Goal: Information Seeking & Learning: Learn about a topic

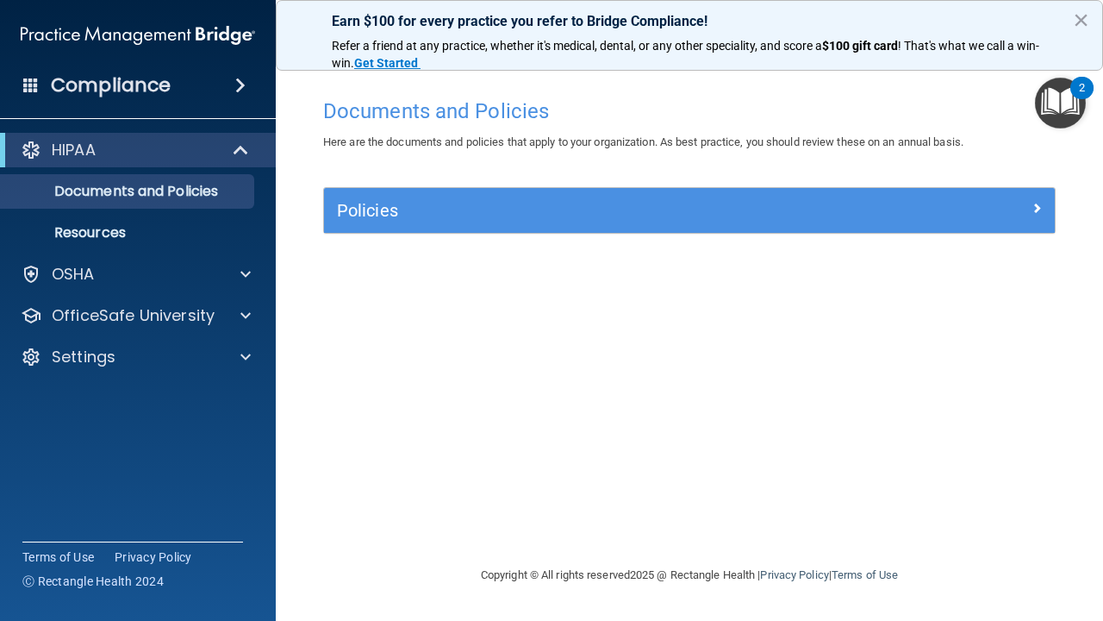
click at [242, 85] on span at bounding box center [240, 85] width 10 height 21
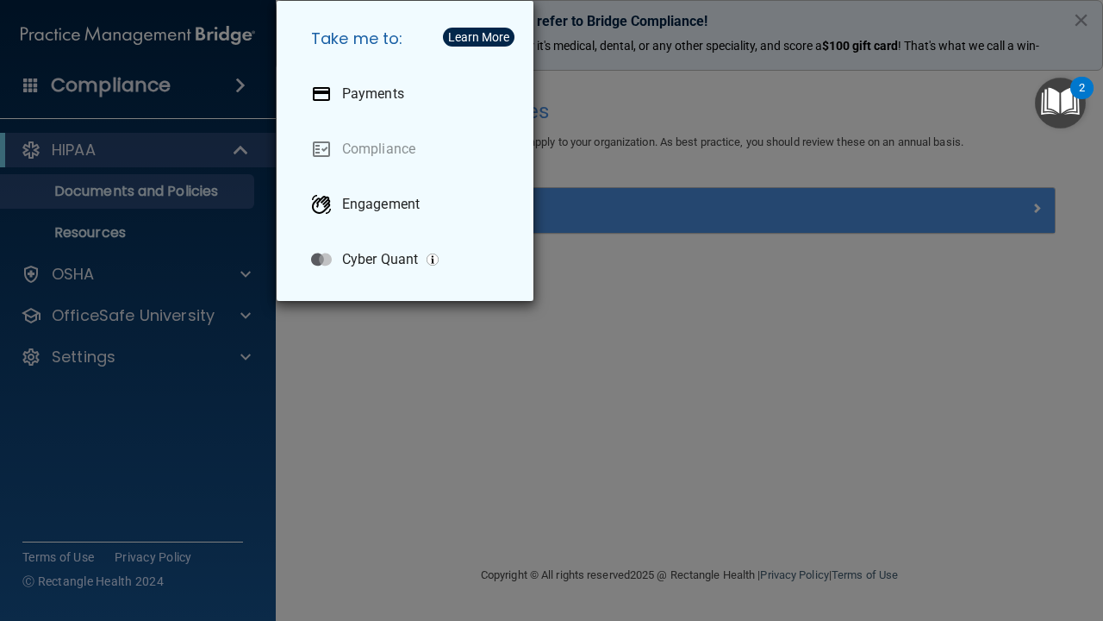
click at [458, 355] on div "Take me to: Payments Compliance Engagement Cyber Quant" at bounding box center [551, 310] width 1103 height 621
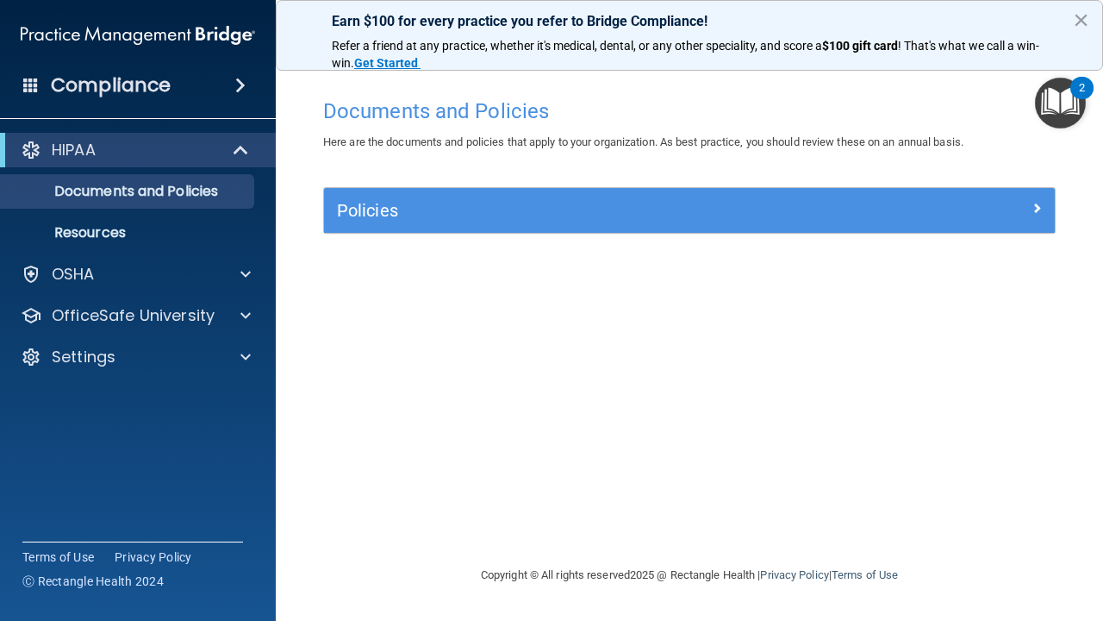
click at [249, 152] on span at bounding box center [242, 150] width 15 height 21
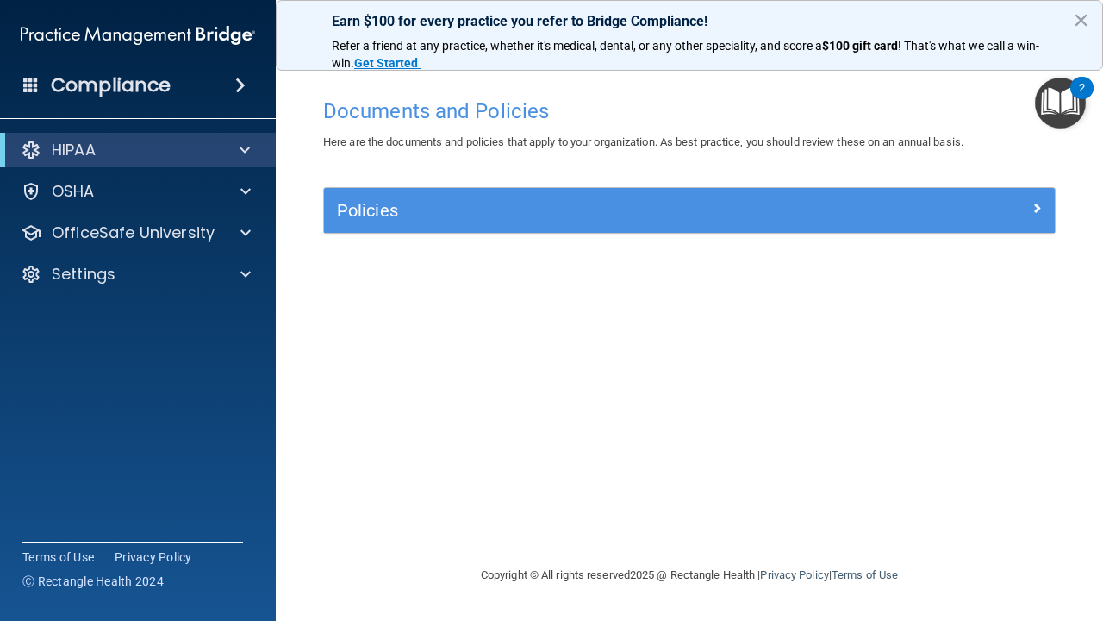
click at [132, 153] on div "HIPAA" at bounding box center [114, 150] width 213 height 21
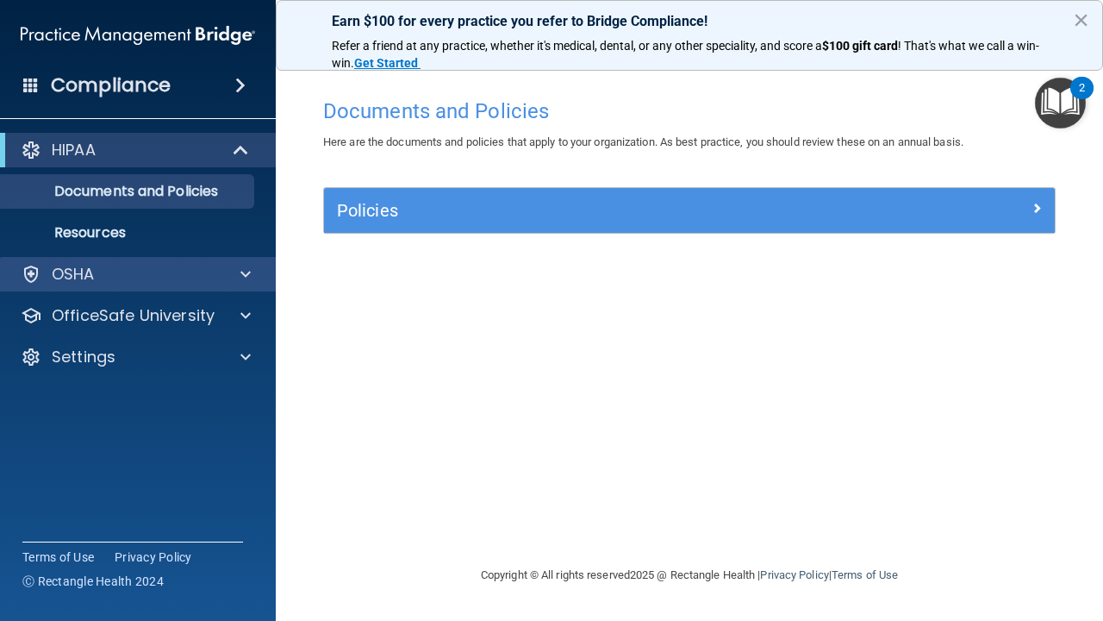
click at [116, 274] on div "OSHA" at bounding box center [115, 274] width 214 height 21
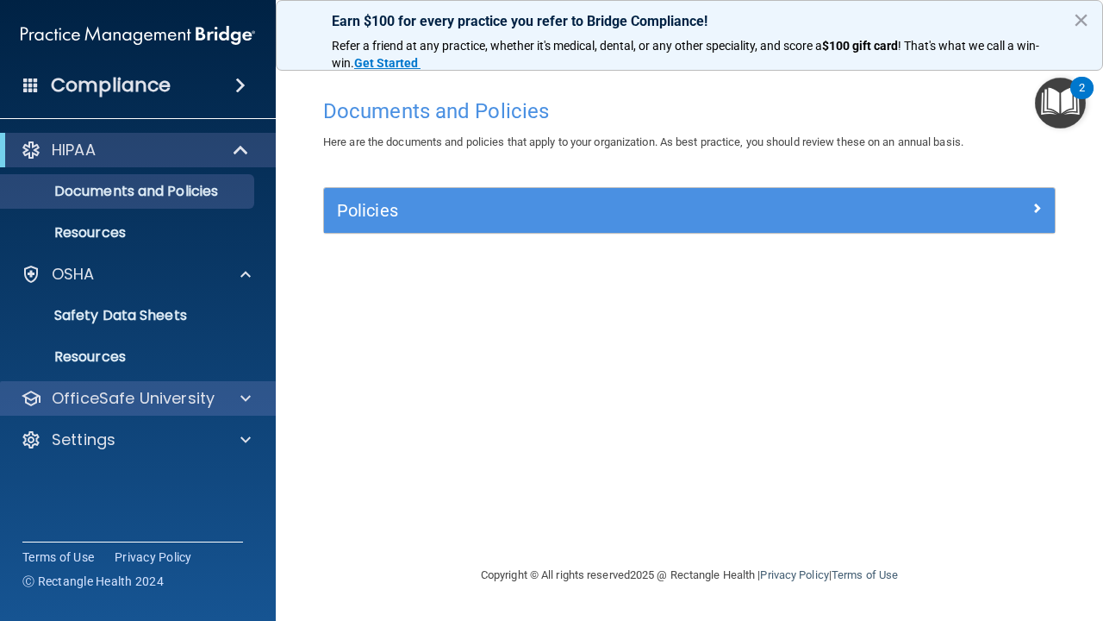
click at [116, 403] on p "OfficeSafe University" at bounding box center [133, 398] width 163 height 21
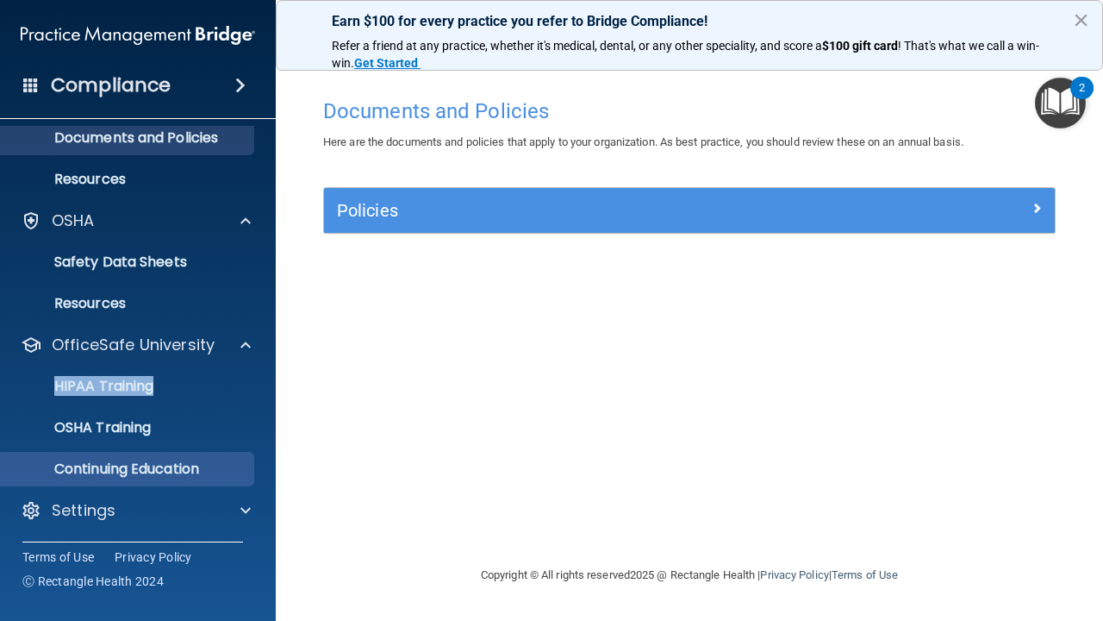
scroll to position [53, 0]
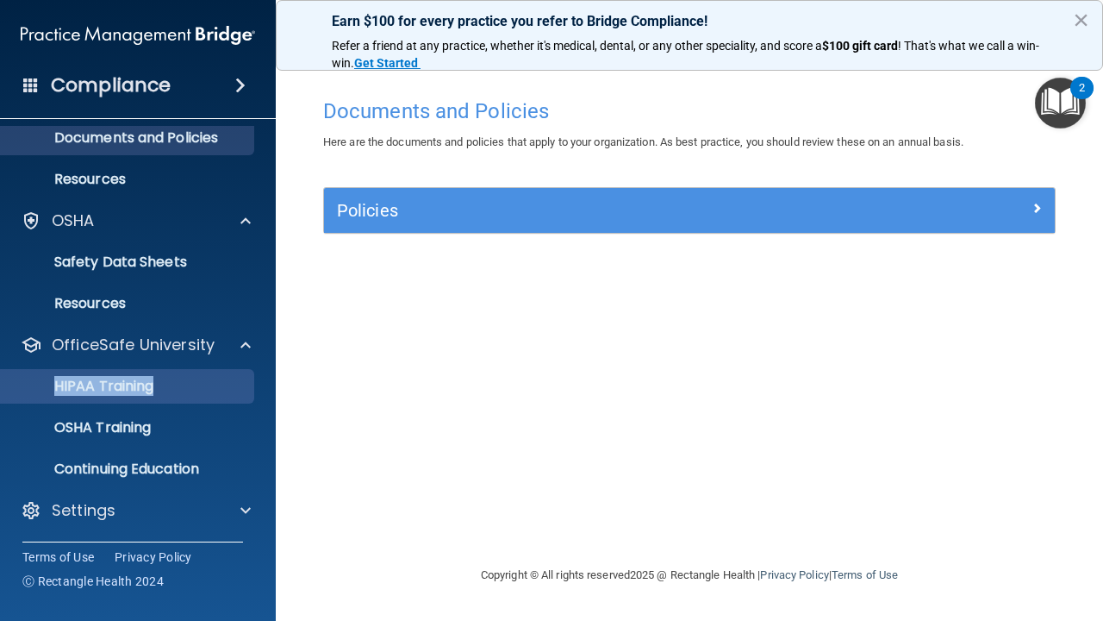
click at [92, 385] on p "HIPAA Training" at bounding box center [82, 386] width 142 height 17
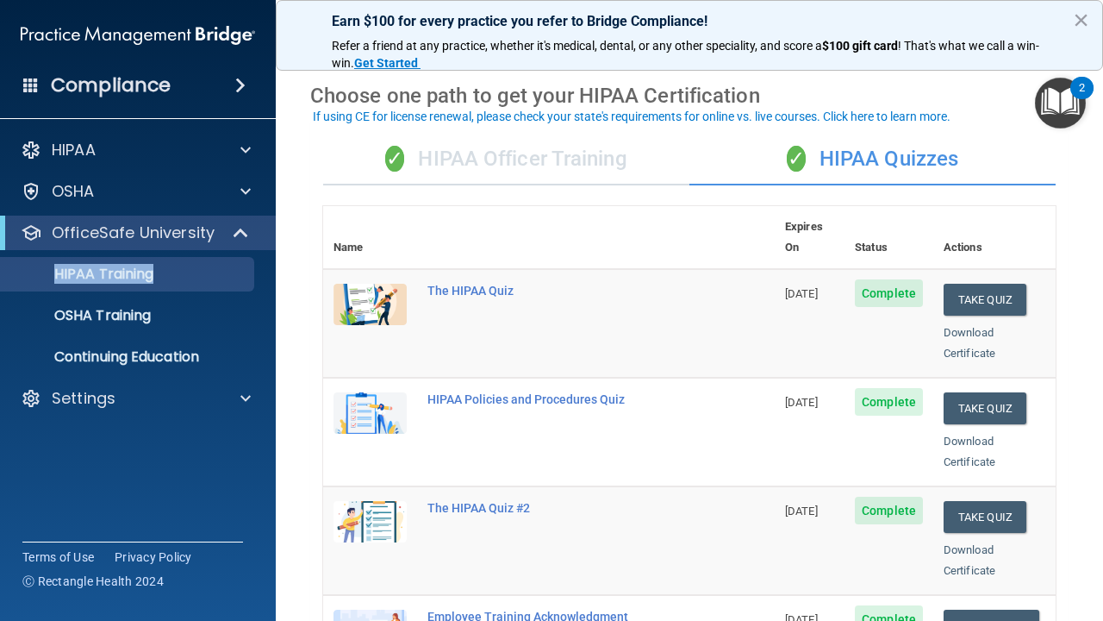
scroll to position [52, 0]
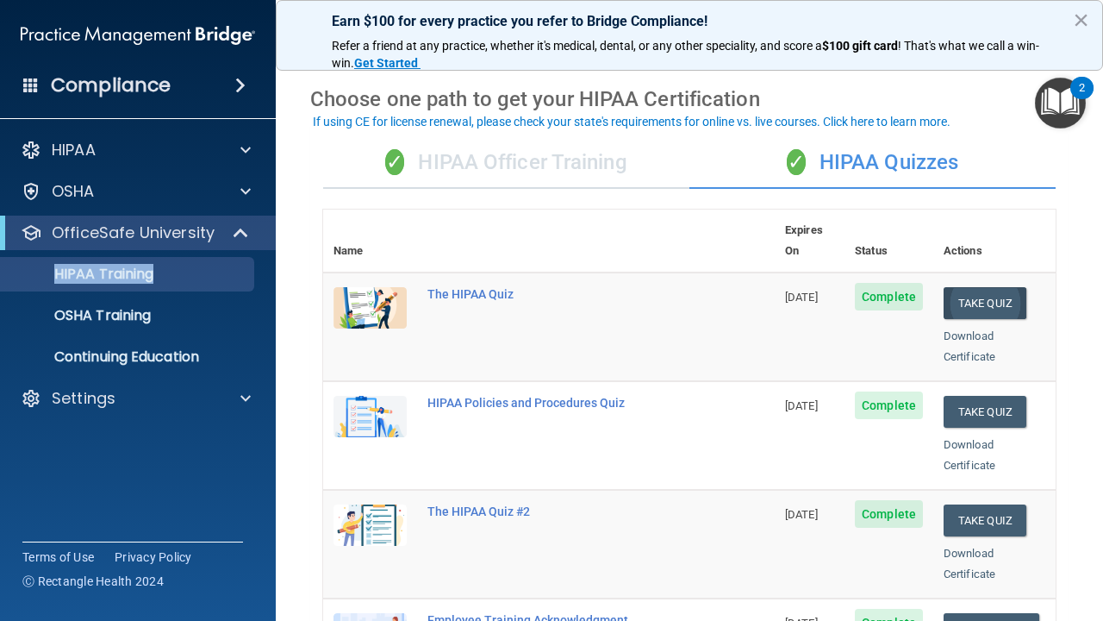
click at [985, 287] on button "Take Quiz" at bounding box center [985, 303] width 83 height 32
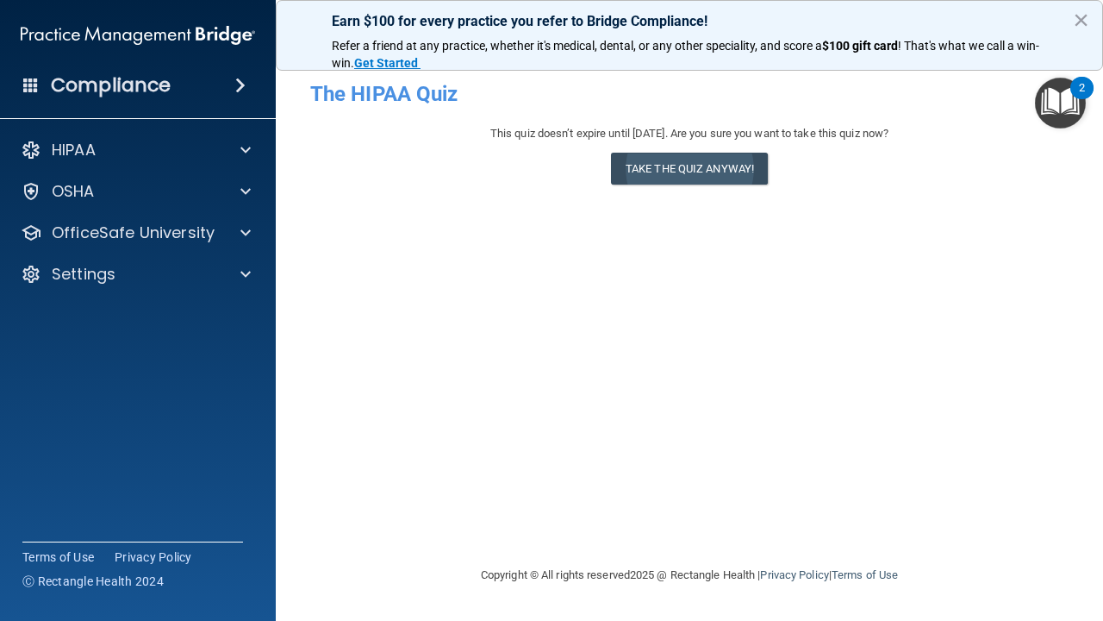
click at [710, 166] on button "Take the quiz anyway!" at bounding box center [689, 169] width 157 height 32
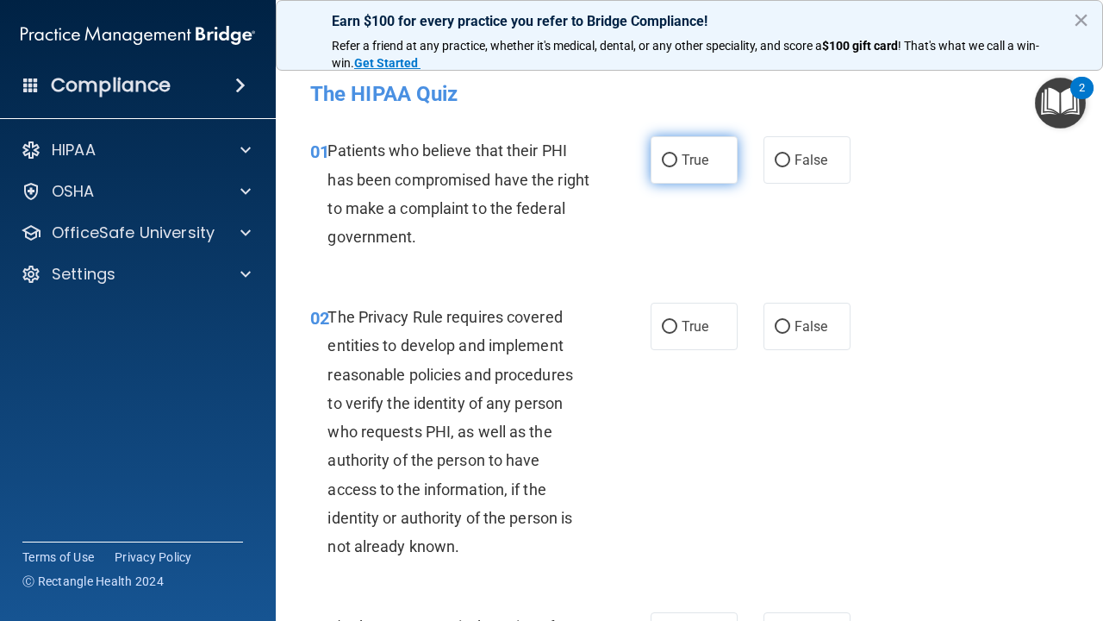
click at [672, 165] on input "True" at bounding box center [670, 160] width 16 height 13
radio input "true"
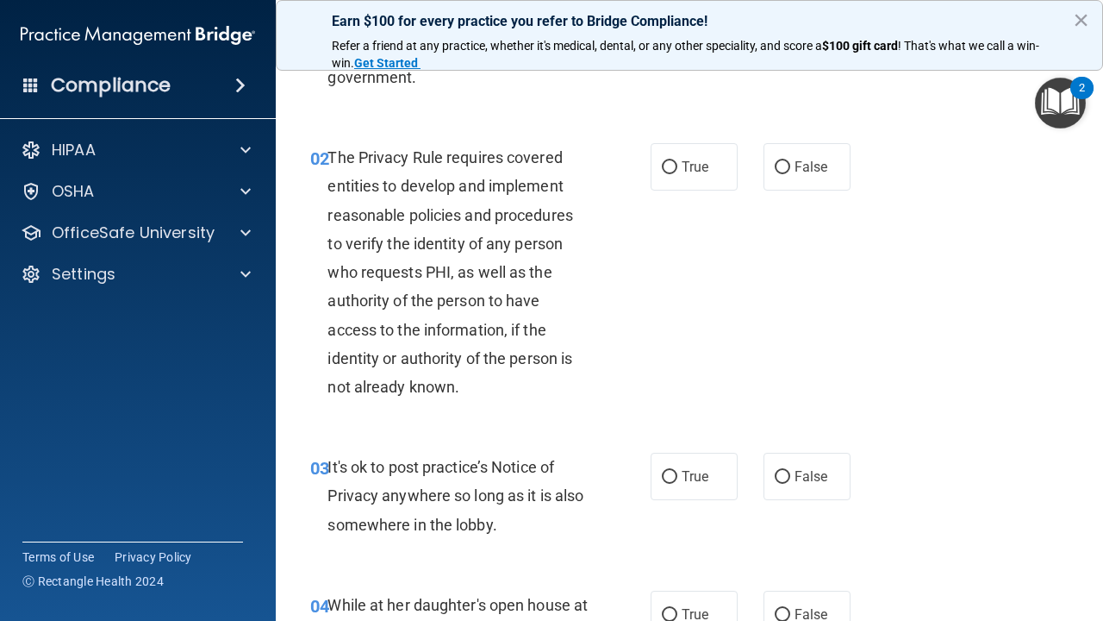
scroll to position [160, 0]
click at [671, 160] on input "True" at bounding box center [670, 166] width 16 height 13
radio input "true"
click at [484, 441] on div "03 It's ok to post practice’s Notice of Privacy anywhere so long as it is also …" at bounding box center [689, 499] width 784 height 138
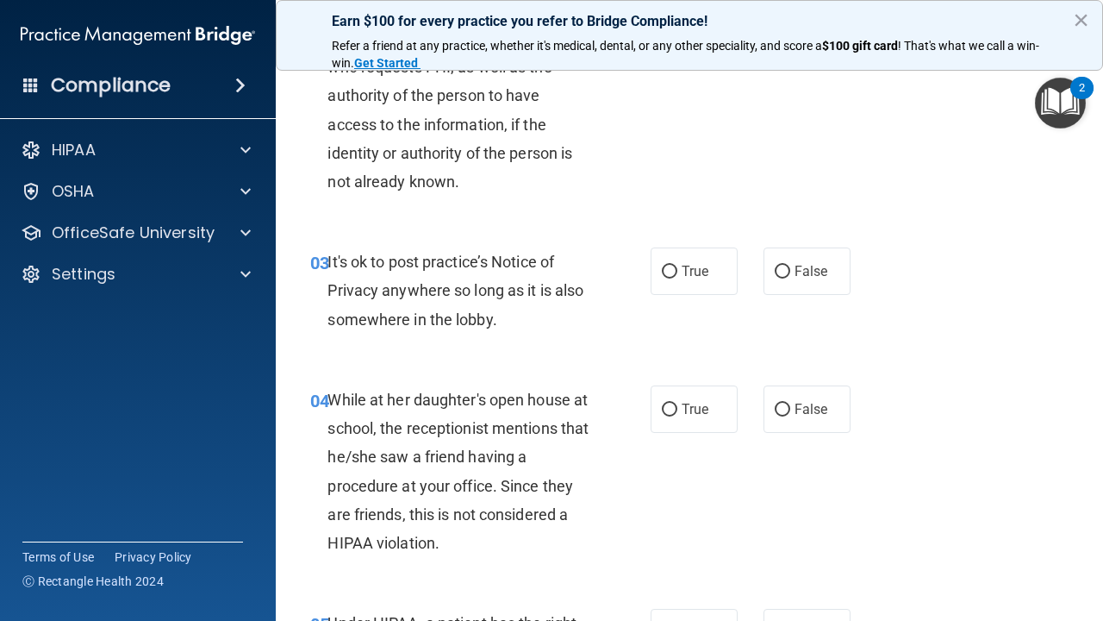
scroll to position [353, 0]
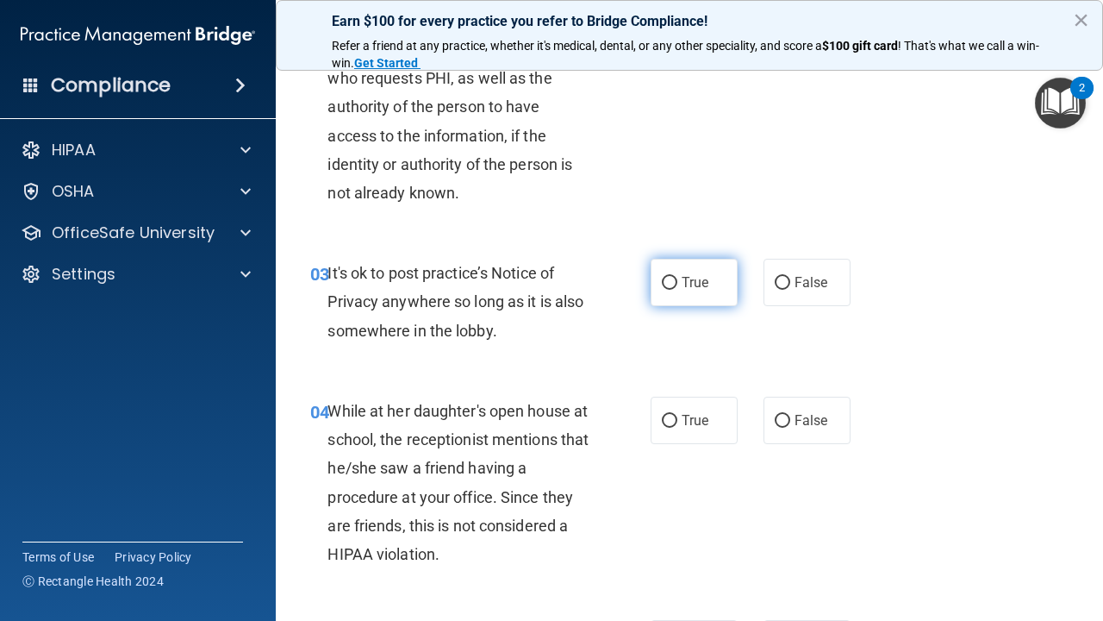
click at [666, 279] on input "True" at bounding box center [670, 283] width 16 height 13
radio input "true"
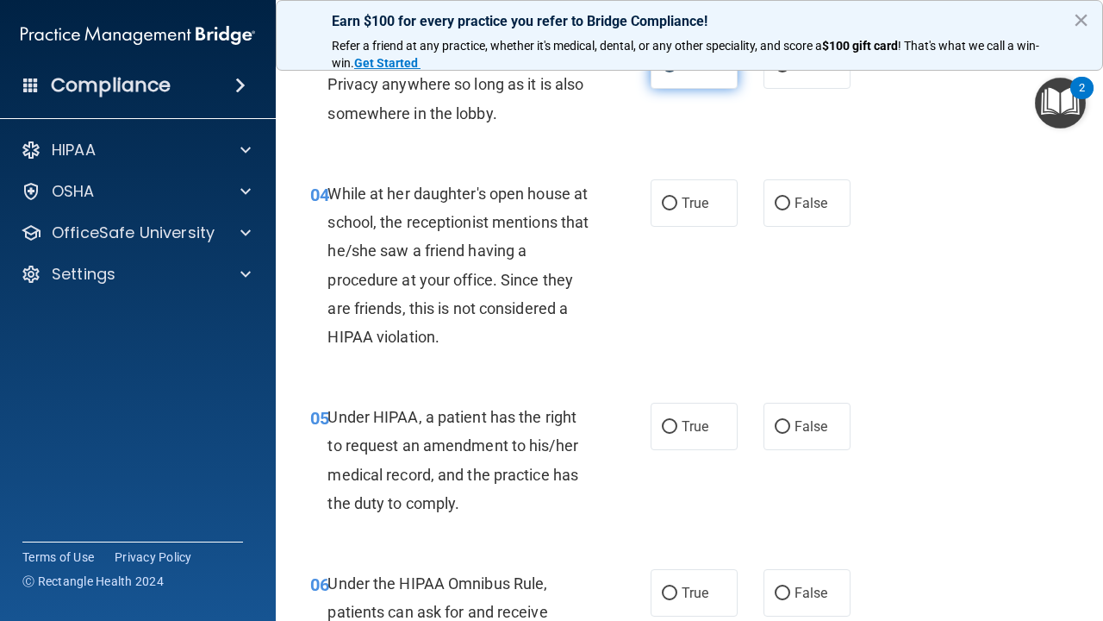
scroll to position [572, 0]
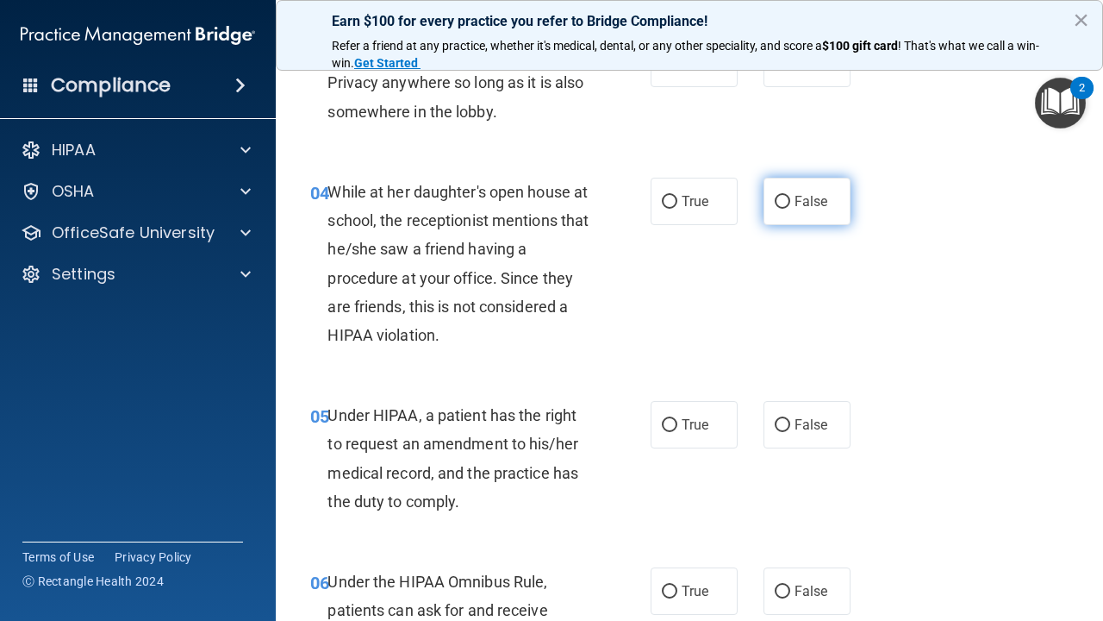
click at [786, 197] on input "False" at bounding box center [783, 202] width 16 height 13
radio input "true"
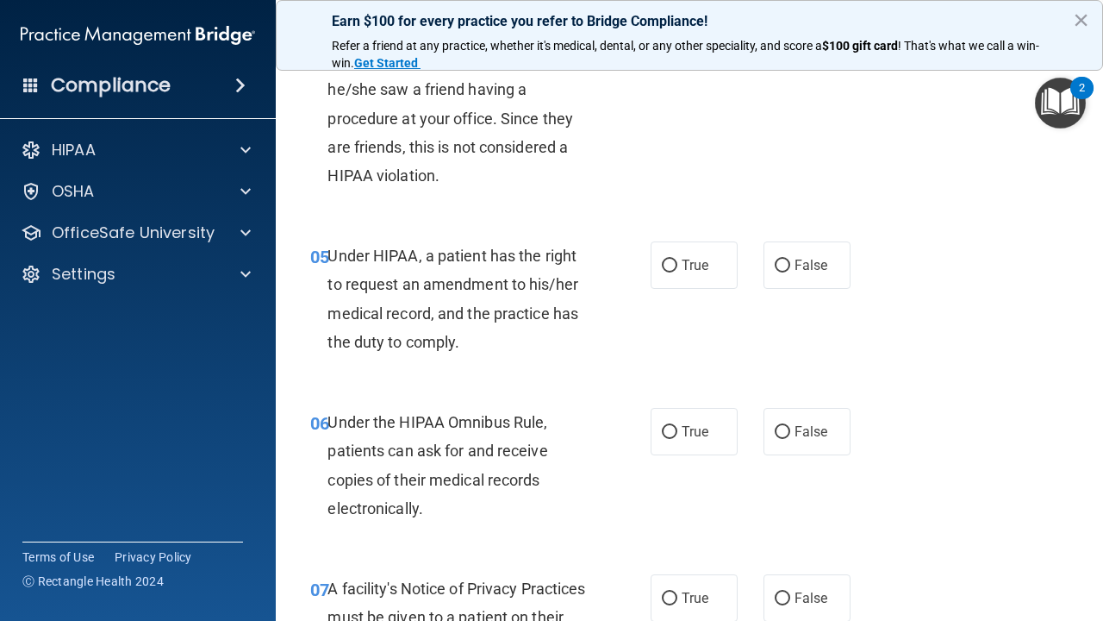
scroll to position [739, 0]
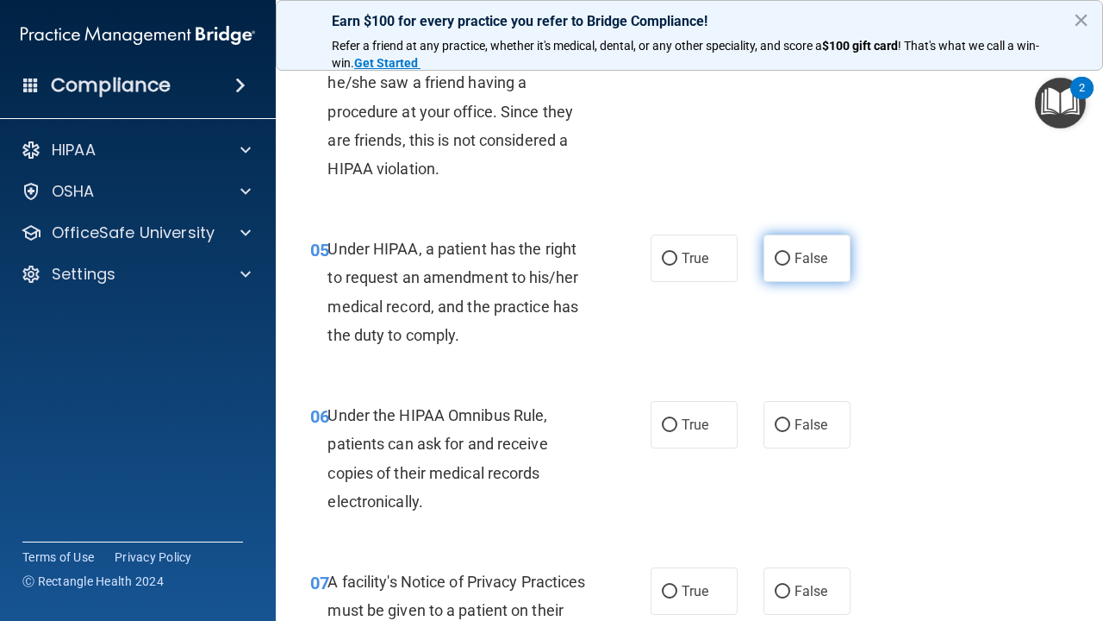
click at [784, 255] on input "False" at bounding box center [783, 259] width 16 height 13
radio input "true"
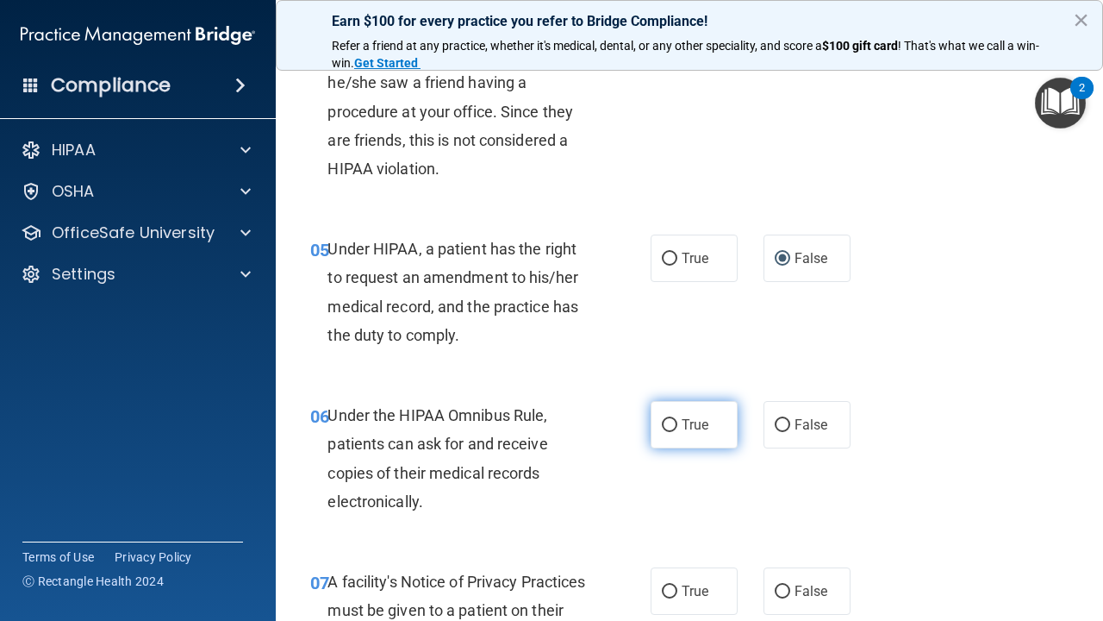
click at [668, 420] on input "True" at bounding box center [670, 425] width 16 height 13
radio input "true"
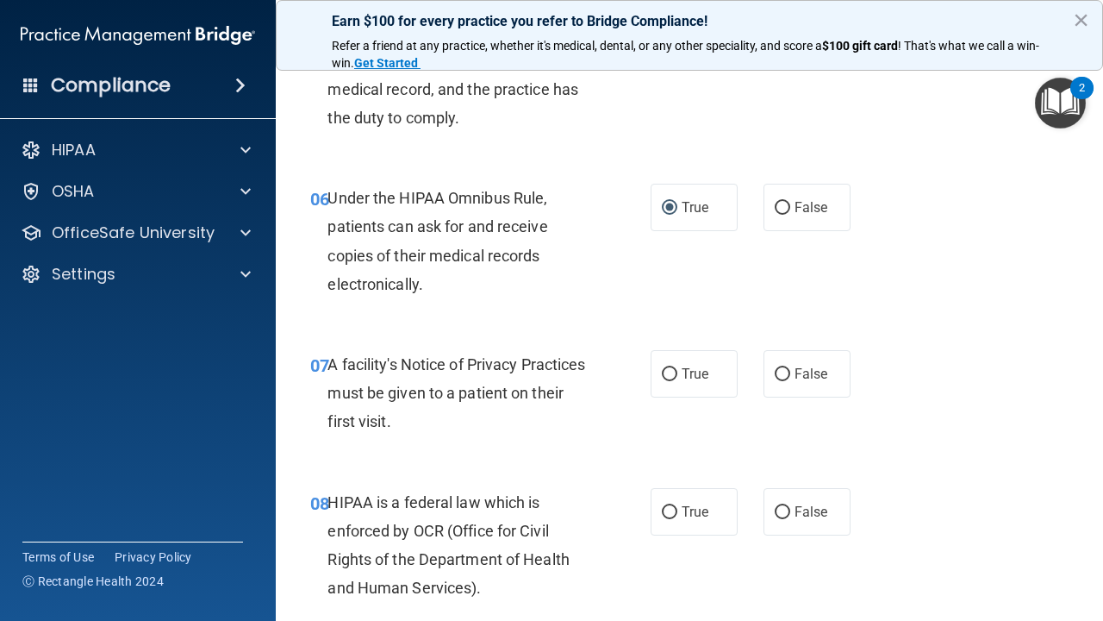
scroll to position [965, 0]
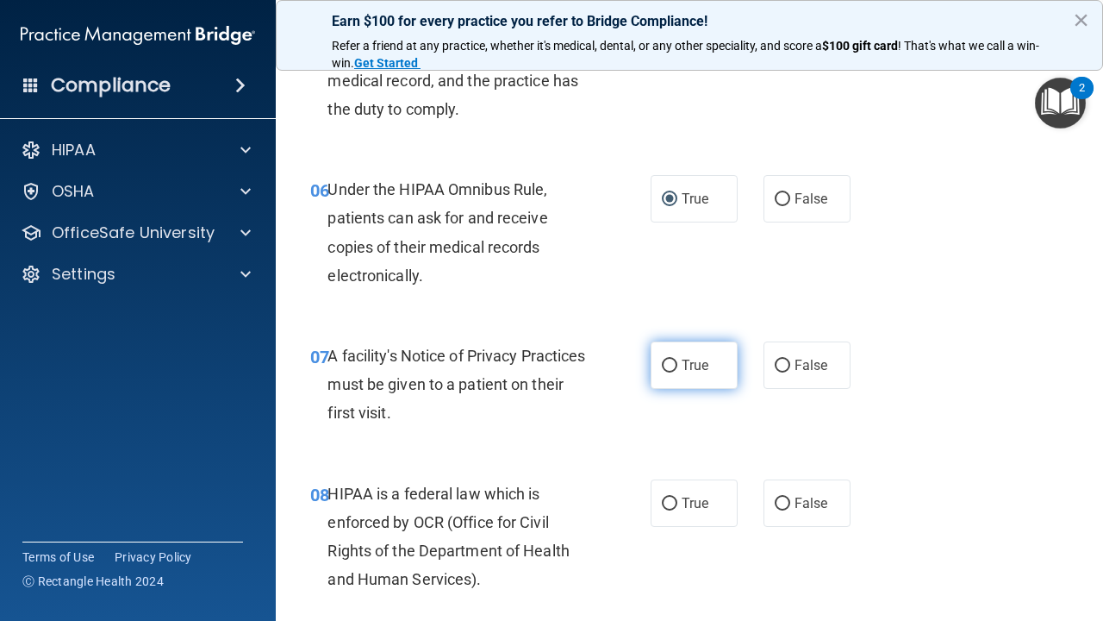
click at [667, 349] on label "True" at bounding box center [694, 364] width 87 height 47
click at [667, 359] on input "True" at bounding box center [670, 365] width 16 height 13
radio input "true"
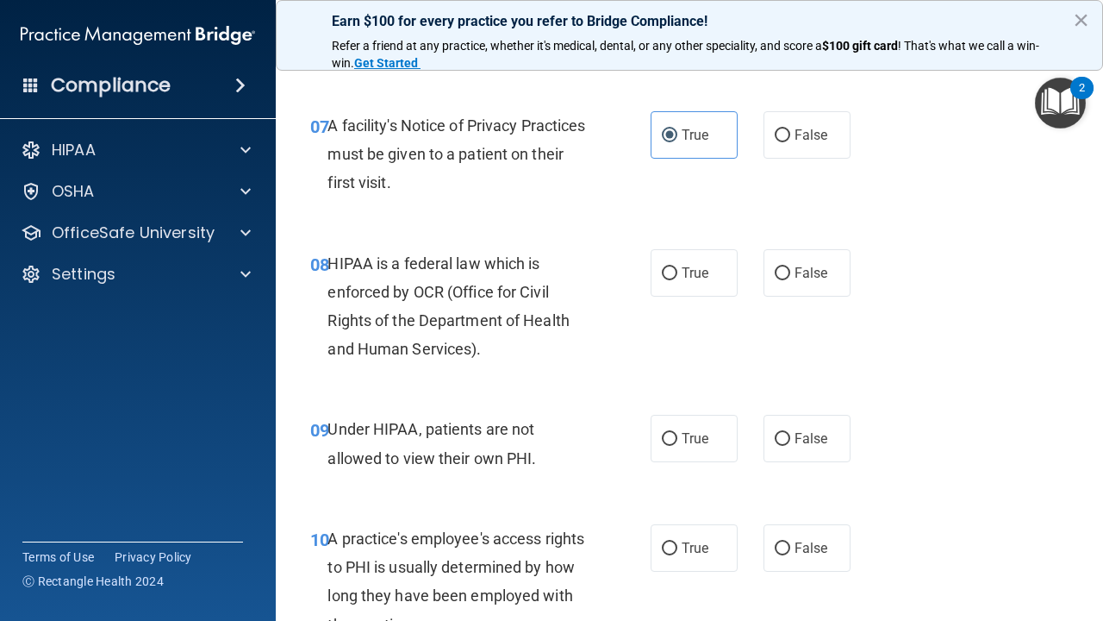
scroll to position [1212, 0]
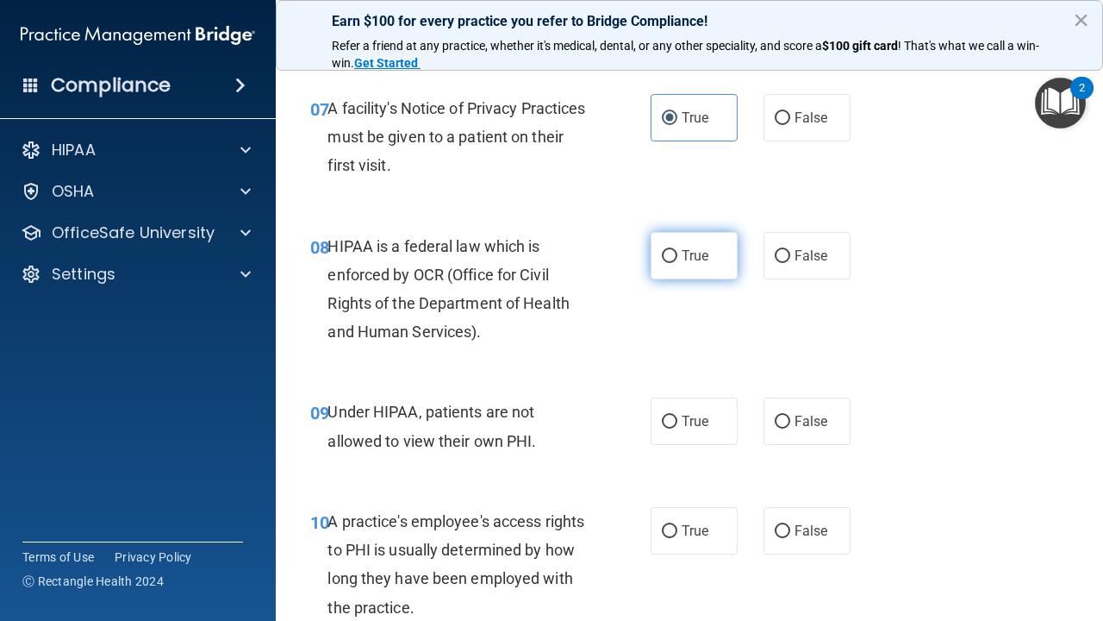
click at [671, 250] on input "True" at bounding box center [670, 256] width 16 height 13
radio input "true"
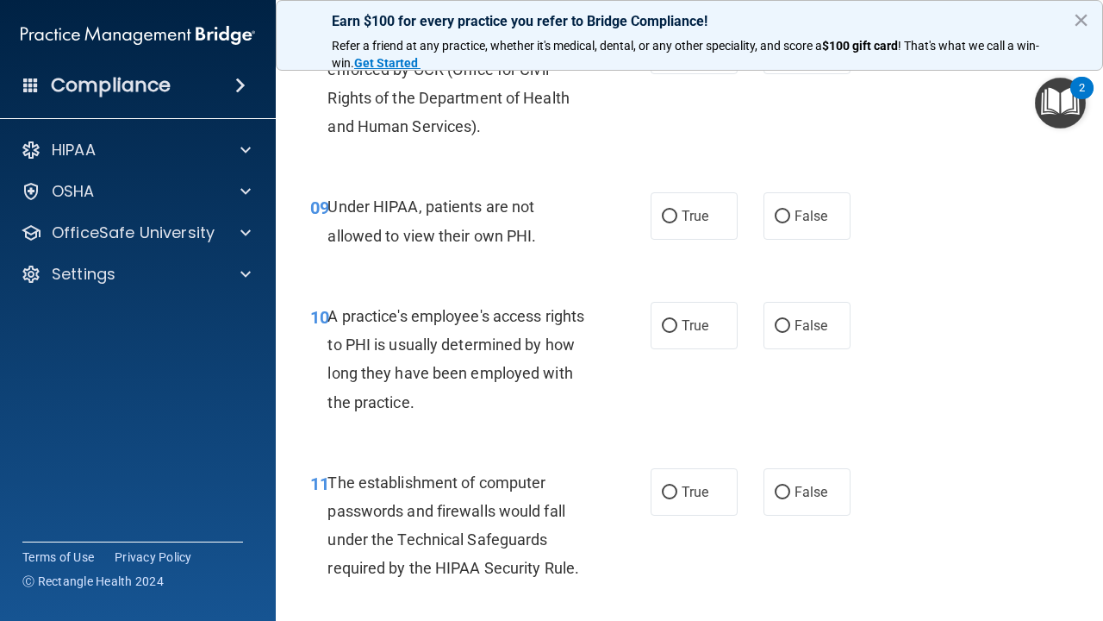
scroll to position [1433, 0]
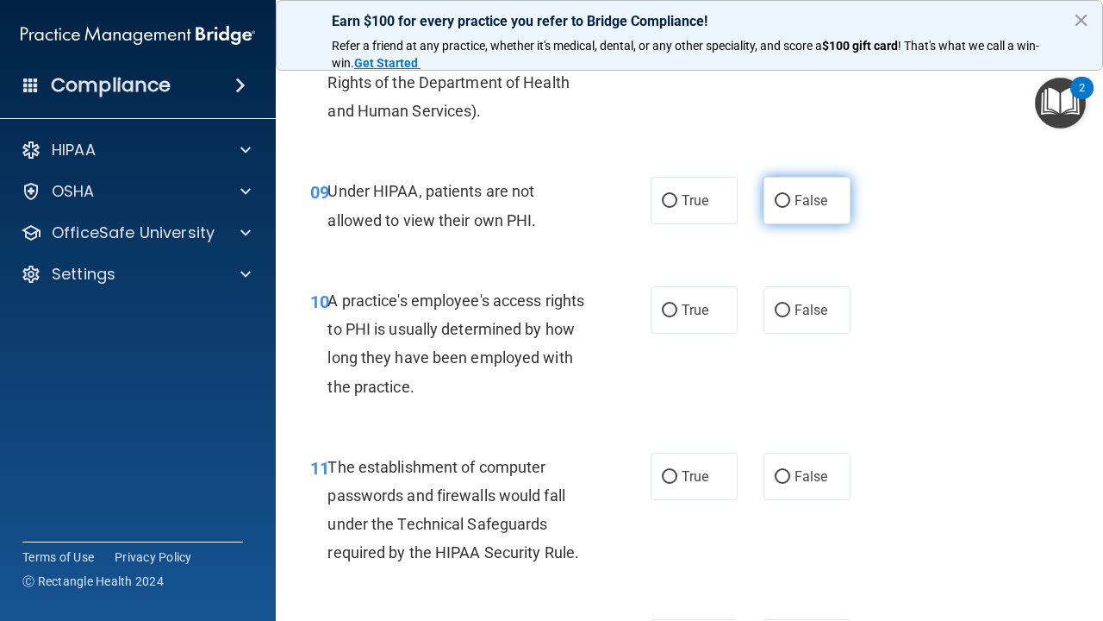
click at [784, 195] on input "False" at bounding box center [783, 201] width 16 height 13
radio input "true"
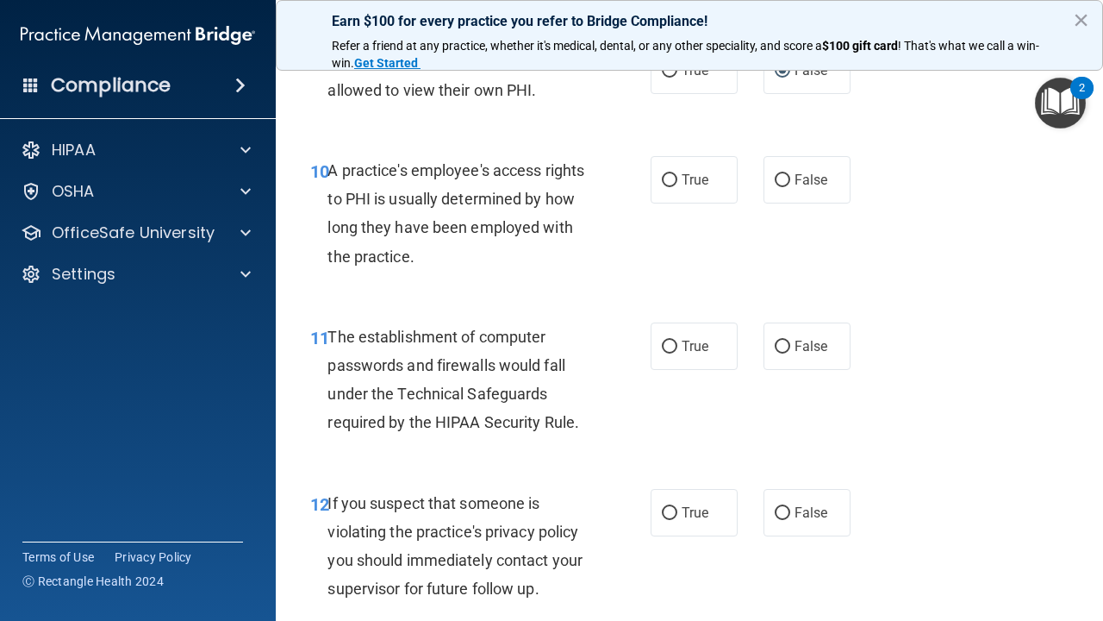
scroll to position [1564, 0]
click at [782, 173] on input "False" at bounding box center [783, 179] width 16 height 13
radio input "true"
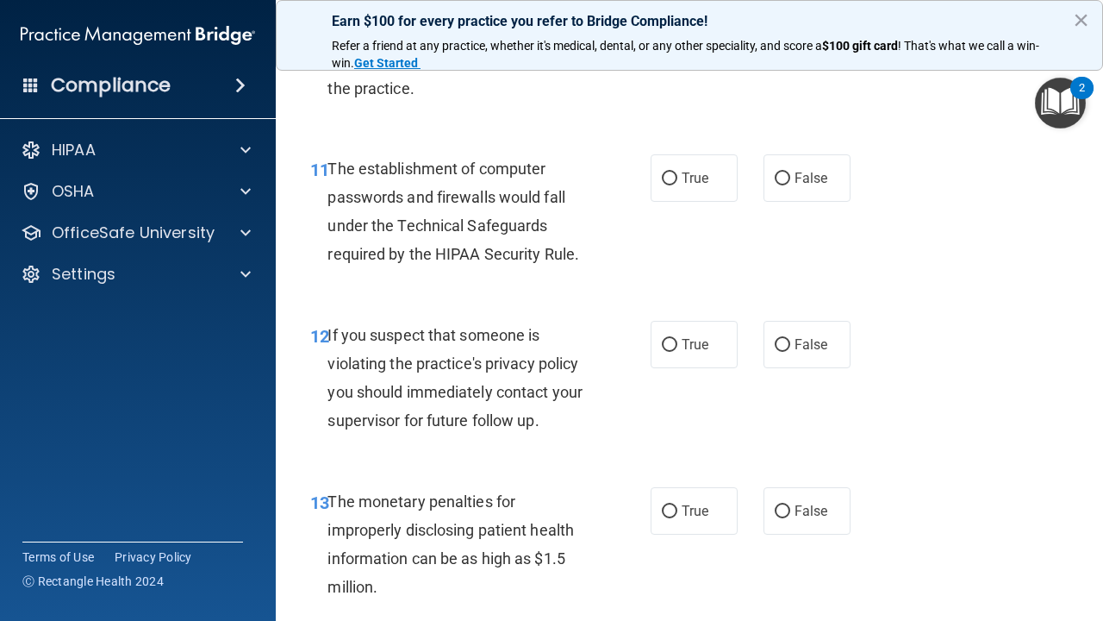
scroll to position [1732, 0]
click at [668, 172] on input "True" at bounding box center [670, 178] width 16 height 13
radio input "true"
click at [669, 338] on input "True" at bounding box center [670, 344] width 16 height 13
radio input "true"
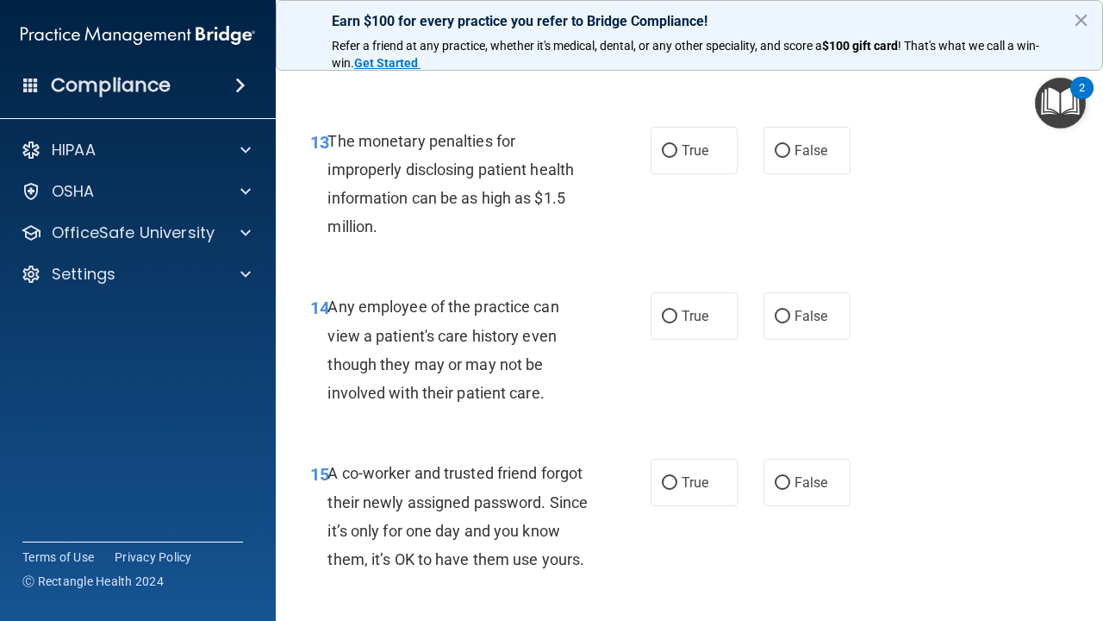
scroll to position [2094, 0]
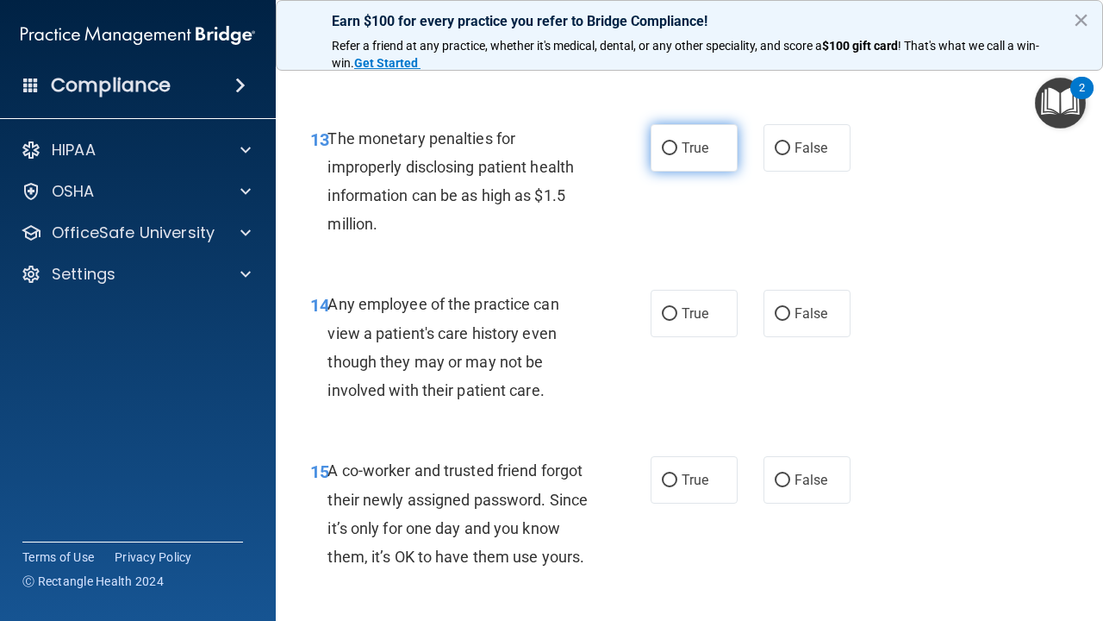
click at [676, 142] on input "True" at bounding box center [670, 148] width 16 height 13
radio input "true"
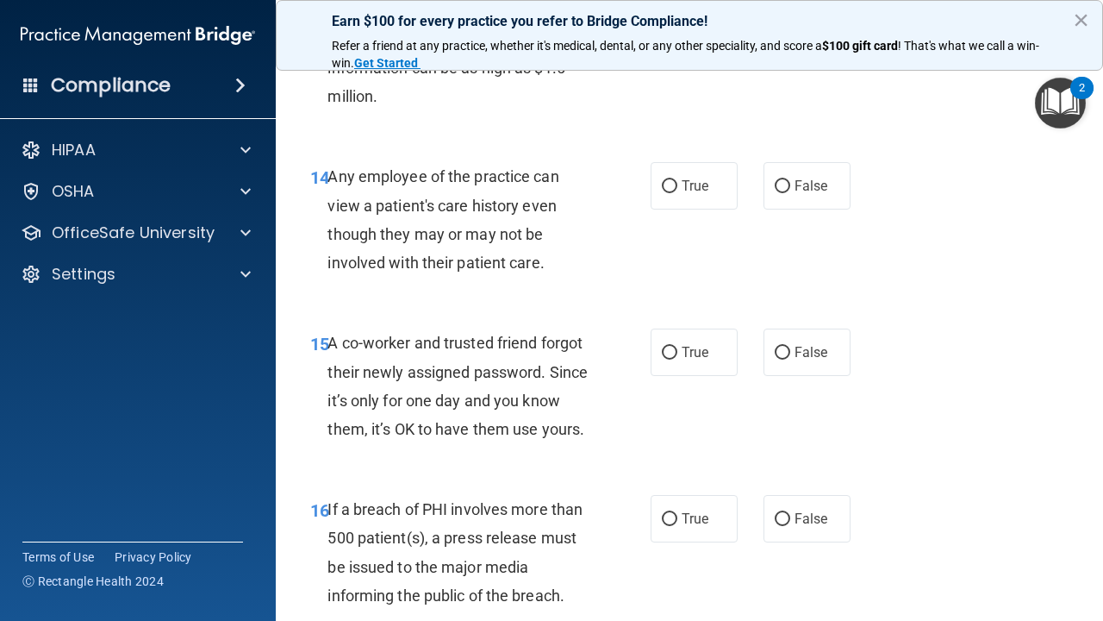
scroll to position [2222, 0]
click at [793, 172] on label "False" at bounding box center [807, 184] width 87 height 47
click at [790, 179] on input "False" at bounding box center [783, 185] width 16 height 13
radio input "true"
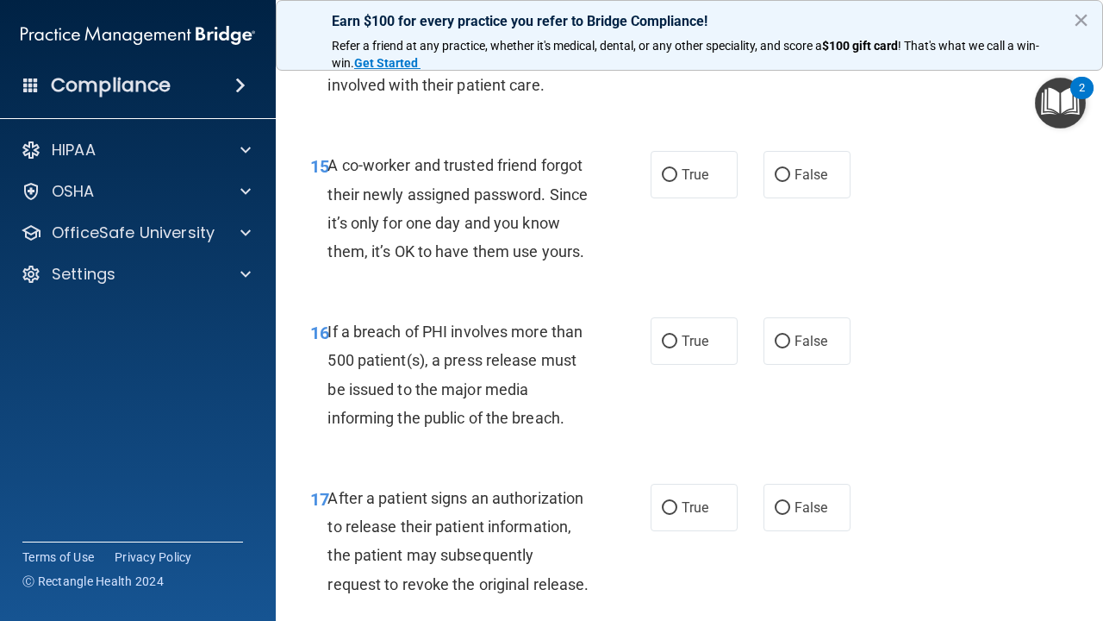
scroll to position [2397, 0]
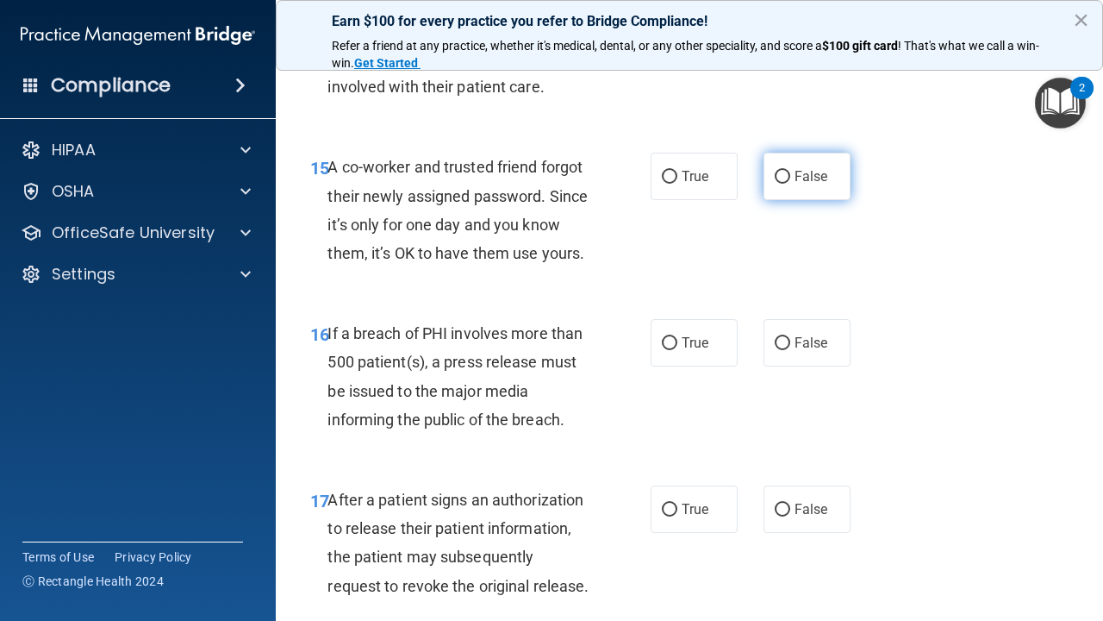
click at [795, 168] on span "False" at bounding box center [812, 176] width 34 height 16
click at [790, 171] on input "False" at bounding box center [783, 177] width 16 height 13
radio input "true"
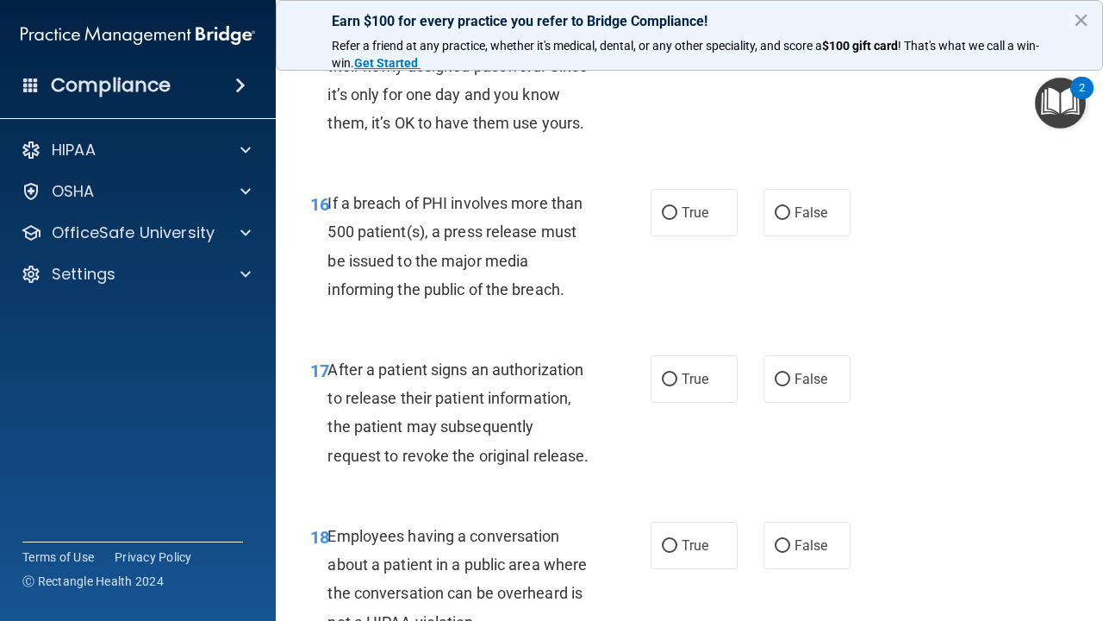
scroll to position [2551, 0]
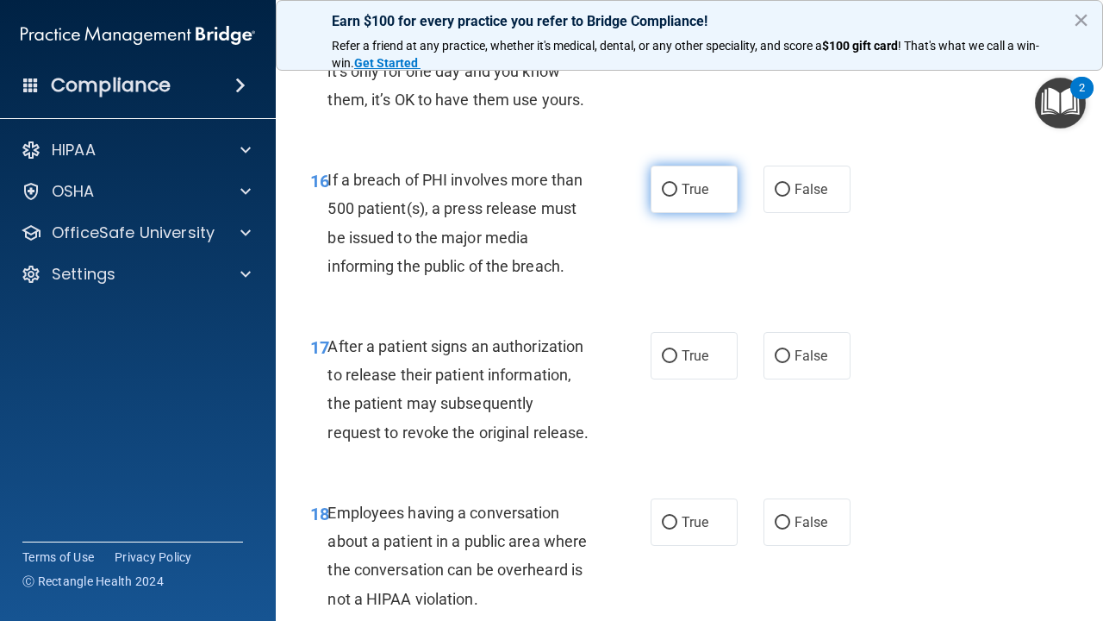
click at [672, 184] on input "True" at bounding box center [670, 190] width 16 height 13
radio input "true"
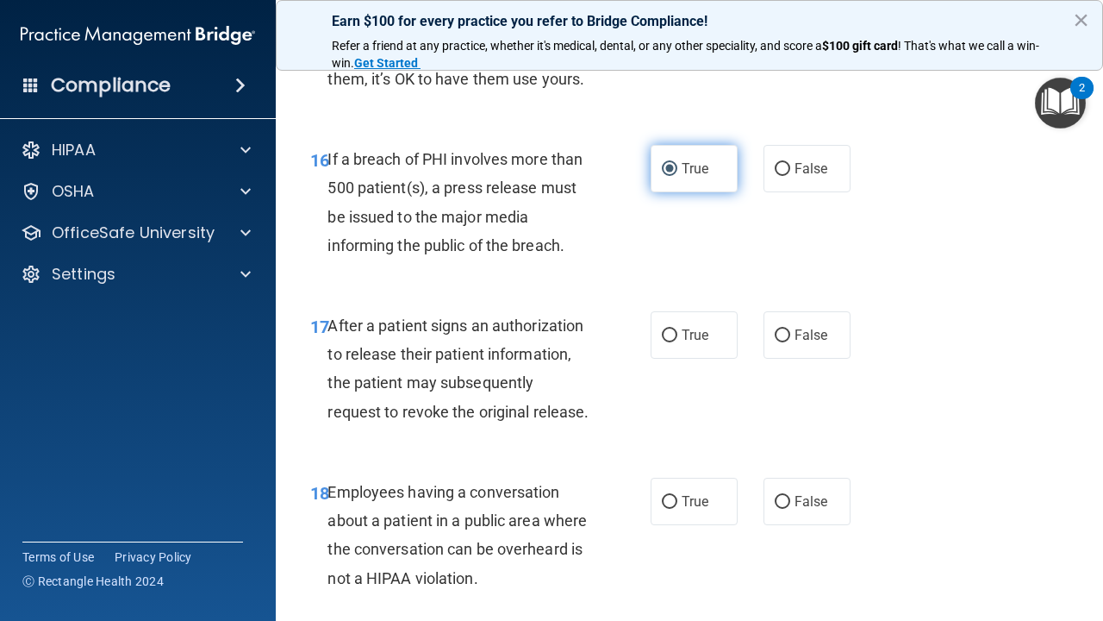
scroll to position [2570, 0]
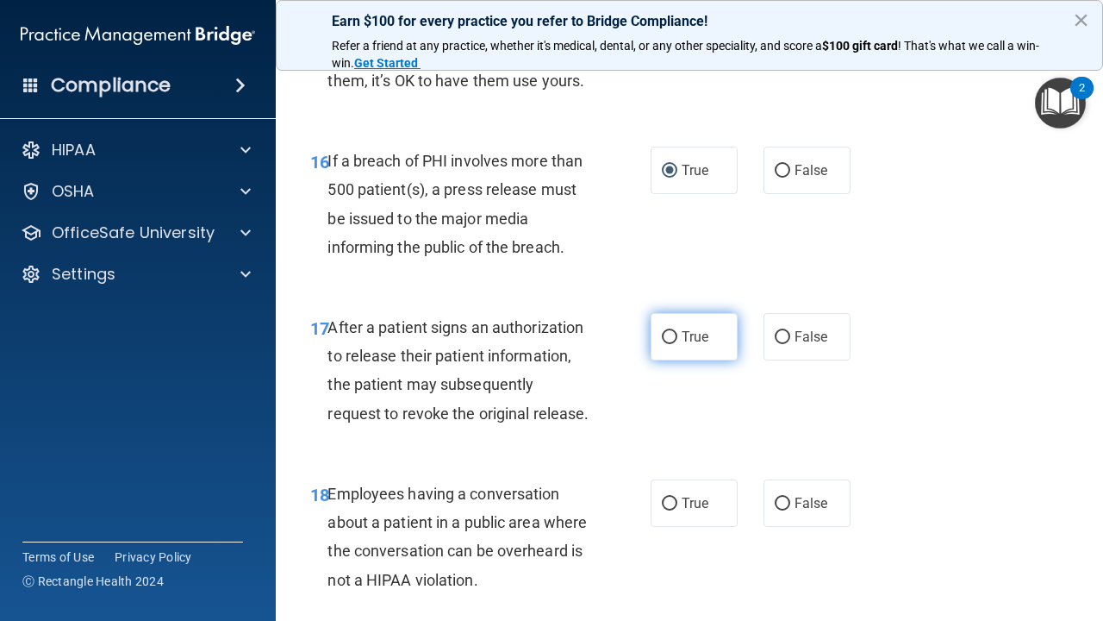
click at [667, 331] on input "True" at bounding box center [670, 337] width 16 height 13
radio input "true"
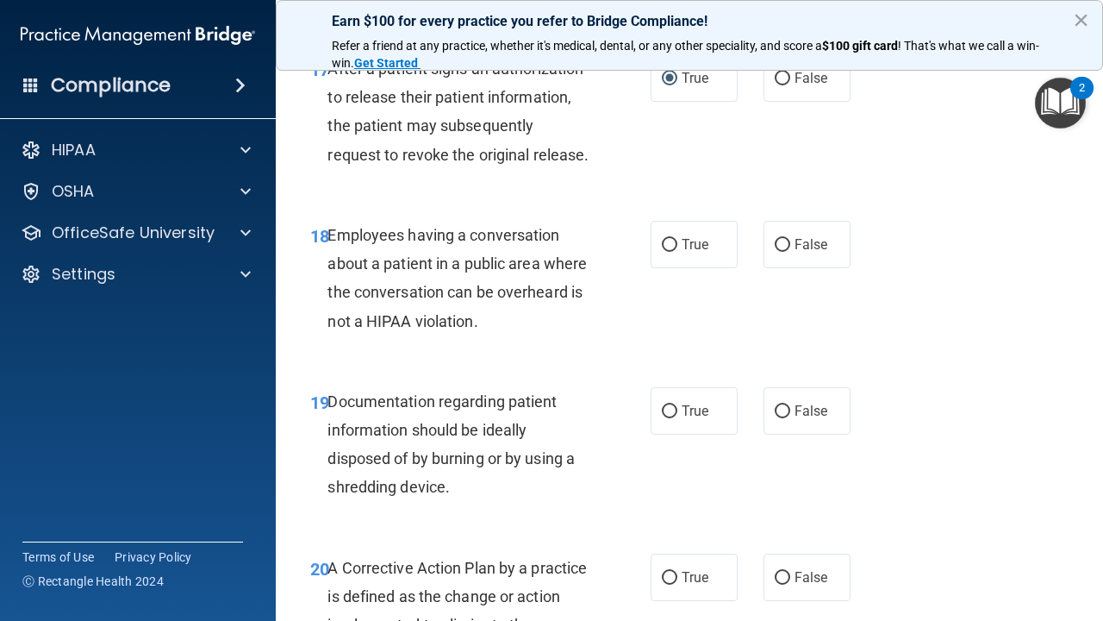
scroll to position [2848, 0]
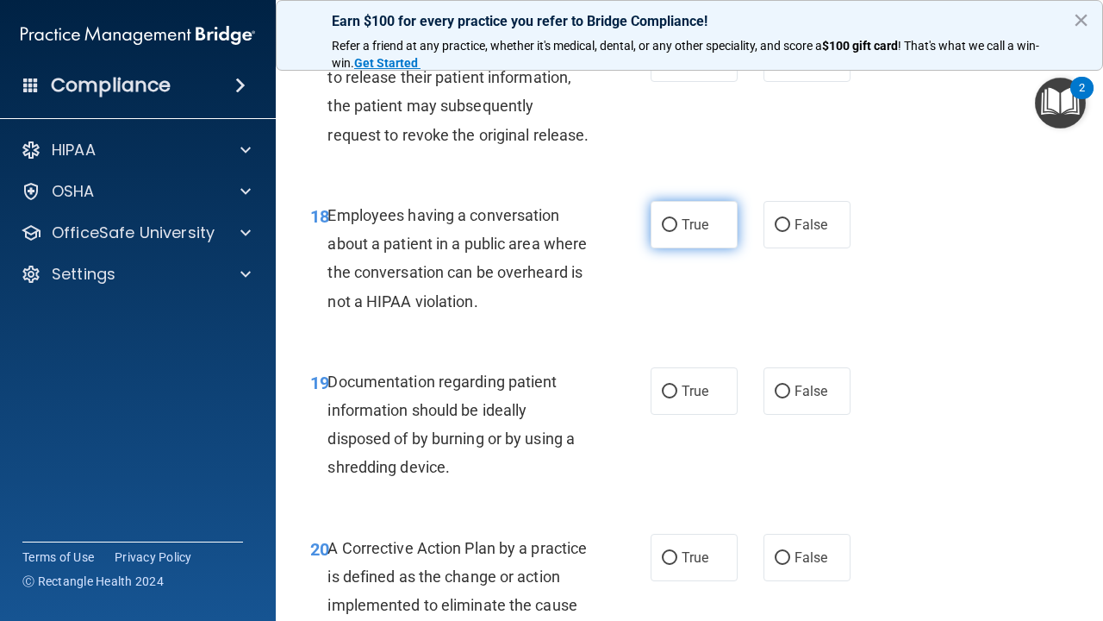
click at [669, 219] on label "True" at bounding box center [694, 224] width 87 height 47
click at [669, 219] on input "True" at bounding box center [670, 225] width 16 height 13
radio input "true"
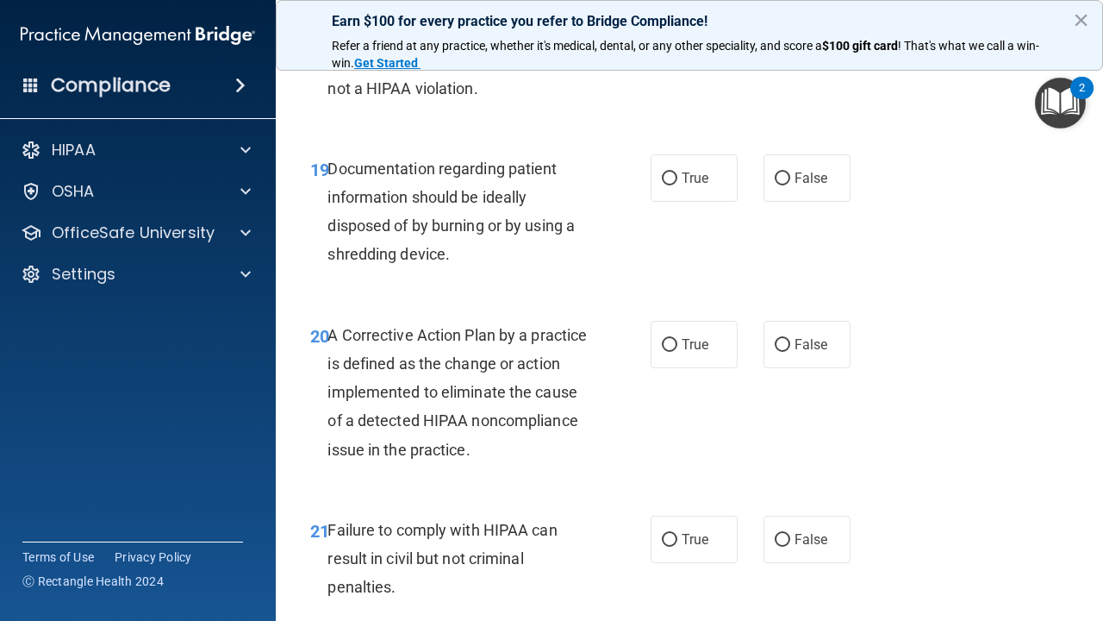
scroll to position [3088, 0]
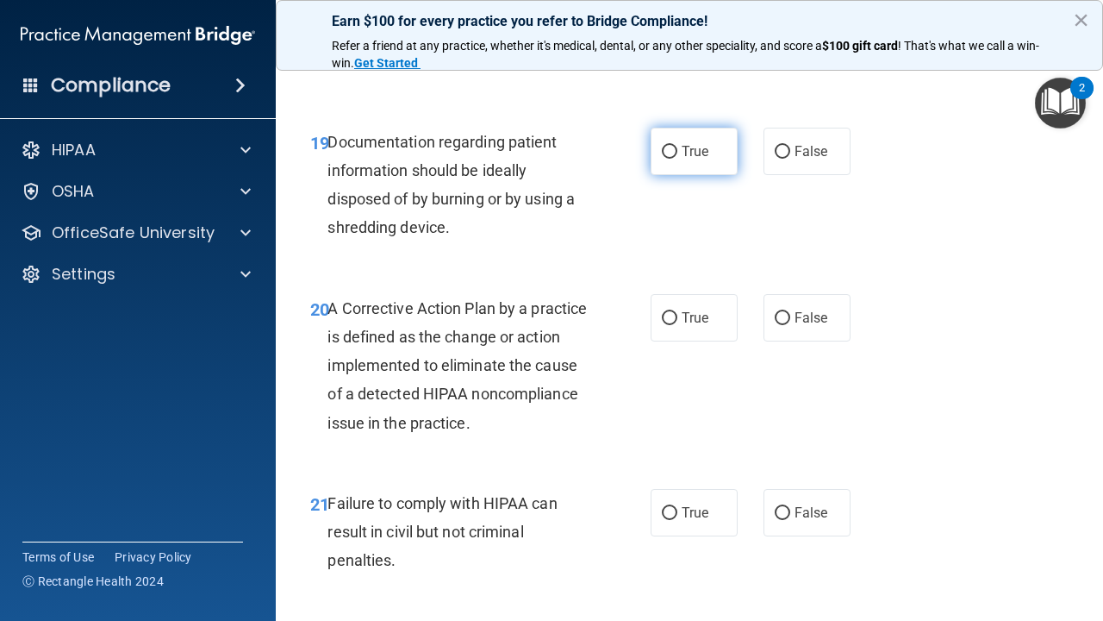
click at [675, 146] on input "True" at bounding box center [670, 152] width 16 height 13
radio input "true"
click at [662, 312] on label "True" at bounding box center [694, 317] width 87 height 47
click at [662, 312] on input "True" at bounding box center [670, 318] width 16 height 13
radio input "true"
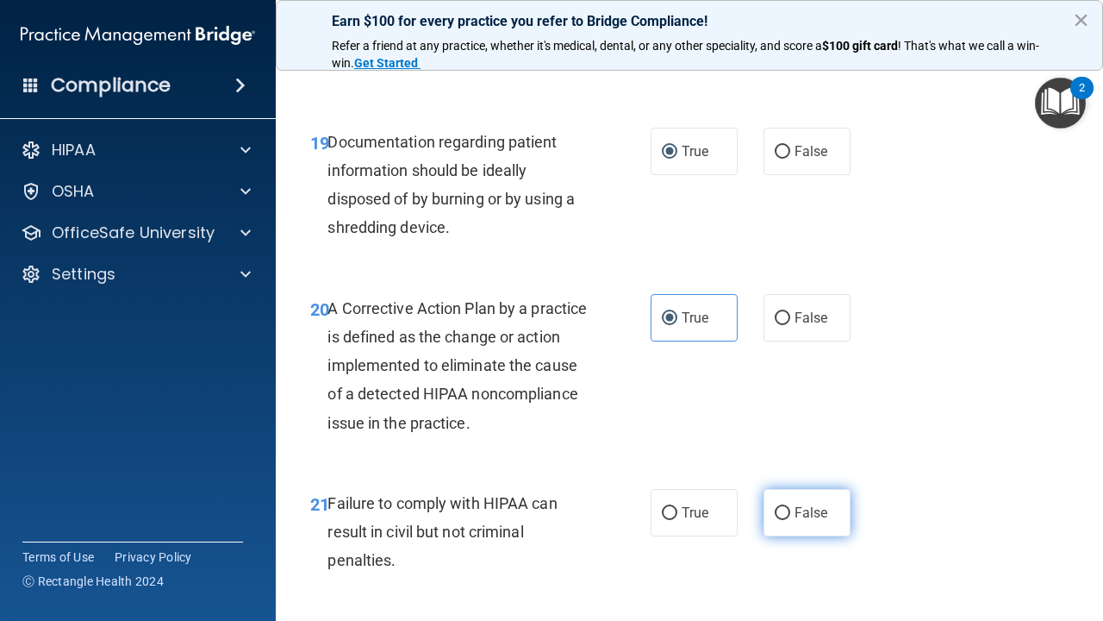
click at [791, 510] on label "False" at bounding box center [807, 512] width 87 height 47
click at [790, 510] on input "False" at bounding box center [783, 513] width 16 height 13
radio input "true"
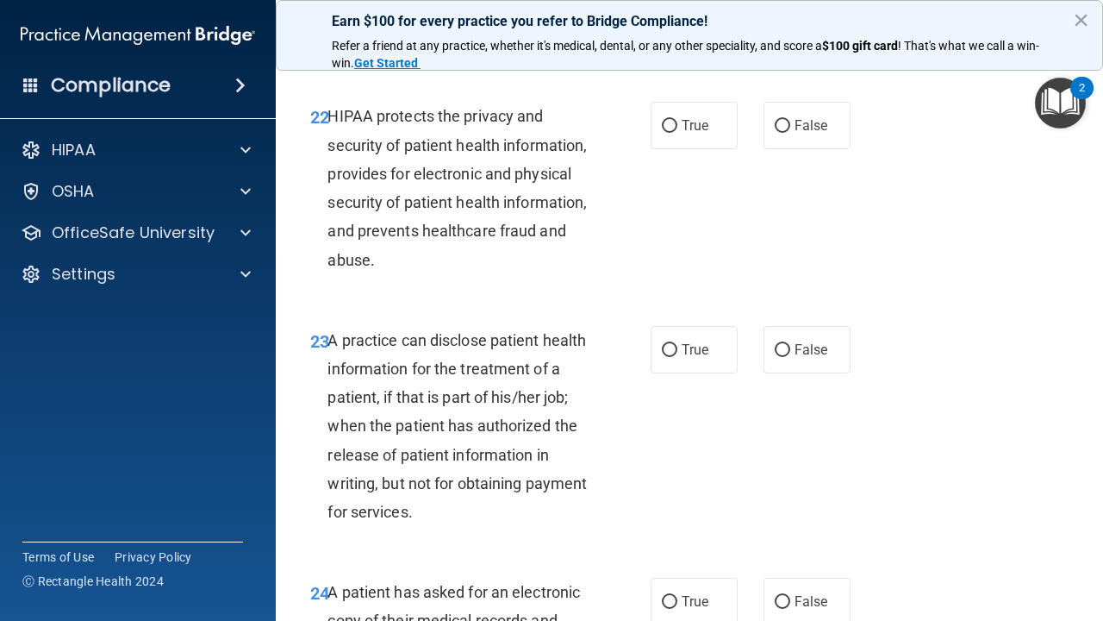
scroll to position [3613, 0]
click at [665, 119] on input "True" at bounding box center [670, 125] width 16 height 13
radio input "true"
click at [675, 343] on input "True" at bounding box center [670, 349] width 16 height 13
radio input "true"
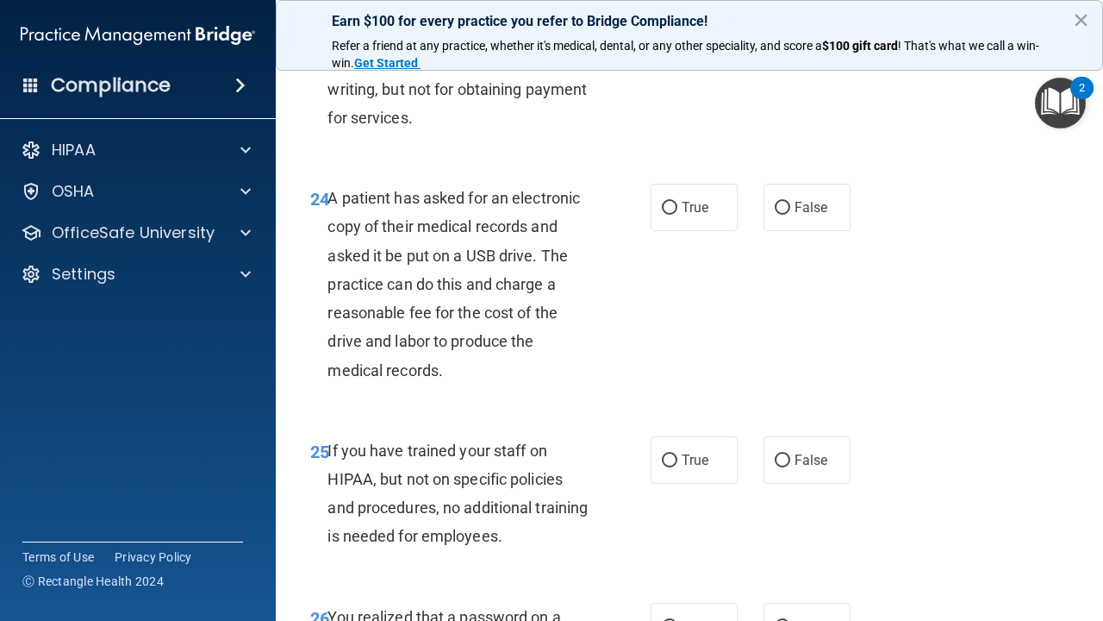
scroll to position [4020, 0]
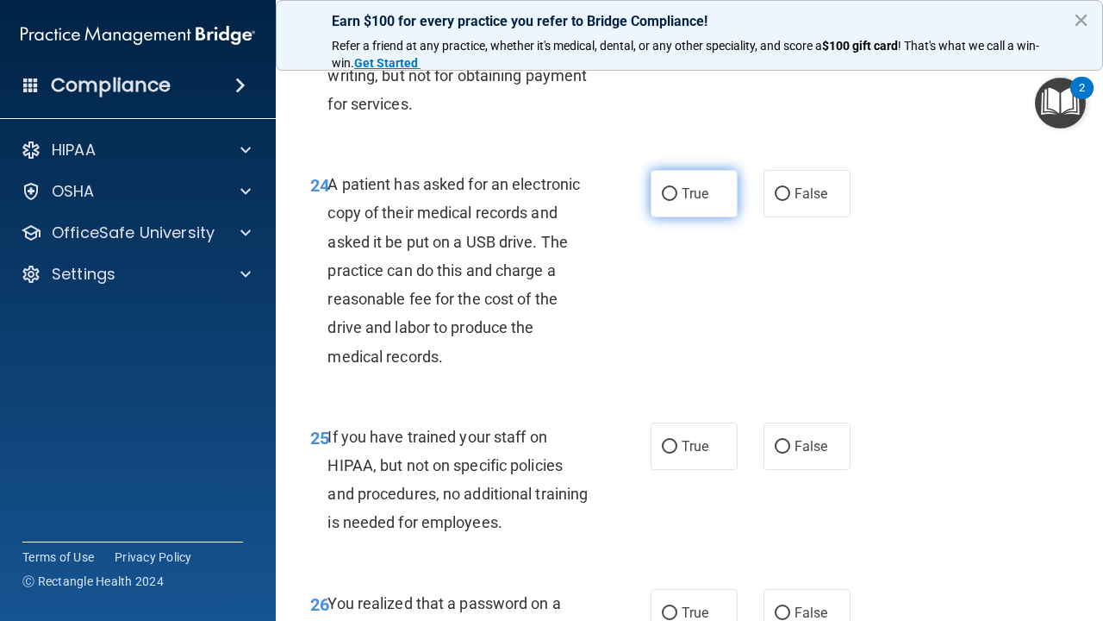
click at [668, 170] on label "True" at bounding box center [694, 193] width 87 height 47
click at [668, 188] on input "True" at bounding box center [670, 194] width 16 height 13
radio input "true"
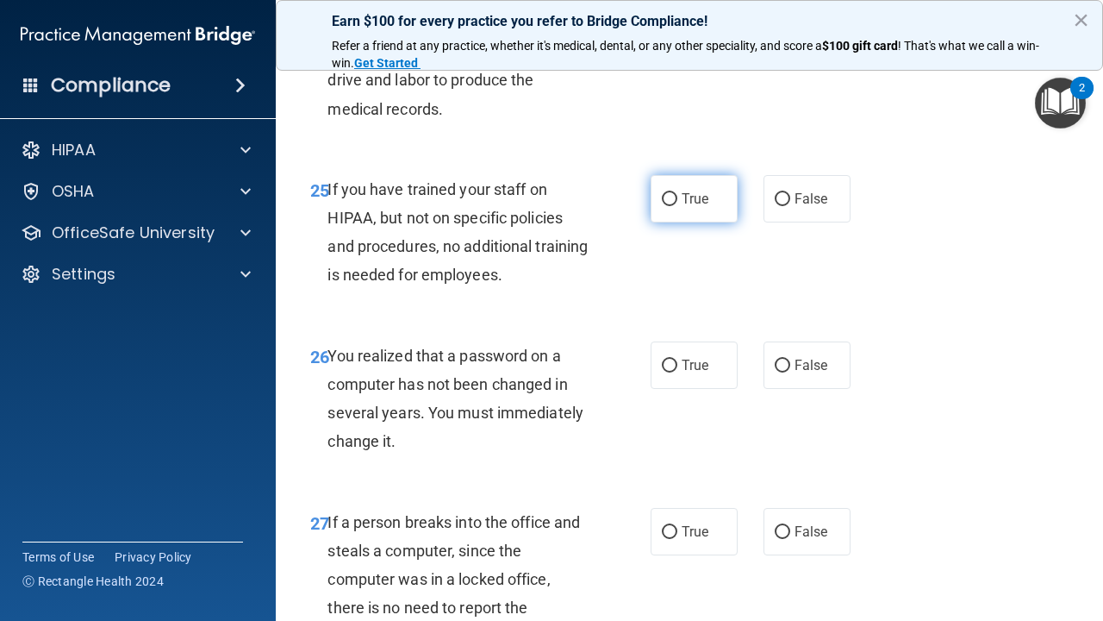
scroll to position [4268, 0]
click at [783, 192] on input "False" at bounding box center [783, 198] width 16 height 13
radio input "true"
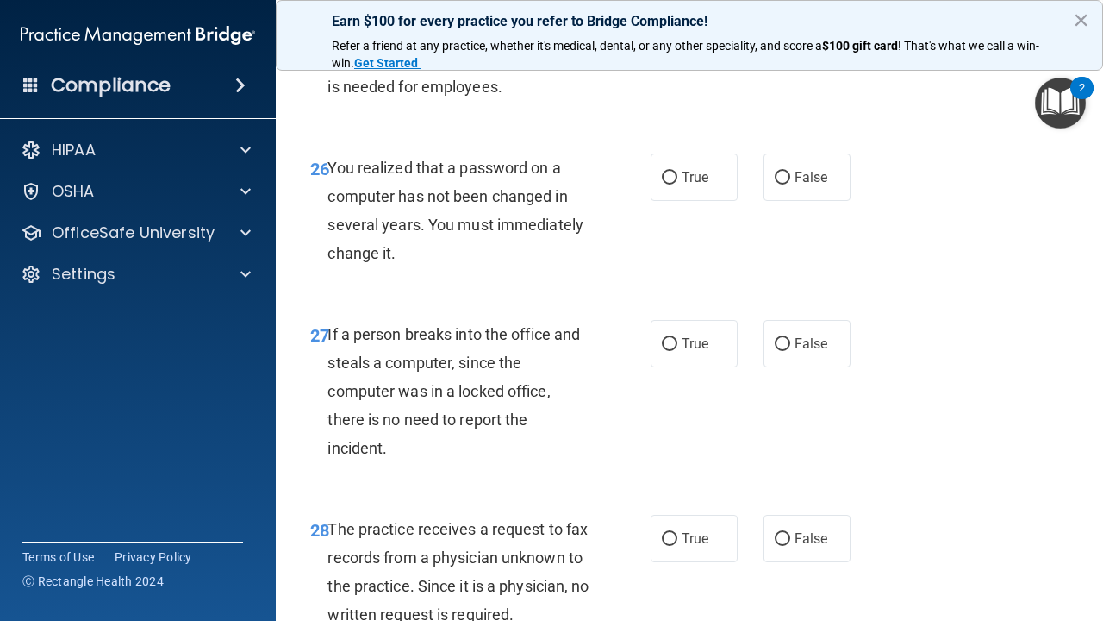
scroll to position [4456, 0]
click at [667, 171] on input "True" at bounding box center [670, 177] width 16 height 13
radio input "true"
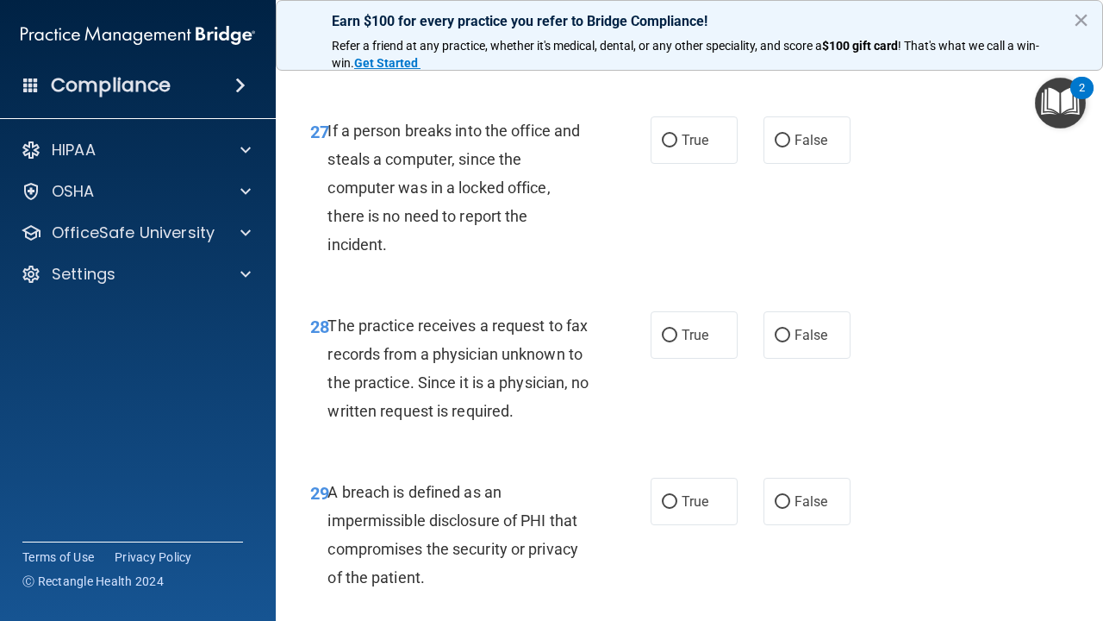
scroll to position [4662, 0]
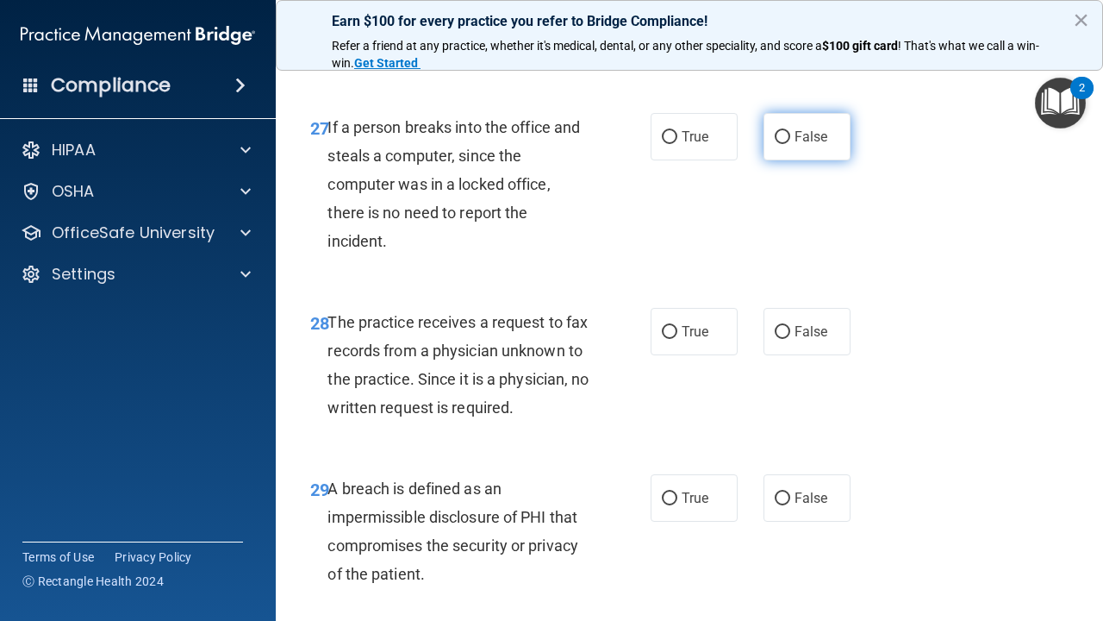
click at [778, 131] on input "False" at bounding box center [783, 137] width 16 height 13
radio input "true"
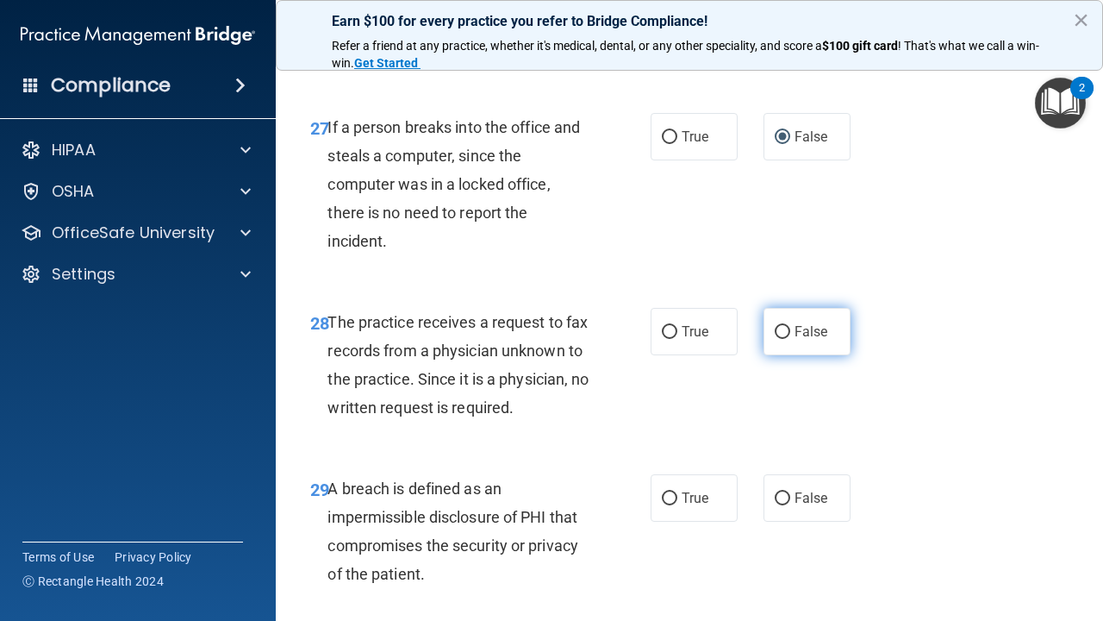
click at [784, 326] on input "False" at bounding box center [783, 332] width 16 height 13
radio input "true"
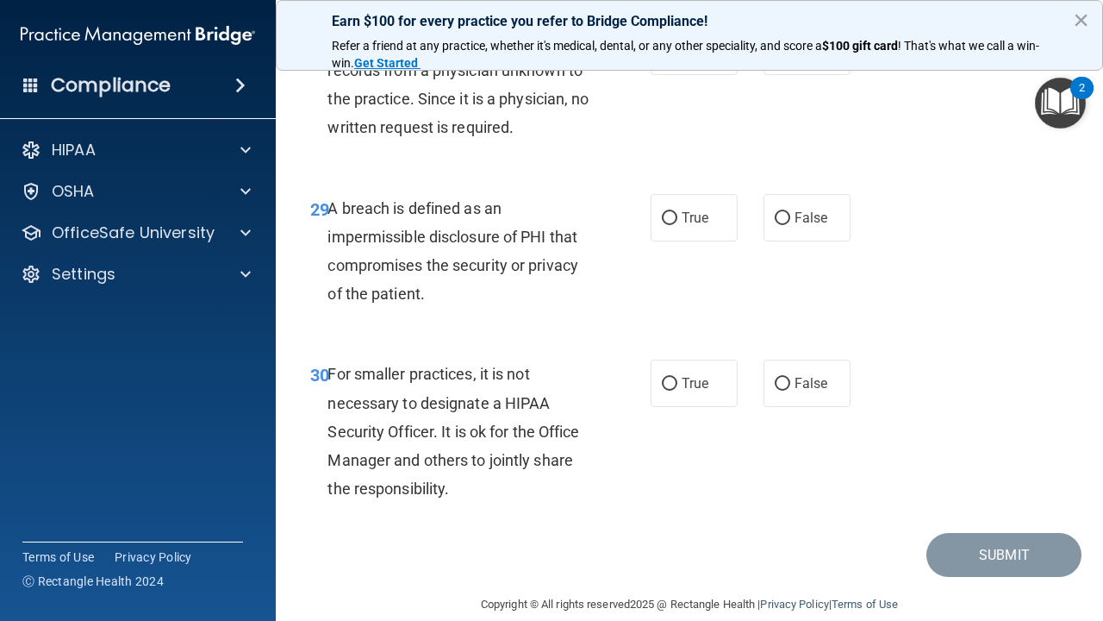
scroll to position [4941, 0]
click at [672, 213] on input "True" at bounding box center [670, 219] width 16 height 13
radio input "true"
click at [789, 378] on input "False" at bounding box center [783, 384] width 16 height 13
radio input "true"
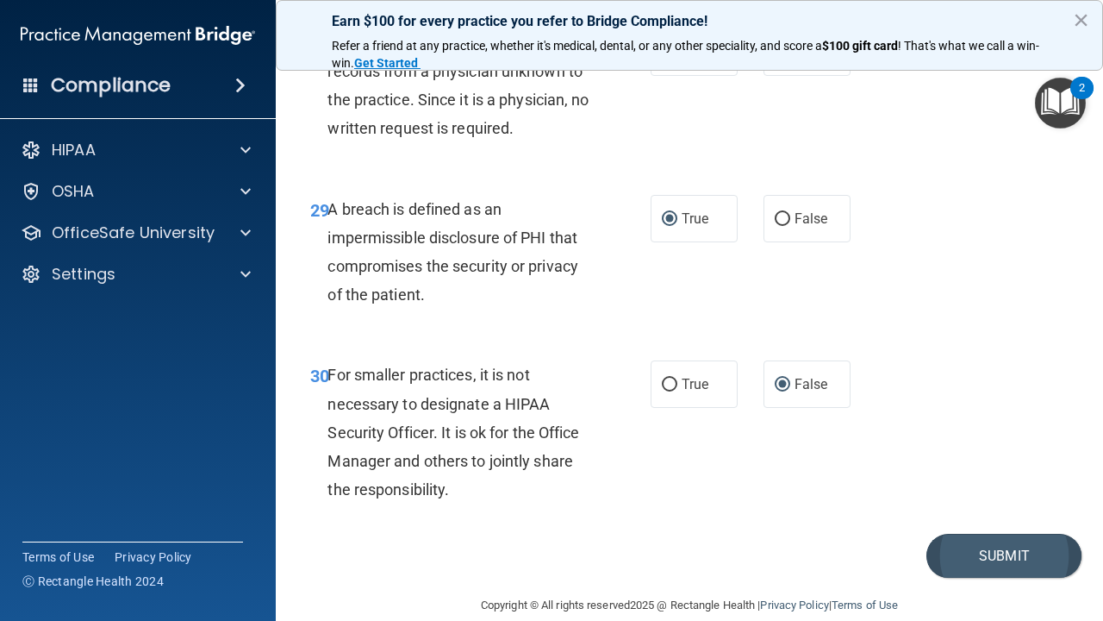
click at [1022, 534] on button "Submit" at bounding box center [1004, 556] width 155 height 44
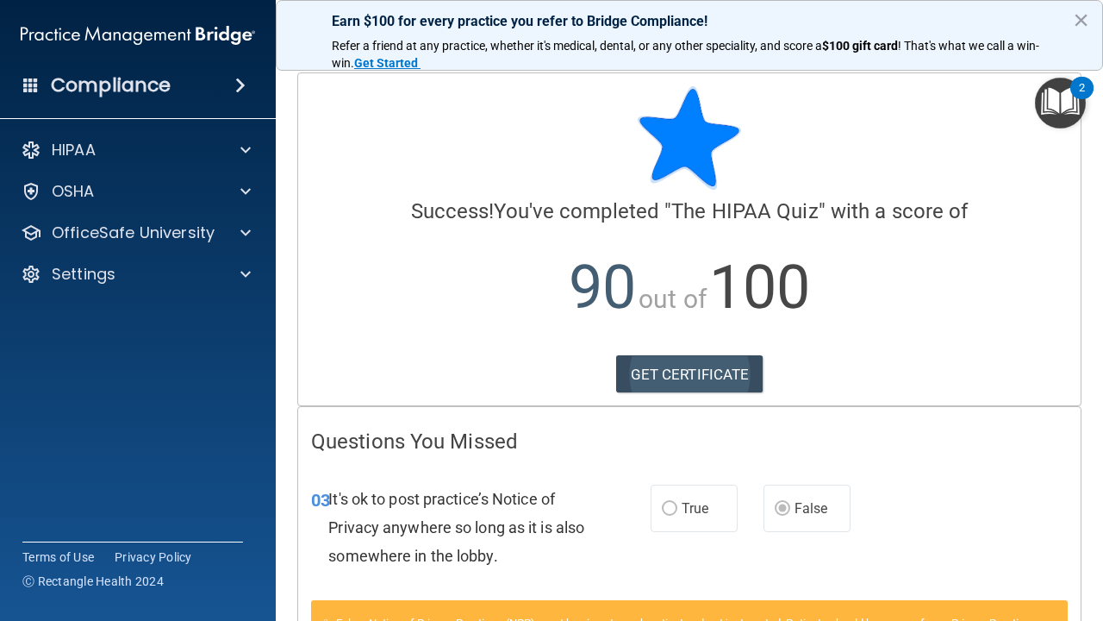
click at [710, 373] on link "GET CERTIFICATE" at bounding box center [689, 374] width 147 height 38
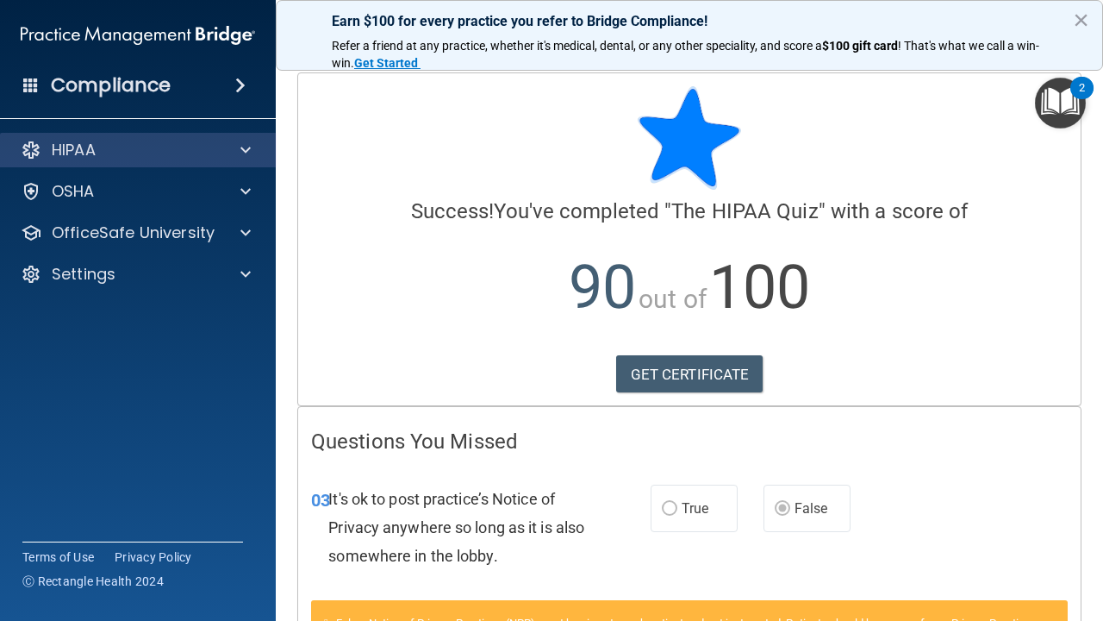
click at [171, 156] on div "HIPAA" at bounding box center [115, 150] width 214 height 21
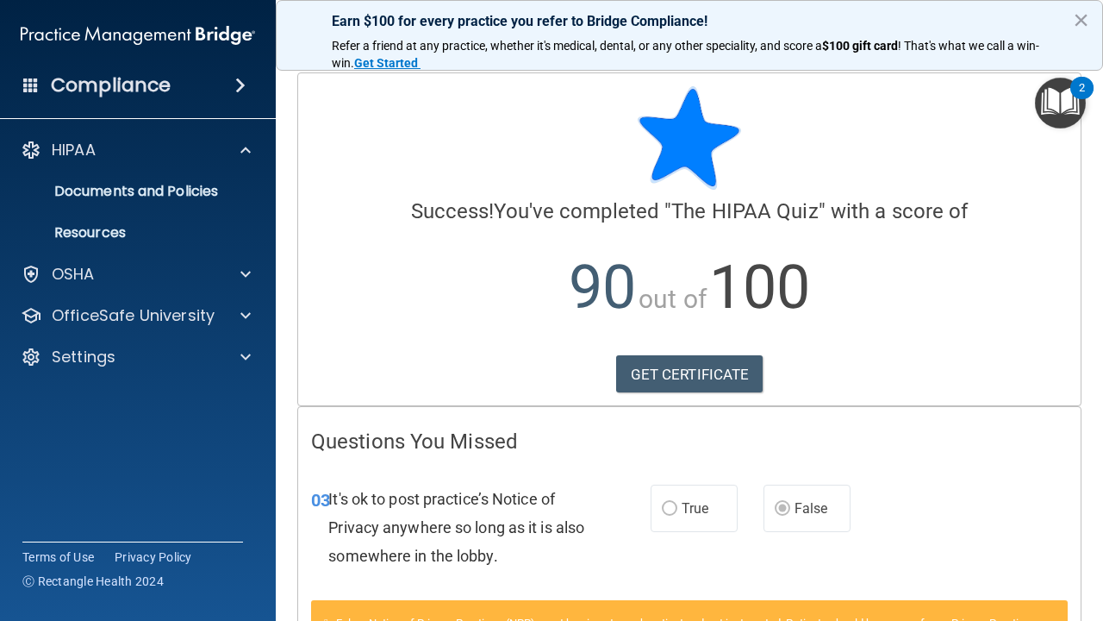
click at [238, 86] on span at bounding box center [240, 85] width 10 height 21
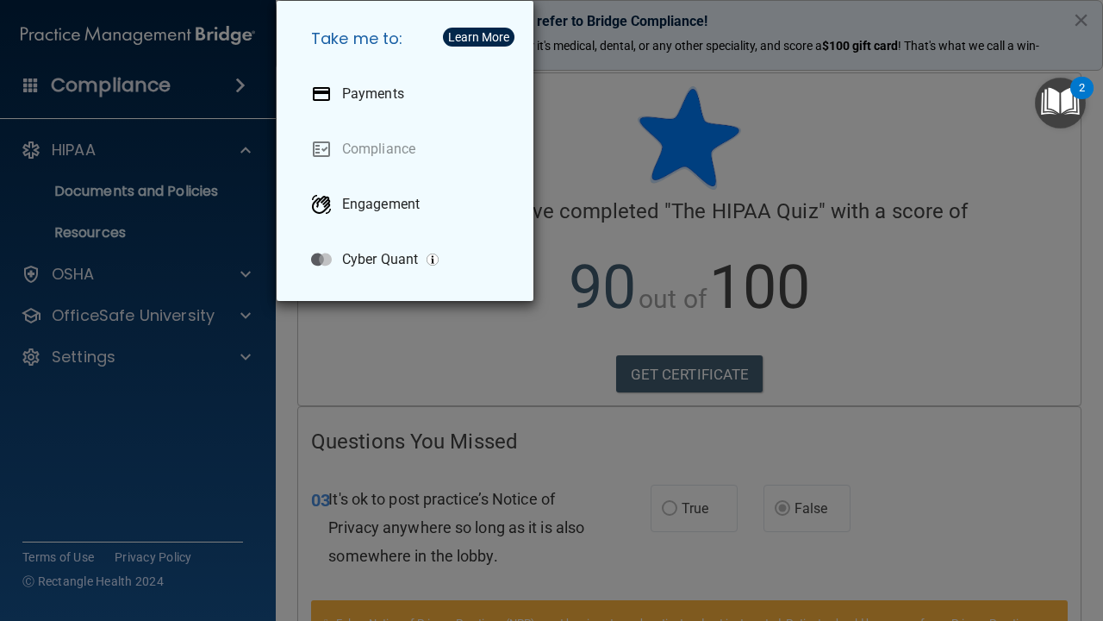
click at [266, 415] on div "Take me to: Payments Compliance Engagement Cyber Quant" at bounding box center [551, 310] width 1103 height 621
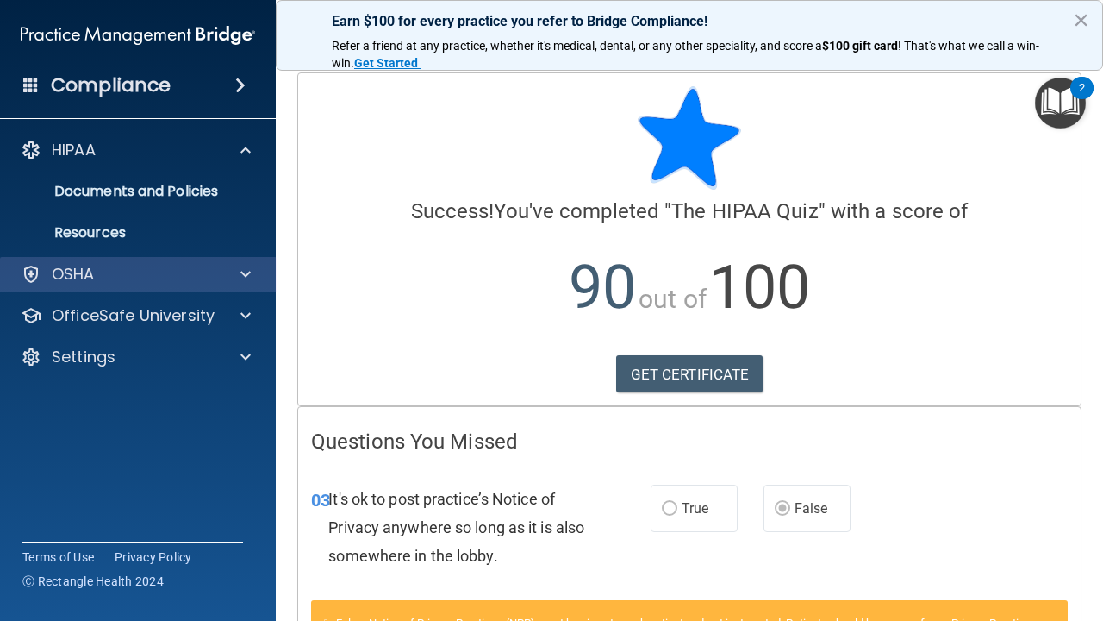
click at [208, 278] on div "OSHA" at bounding box center [115, 274] width 214 height 21
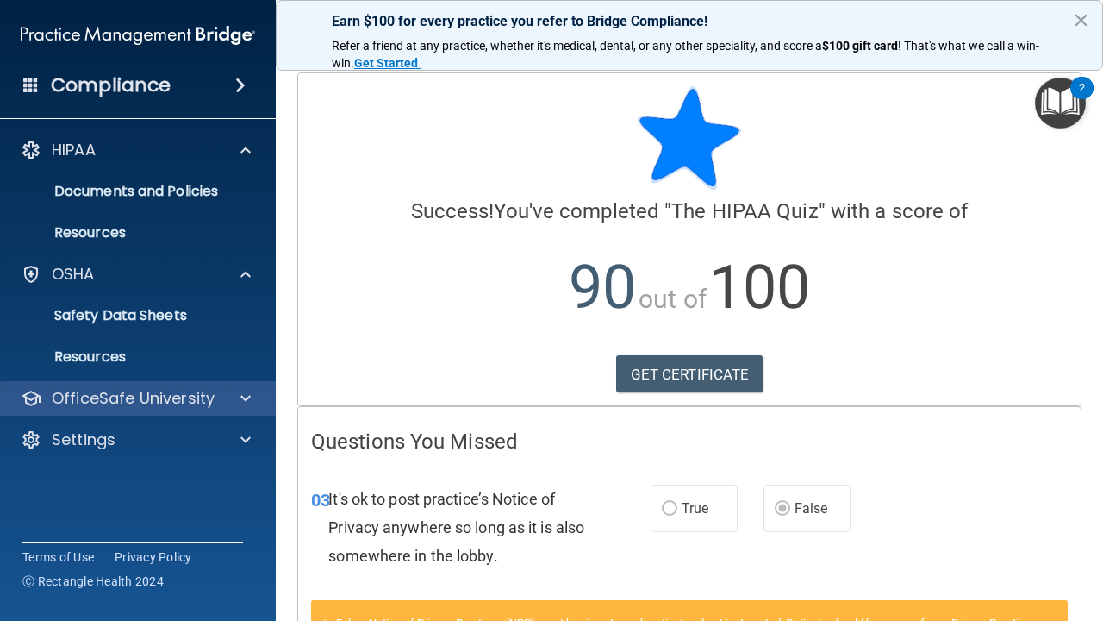
click at [172, 395] on p "OfficeSafe University" at bounding box center [133, 398] width 163 height 21
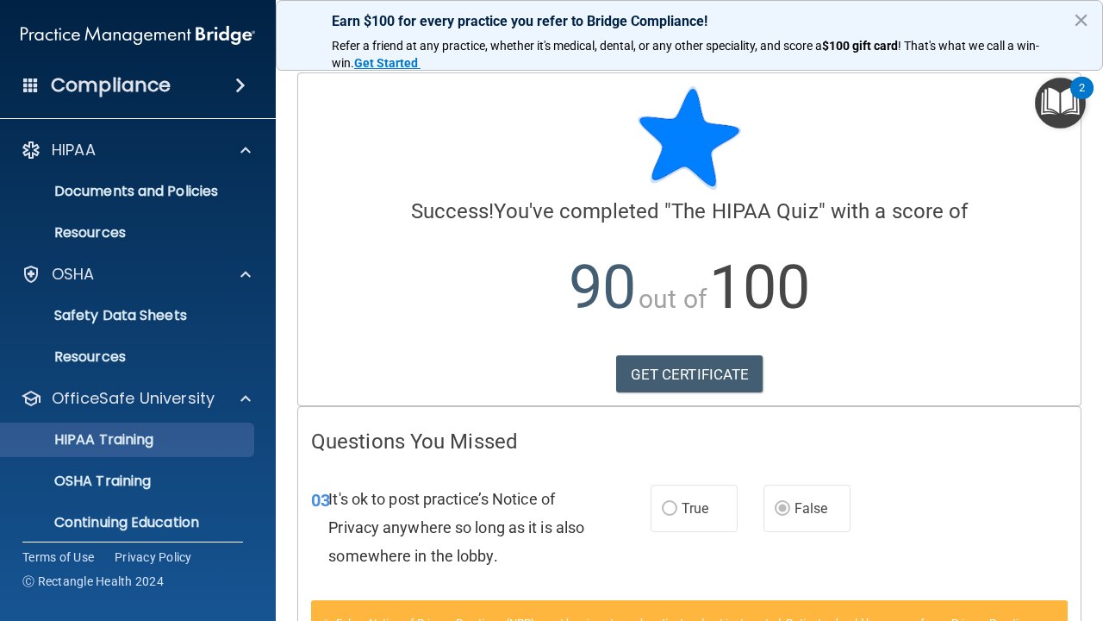
click at [153, 438] on p "HIPAA Training" at bounding box center [82, 439] width 142 height 17
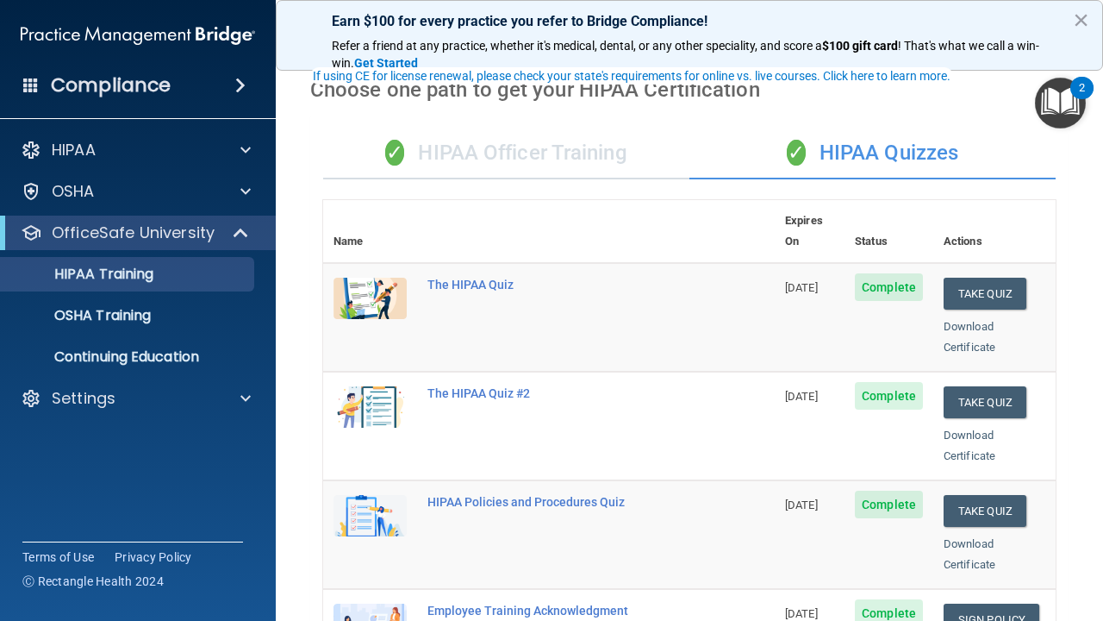
scroll to position [118, 0]
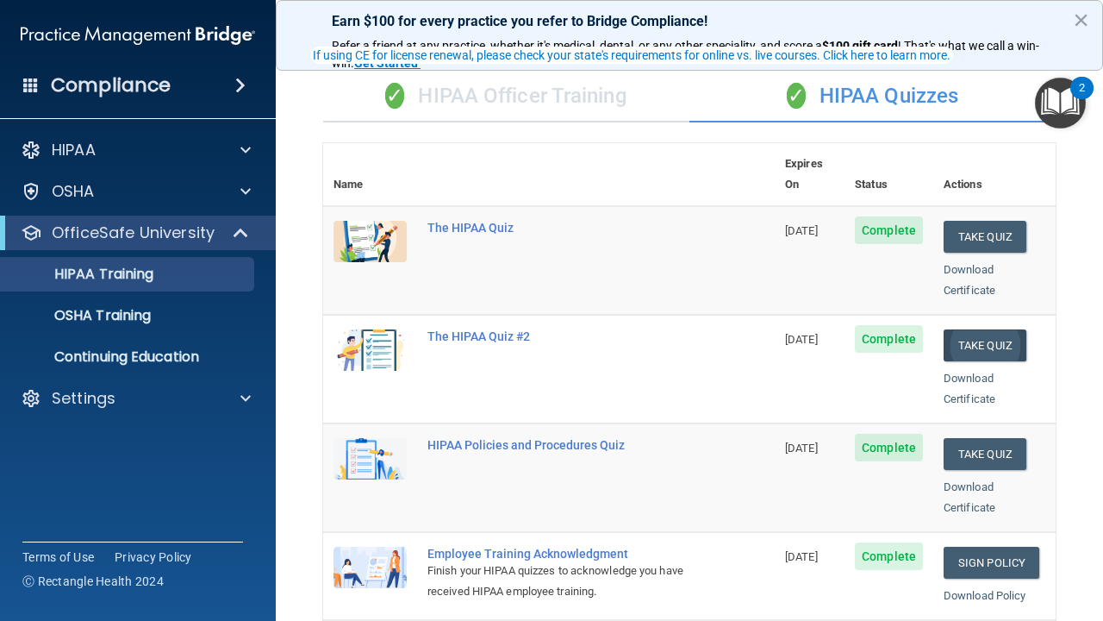
click at [985, 329] on button "Take Quiz" at bounding box center [985, 345] width 83 height 32
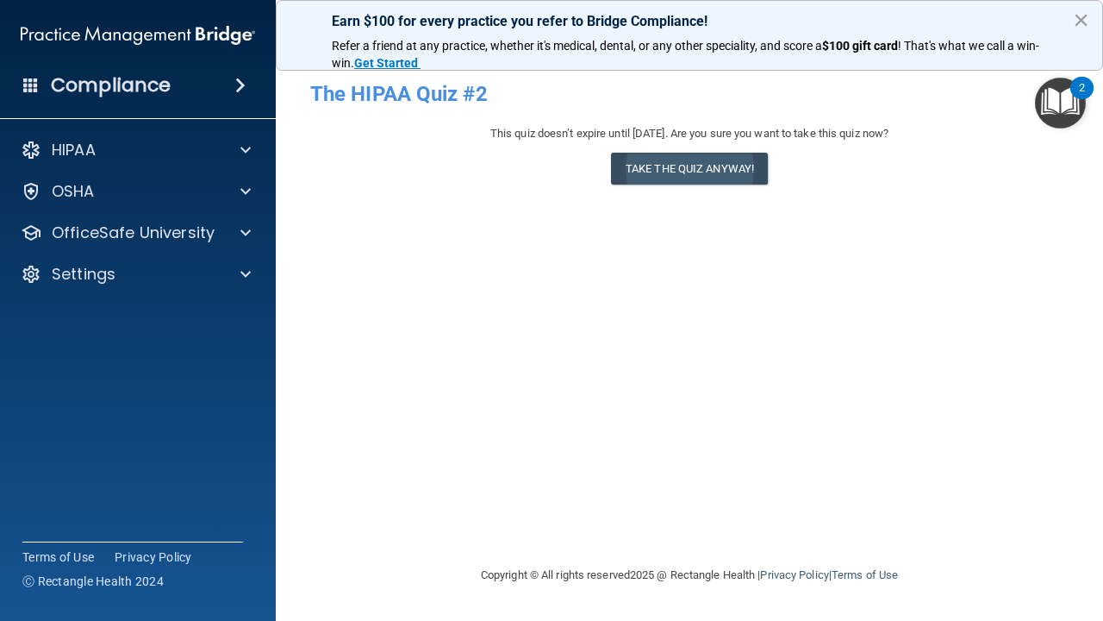
click at [701, 174] on button "Take the quiz anyway!" at bounding box center [689, 169] width 157 height 32
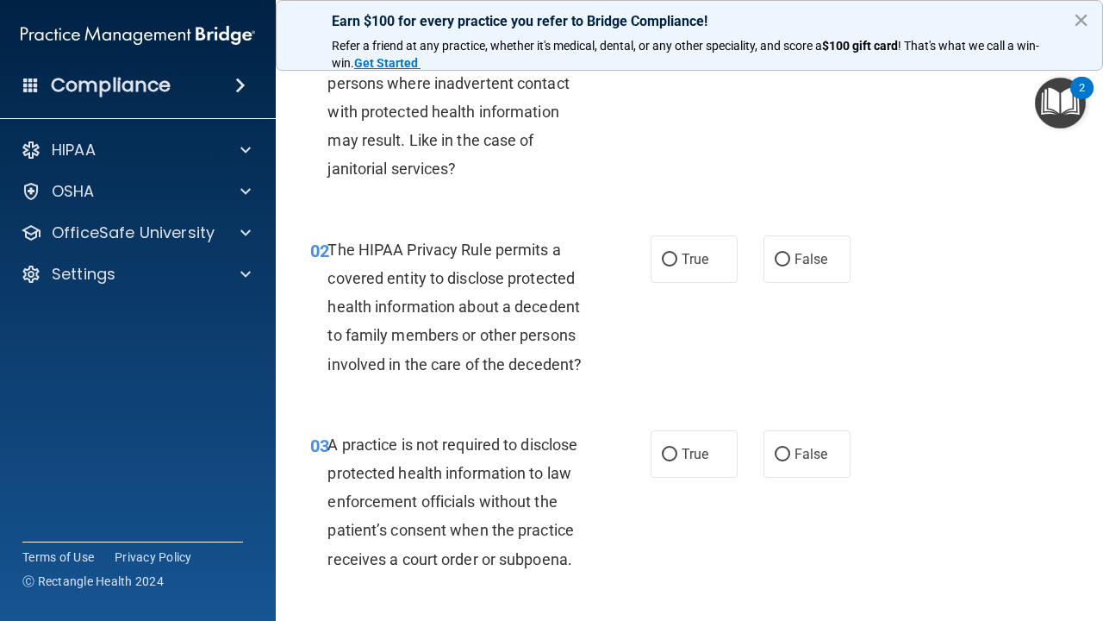
scroll to position [127, 0]
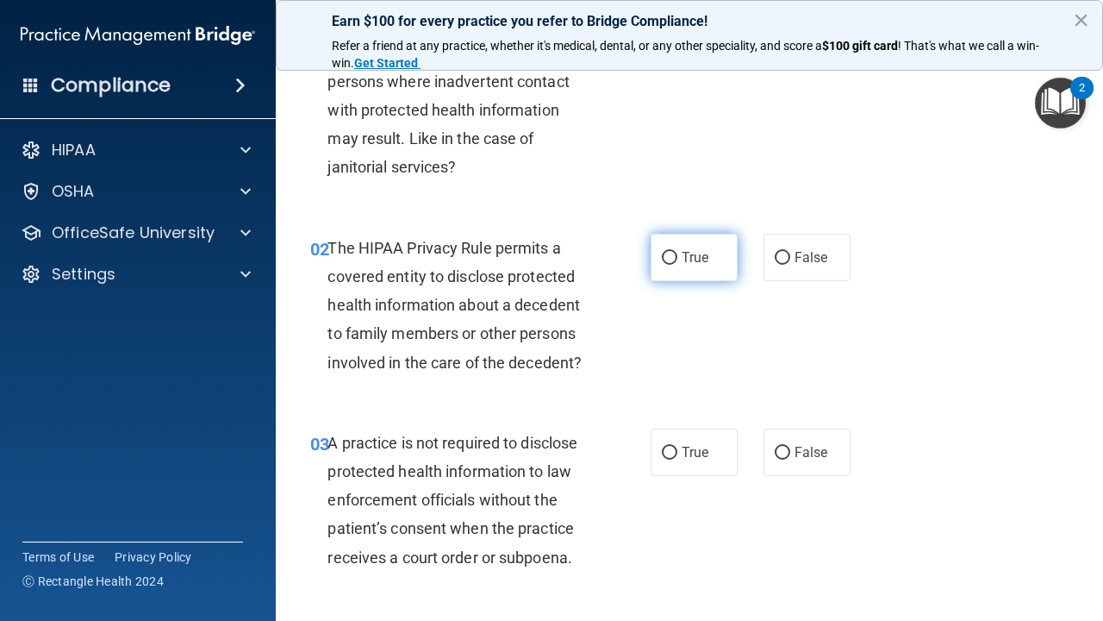
click at [675, 254] on input "True" at bounding box center [670, 258] width 16 height 13
radio input "true"
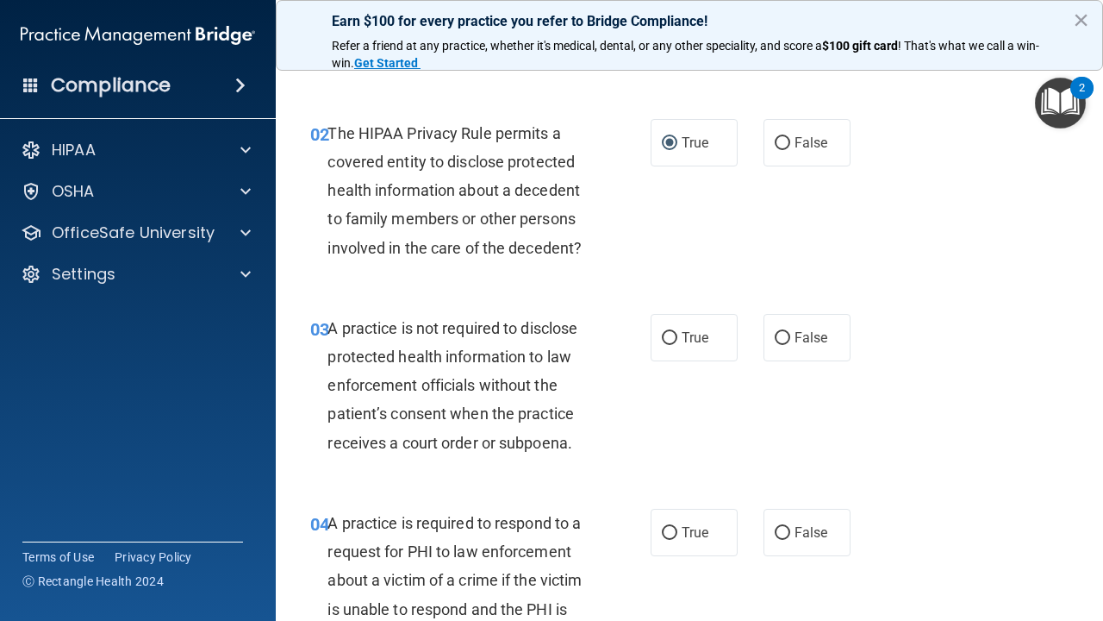
scroll to position [243, 0]
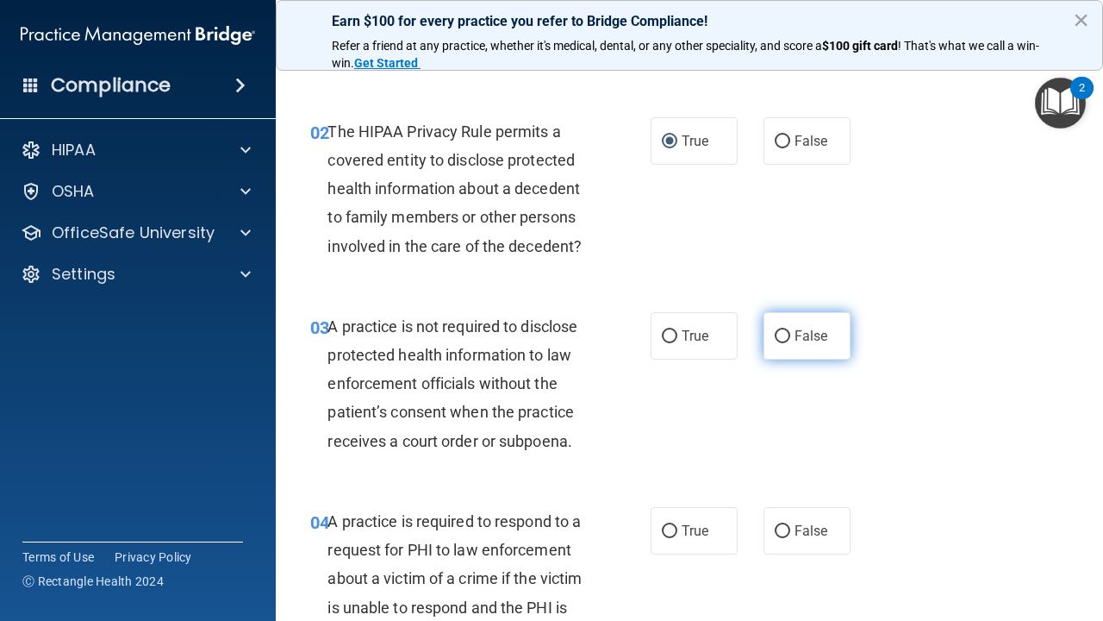
click at [778, 332] on input "False" at bounding box center [783, 336] width 16 height 13
radio input "true"
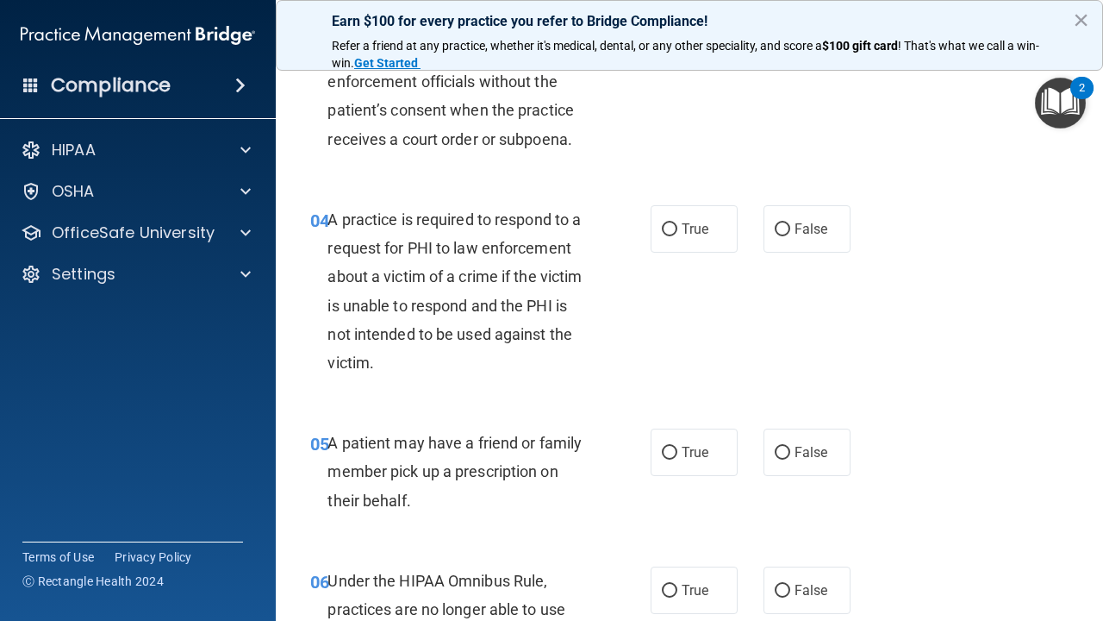
scroll to position [547, 0]
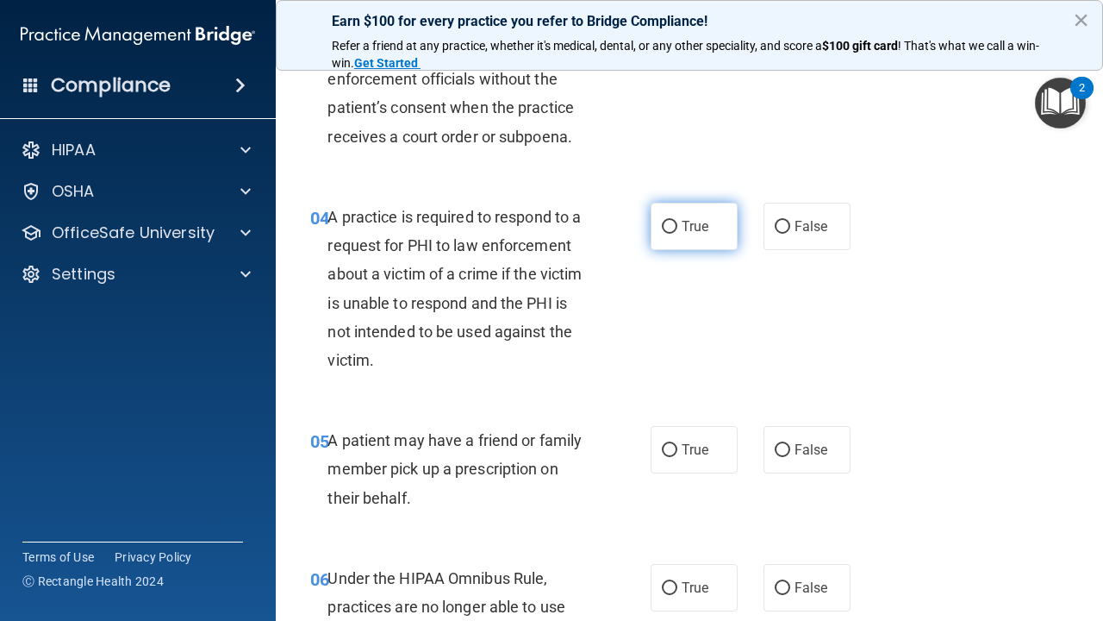
click at [667, 226] on input "True" at bounding box center [670, 227] width 16 height 13
radio input "true"
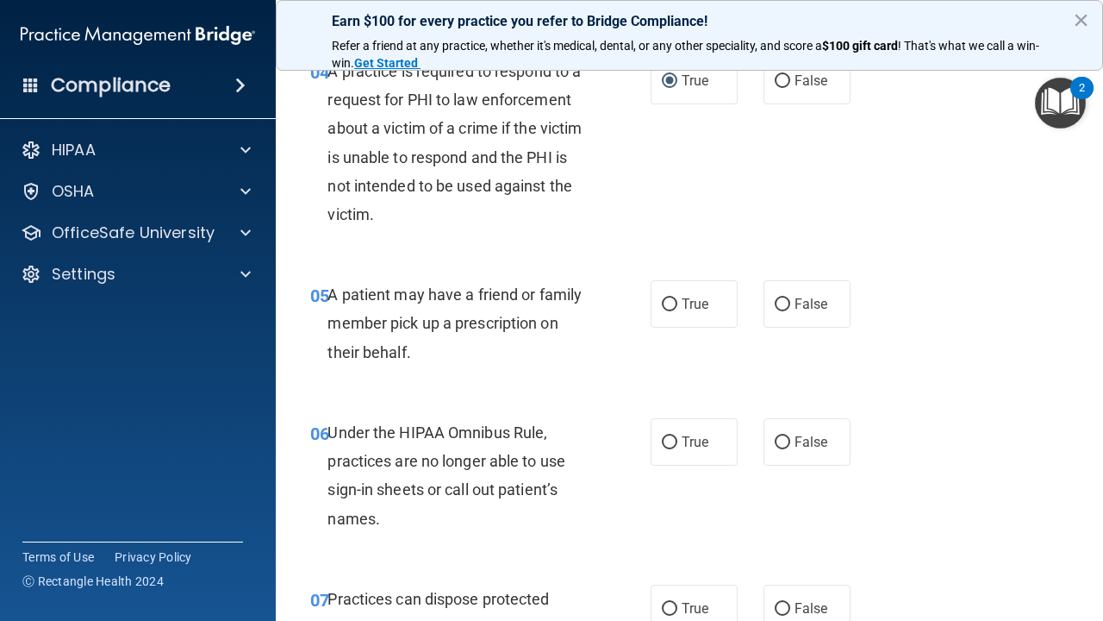
scroll to position [721, 0]
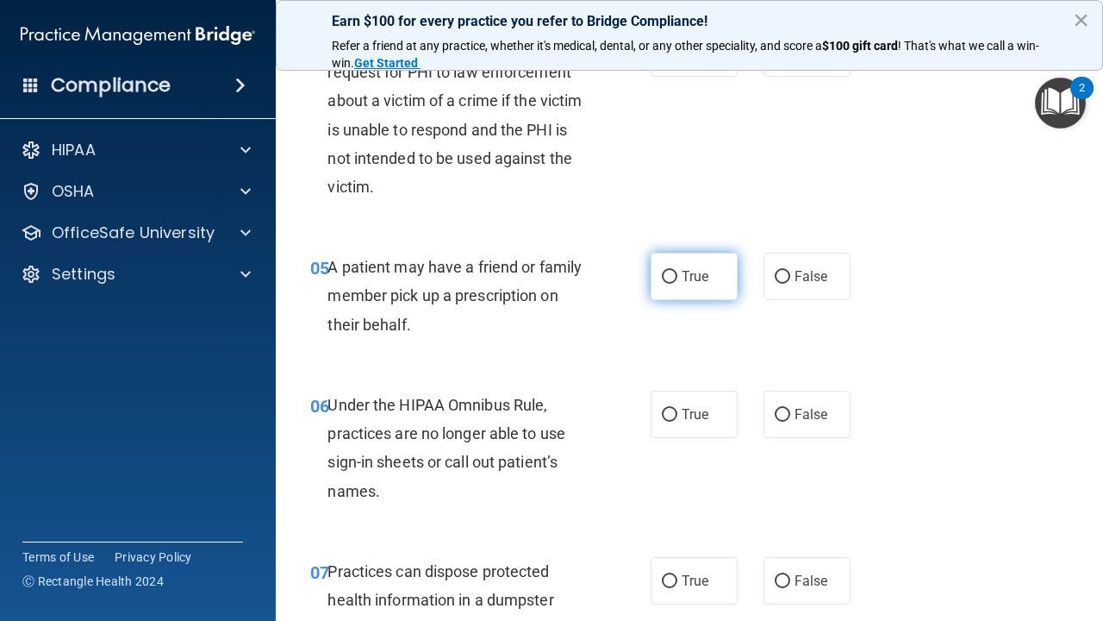
click at [666, 271] on input "True" at bounding box center [670, 277] width 16 height 13
radio input "true"
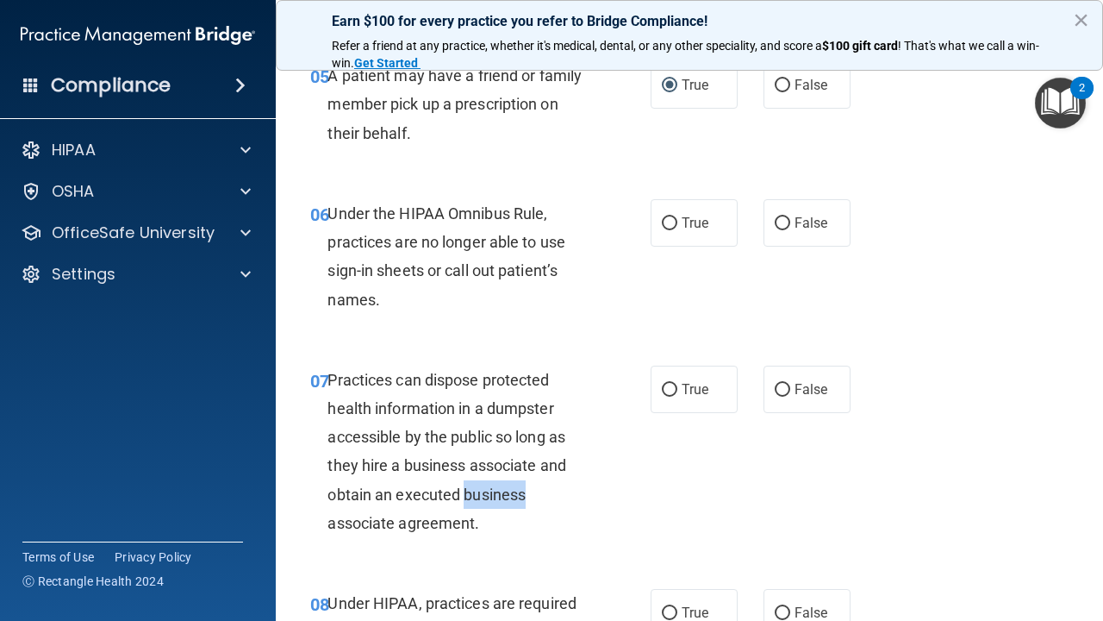
scroll to position [910, 0]
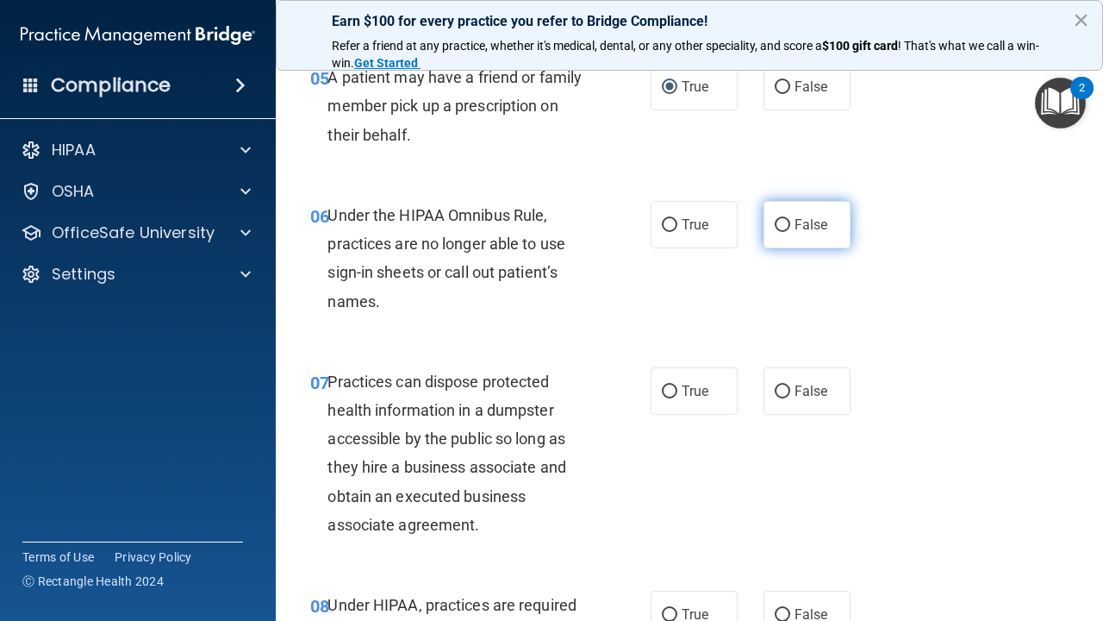
click at [796, 216] on span "False" at bounding box center [812, 224] width 34 height 16
click at [790, 219] on input "False" at bounding box center [783, 225] width 16 height 13
radio input "true"
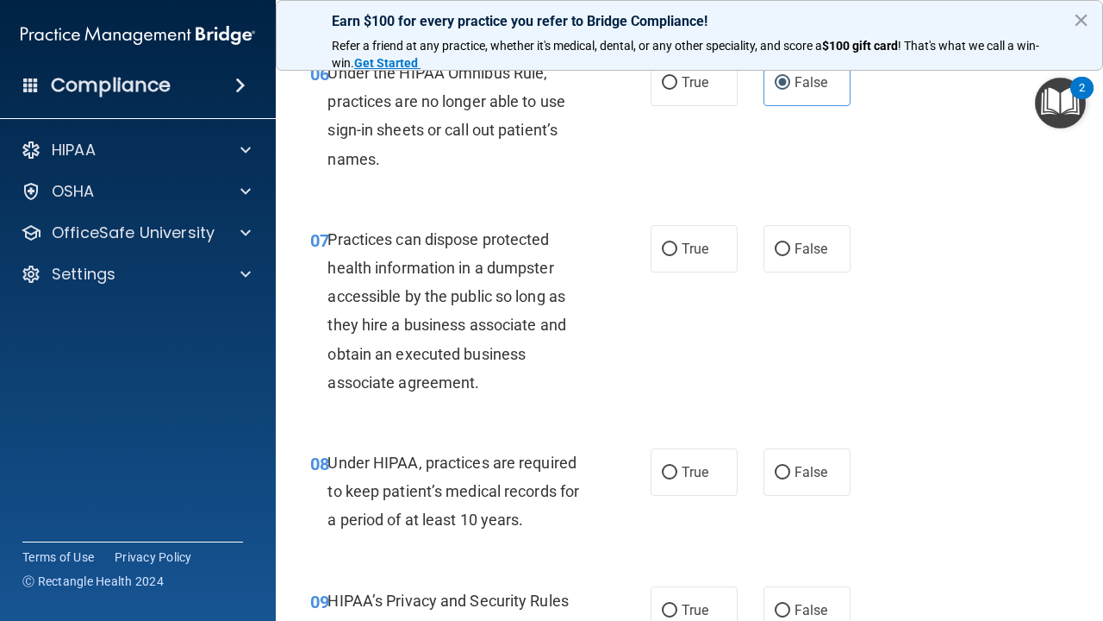
scroll to position [1078, 0]
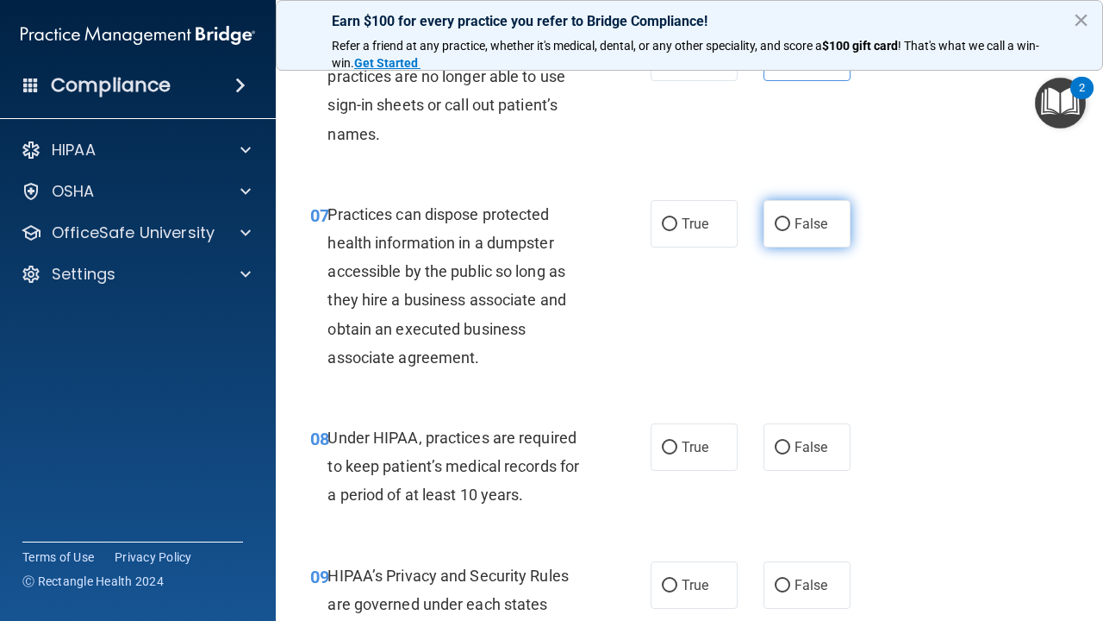
click at [784, 219] on input "False" at bounding box center [783, 224] width 16 height 13
radio input "true"
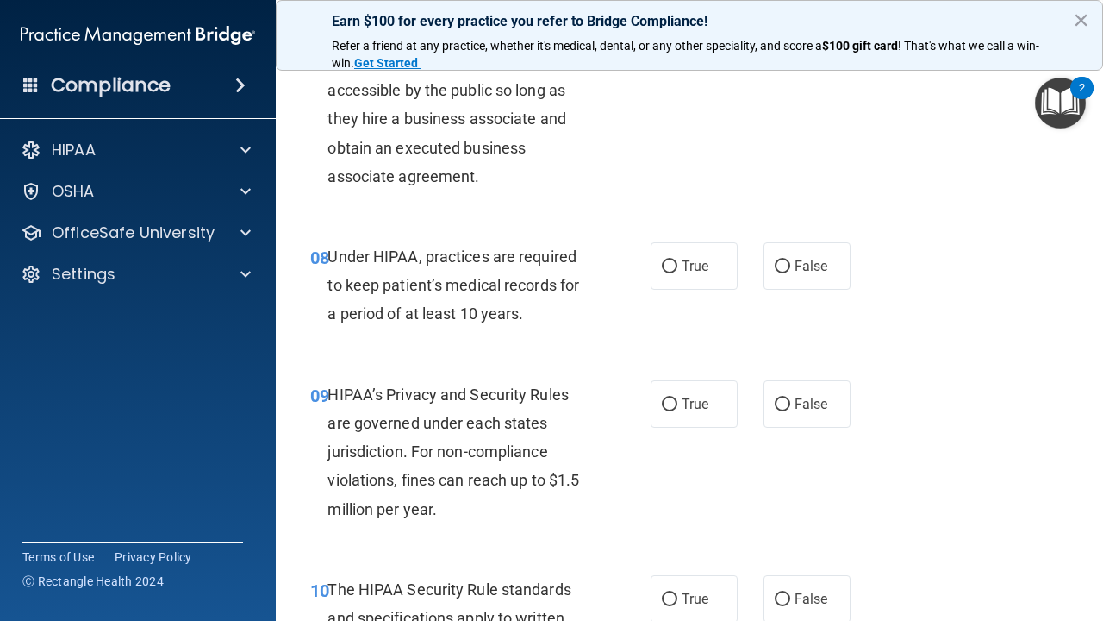
scroll to position [1293, 0]
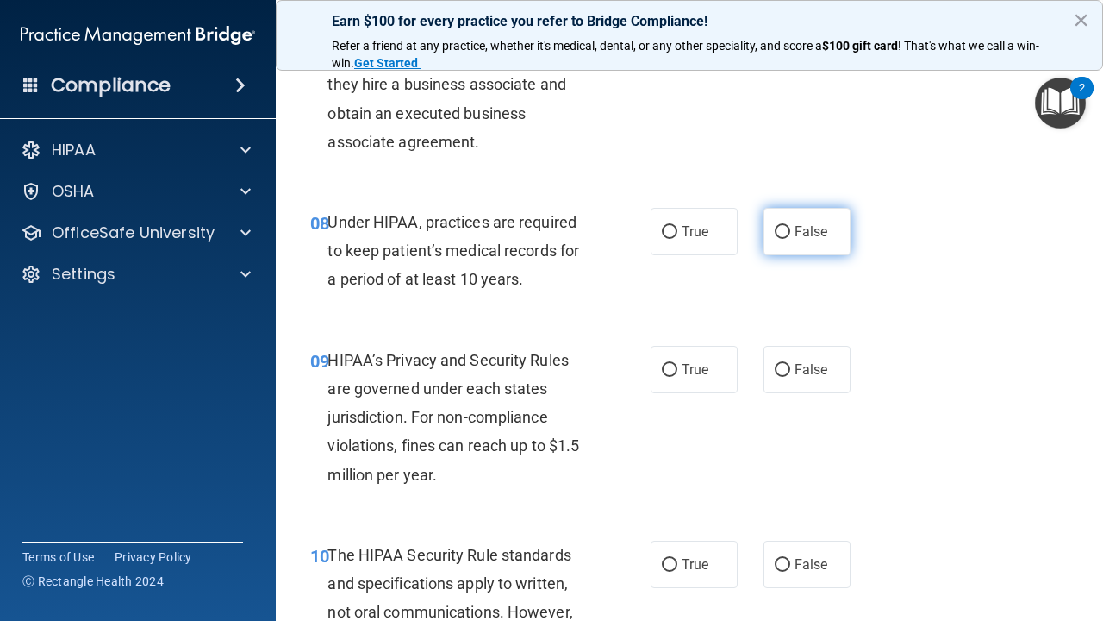
click at [784, 227] on input "False" at bounding box center [783, 232] width 16 height 13
radio input "true"
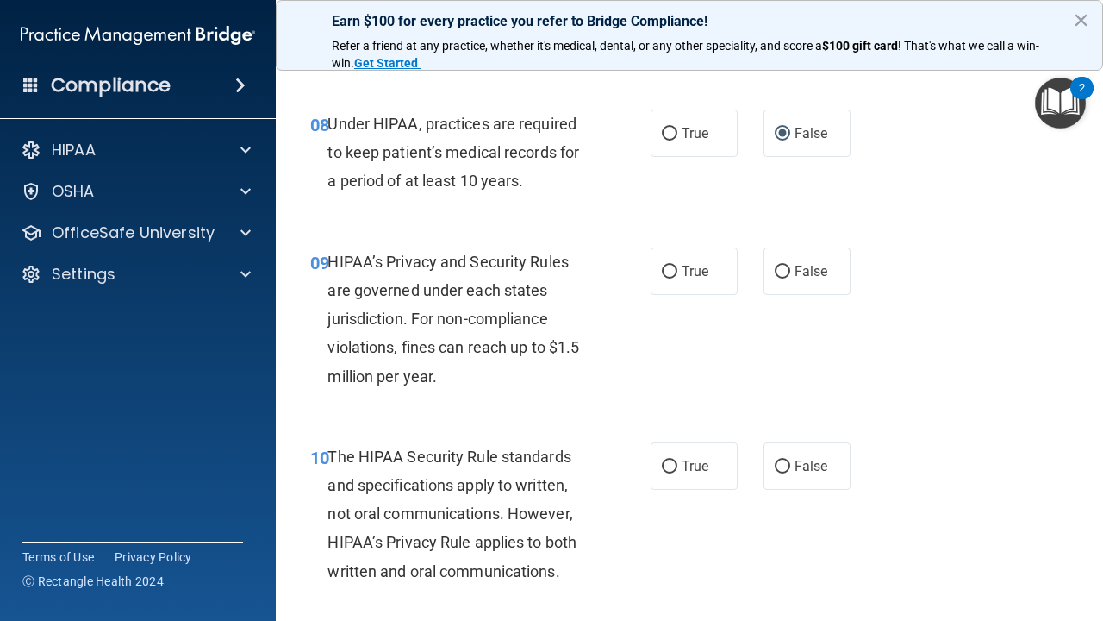
scroll to position [1413, 0]
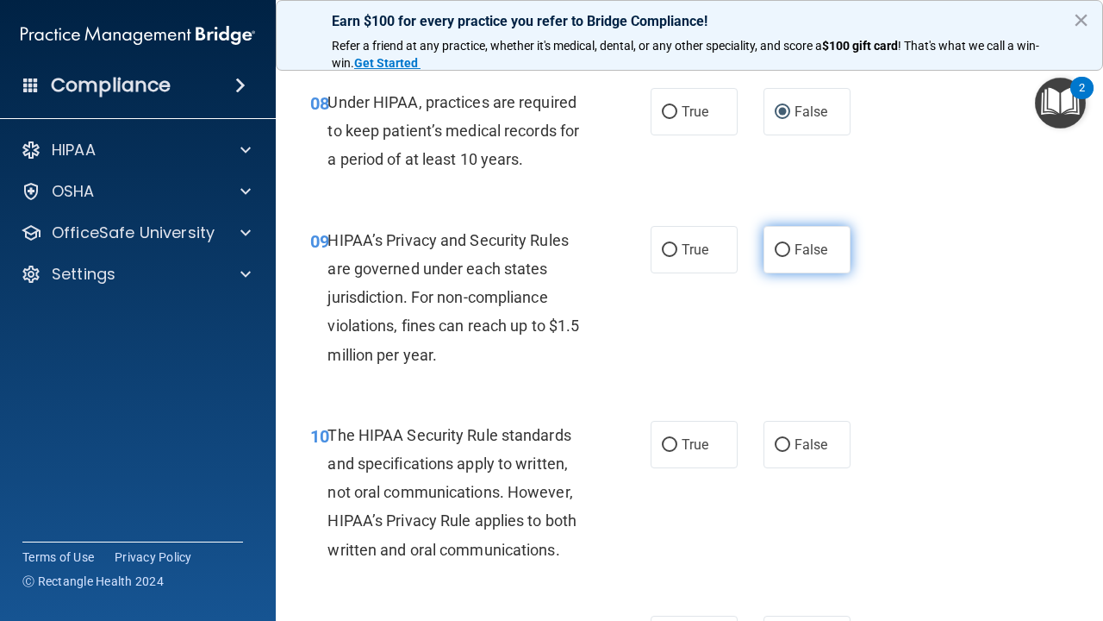
click at [788, 244] on input "False" at bounding box center [783, 250] width 16 height 13
radio input "true"
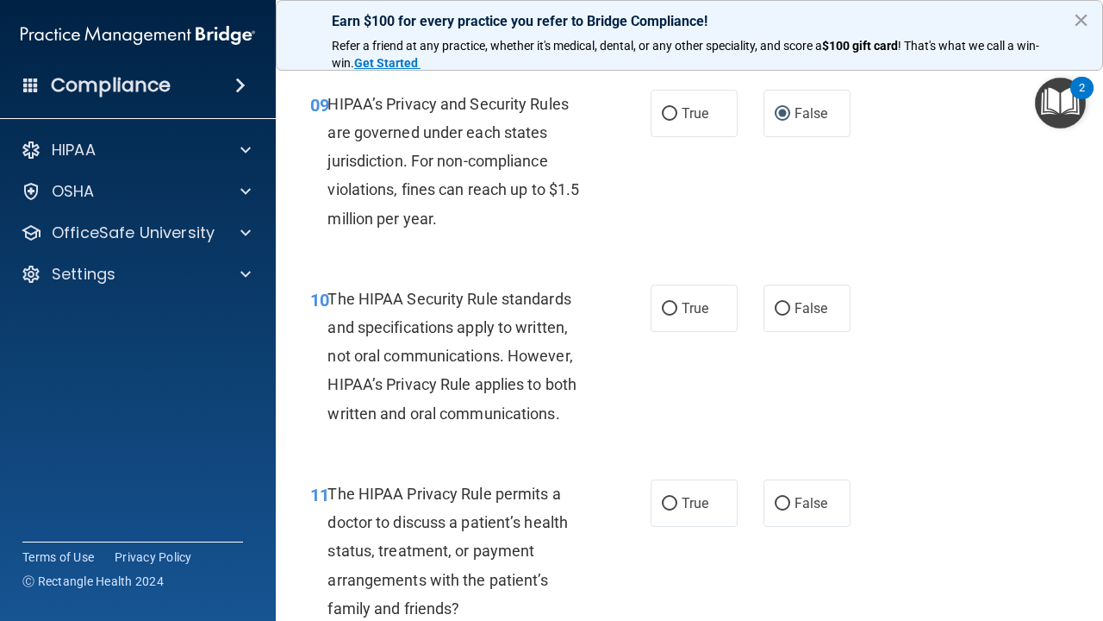
scroll to position [1561, 0]
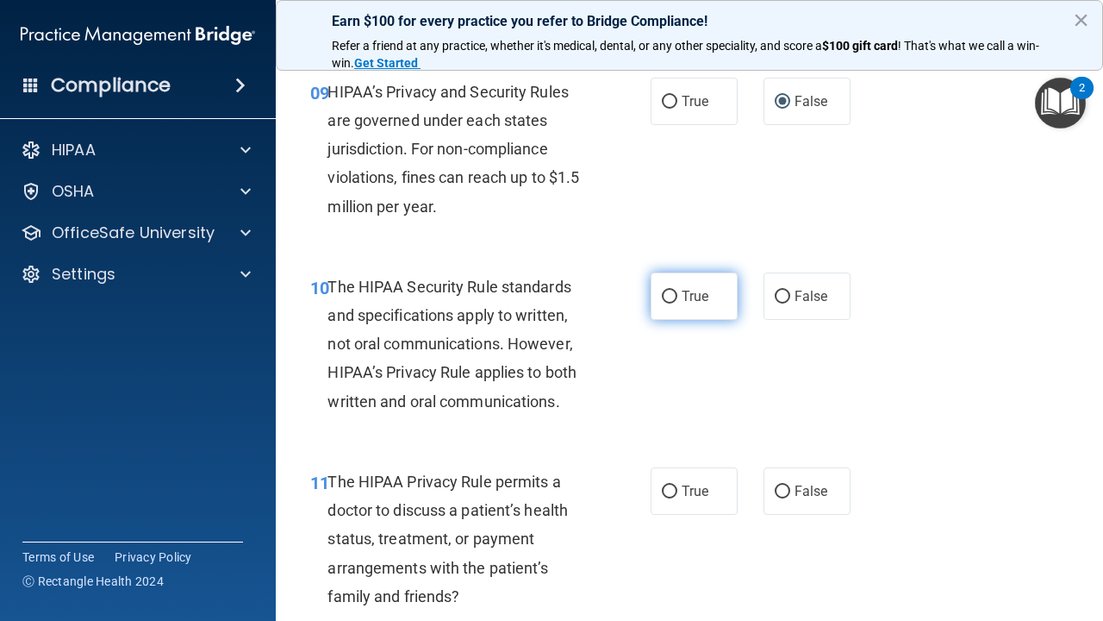
click at [672, 291] on input "True" at bounding box center [670, 297] width 16 height 13
radio input "true"
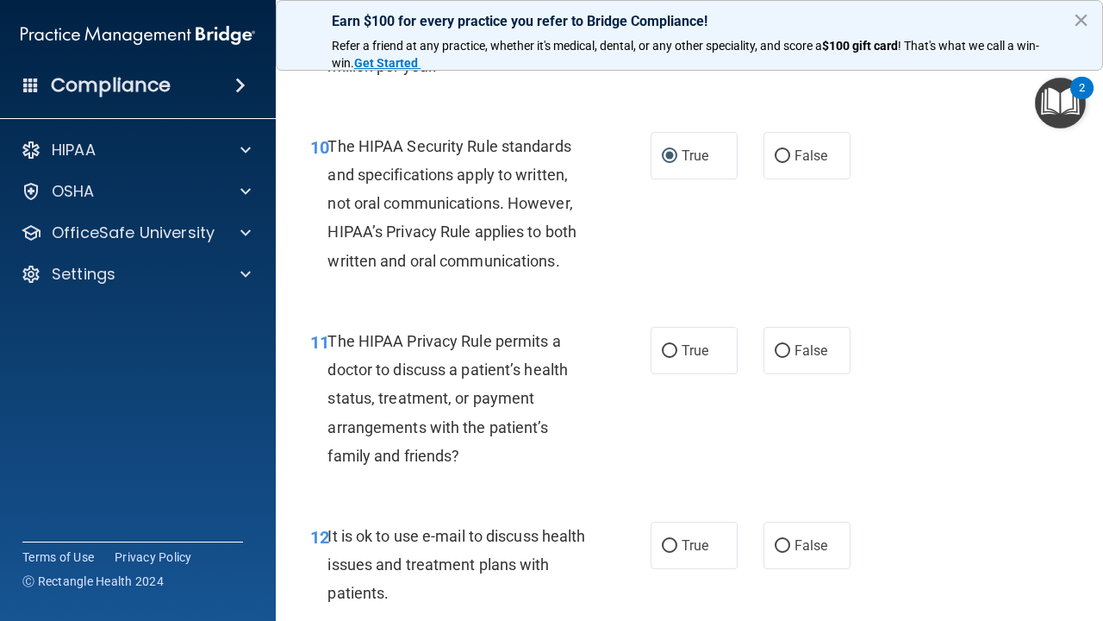
scroll to position [1705, 0]
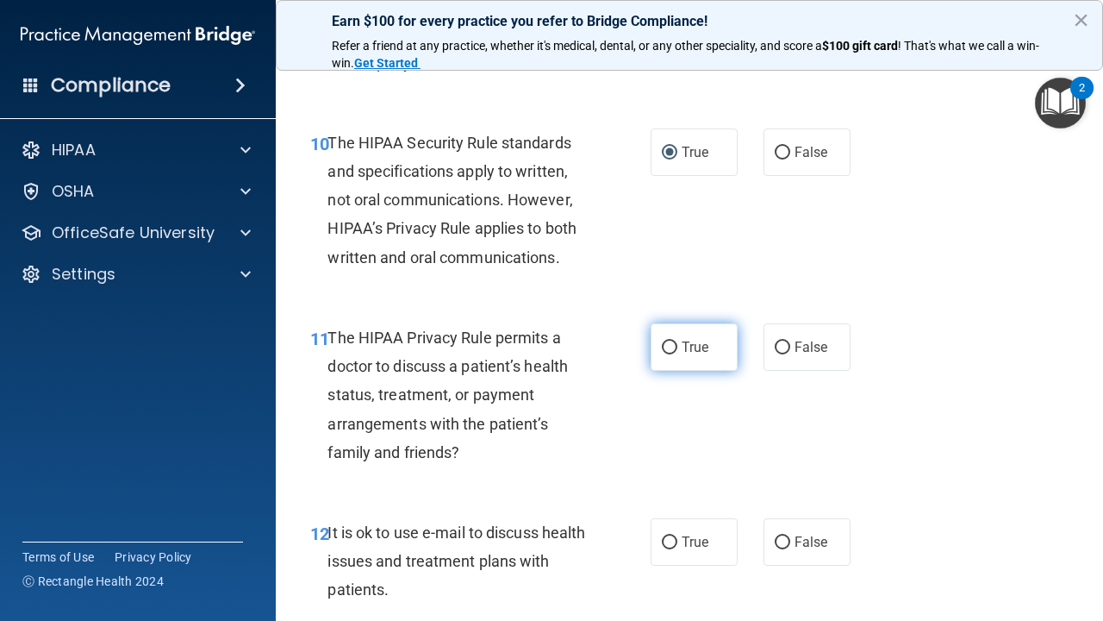
click at [675, 341] on input "True" at bounding box center [670, 347] width 16 height 13
radio input "true"
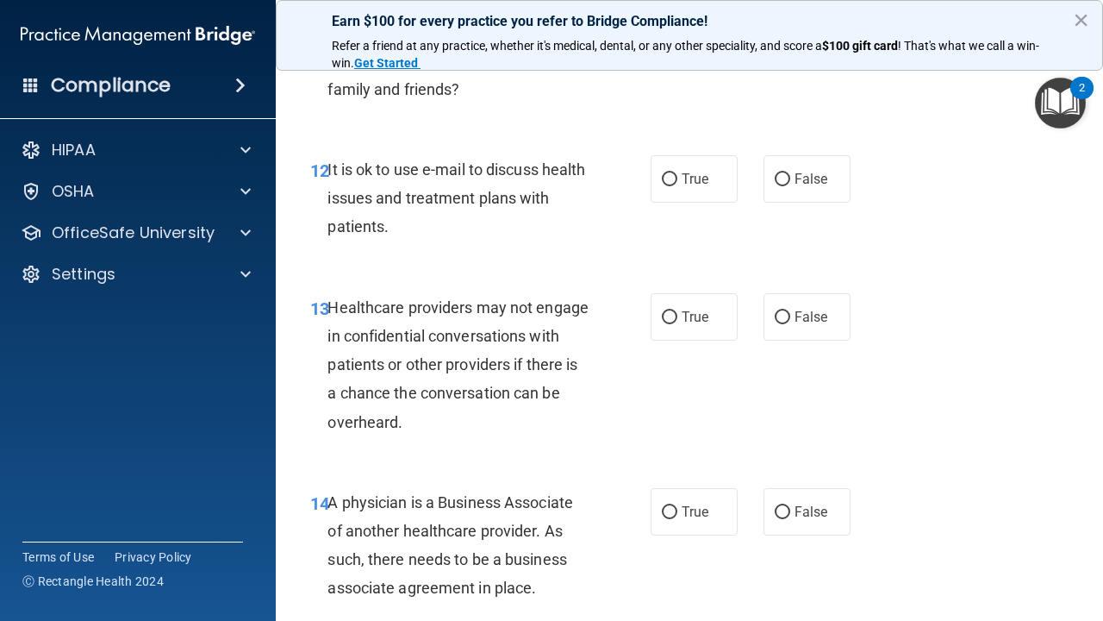
scroll to position [2070, 0]
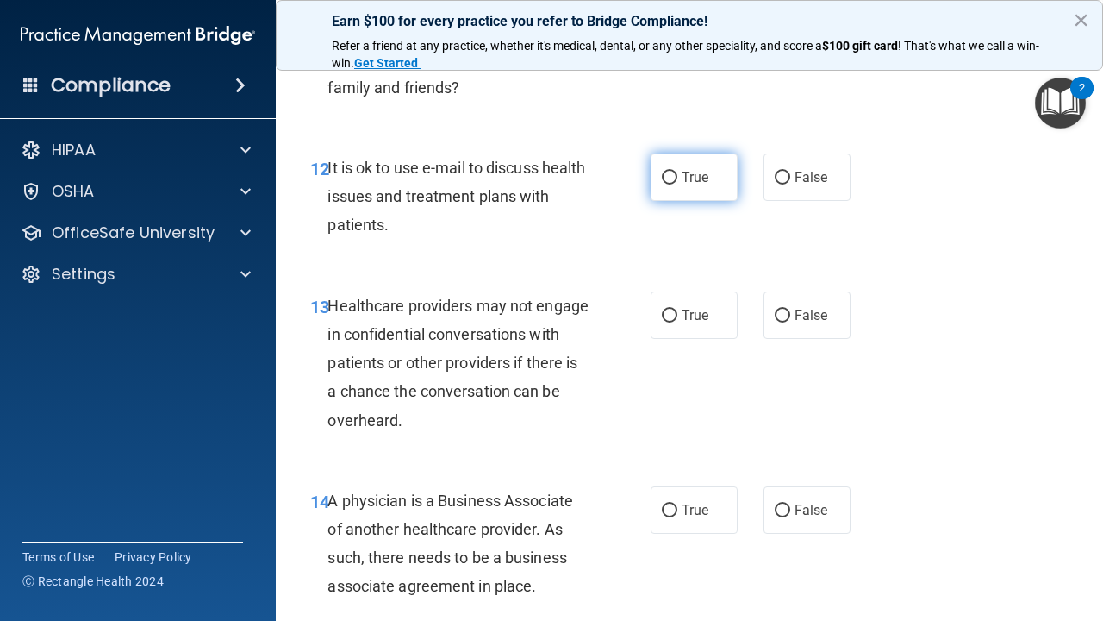
click at [671, 172] on input "True" at bounding box center [670, 178] width 16 height 13
radio input "true"
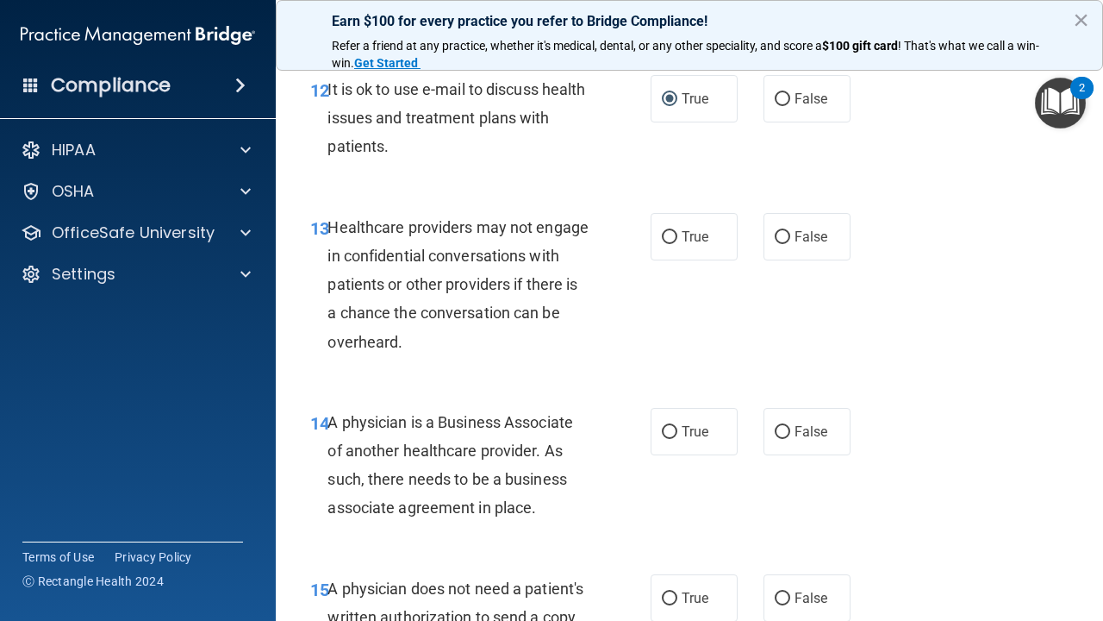
scroll to position [2149, 0]
click at [784, 230] on input "False" at bounding box center [783, 236] width 16 height 13
radio input "true"
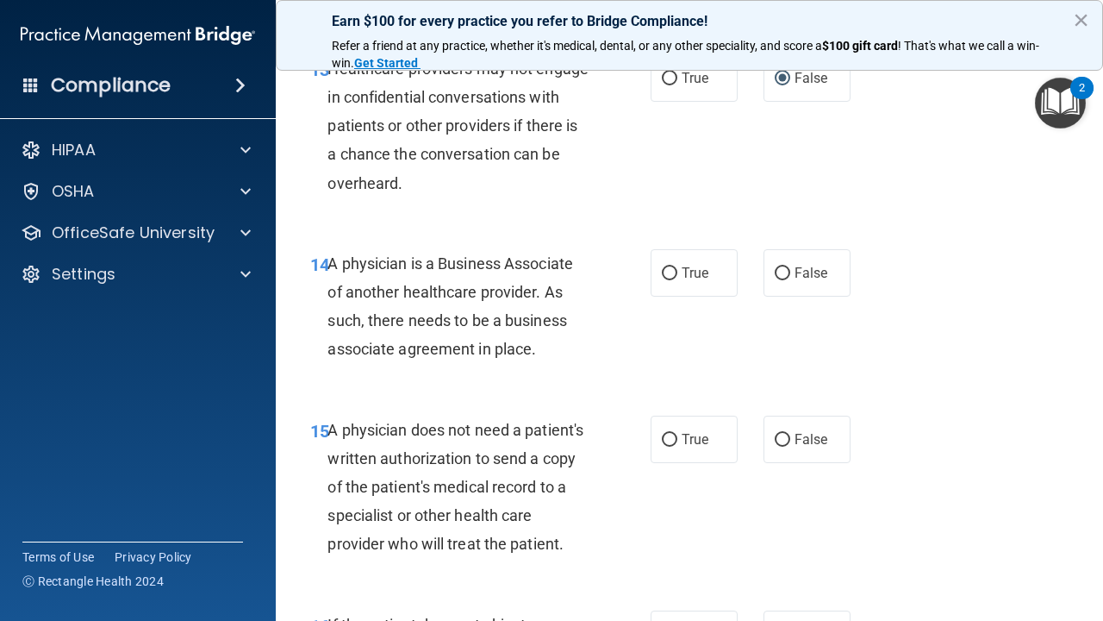
scroll to position [2303, 0]
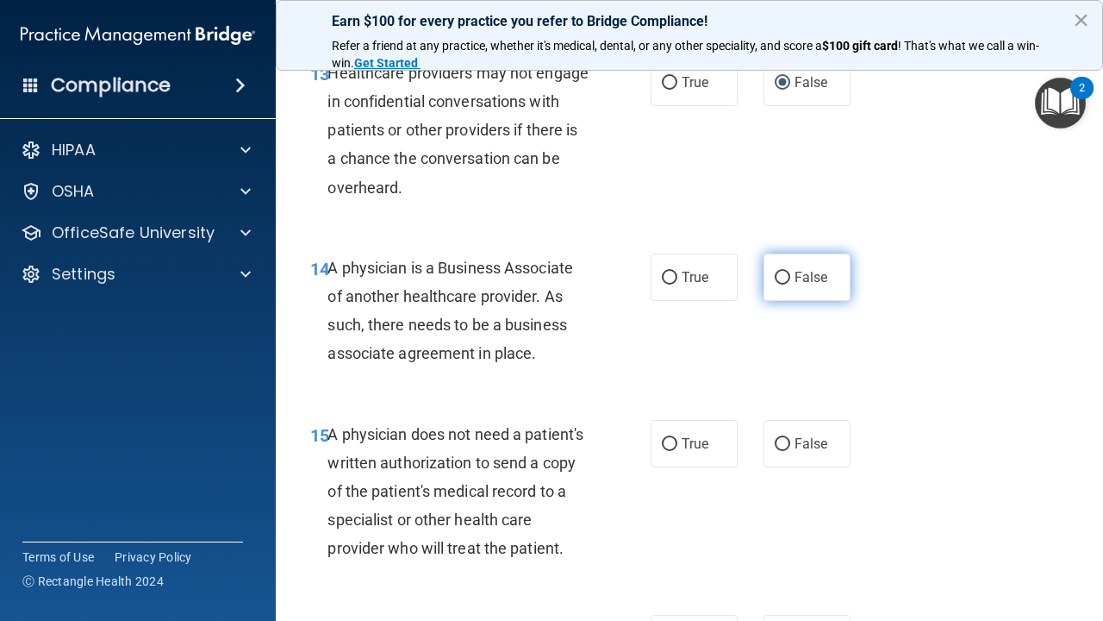
click at [788, 272] on input "False" at bounding box center [783, 278] width 16 height 13
radio input "true"
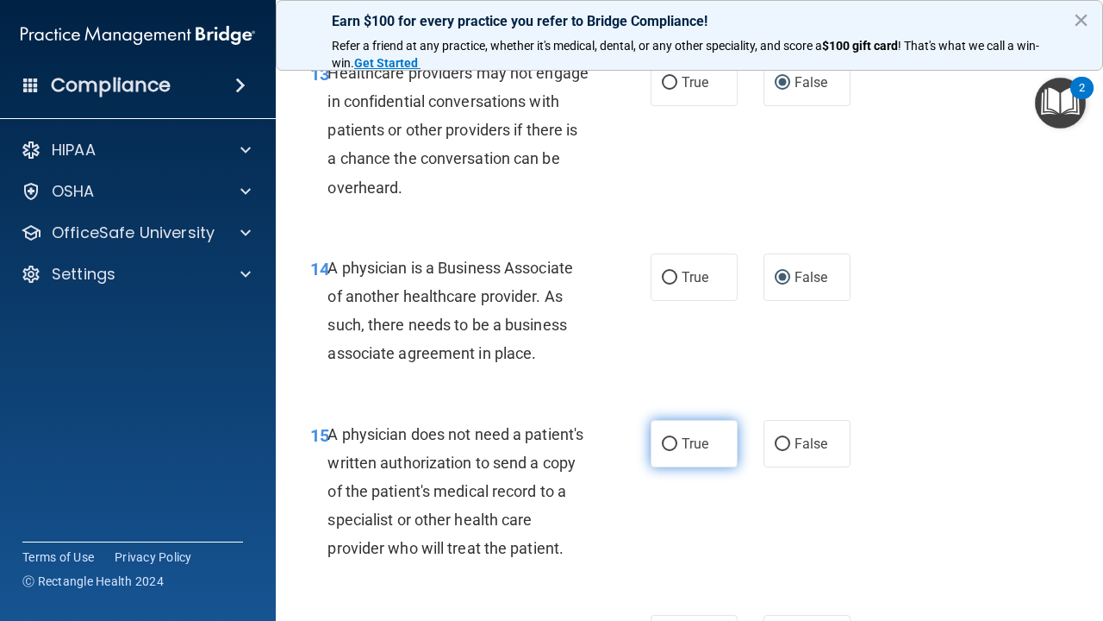
click at [663, 420] on label "True" at bounding box center [694, 443] width 87 height 47
click at [663, 438] on input "True" at bounding box center [670, 444] width 16 height 13
radio input "true"
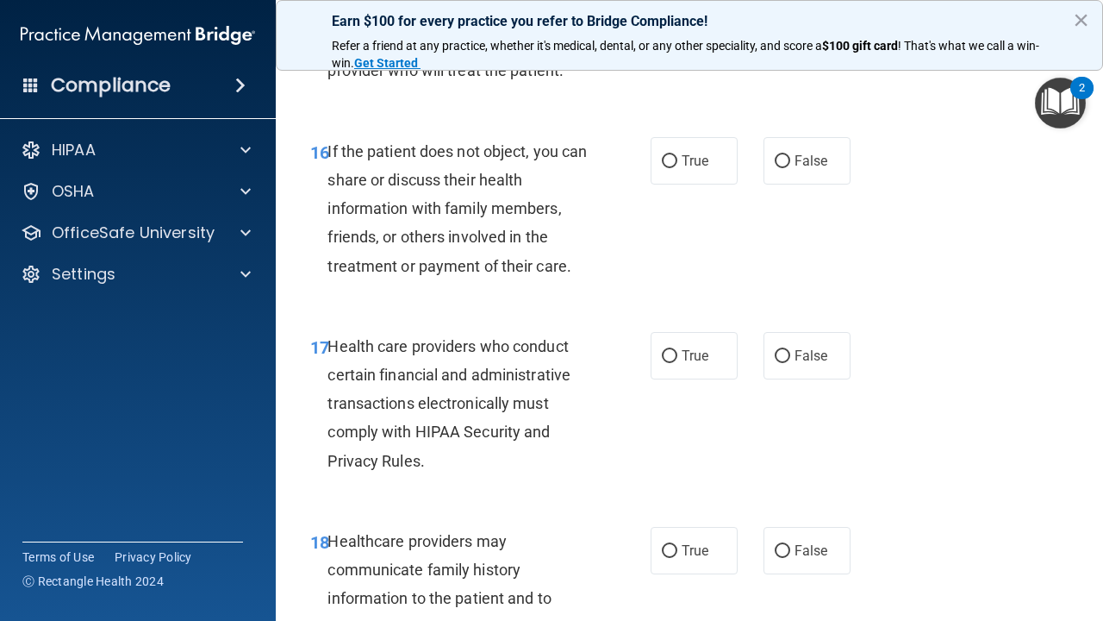
scroll to position [2792, 0]
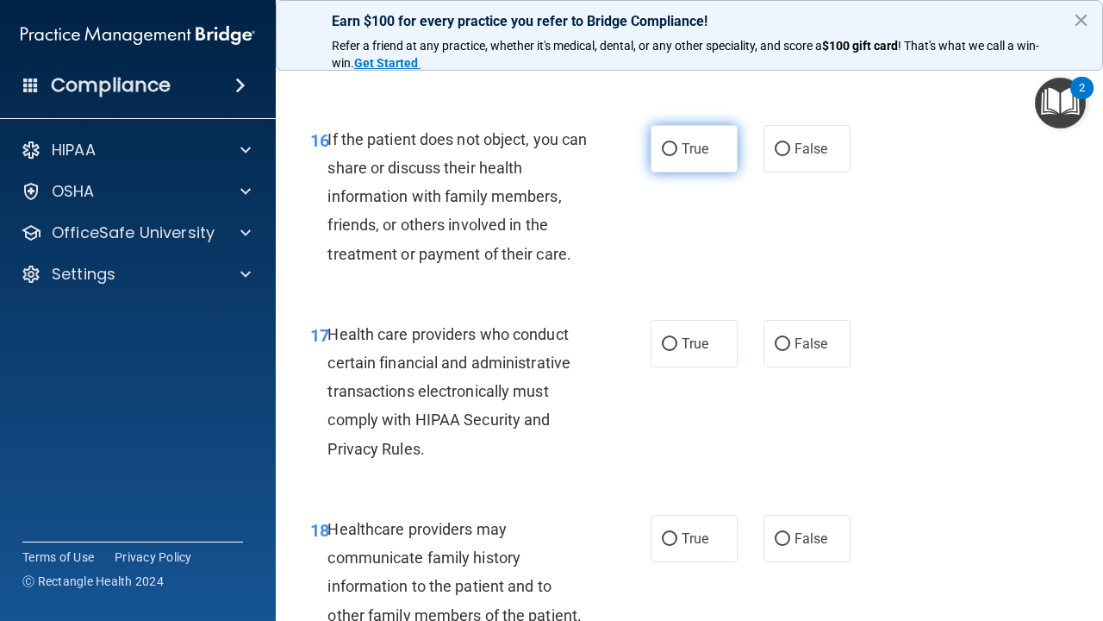
click at [673, 143] on input "True" at bounding box center [670, 149] width 16 height 13
radio input "true"
click at [670, 338] on input "True" at bounding box center [670, 344] width 16 height 13
radio input "true"
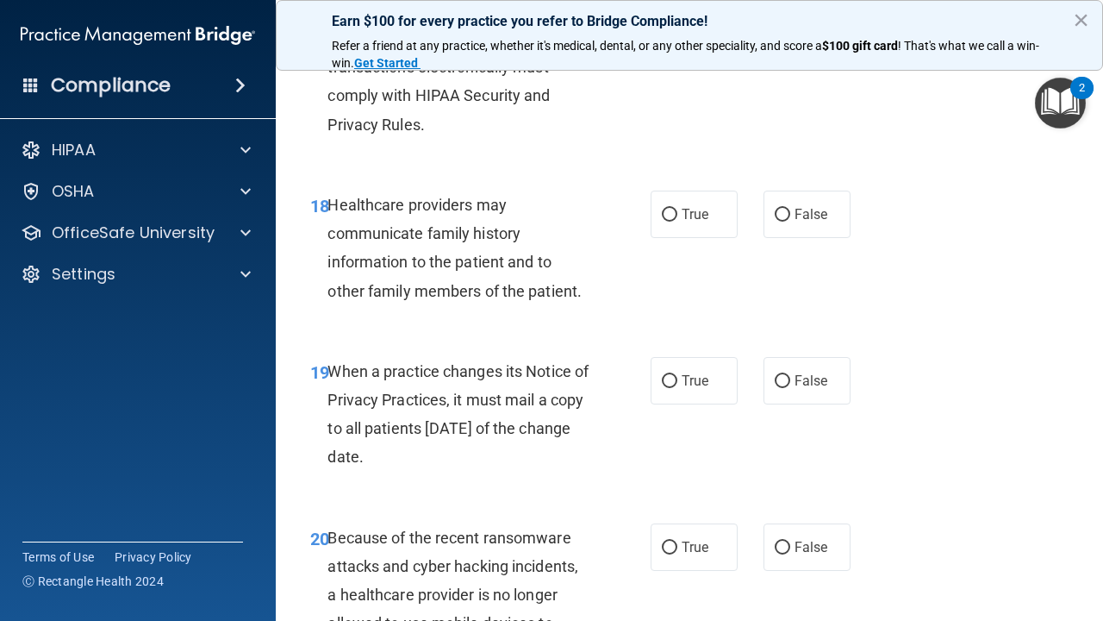
scroll to position [3113, 0]
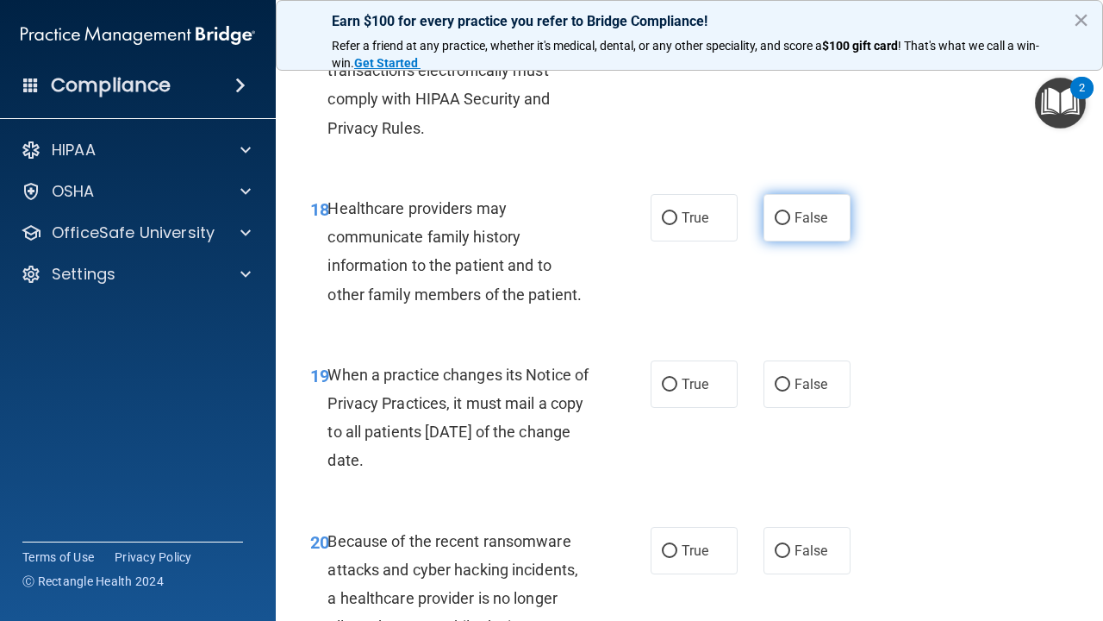
click at [786, 212] on input "False" at bounding box center [783, 218] width 16 height 13
radio input "true"
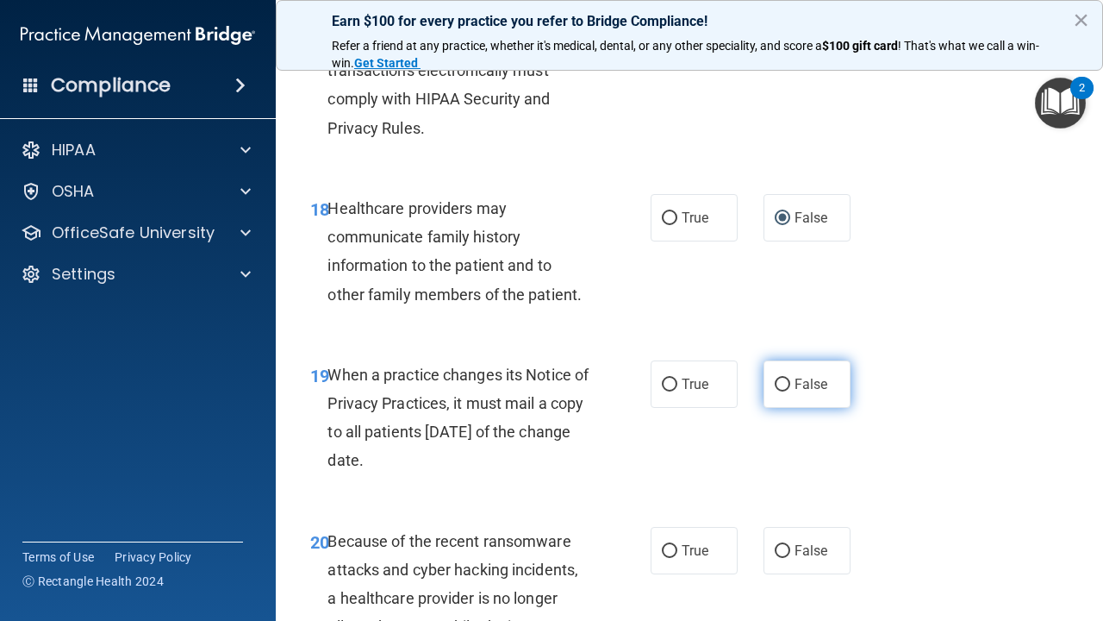
click at [783, 378] on input "False" at bounding box center [783, 384] width 16 height 13
radio input "true"
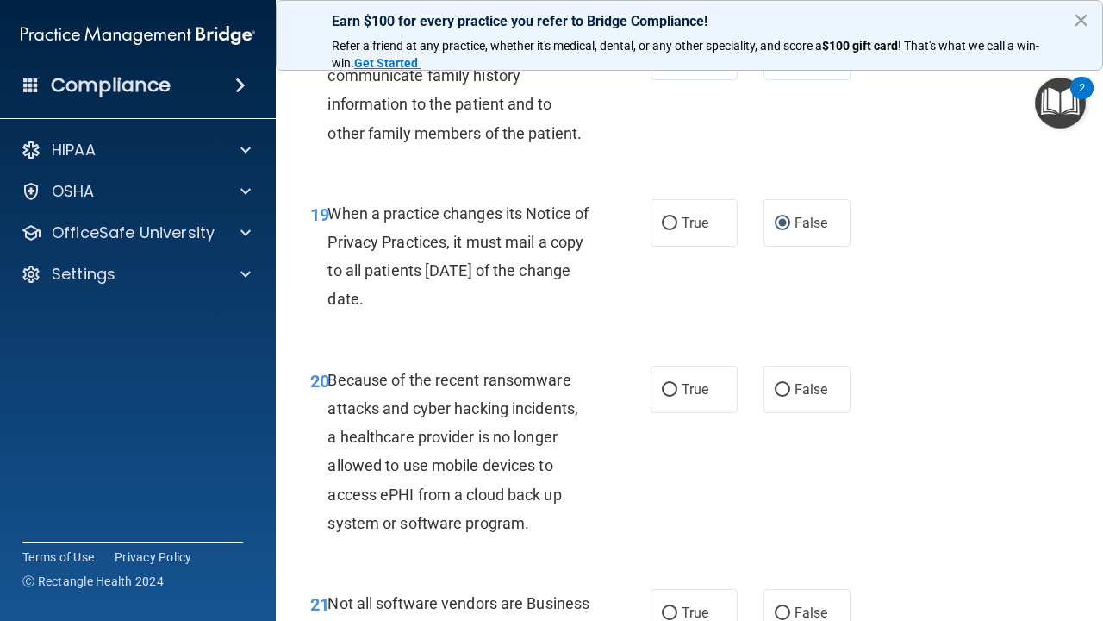
scroll to position [3272, 0]
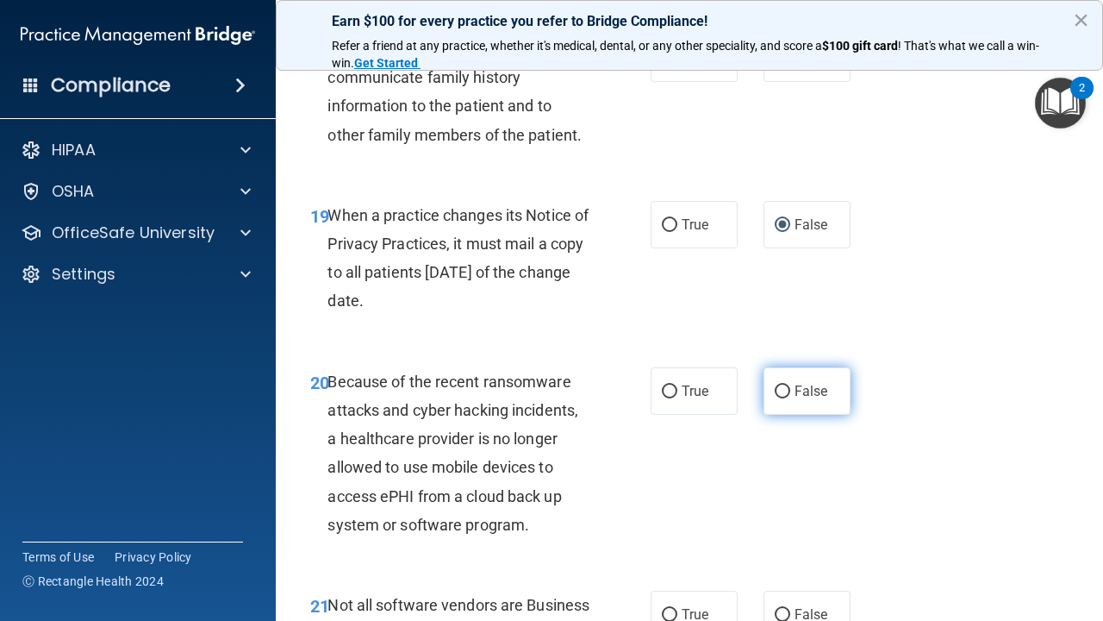
click at [780, 385] on input "False" at bounding box center [783, 391] width 16 height 13
radio input "true"
click at [666, 609] on input "True" at bounding box center [670, 615] width 16 height 13
radio input "true"
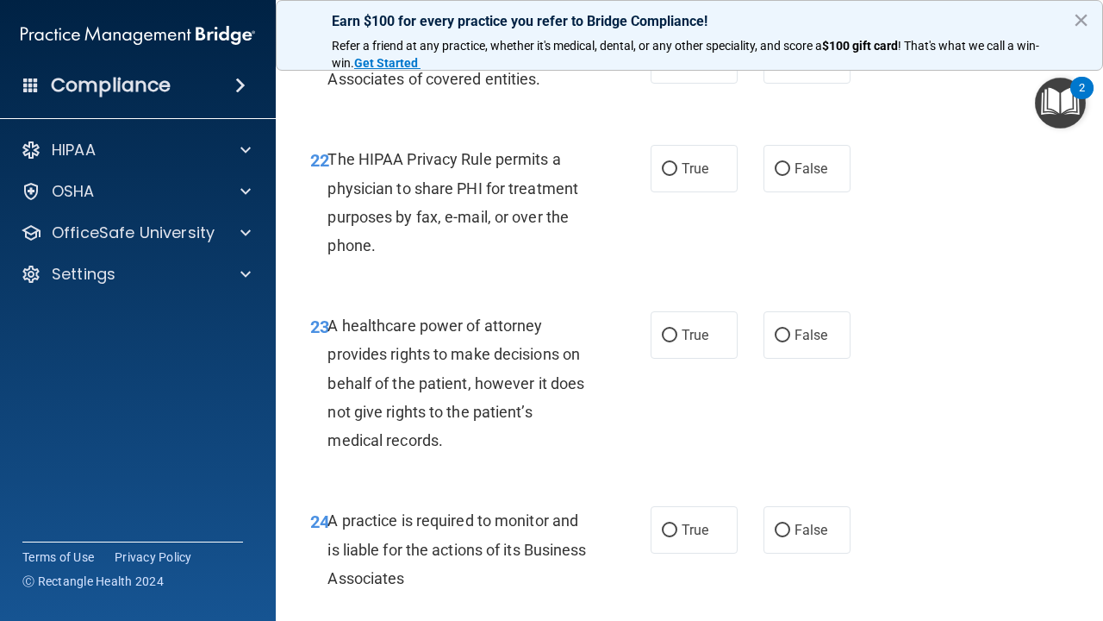
scroll to position [3830, 0]
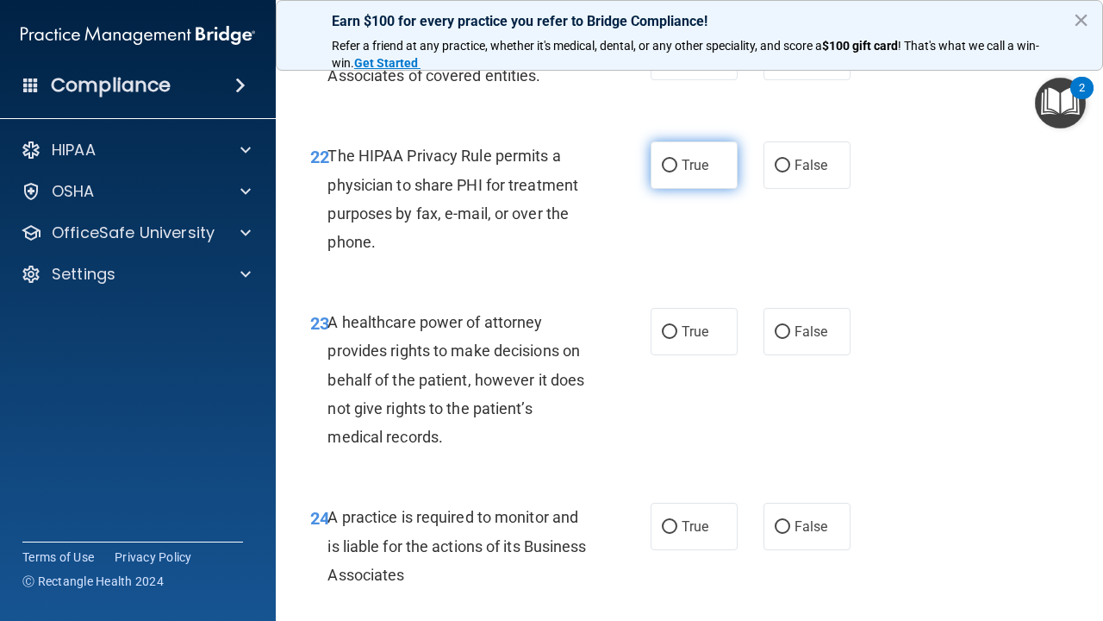
click at [682, 172] on span "True" at bounding box center [695, 165] width 27 height 16
click at [678, 172] on input "True" at bounding box center [670, 165] width 16 height 13
radio input "true"
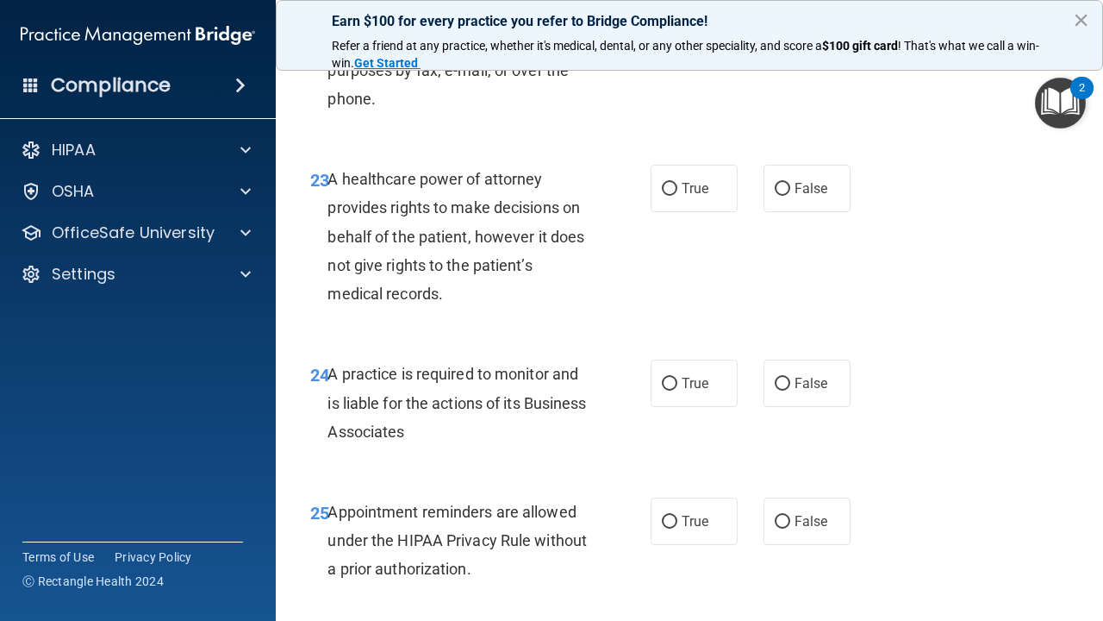
scroll to position [3984, 0]
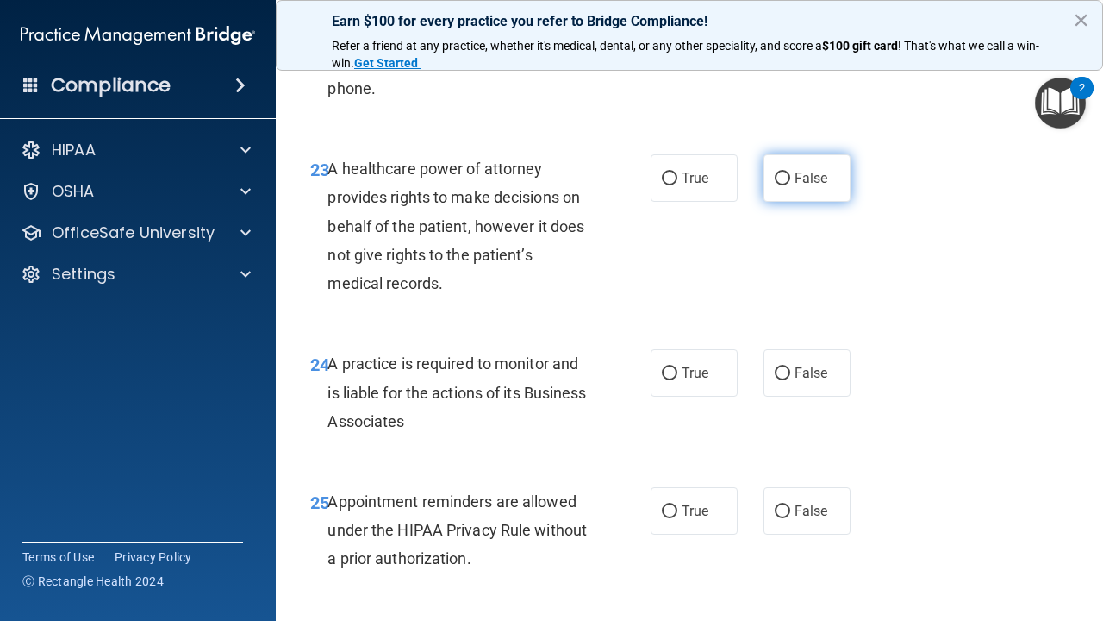
click at [787, 184] on input "False" at bounding box center [783, 178] width 16 height 13
radio input "true"
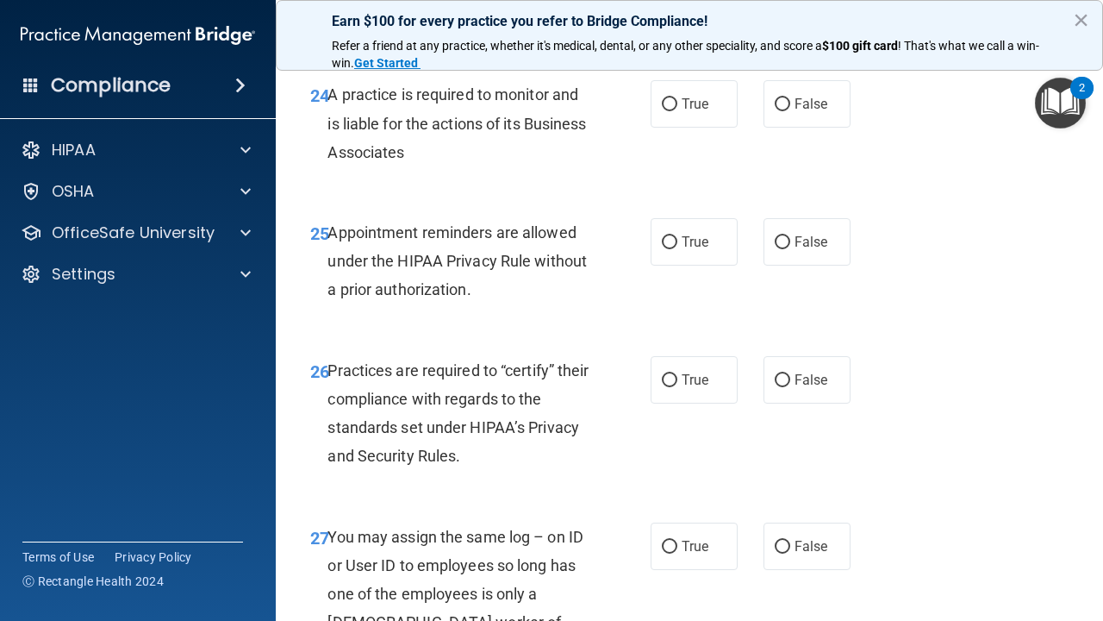
scroll to position [4246, 0]
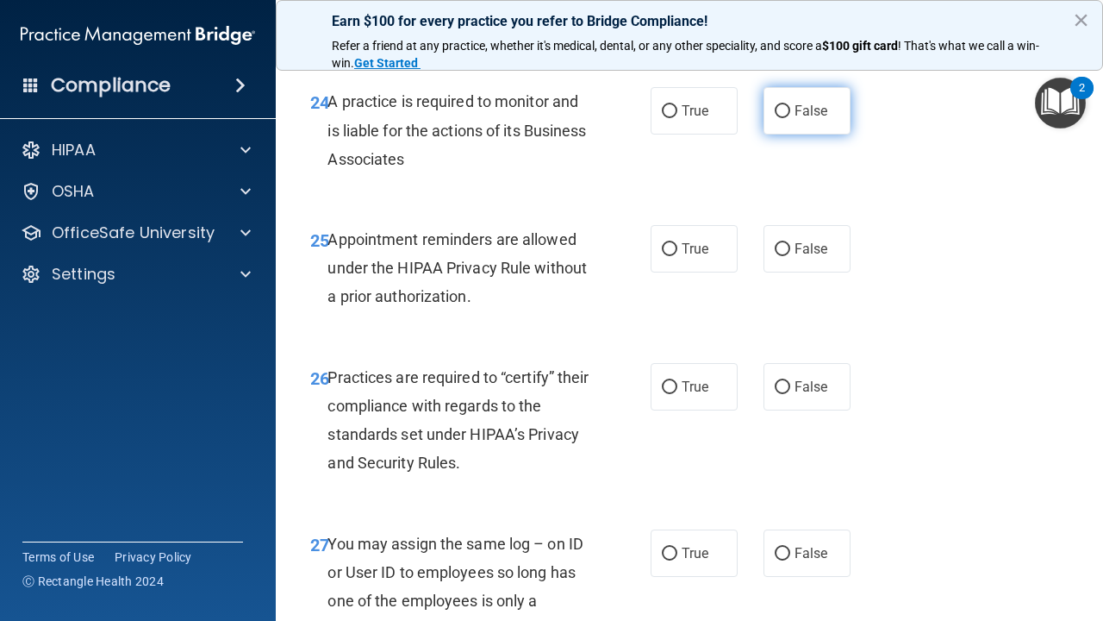
click at [787, 115] on input "False" at bounding box center [783, 111] width 16 height 13
radio input "true"
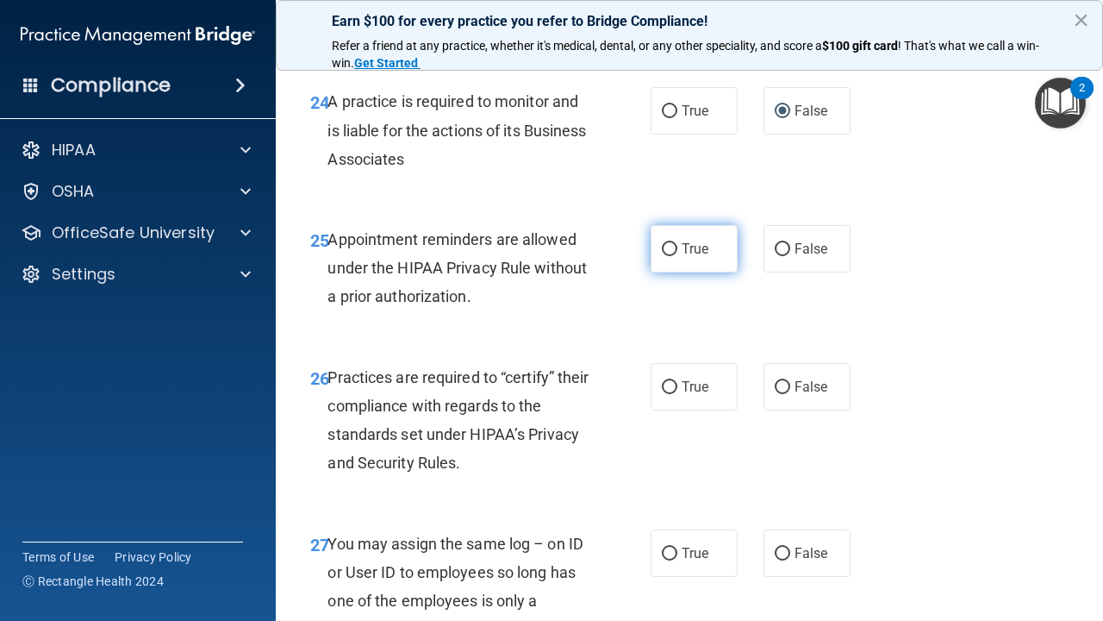
click at [673, 254] on input "True" at bounding box center [670, 249] width 16 height 13
radio input "true"
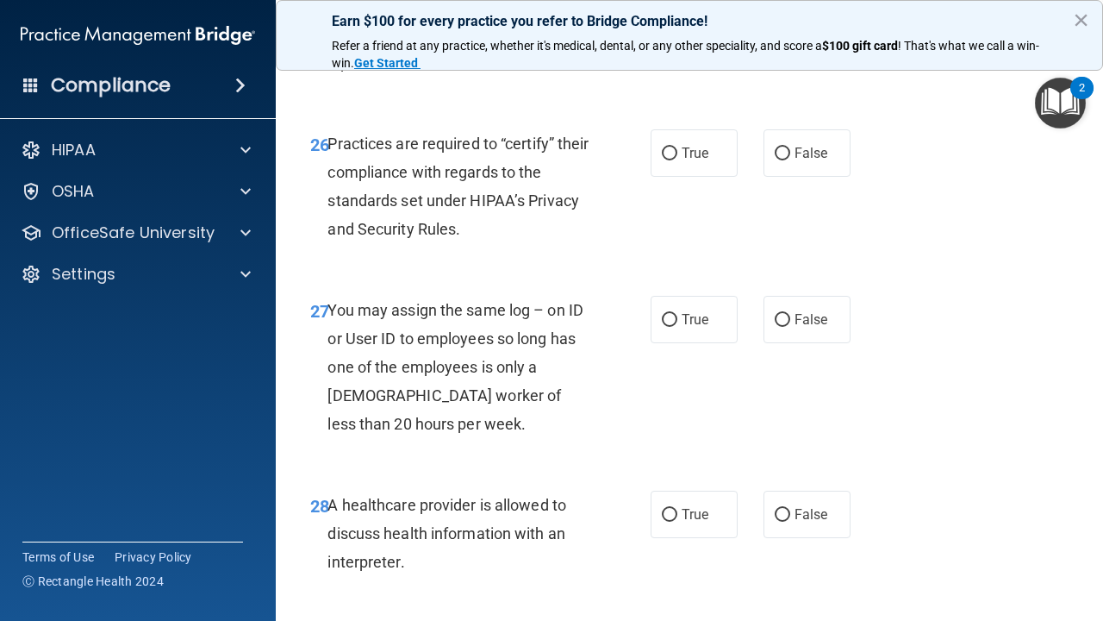
scroll to position [4498, 0]
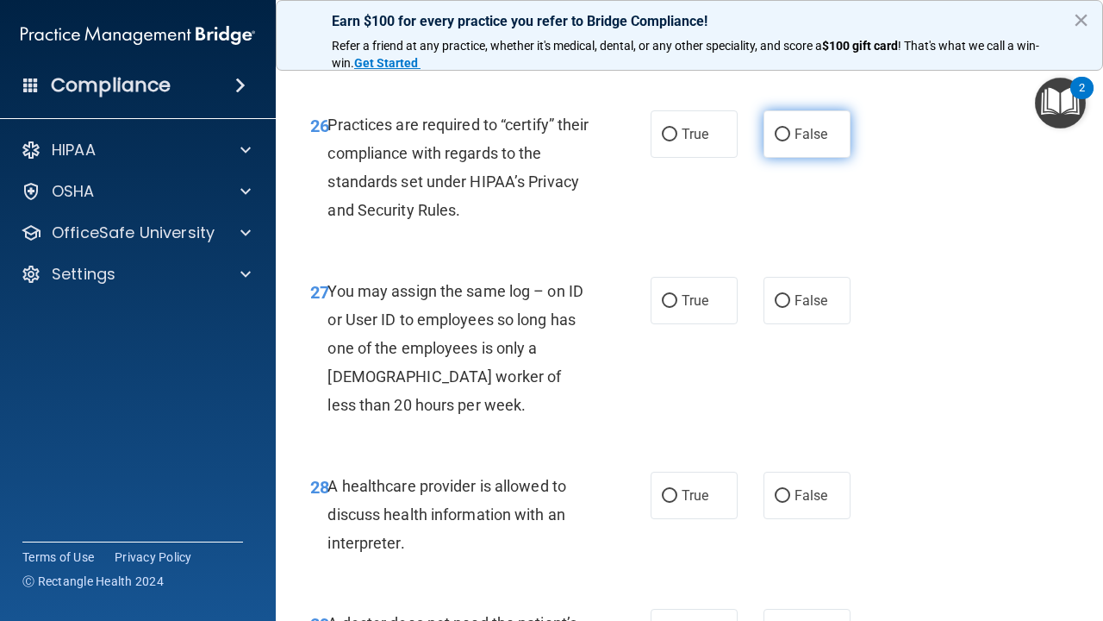
click at [784, 141] on input "False" at bounding box center [783, 134] width 16 height 13
radio input "true"
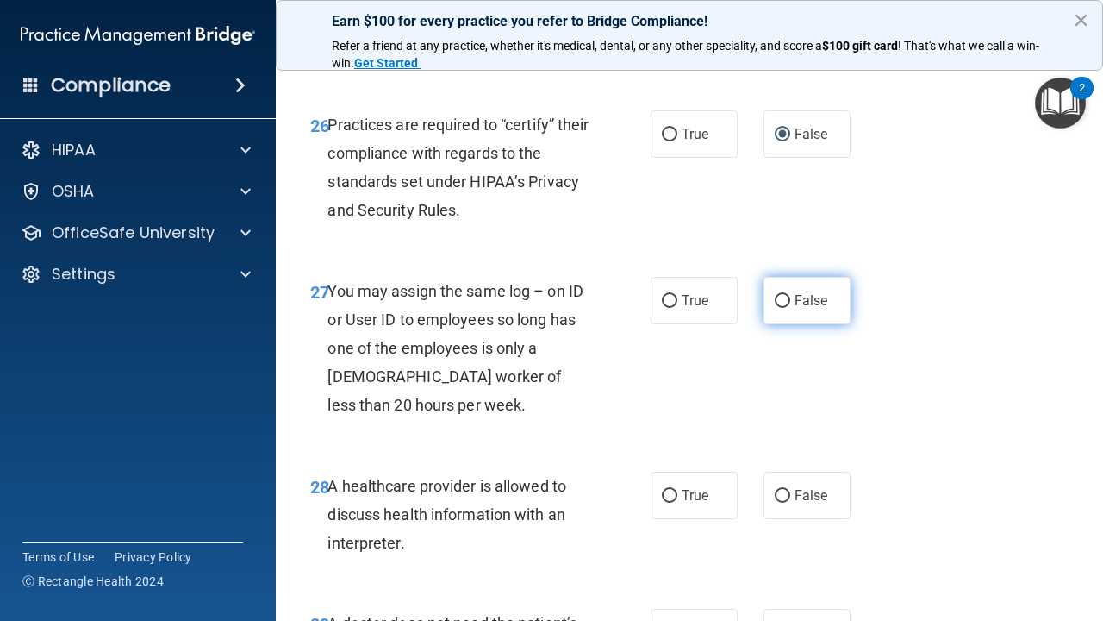
click at [787, 307] on input "False" at bounding box center [783, 301] width 16 height 13
radio input "true"
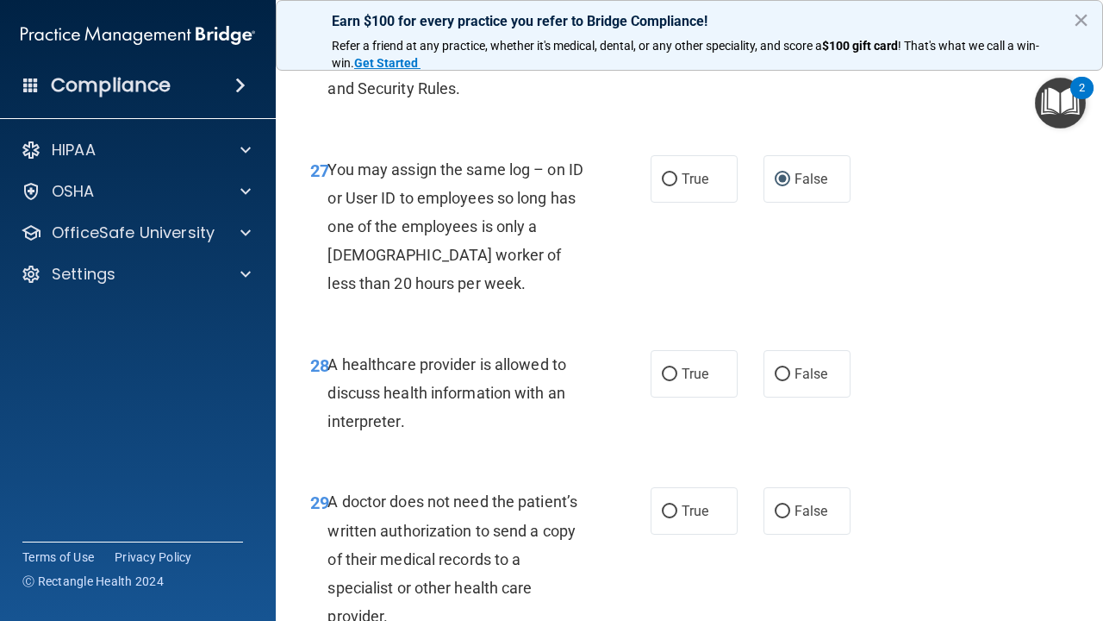
scroll to position [4631, 0]
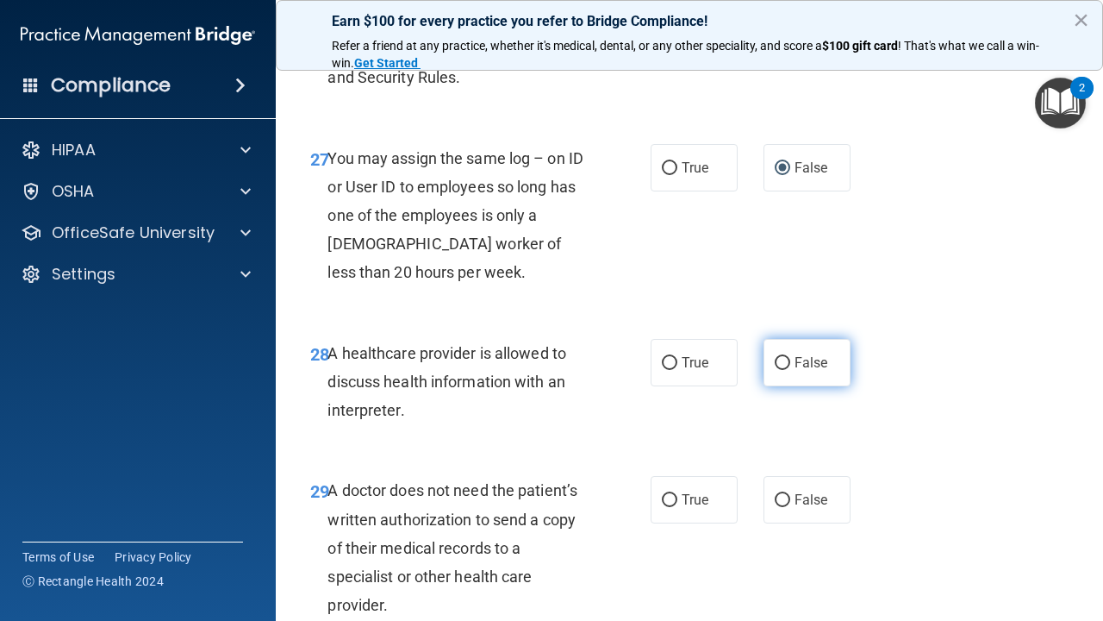
click at [778, 367] on input "False" at bounding box center [783, 363] width 16 height 13
radio input "true"
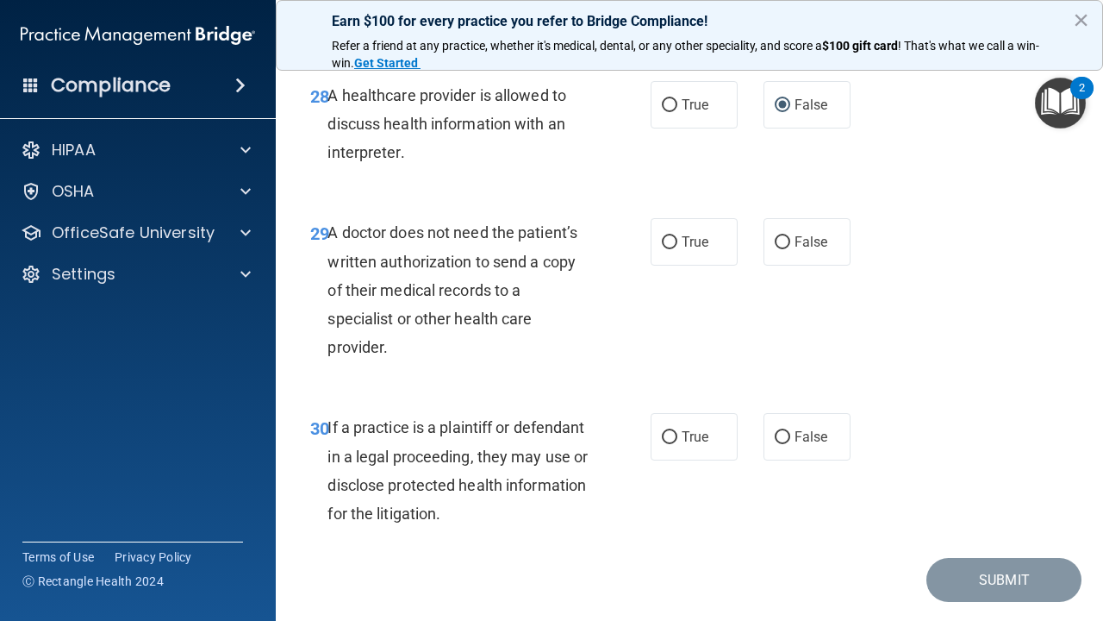
scroll to position [4900, 0]
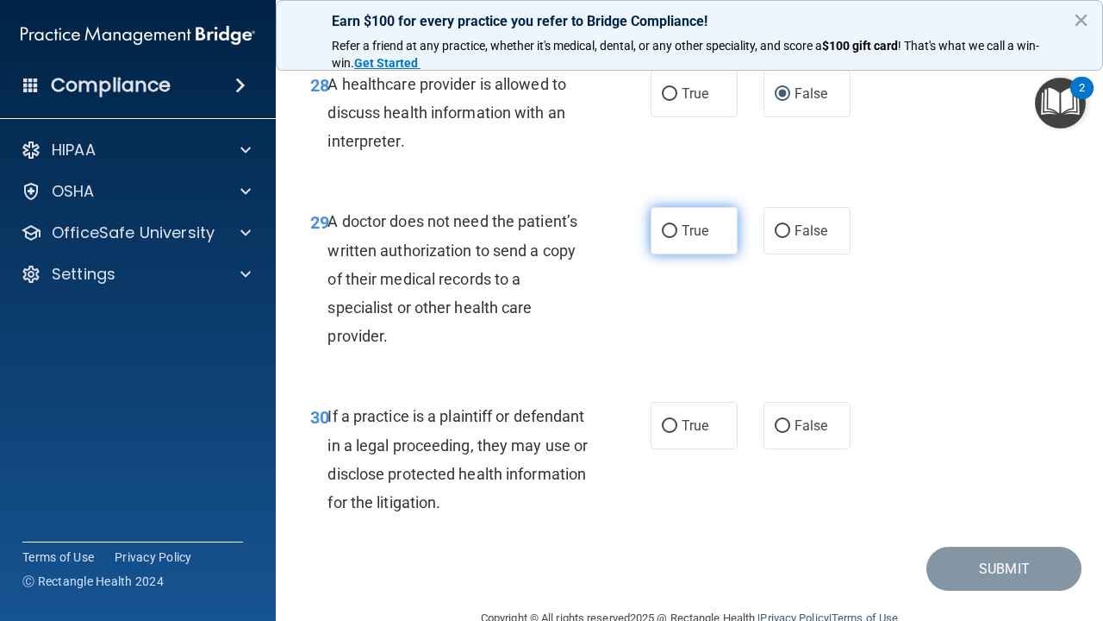
click at [665, 236] on input "True" at bounding box center [670, 231] width 16 height 13
radio input "true"
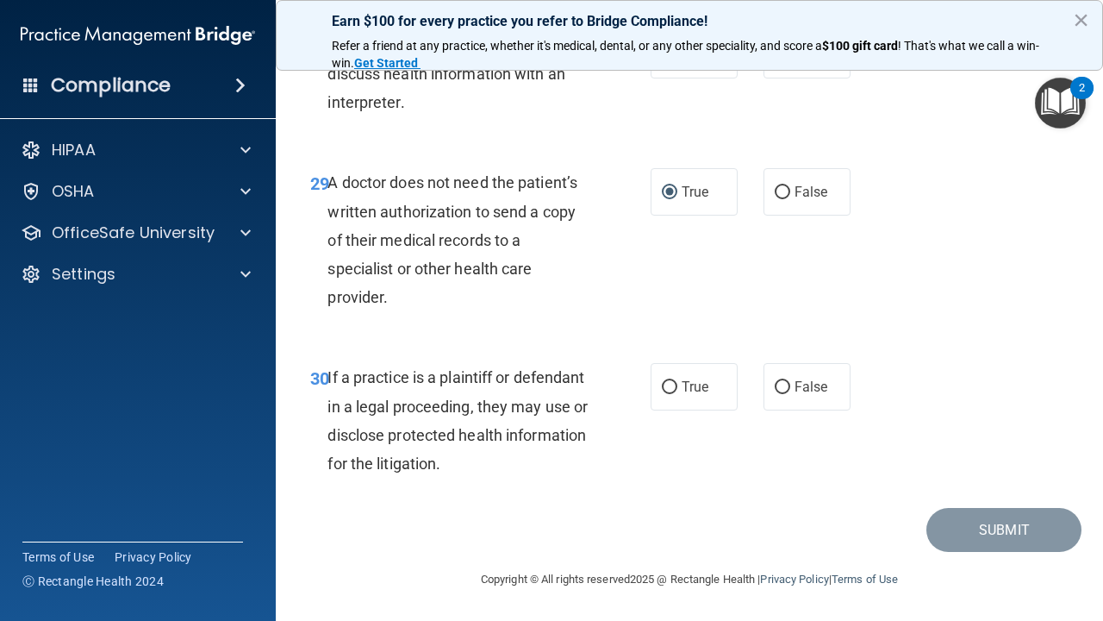
scroll to position [4941, 0]
click at [671, 390] on input "True" at bounding box center [670, 387] width 16 height 13
radio input "true"
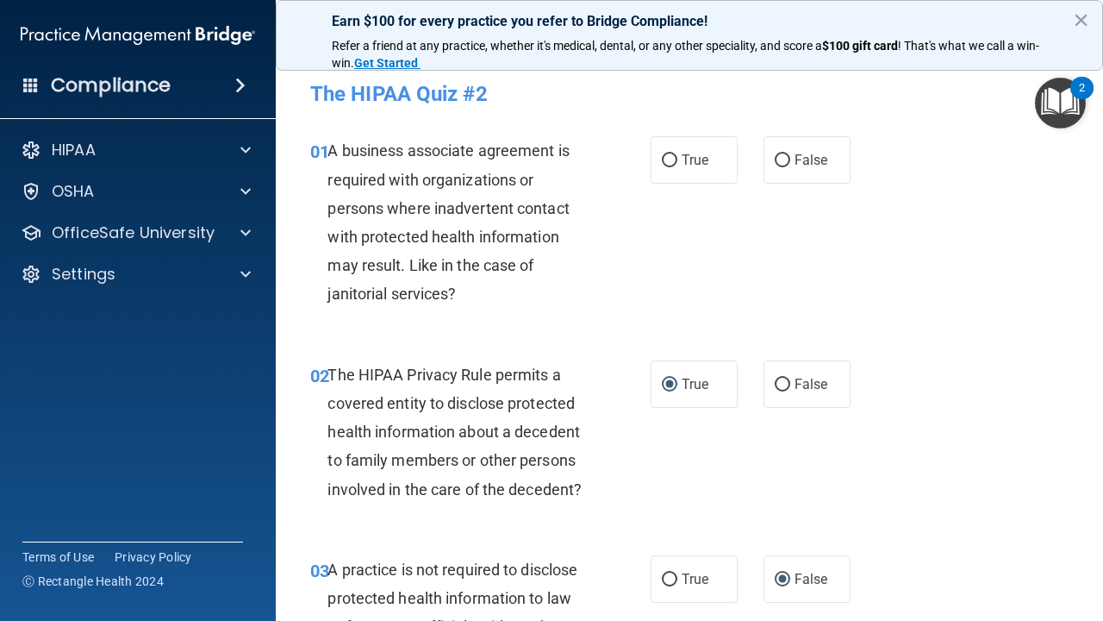
scroll to position [0, 0]
click at [668, 154] on input "True" at bounding box center [670, 160] width 16 height 13
radio input "true"
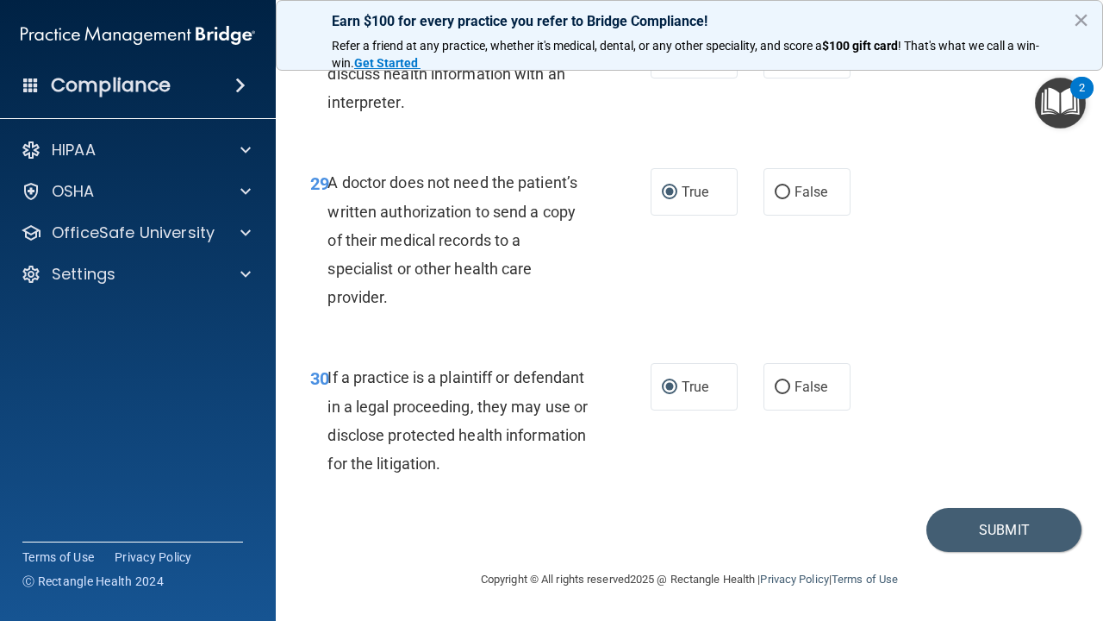
scroll to position [4941, 0]
click at [1002, 538] on button "Submit" at bounding box center [1004, 530] width 155 height 44
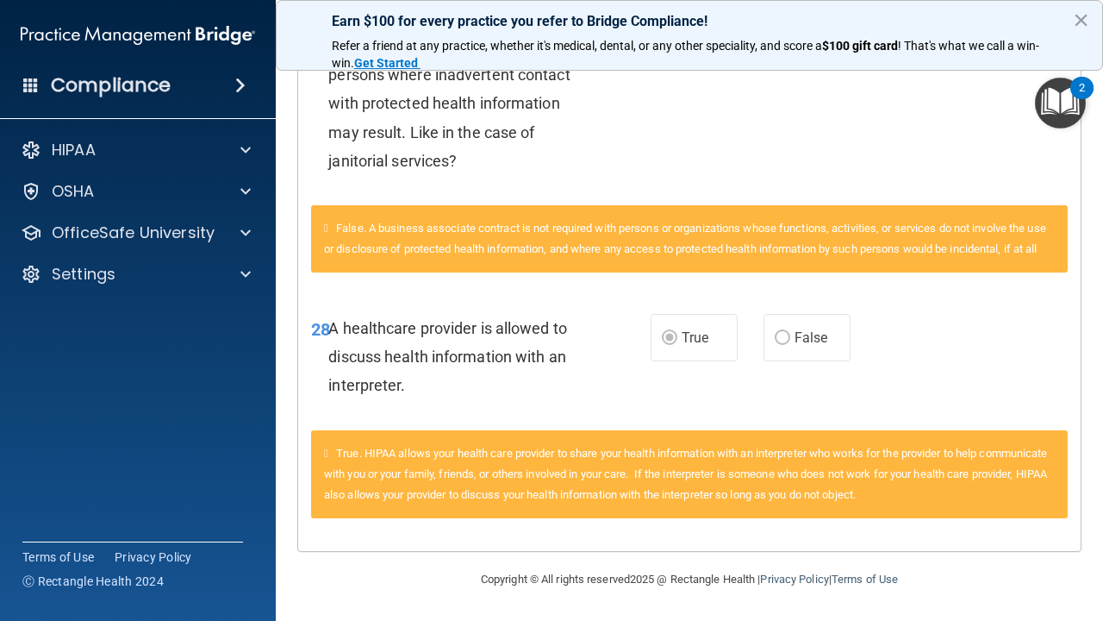
scroll to position [493, 0]
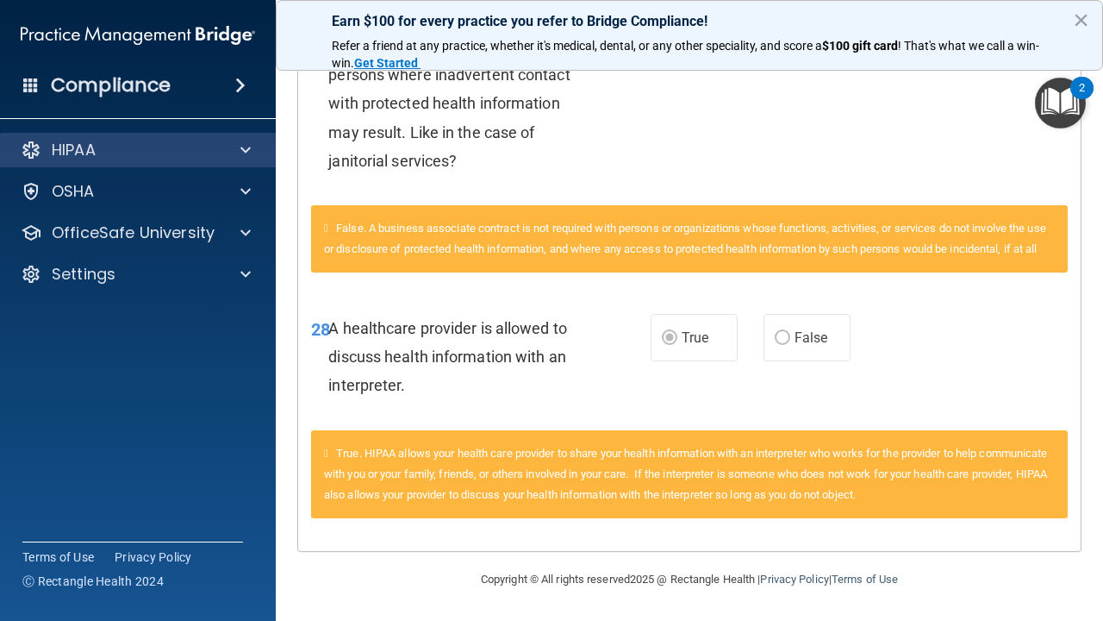
click at [223, 152] on div at bounding box center [243, 150] width 43 height 21
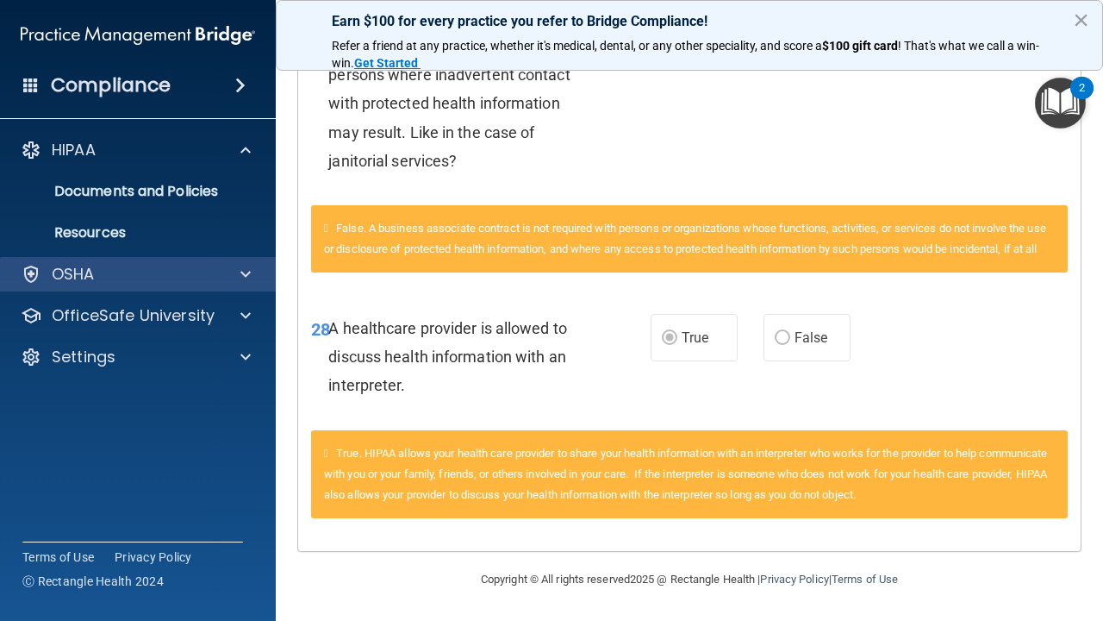
click at [213, 266] on div "OSHA" at bounding box center [115, 274] width 214 height 21
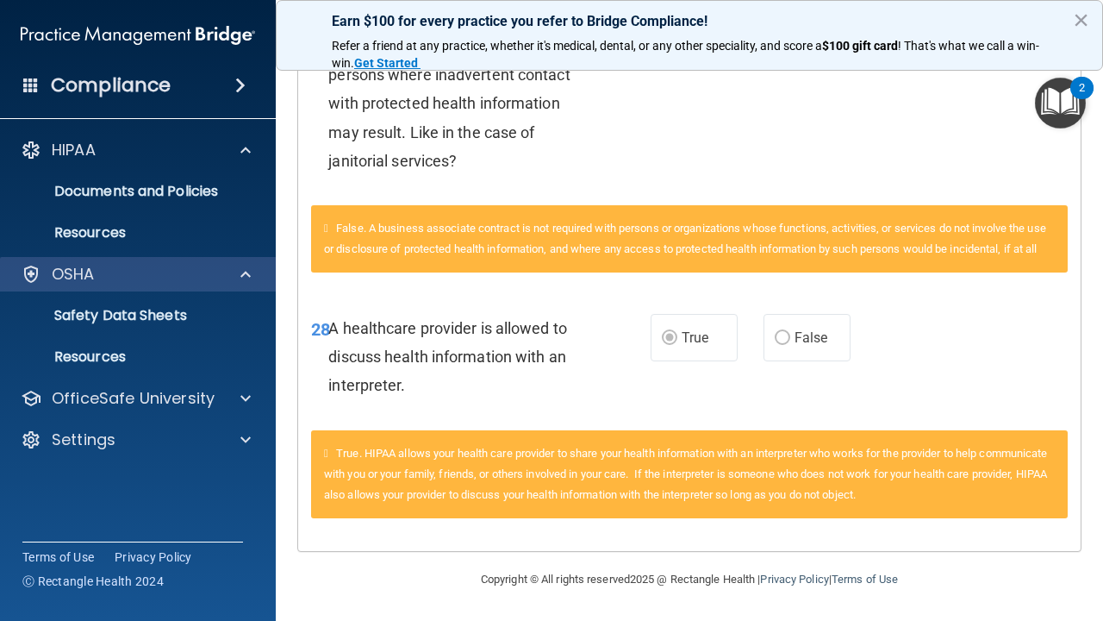
click at [213, 266] on div "OSHA" at bounding box center [115, 274] width 214 height 21
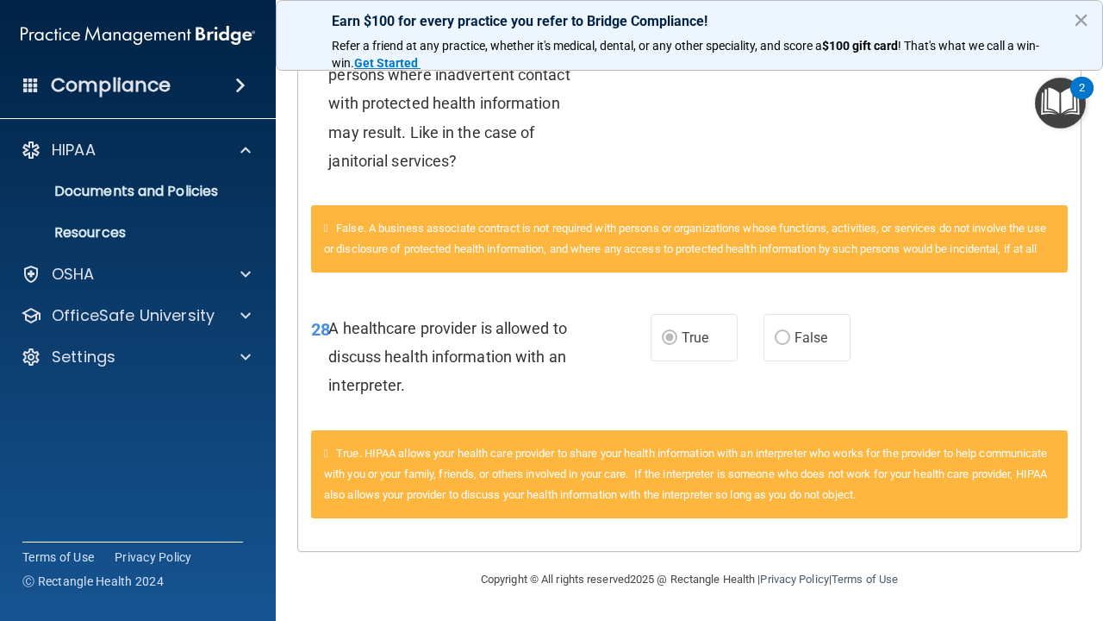
click at [216, 89] on div "Compliance" at bounding box center [138, 85] width 276 height 38
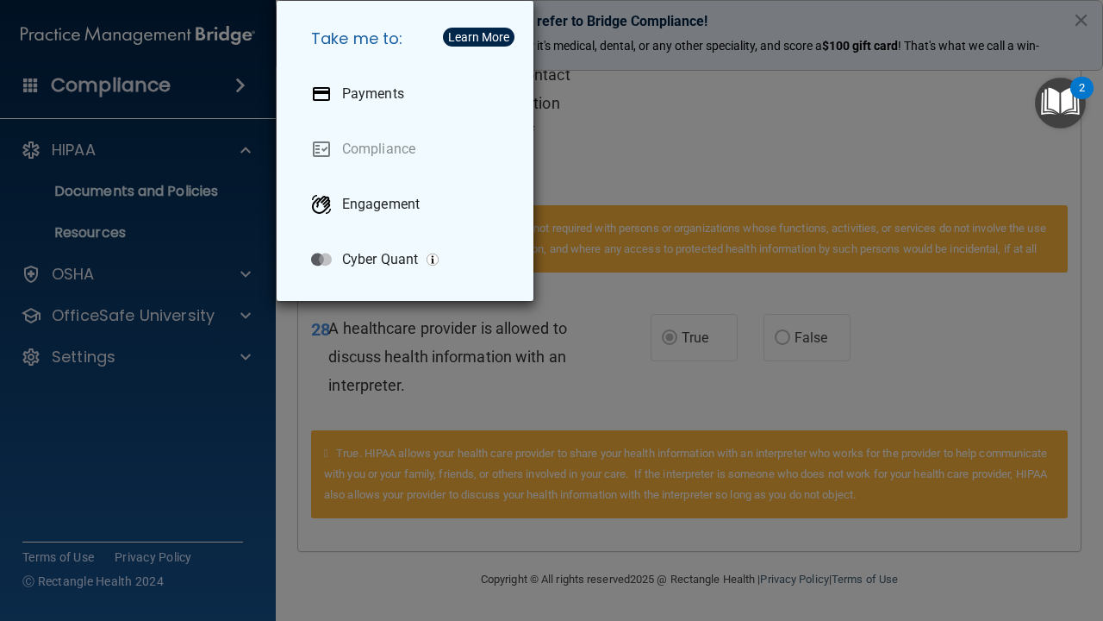
click at [92, 149] on div "Take me to: Payments Compliance Engagement Cyber Quant" at bounding box center [551, 310] width 1103 height 621
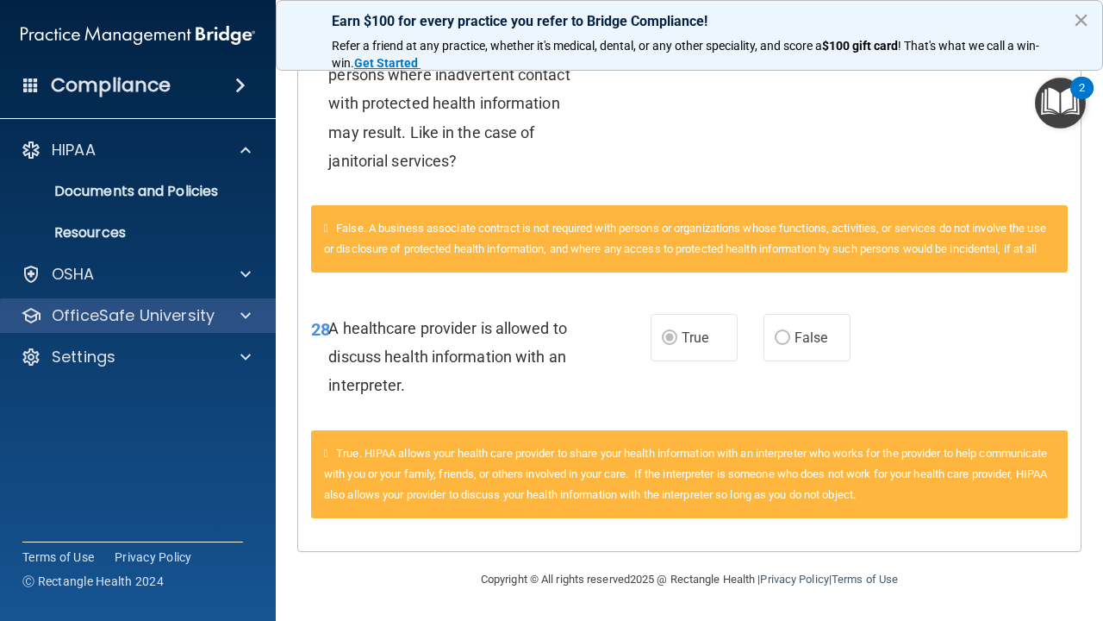
click at [169, 322] on p "OfficeSafe University" at bounding box center [133, 315] width 163 height 21
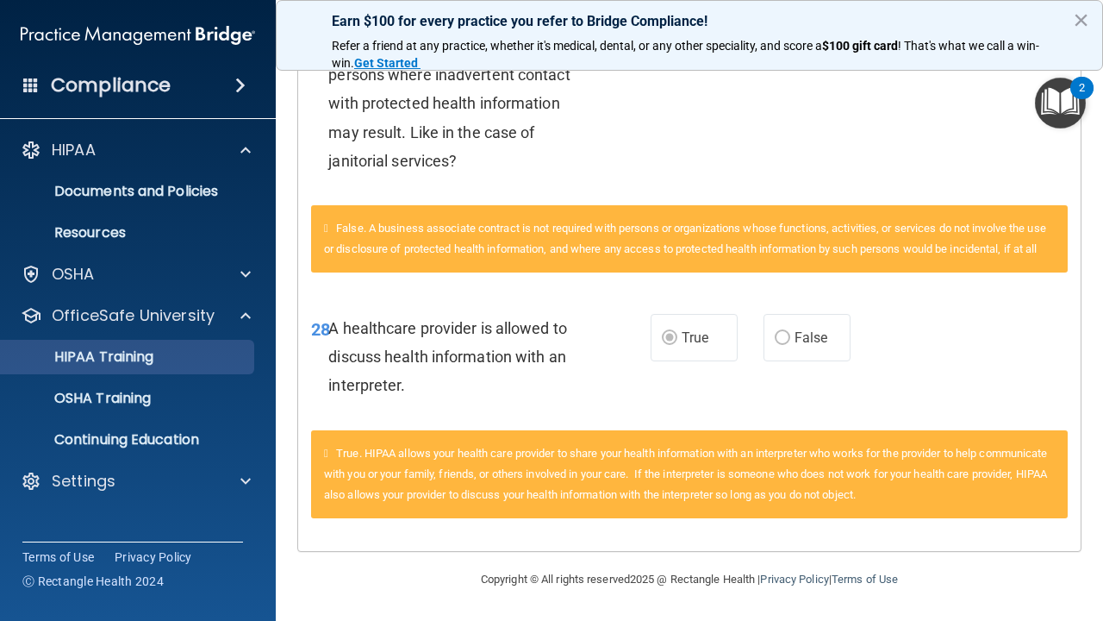
click at [175, 355] on div "HIPAA Training" at bounding box center [128, 356] width 235 height 17
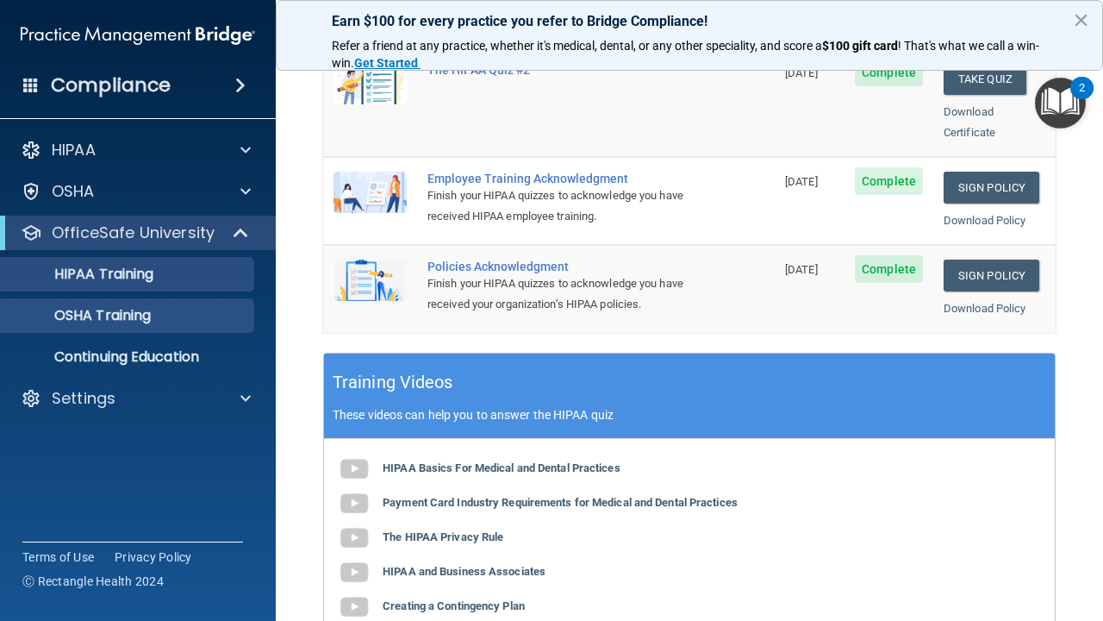
click at [143, 314] on p "OSHA Training" at bounding box center [81, 315] width 140 height 17
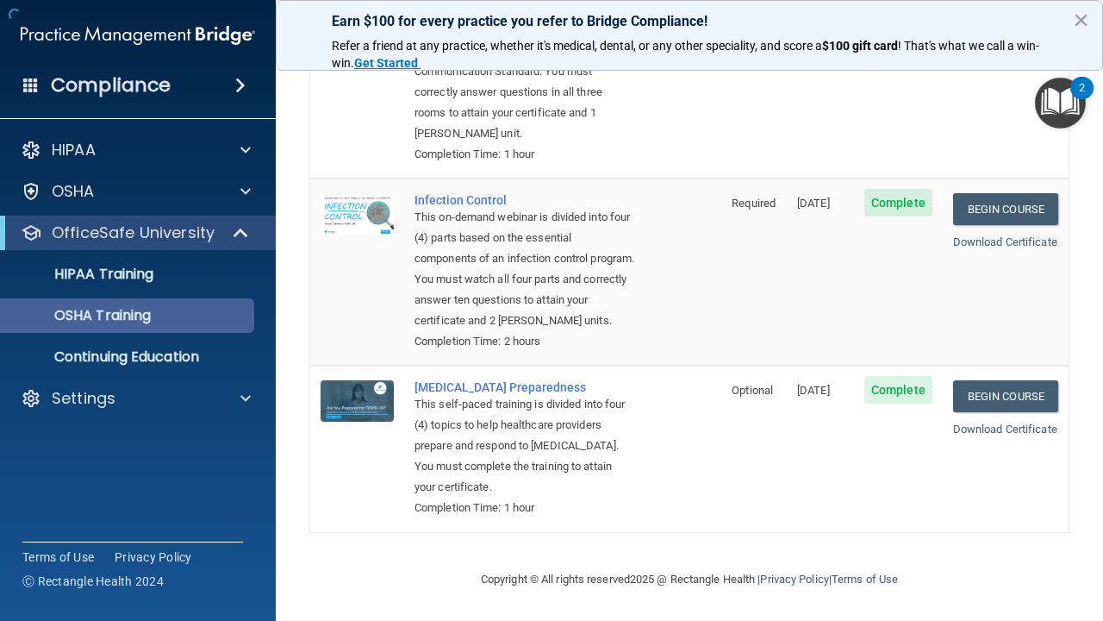
scroll to position [384, 0]
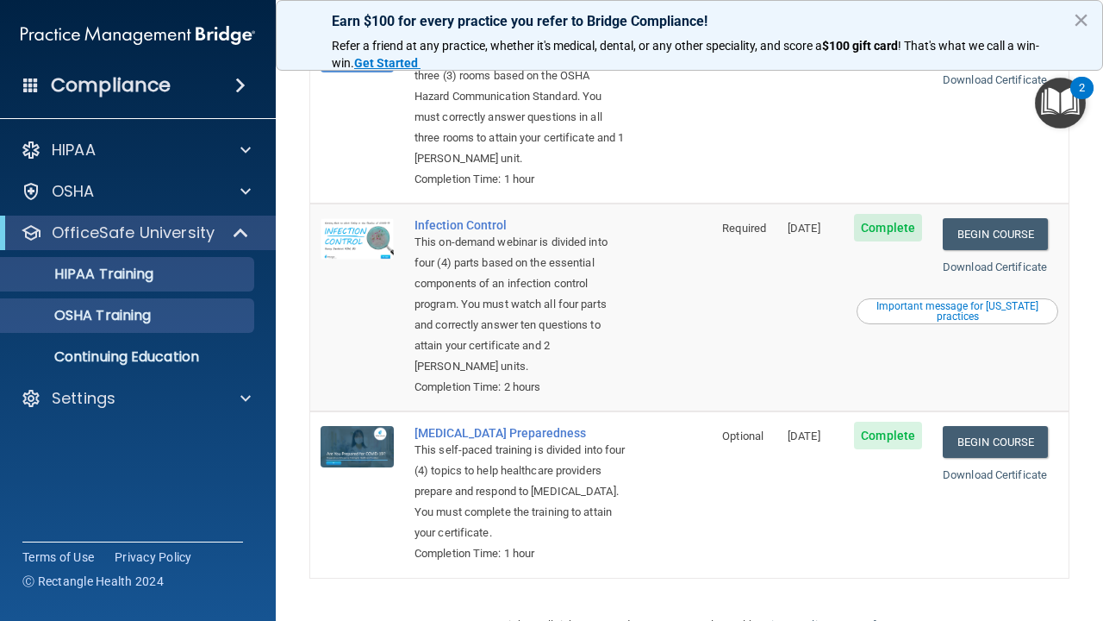
click at [135, 273] on p "HIPAA Training" at bounding box center [82, 274] width 142 height 17
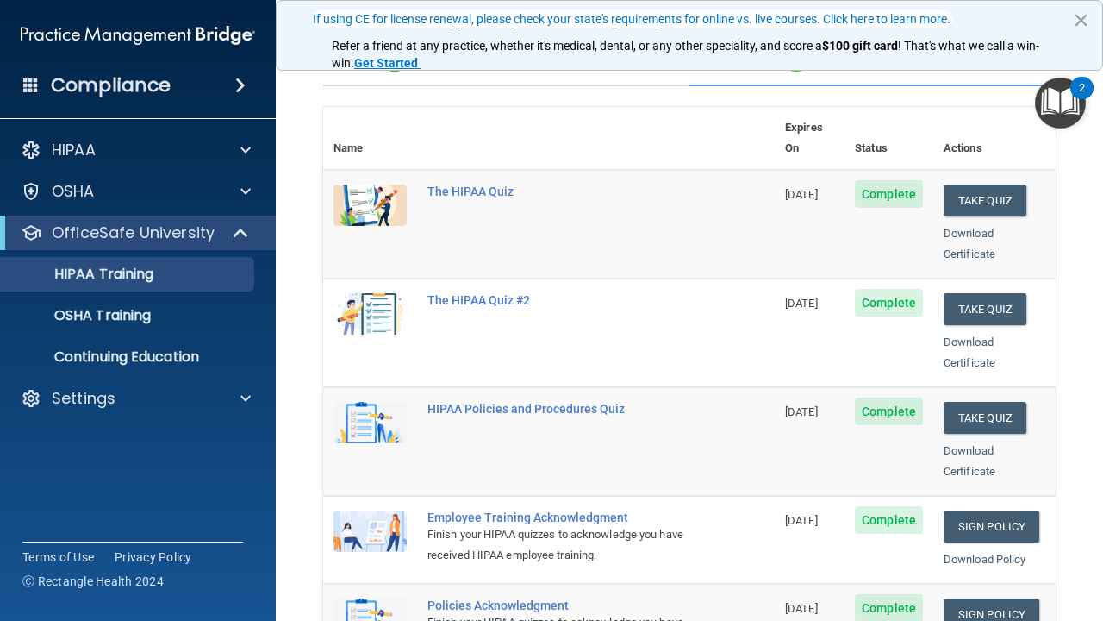
scroll to position [153, 0]
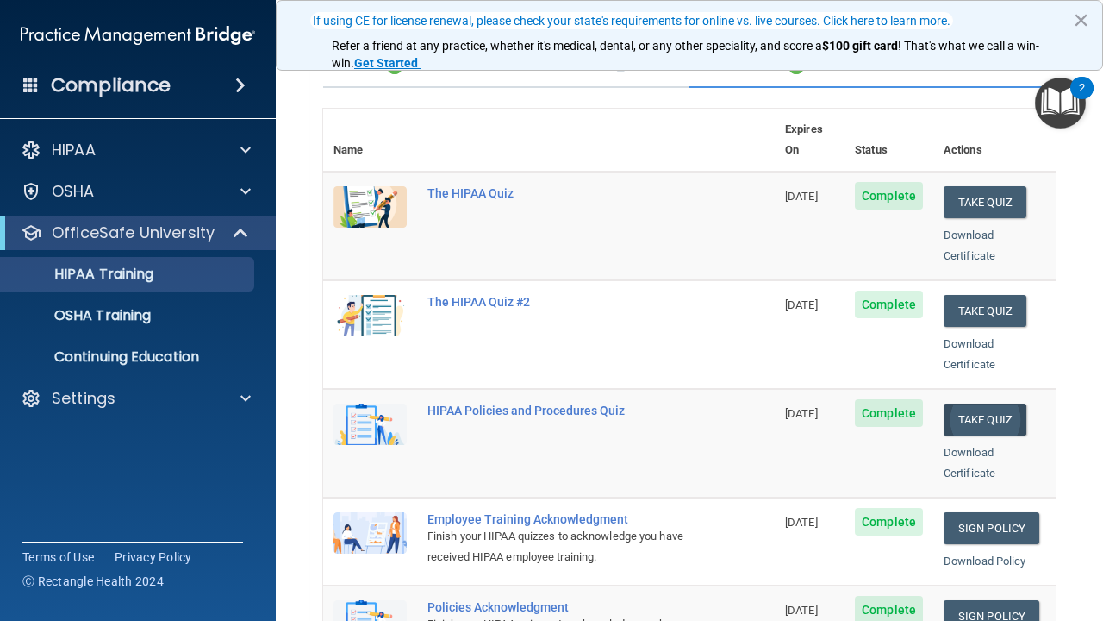
click at [1011, 403] on button "Take Quiz" at bounding box center [985, 419] width 83 height 32
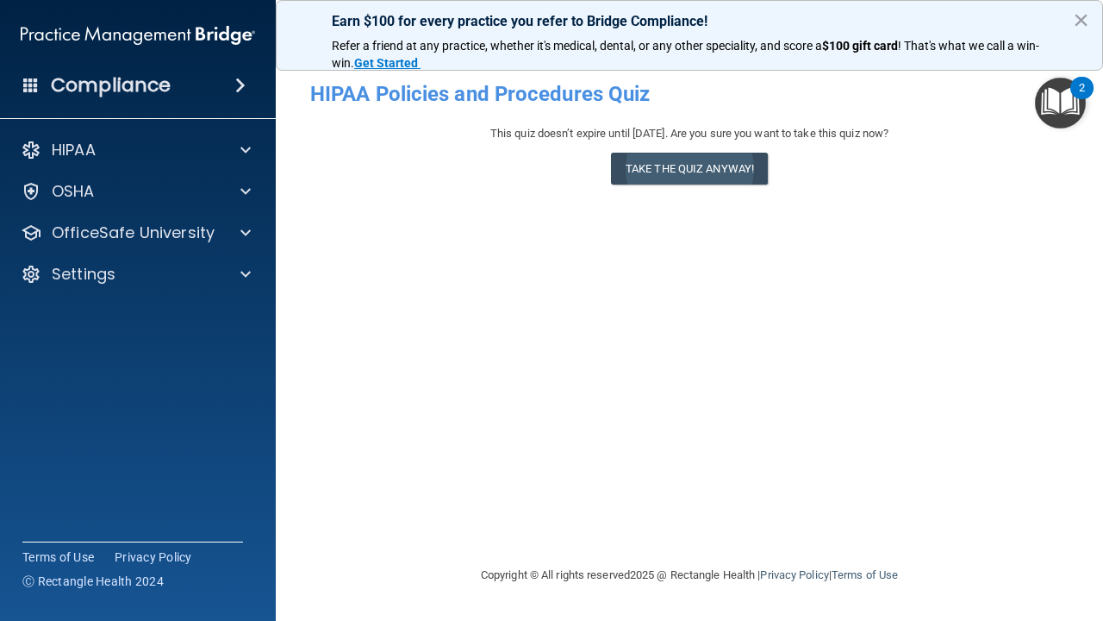
click at [691, 161] on button "Take the quiz anyway!" at bounding box center [689, 169] width 157 height 32
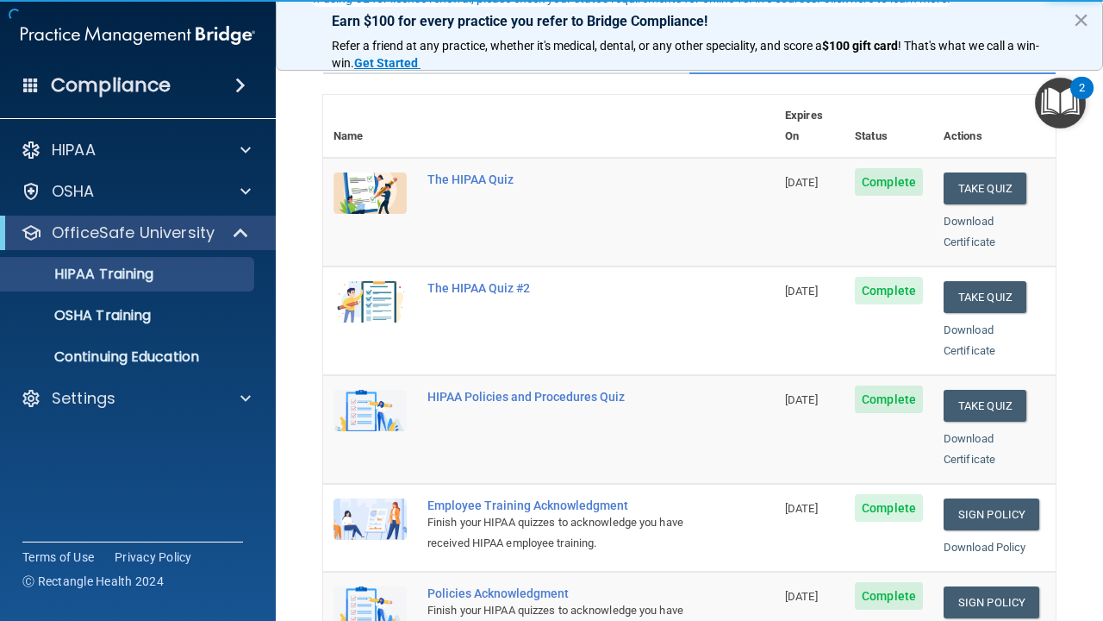
scroll to position [176, 0]
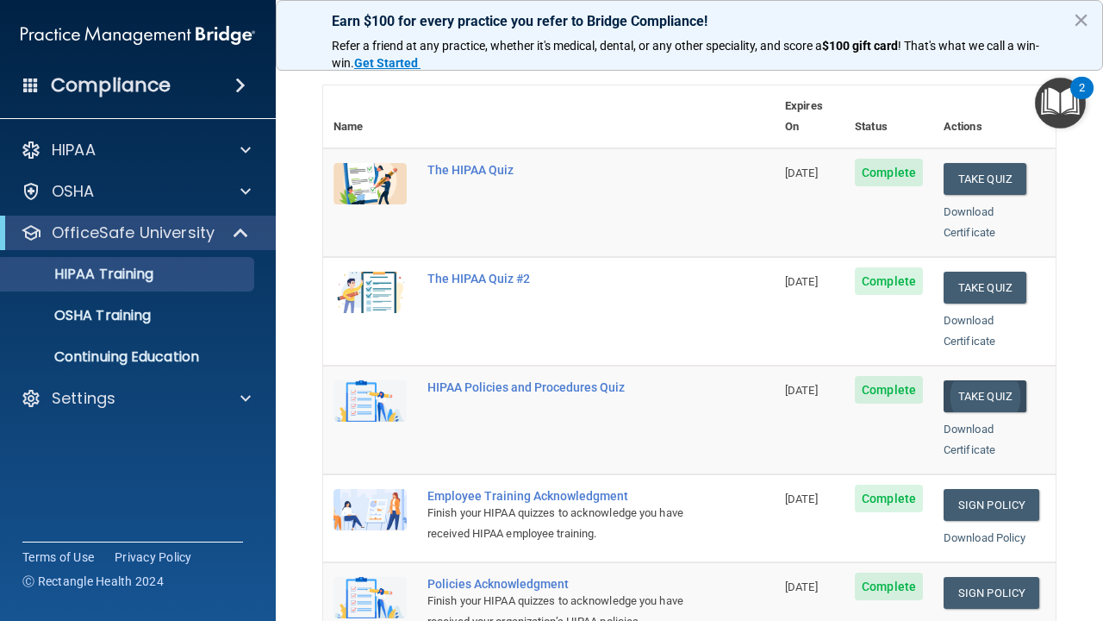
click at [1002, 380] on button "Take Quiz" at bounding box center [985, 396] width 83 height 32
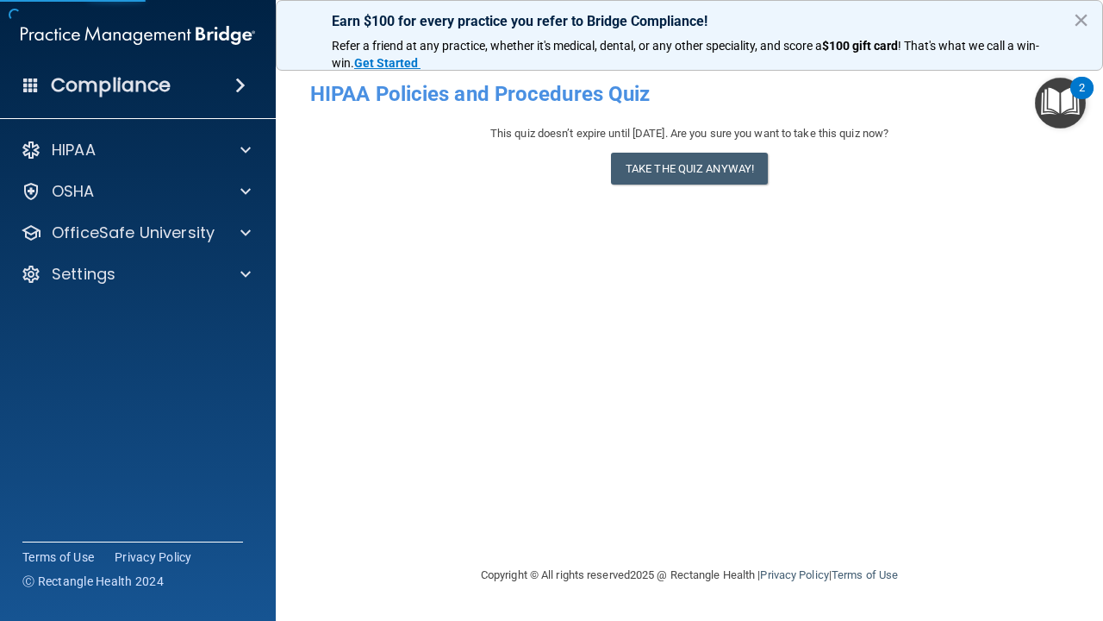
click at [1002, 369] on div "- HIPAA Policies and Procedures Quiz This quiz doesn’t expire until 11/29/2025.…" at bounding box center [689, 309] width 759 height 475
click at [721, 164] on button "Take the quiz anyway!" at bounding box center [689, 169] width 157 height 32
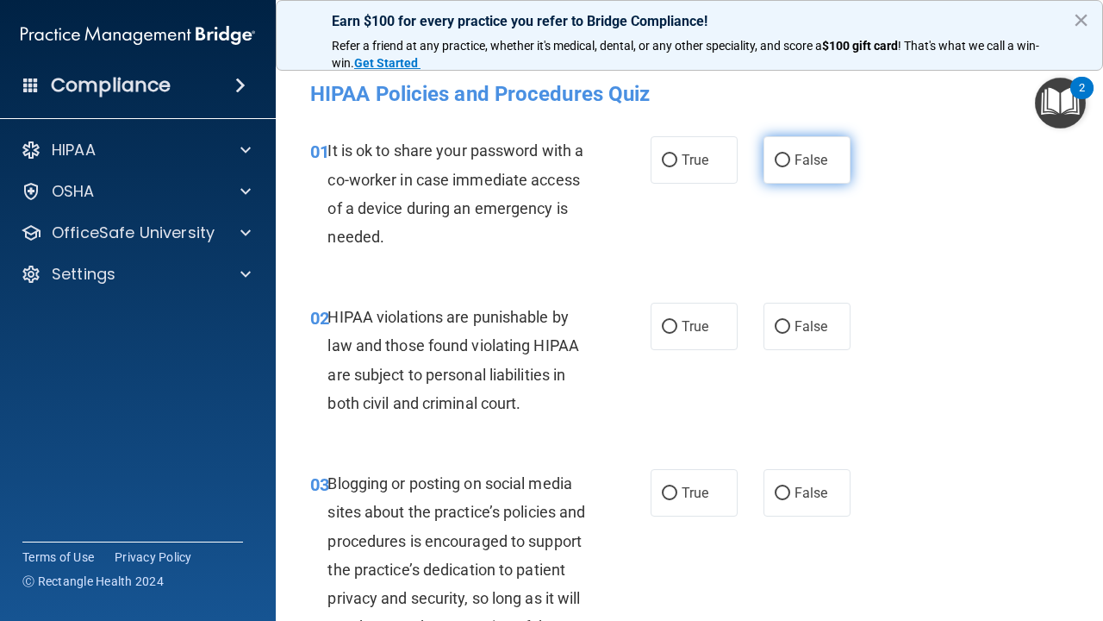
click at [789, 159] on input "False" at bounding box center [783, 160] width 16 height 13
radio input "true"
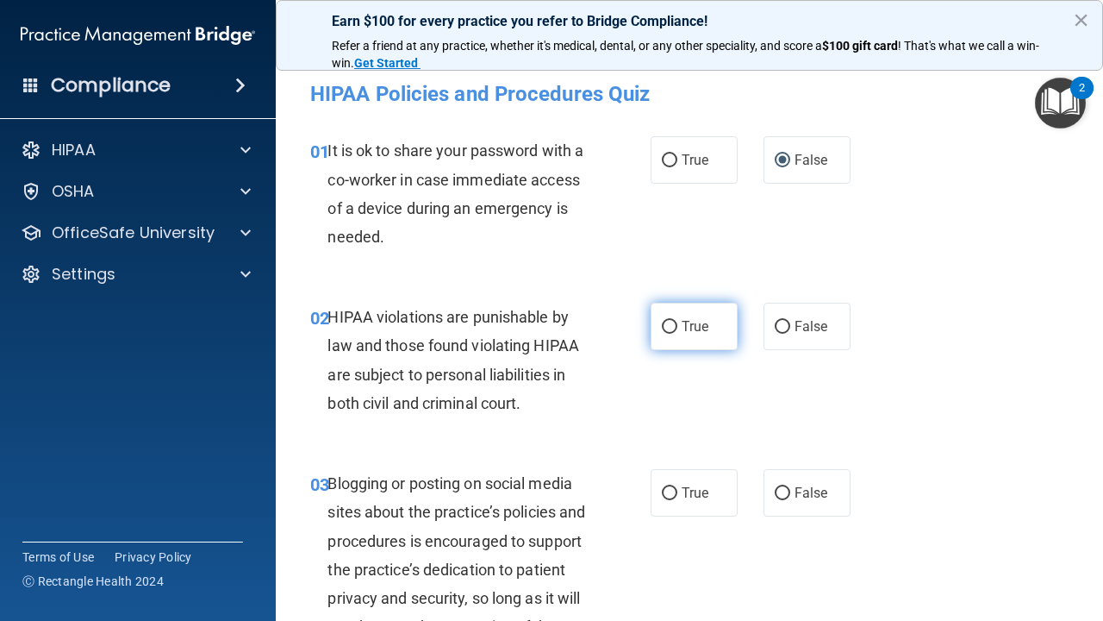
click at [672, 325] on input "True" at bounding box center [670, 327] width 16 height 13
radio input "true"
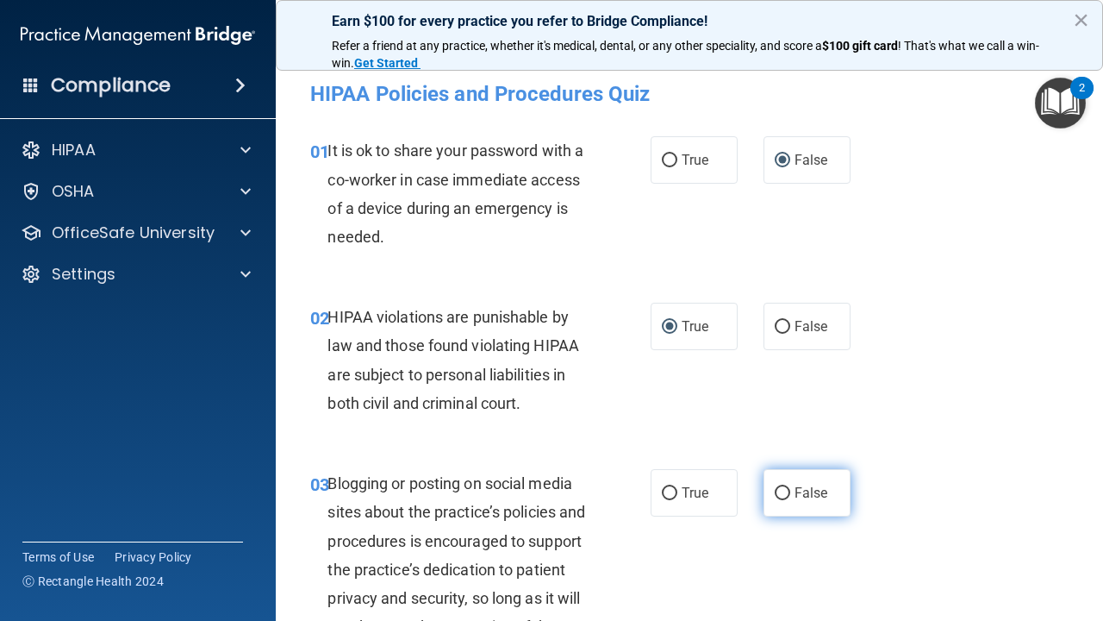
click at [779, 487] on input "False" at bounding box center [783, 493] width 16 height 13
radio input "true"
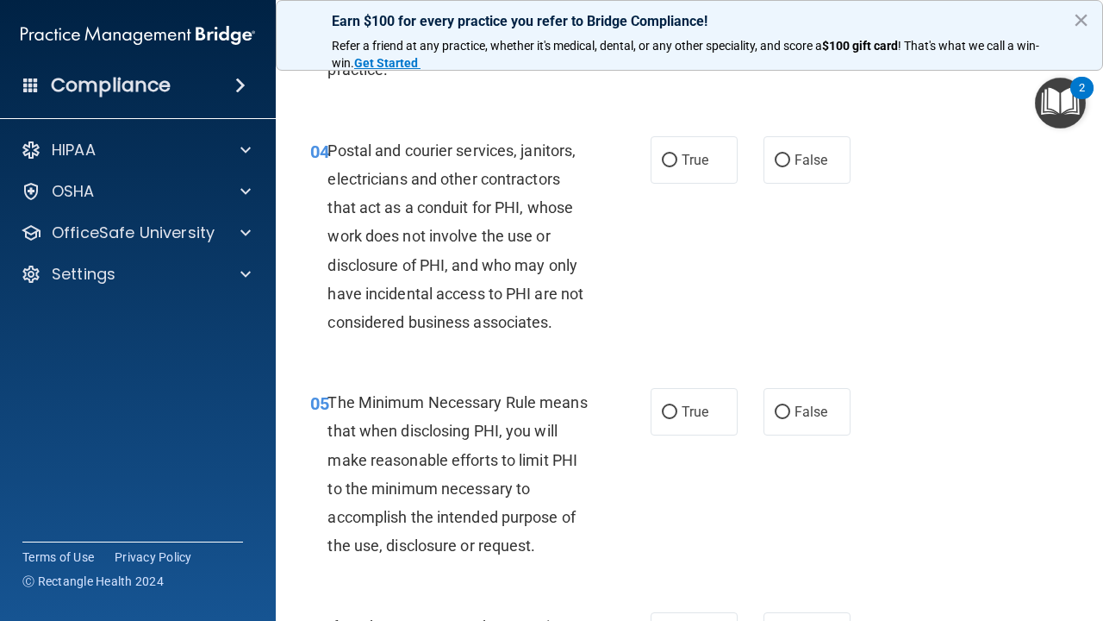
scroll to position [590, 0]
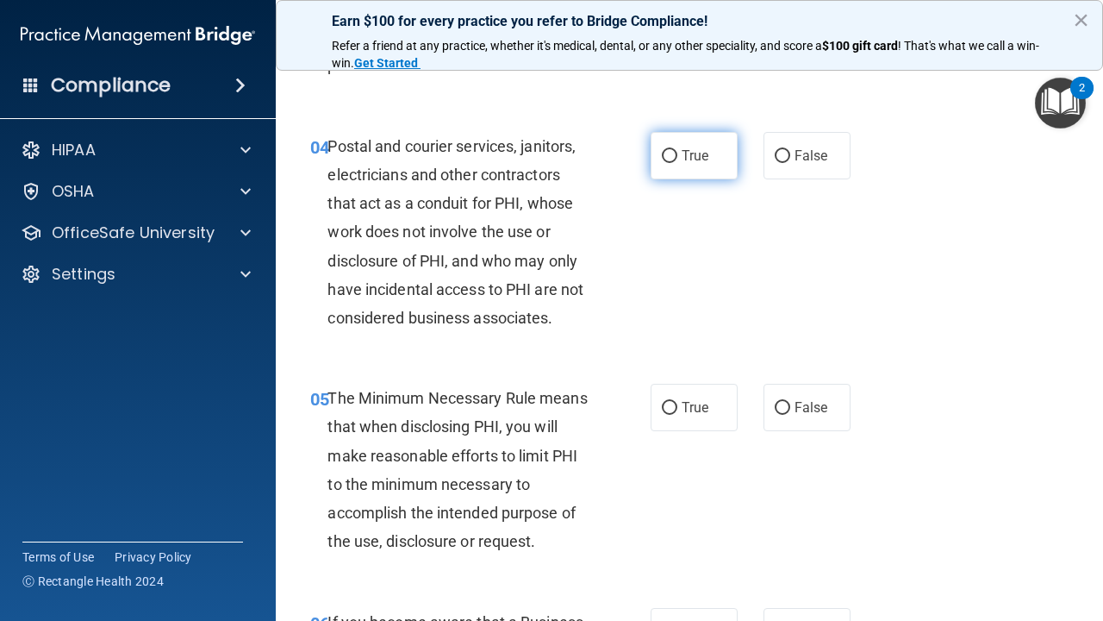
click at [671, 152] on input "True" at bounding box center [670, 156] width 16 height 13
radio input "true"
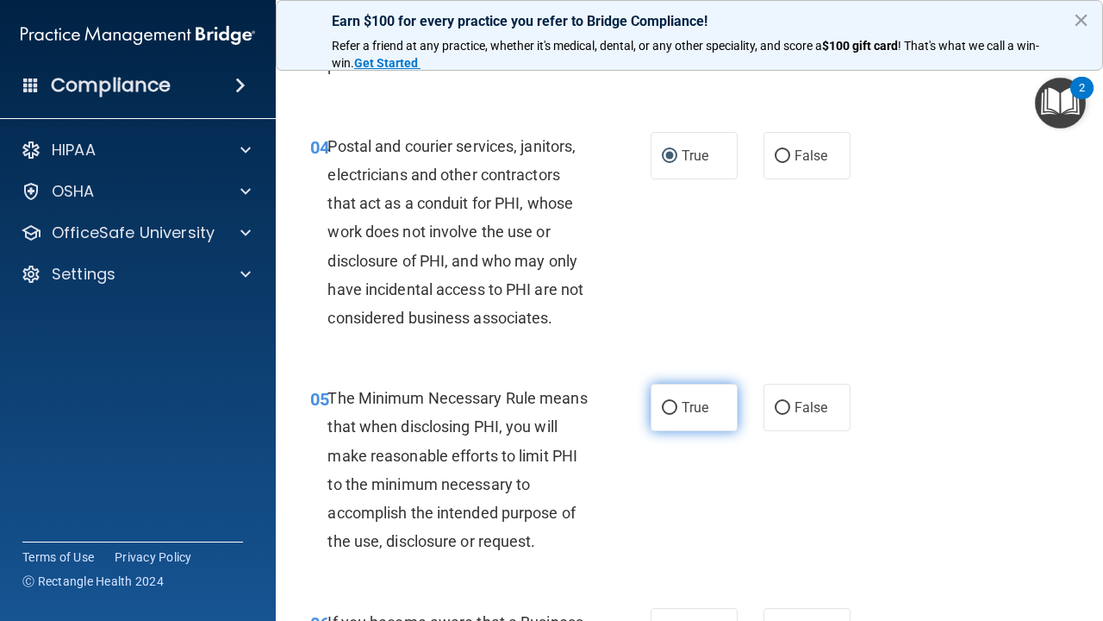
click at [672, 404] on input "True" at bounding box center [670, 408] width 16 height 13
radio input "true"
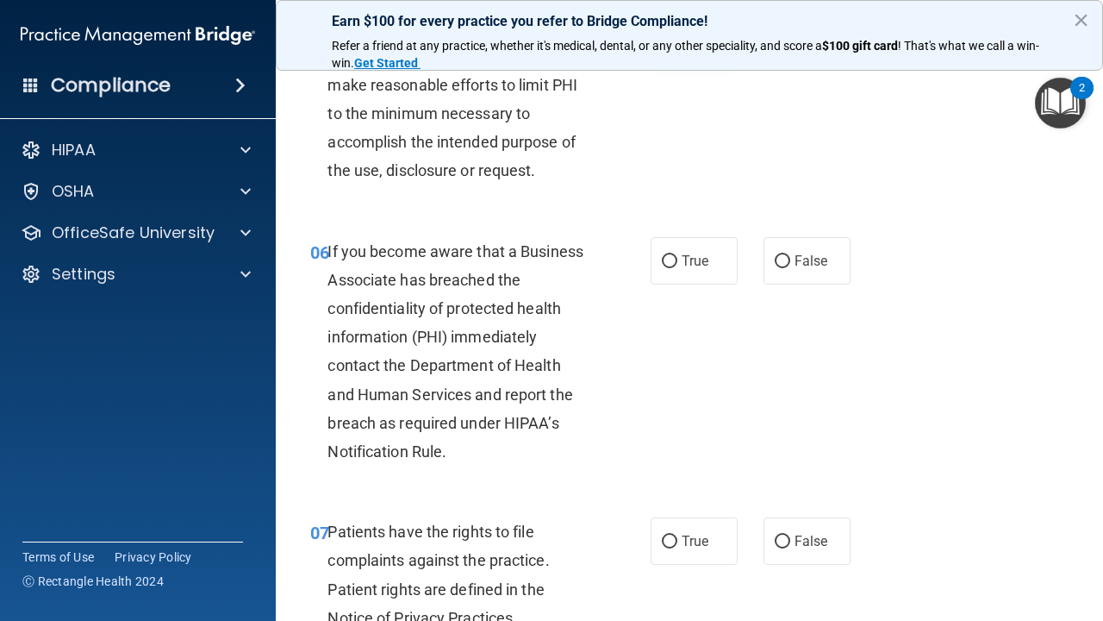
scroll to position [960, 0]
click at [786, 255] on input "False" at bounding box center [783, 261] width 16 height 13
radio input "true"
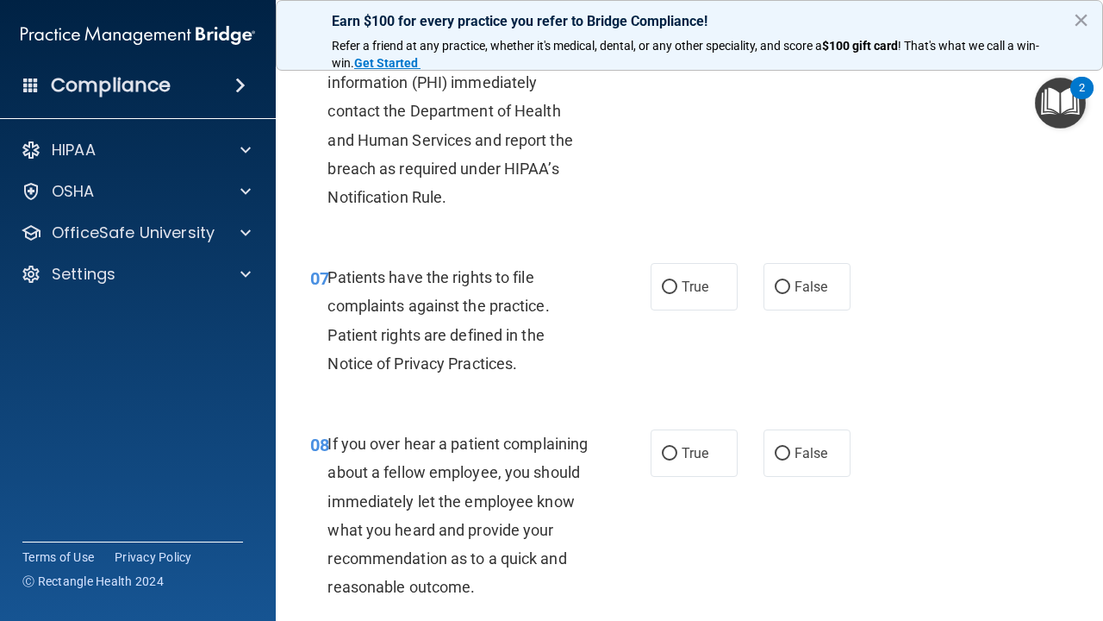
scroll to position [1213, 0]
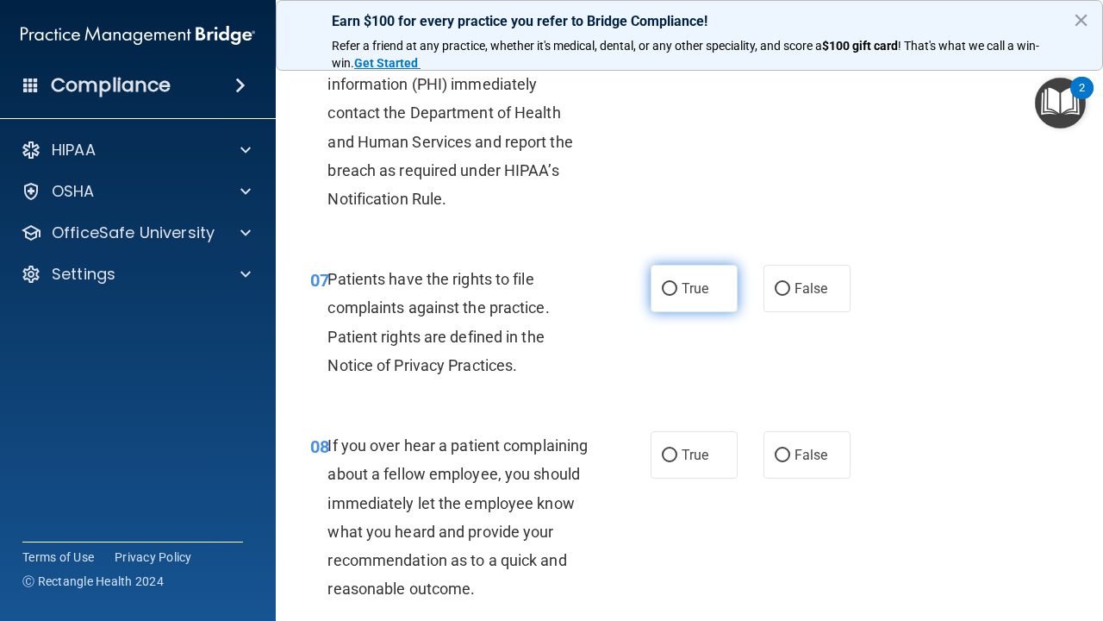
click at [675, 271] on label "True" at bounding box center [694, 288] width 87 height 47
click at [675, 283] on input "True" at bounding box center [670, 289] width 16 height 13
radio input "true"
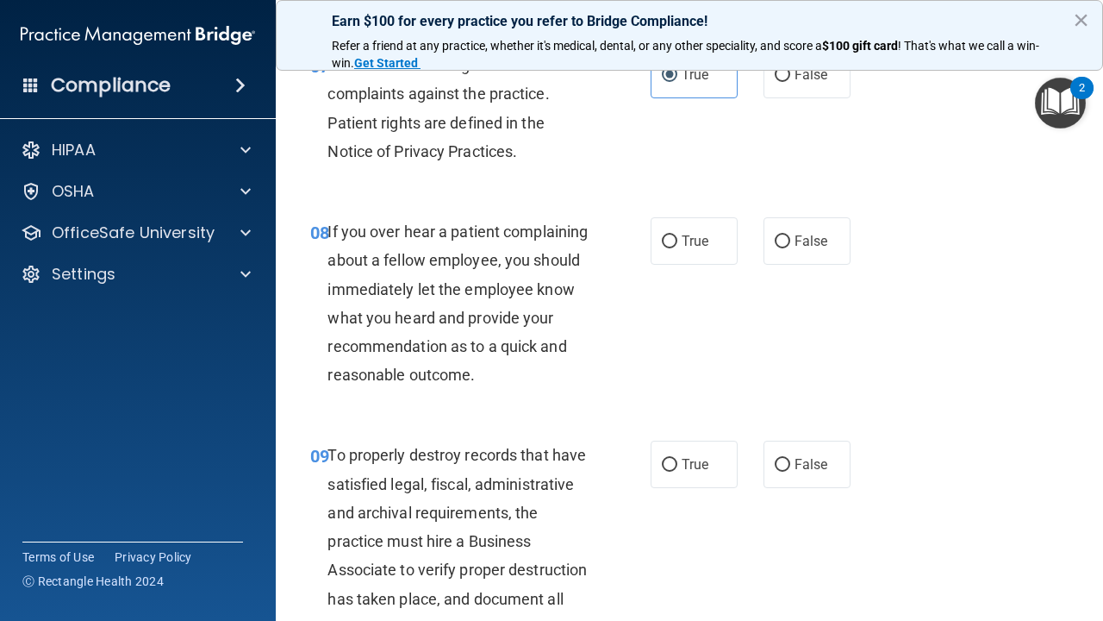
scroll to position [1440, 0]
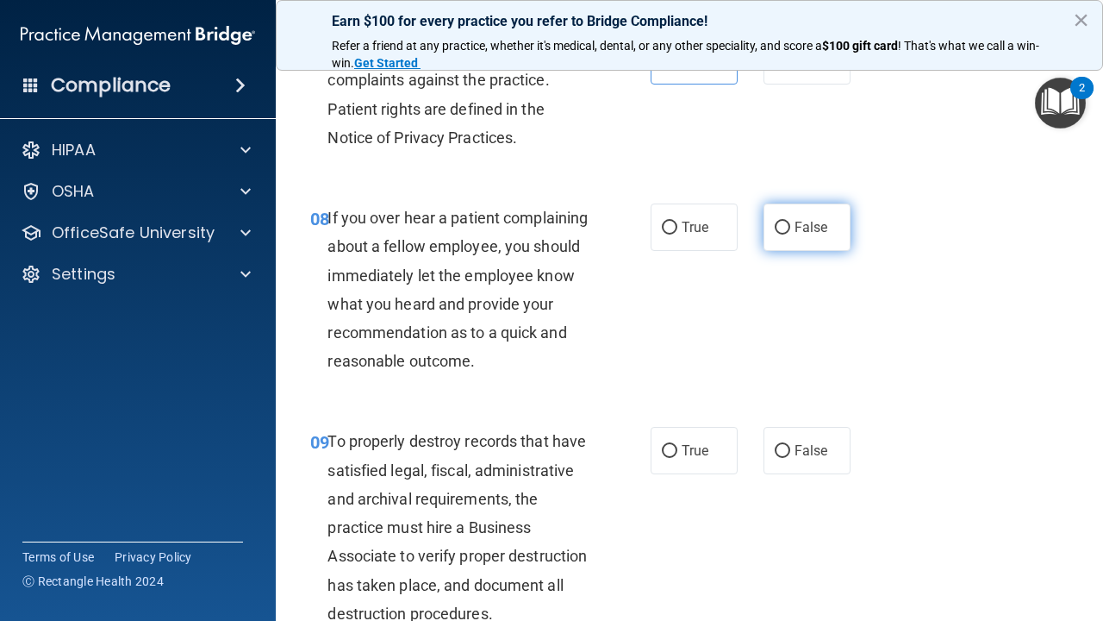
click at [787, 228] on label "False" at bounding box center [807, 226] width 87 height 47
click at [787, 228] on input "False" at bounding box center [783, 228] width 16 height 13
radio input "true"
click at [772, 442] on label "False" at bounding box center [807, 450] width 87 height 47
click at [775, 445] on input "False" at bounding box center [783, 451] width 16 height 13
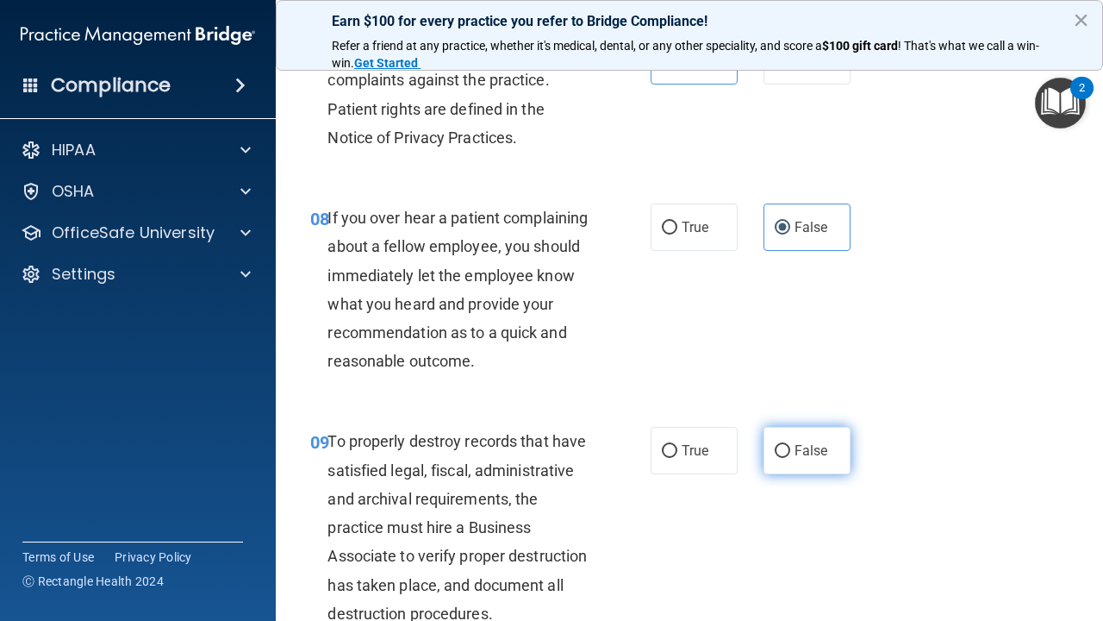
radio input "true"
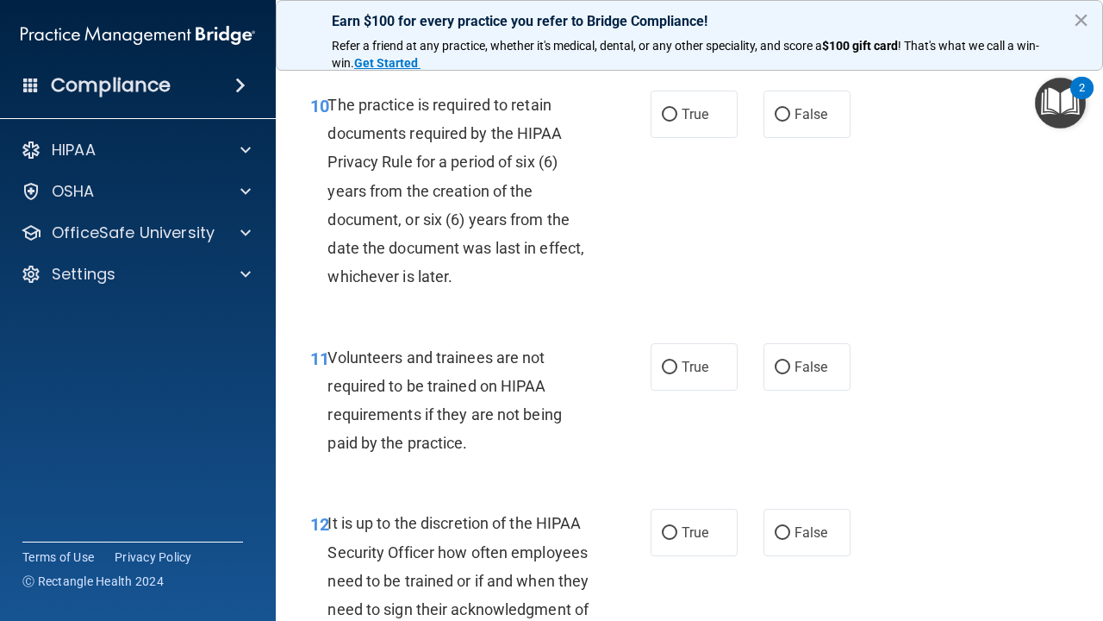
scroll to position [2031, 0]
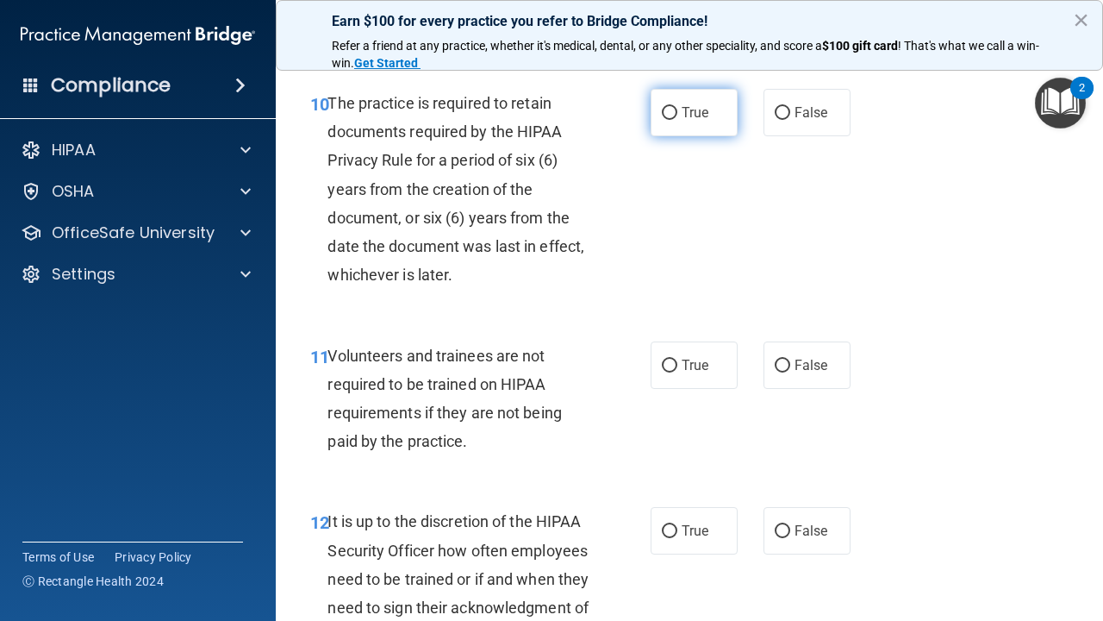
click at [671, 107] on input "True" at bounding box center [670, 113] width 16 height 13
radio input "true"
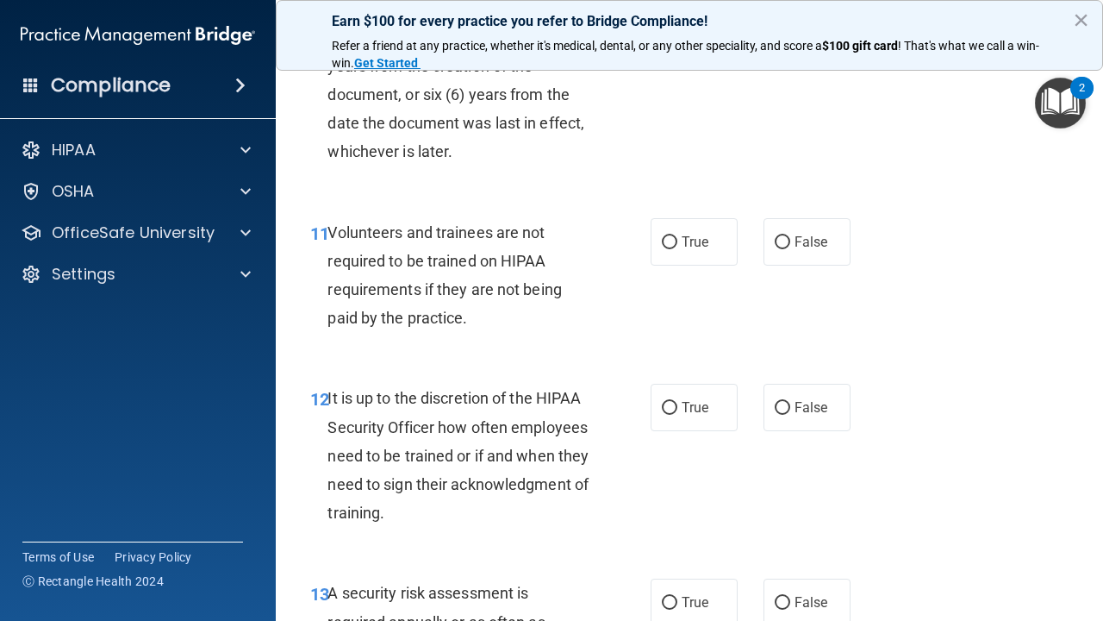
scroll to position [2153, 0]
click at [800, 234] on span "False" at bounding box center [812, 242] width 34 height 16
click at [790, 237] on input "False" at bounding box center [783, 243] width 16 height 13
radio input "true"
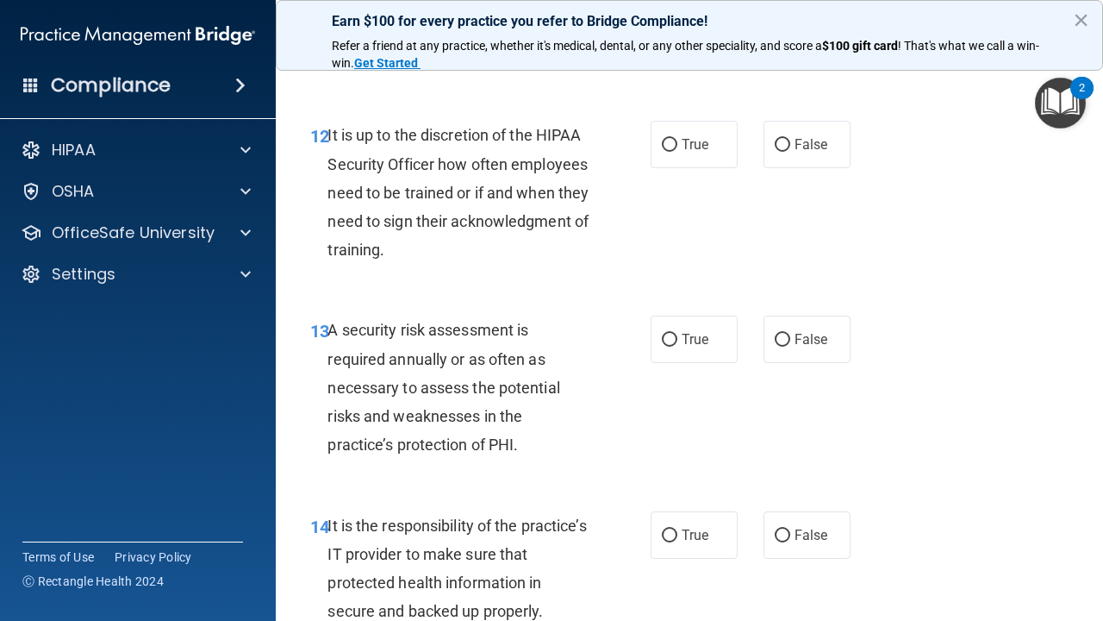
scroll to position [2416, 0]
click at [789, 140] on input "False" at bounding box center [783, 146] width 16 height 13
radio input "true"
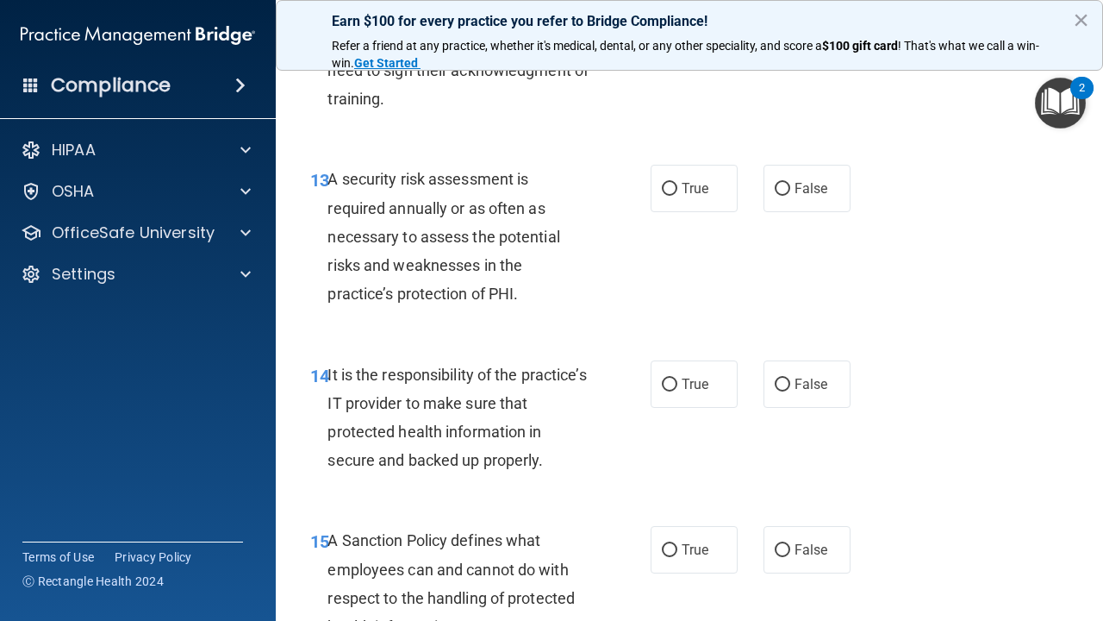
scroll to position [2604, 0]
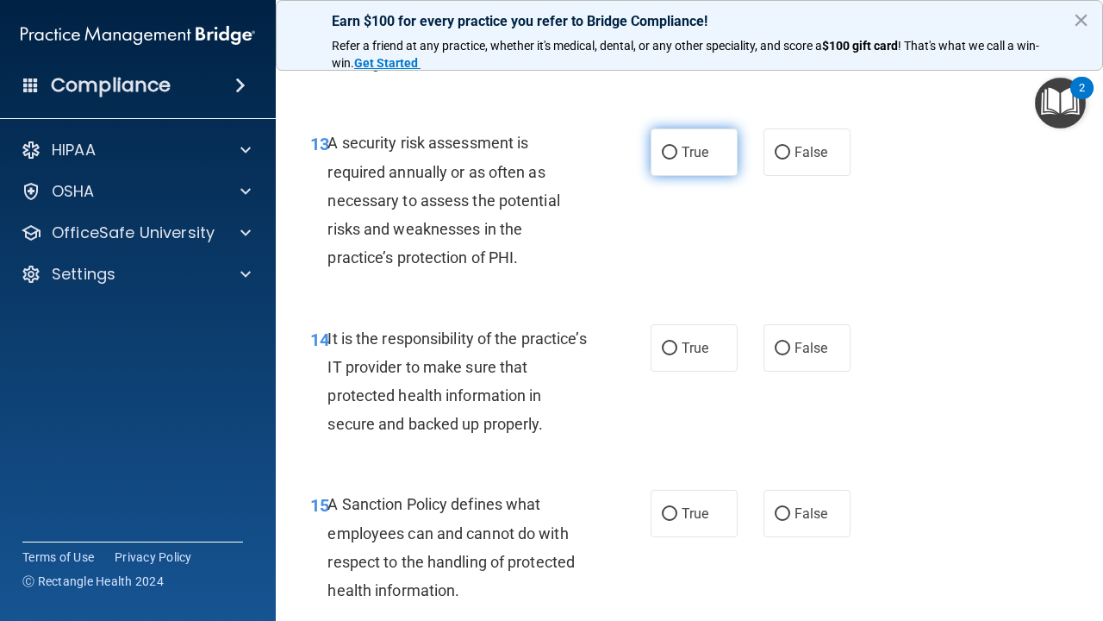
click at [672, 147] on input "True" at bounding box center [670, 153] width 16 height 13
radio input "true"
click at [790, 342] on input "False" at bounding box center [783, 348] width 16 height 13
radio input "true"
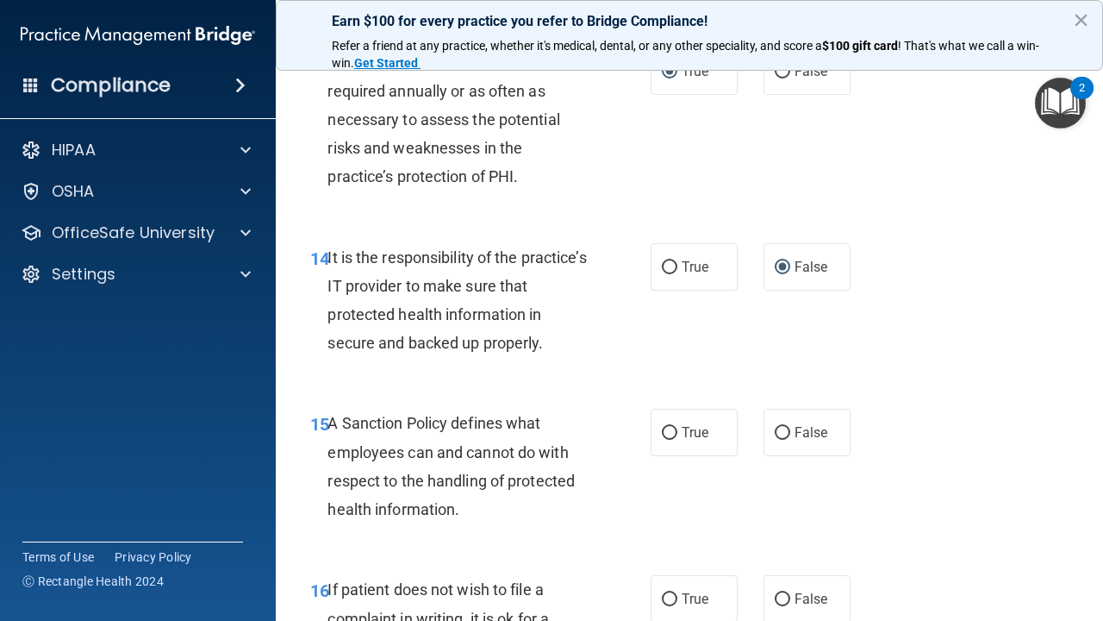
scroll to position [2734, 0]
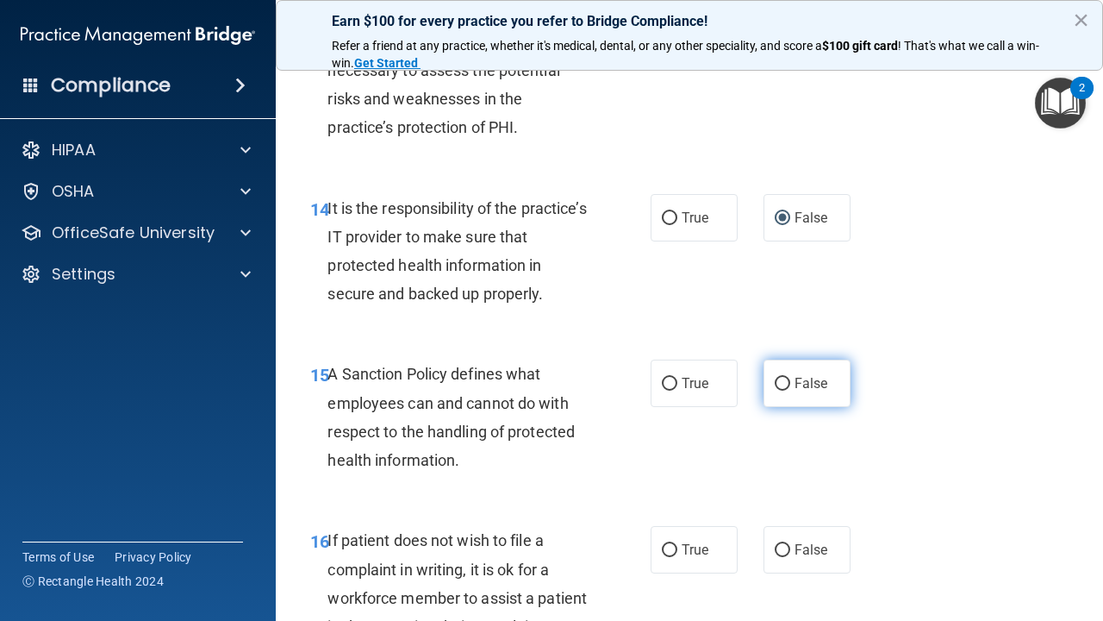
click at [786, 378] on input "False" at bounding box center [783, 384] width 16 height 13
radio input "true"
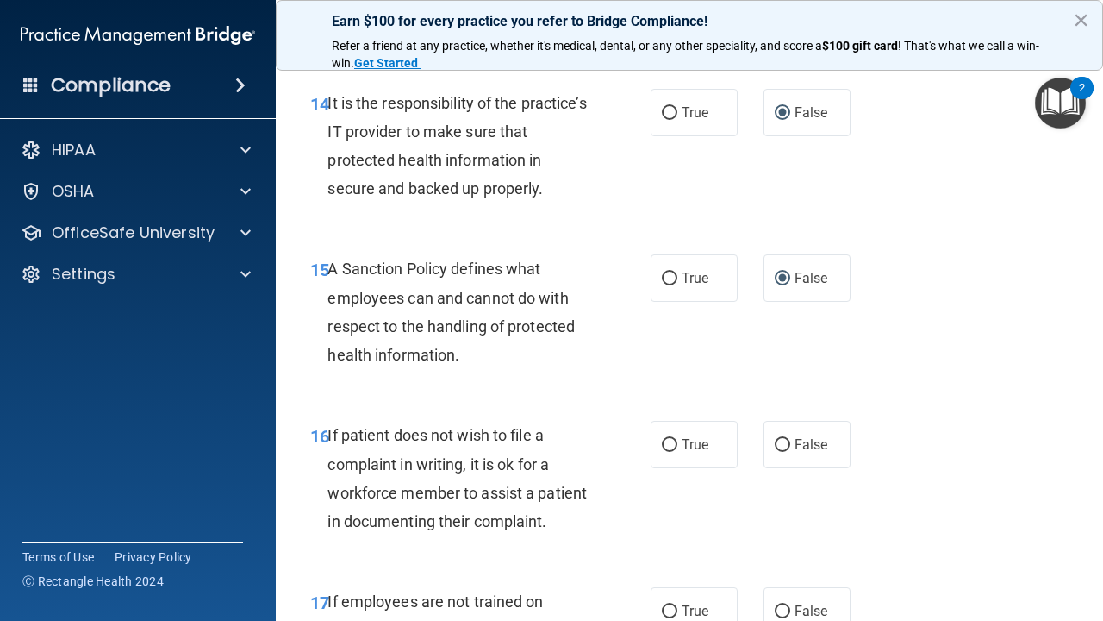
scroll to position [2886, 0]
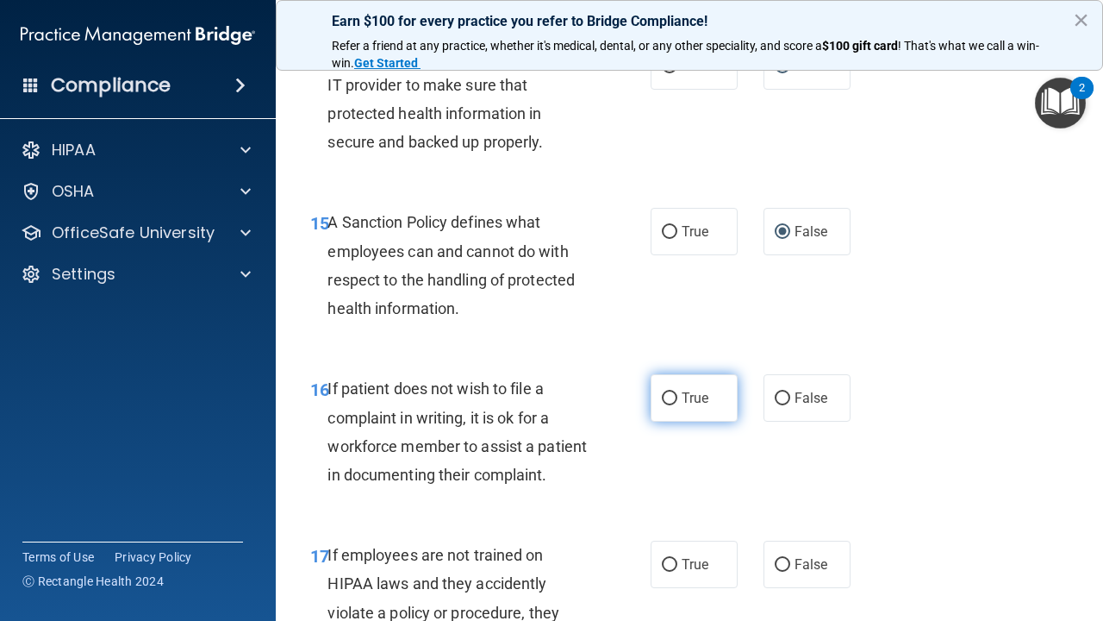
click at [673, 392] on input "True" at bounding box center [670, 398] width 16 height 13
radio input "true"
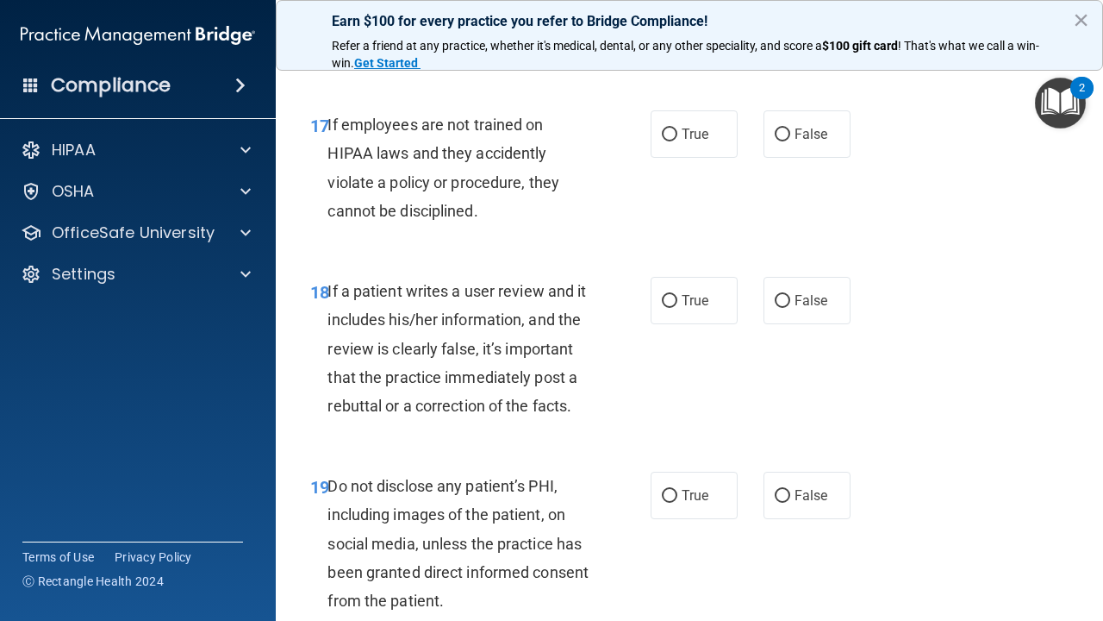
scroll to position [3313, 0]
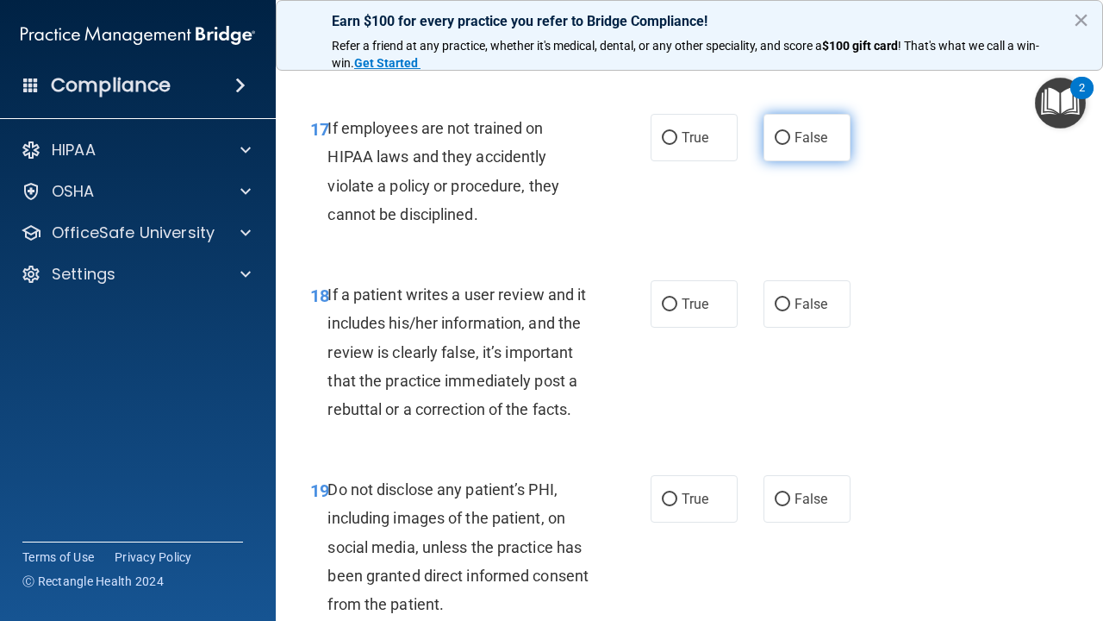
click at [777, 132] on input "False" at bounding box center [783, 138] width 16 height 13
radio input "true"
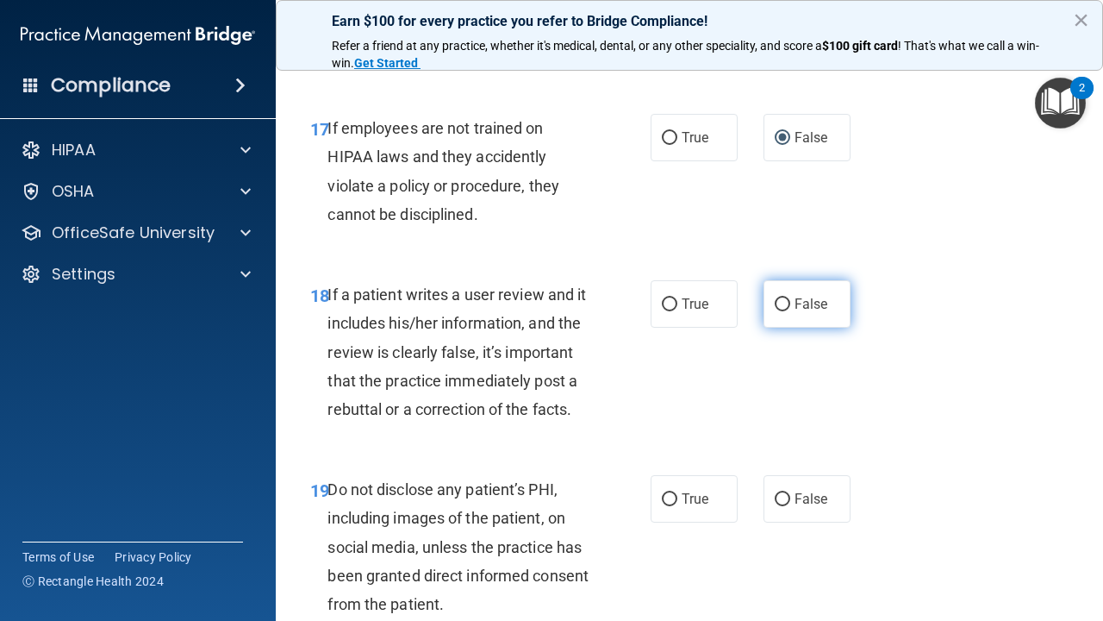
click at [782, 298] on input "False" at bounding box center [783, 304] width 16 height 13
radio input "true"
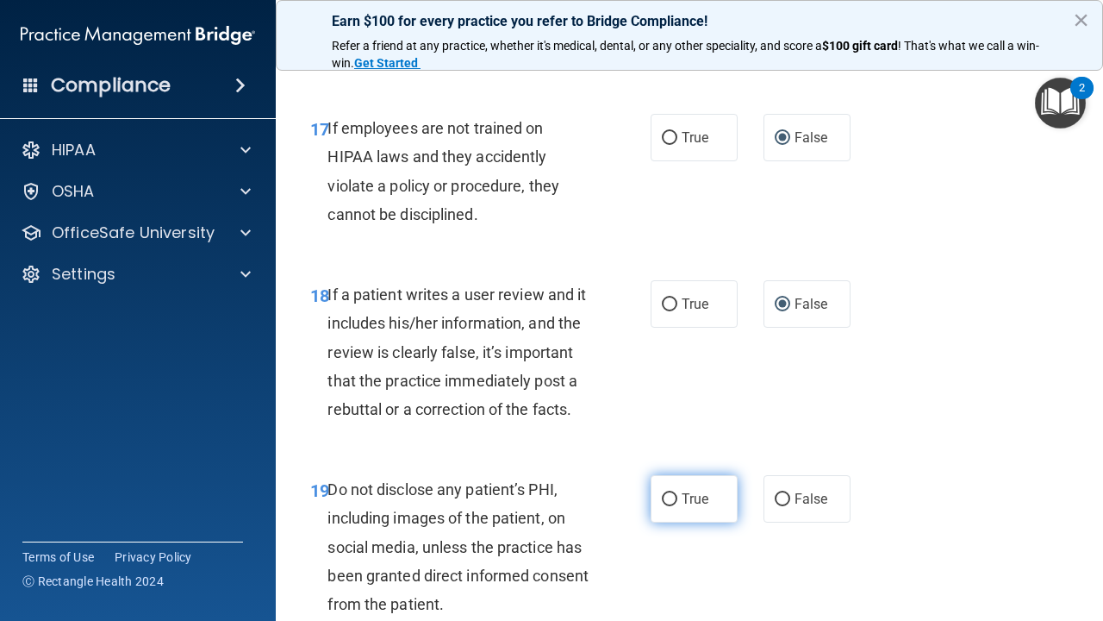
click at [672, 493] on input "True" at bounding box center [670, 499] width 16 height 13
radio input "true"
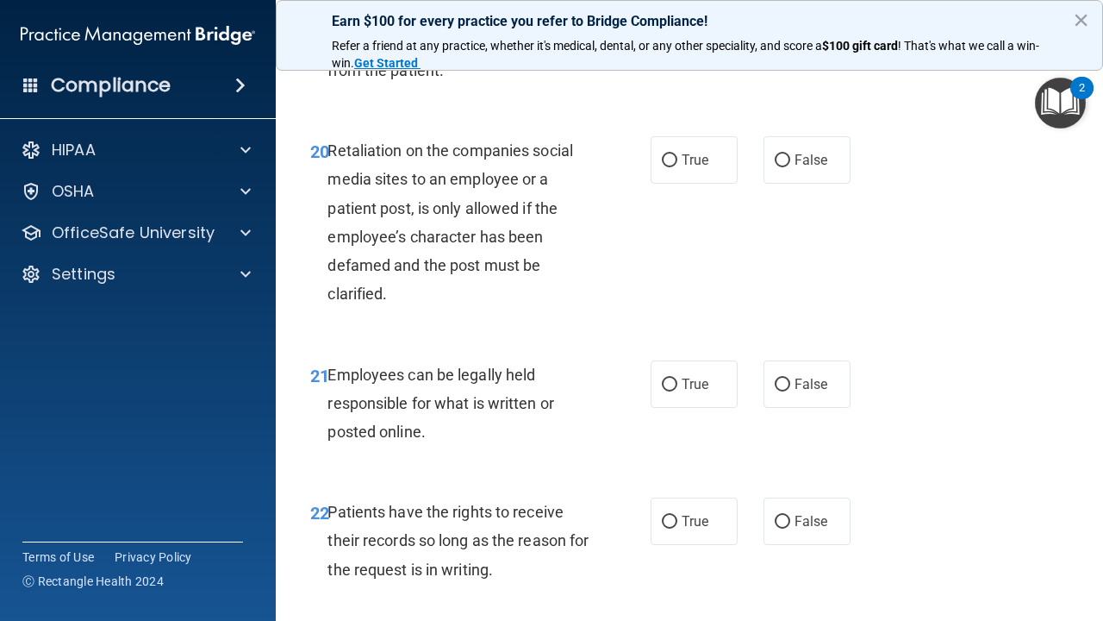
scroll to position [3862, 0]
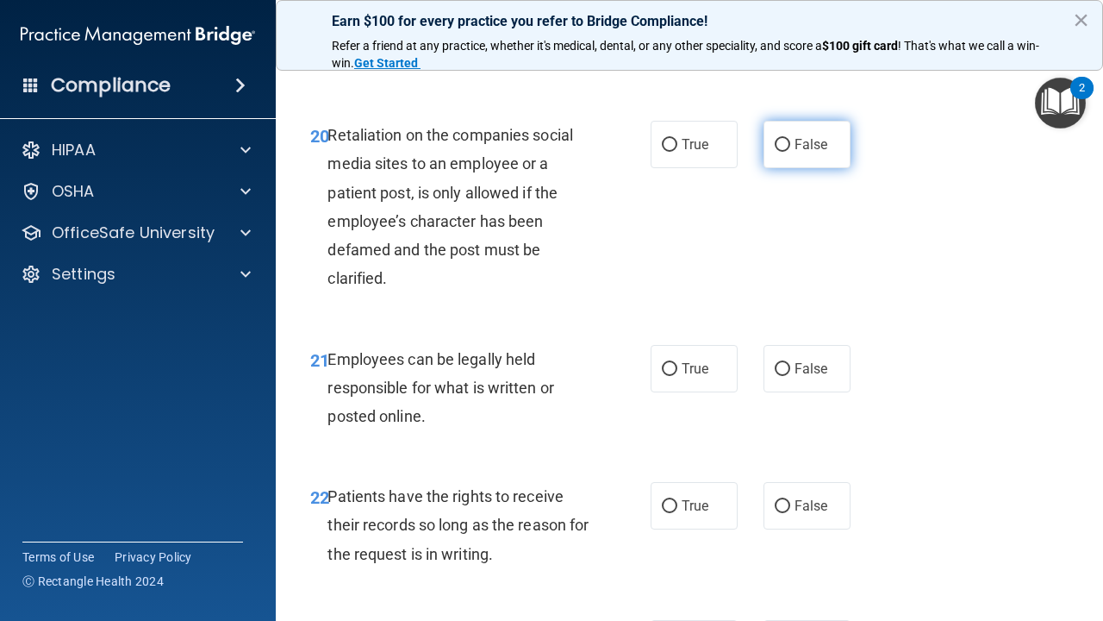
click at [782, 139] on input "False" at bounding box center [783, 145] width 16 height 13
radio input "true"
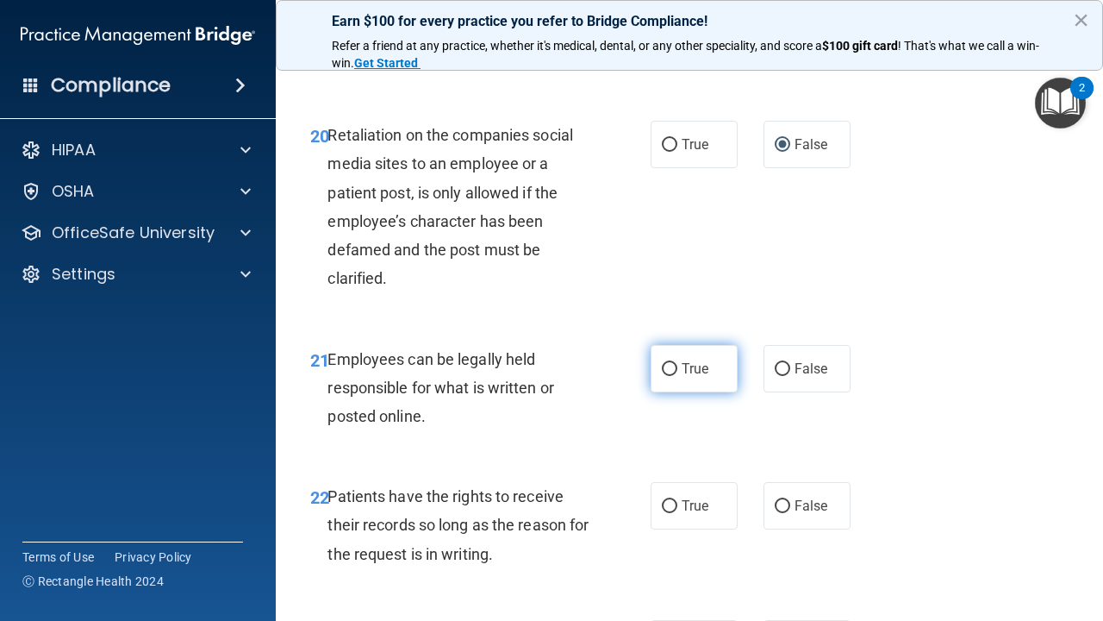
click at [664, 363] on input "True" at bounding box center [670, 369] width 16 height 13
radio input "true"
click at [778, 500] on input "False" at bounding box center [783, 506] width 16 height 13
radio input "true"
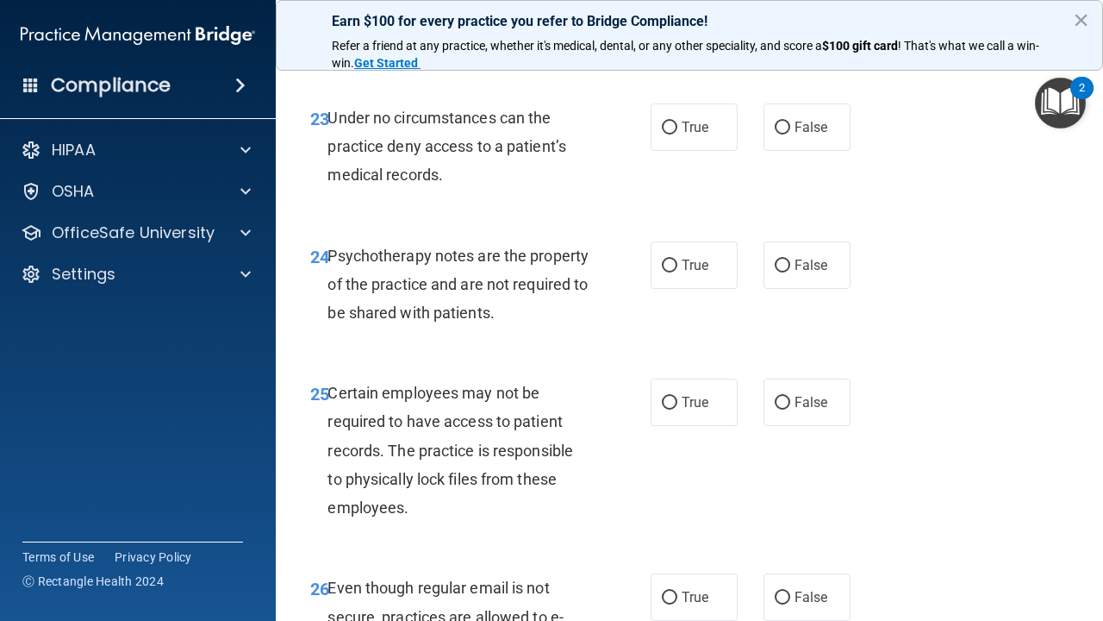
scroll to position [4402, 0]
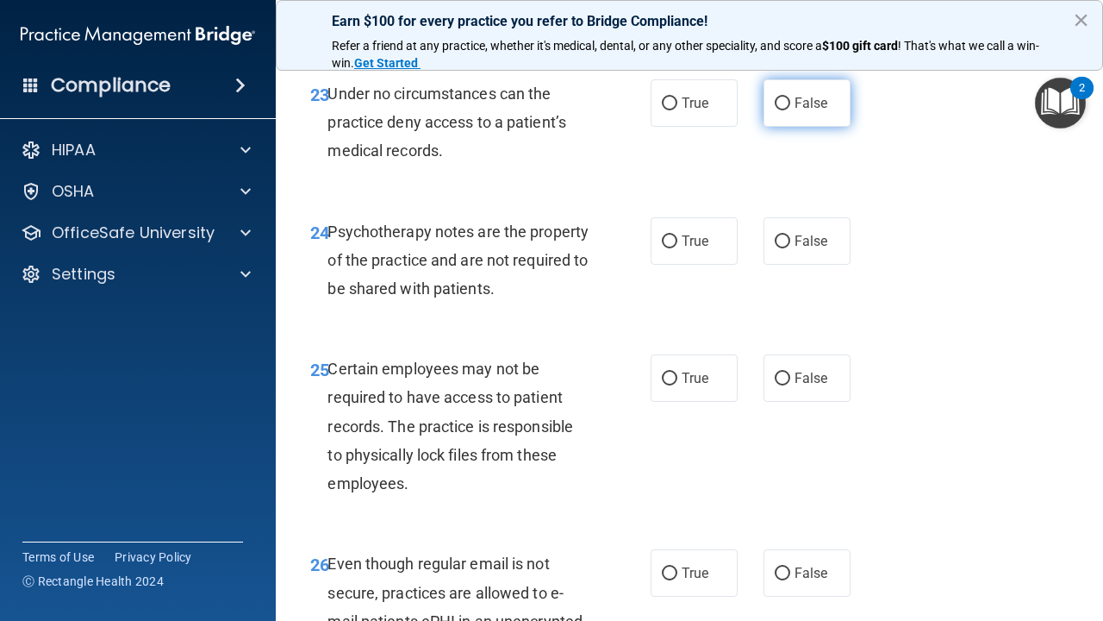
click at [779, 97] on input "False" at bounding box center [783, 103] width 16 height 13
radio input "true"
click at [778, 235] on input "False" at bounding box center [783, 241] width 16 height 13
radio input "true"
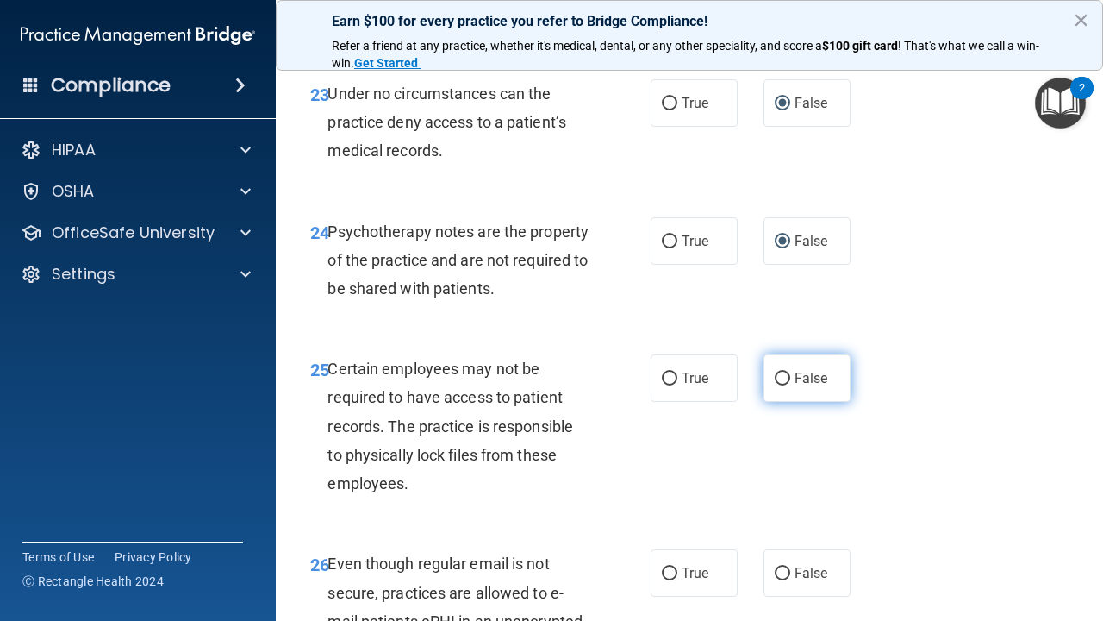
click at [784, 372] on input "False" at bounding box center [783, 378] width 16 height 13
radio input "true"
click at [677, 372] on input "True" at bounding box center [670, 378] width 16 height 13
radio input "true"
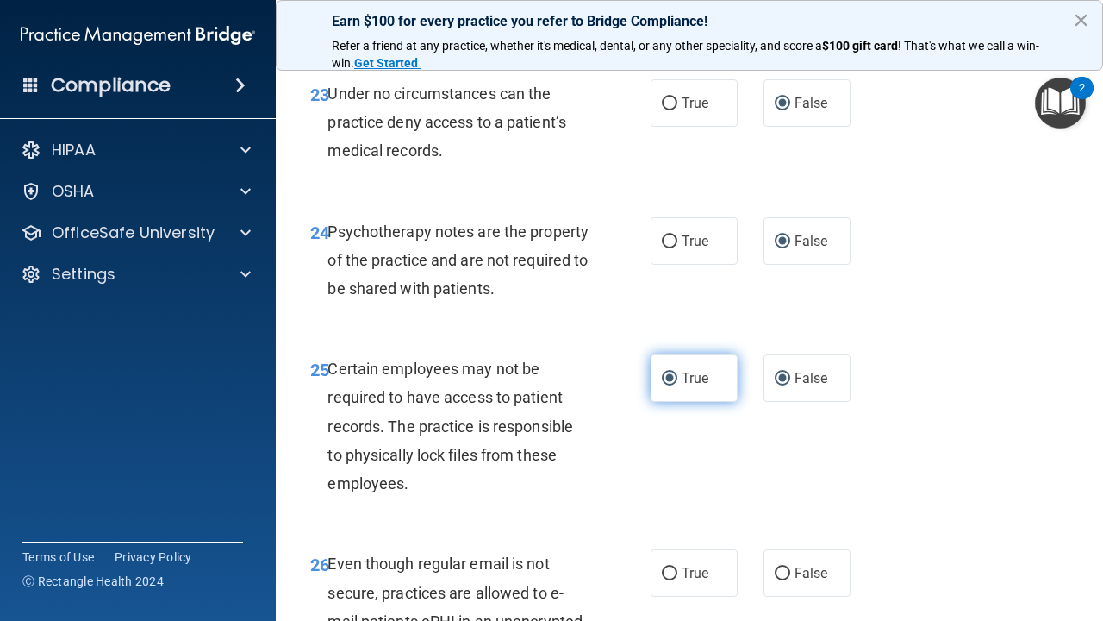
radio input "false"
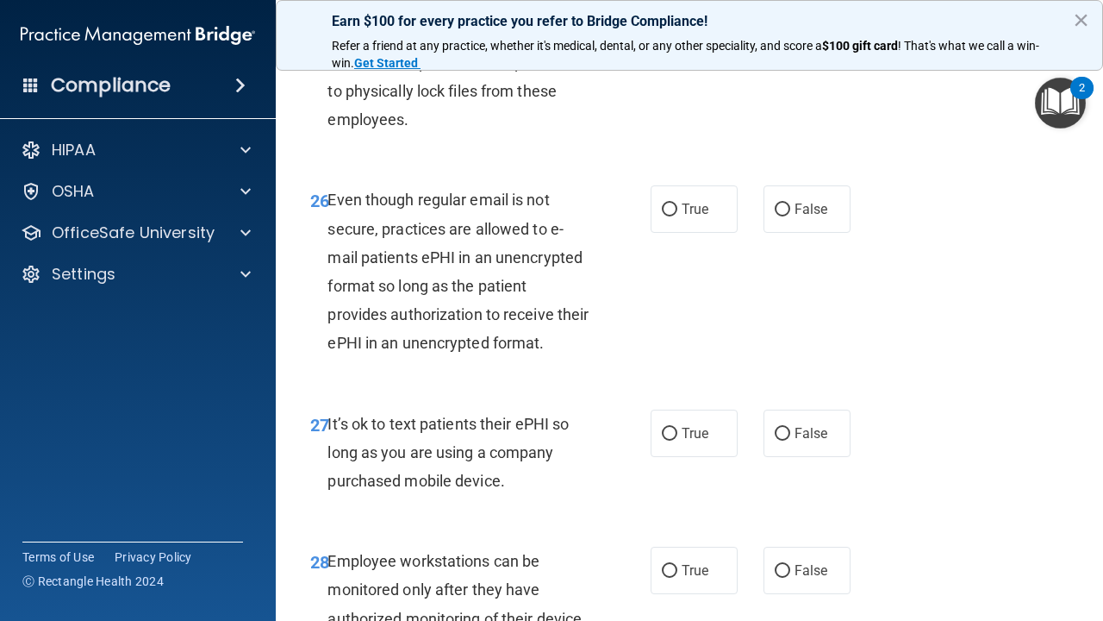
scroll to position [4779, 0]
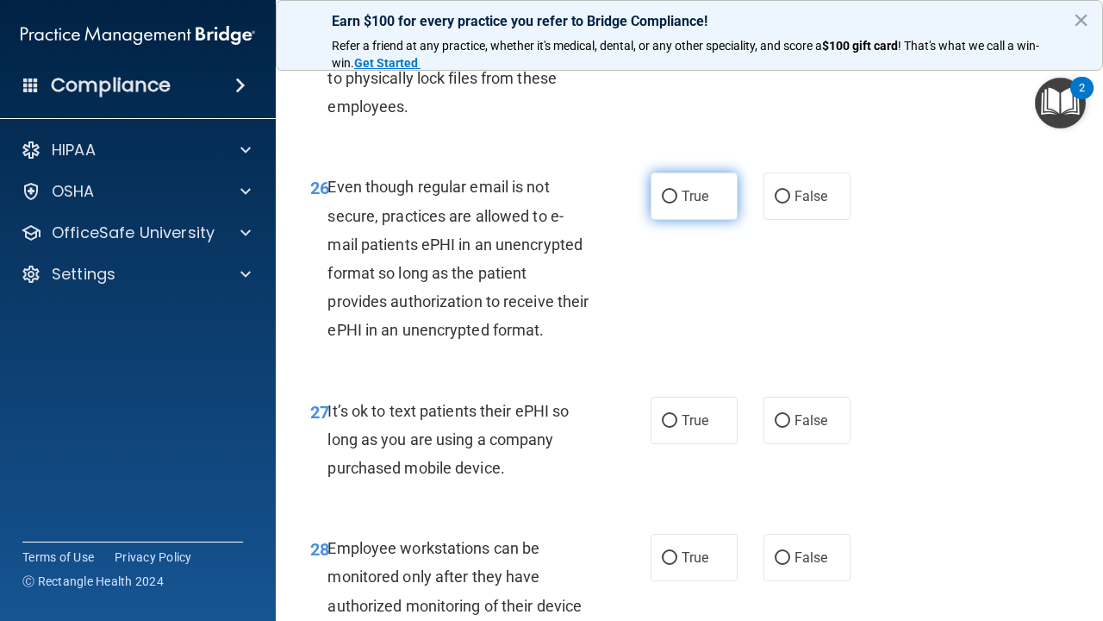
click at [669, 191] on input "True" at bounding box center [670, 197] width 16 height 13
radio input "true"
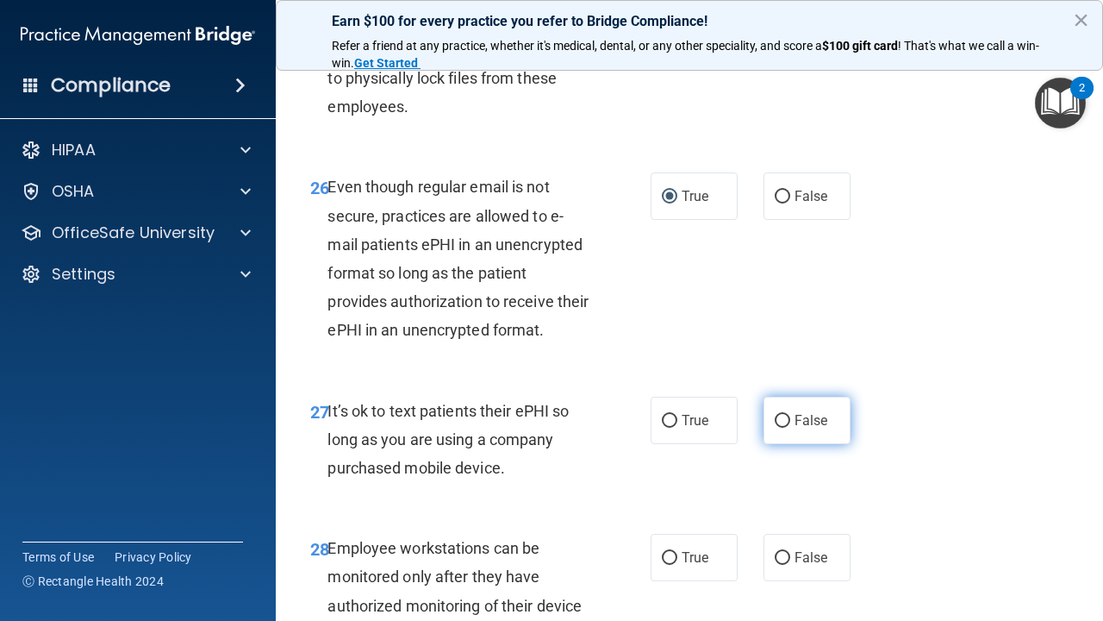
click at [783, 415] on input "False" at bounding box center [783, 421] width 16 height 13
radio input "true"
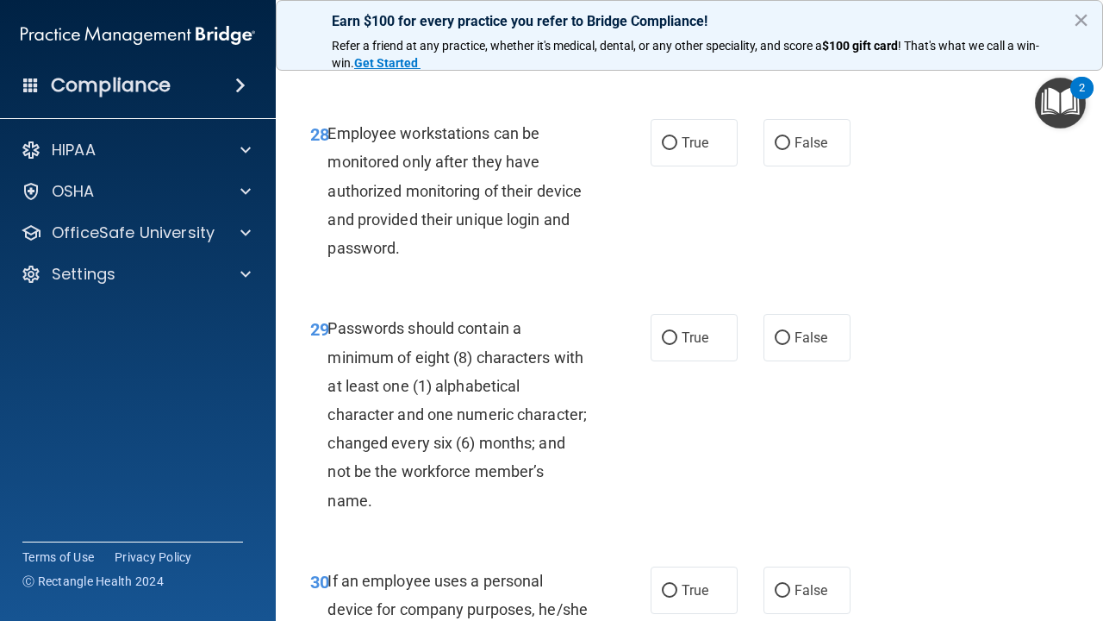
scroll to position [5221, 0]
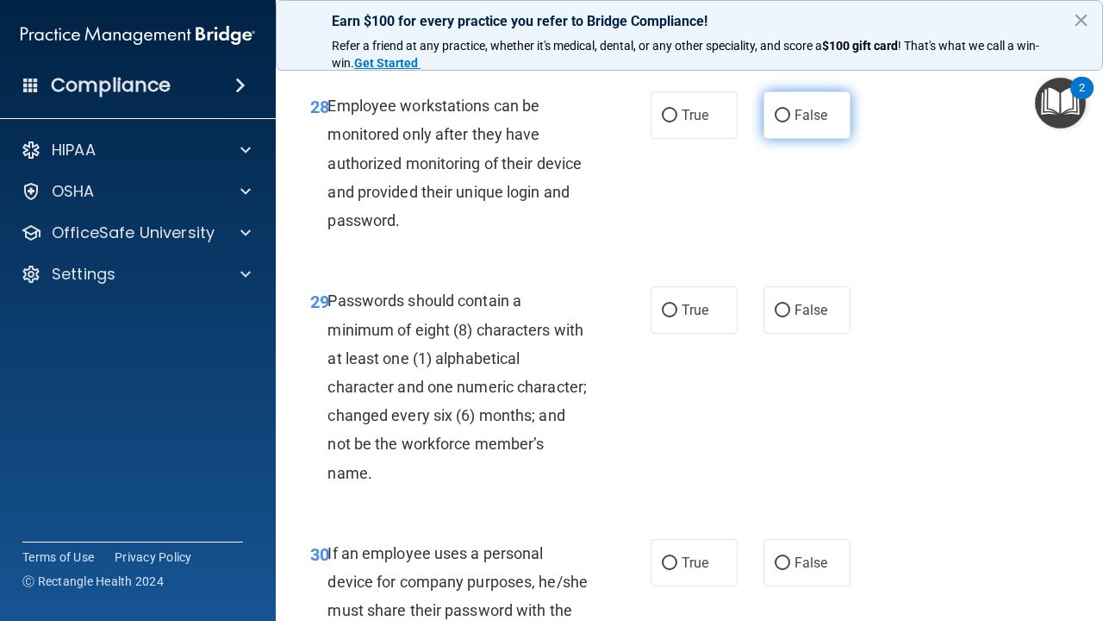
click at [785, 109] on input "False" at bounding box center [783, 115] width 16 height 13
radio input "true"
click at [666, 304] on input "True" at bounding box center [670, 310] width 16 height 13
radio input "true"
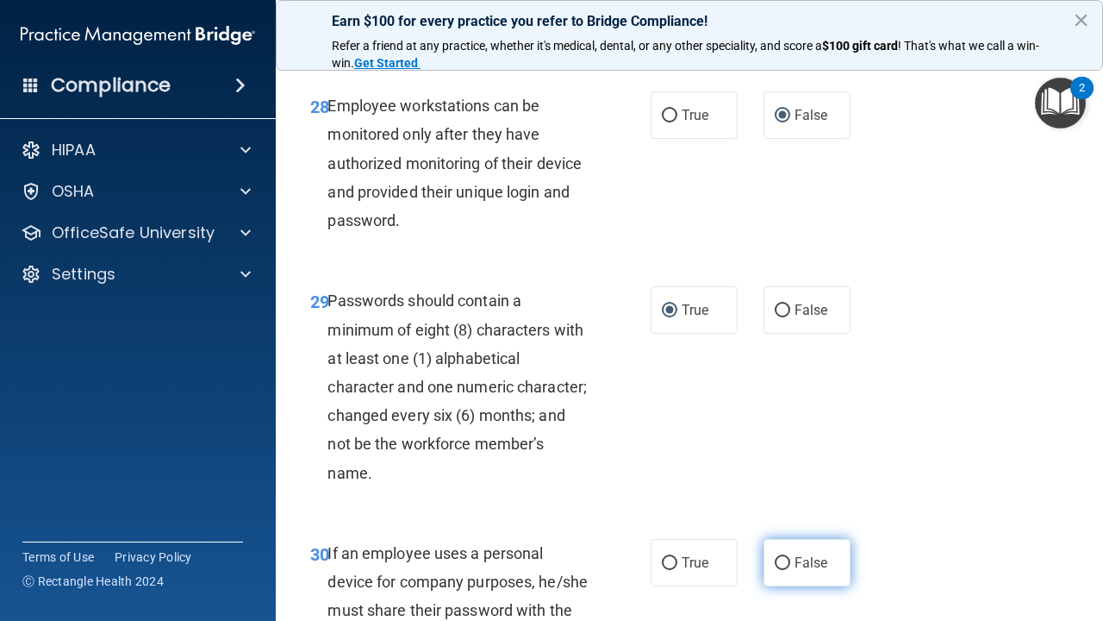
click at [781, 557] on input "False" at bounding box center [783, 563] width 16 height 13
radio input "true"
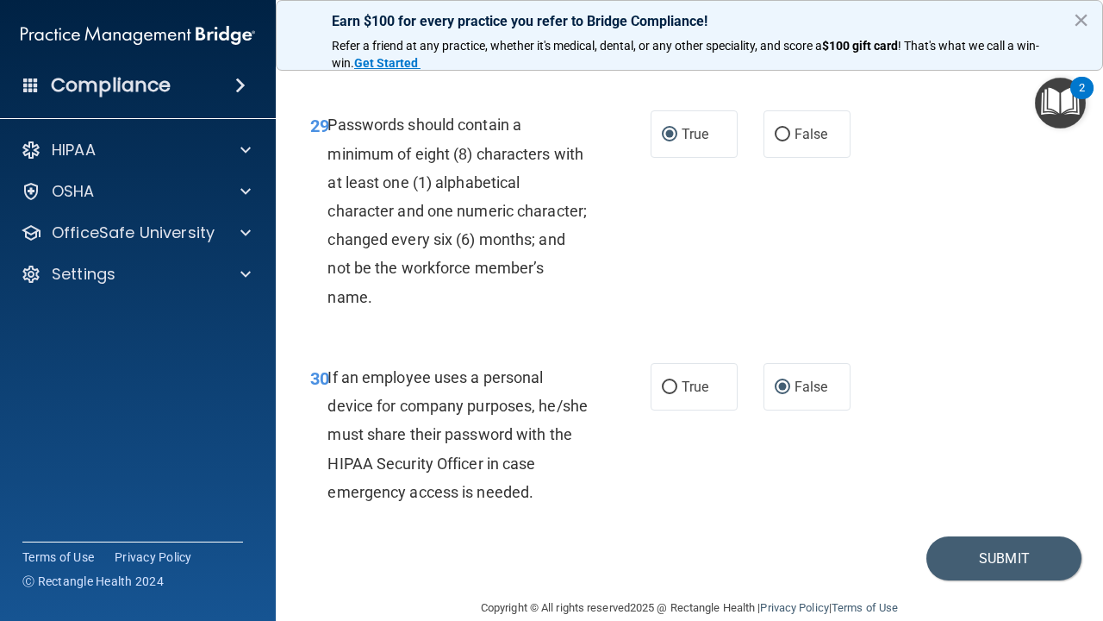
scroll to position [5396, 0]
click at [1017, 537] on button "Submit" at bounding box center [1004, 559] width 155 height 44
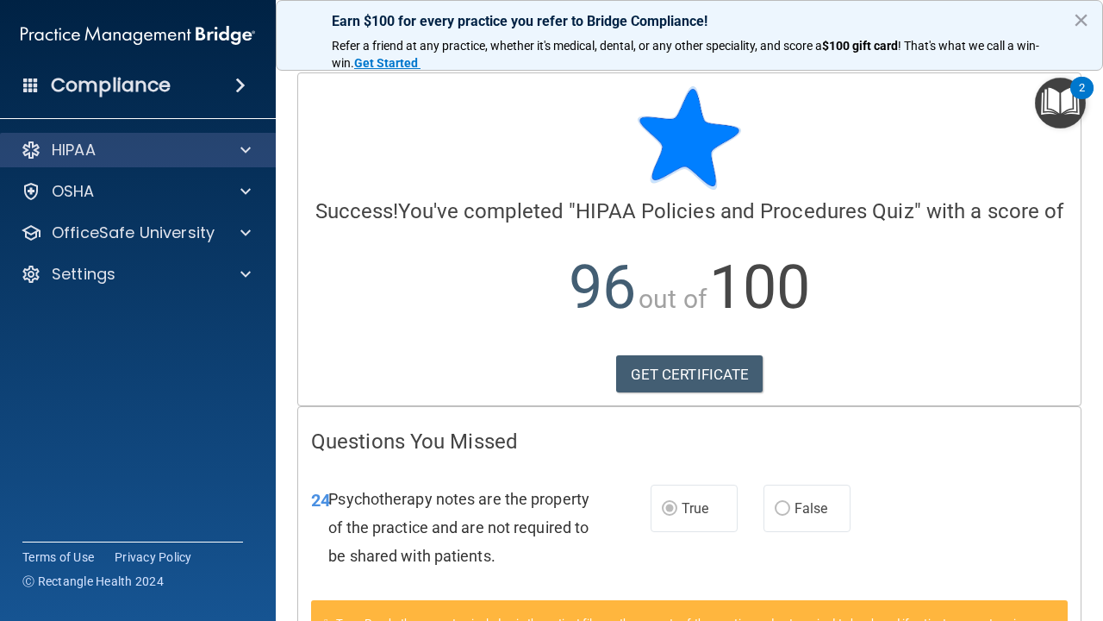
click at [84, 146] on p "HIPAA" at bounding box center [74, 150] width 44 height 21
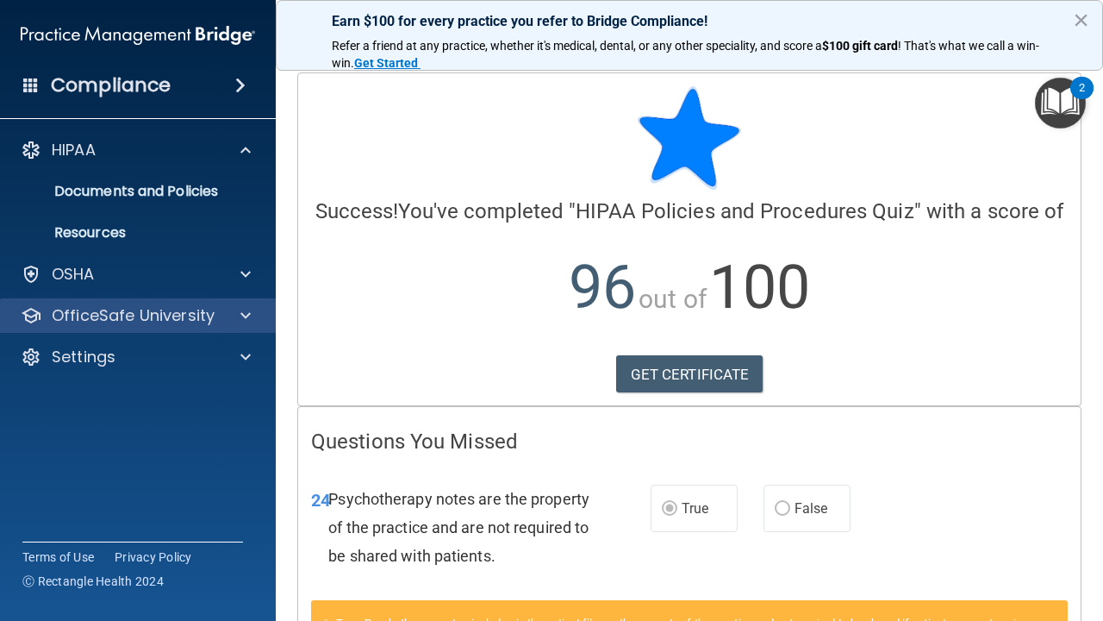
click at [136, 306] on p "OfficeSafe University" at bounding box center [133, 315] width 163 height 21
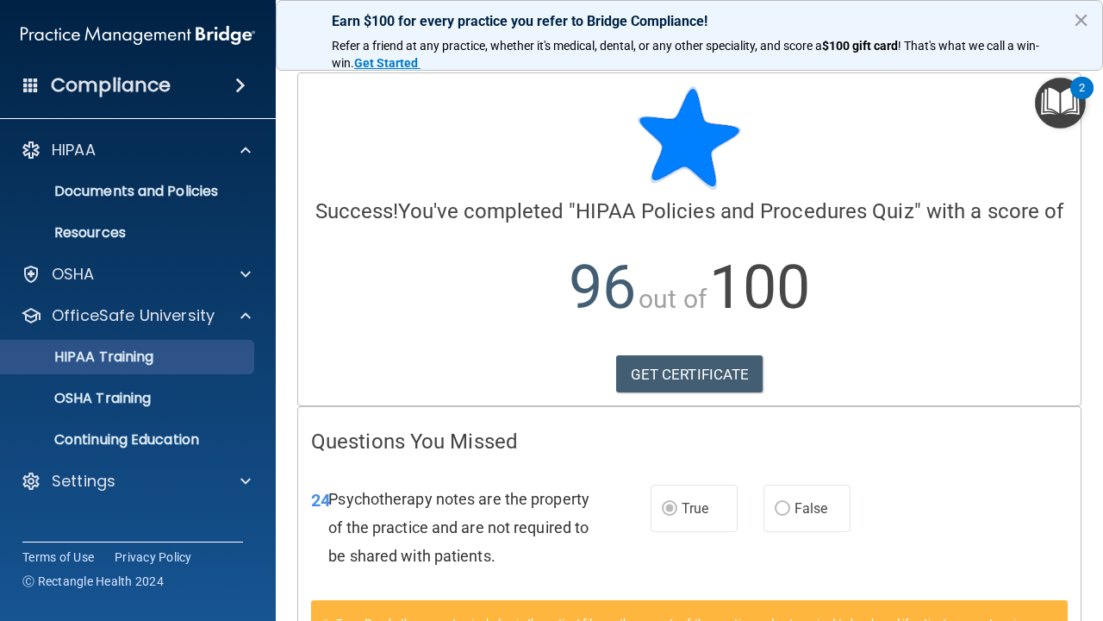
click at [168, 359] on div "HIPAA Training" at bounding box center [128, 356] width 235 height 17
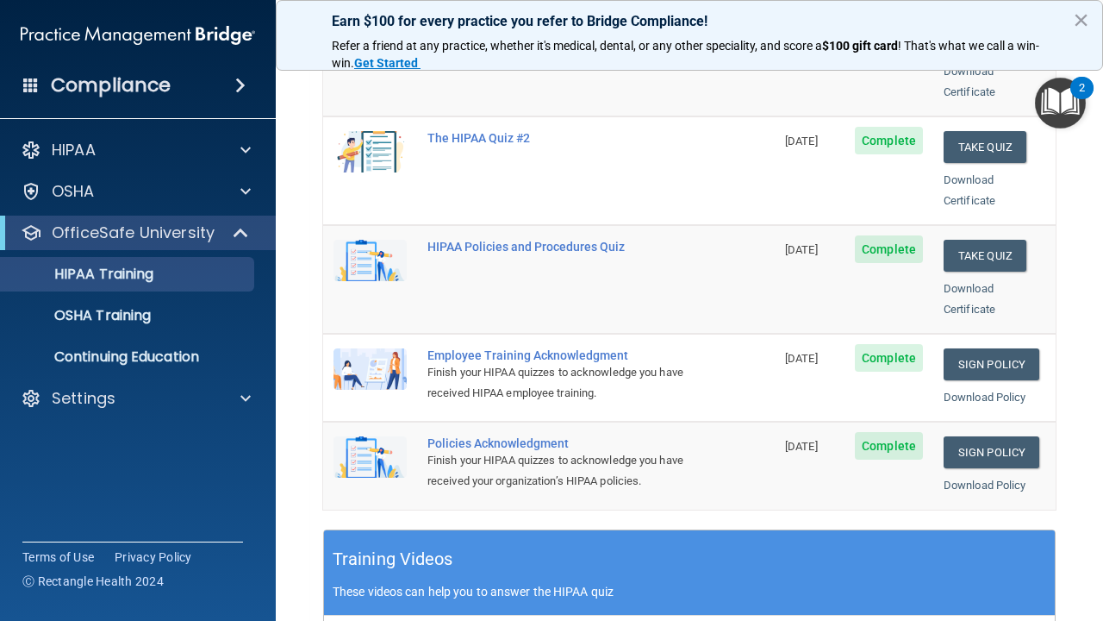
scroll to position [316, 0]
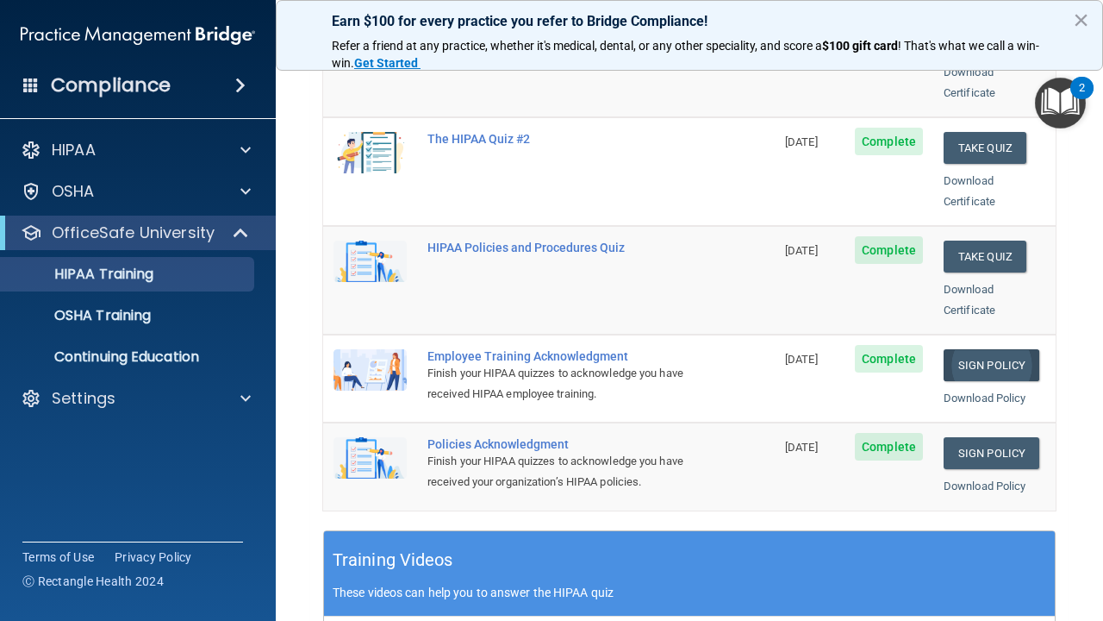
click at [995, 349] on link "Sign Policy" at bounding box center [992, 365] width 96 height 32
click at [1003, 349] on link "Sign Policy" at bounding box center [992, 365] width 96 height 32
click at [1013, 349] on link "Sign Policy" at bounding box center [992, 365] width 96 height 32
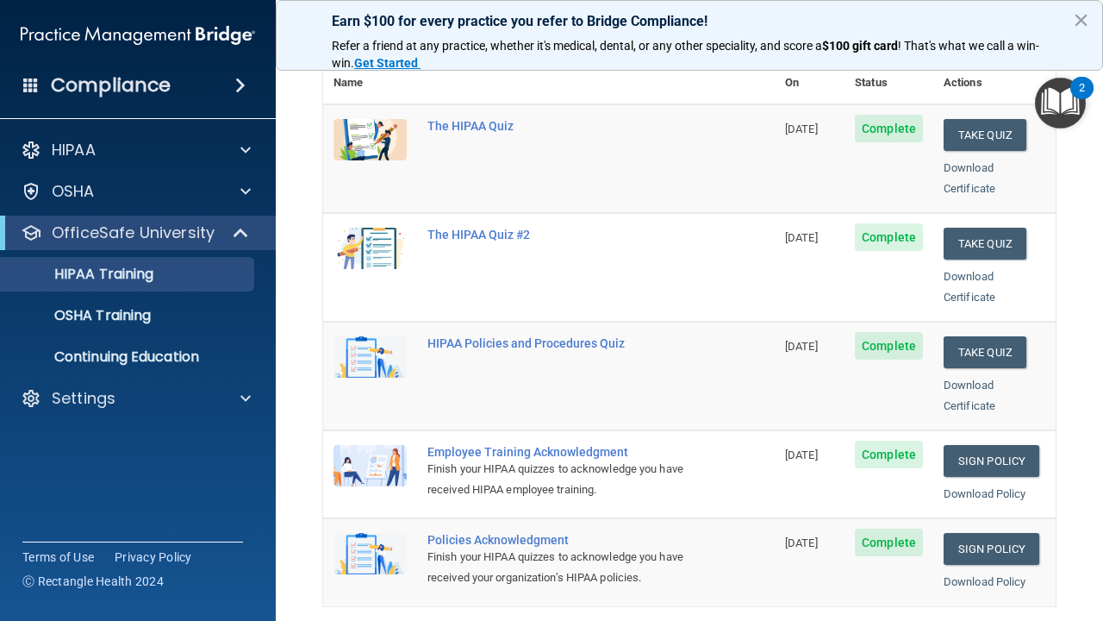
scroll to position [236, 0]
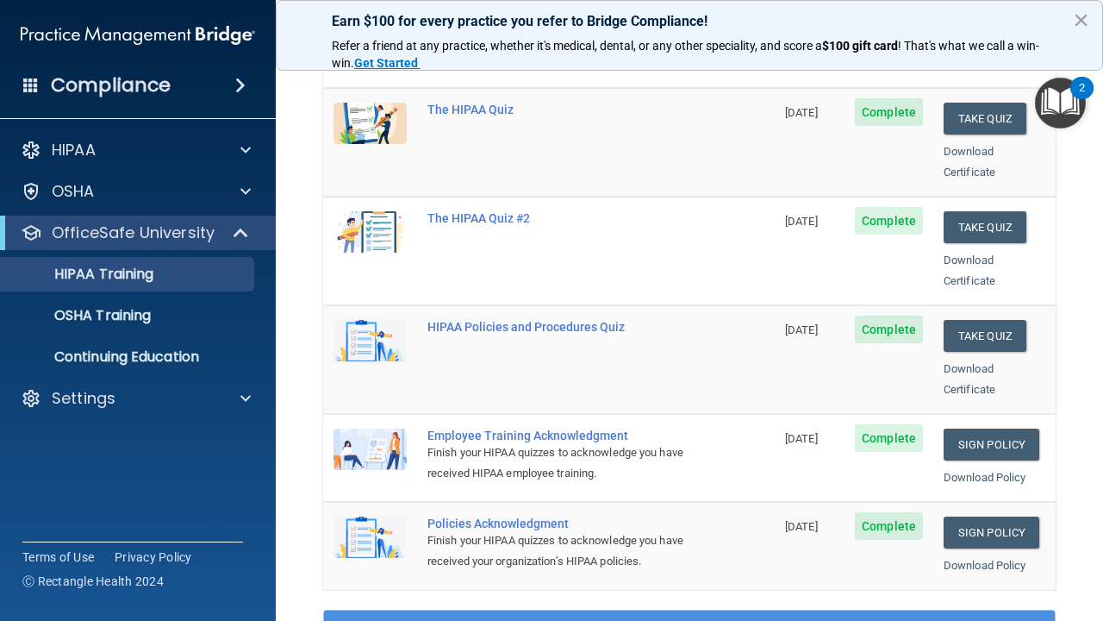
click at [548, 428] on div "Employee Training Acknowledgment" at bounding box center [558, 435] width 261 height 14
click at [1006, 428] on link "Sign Policy" at bounding box center [992, 444] width 96 height 32
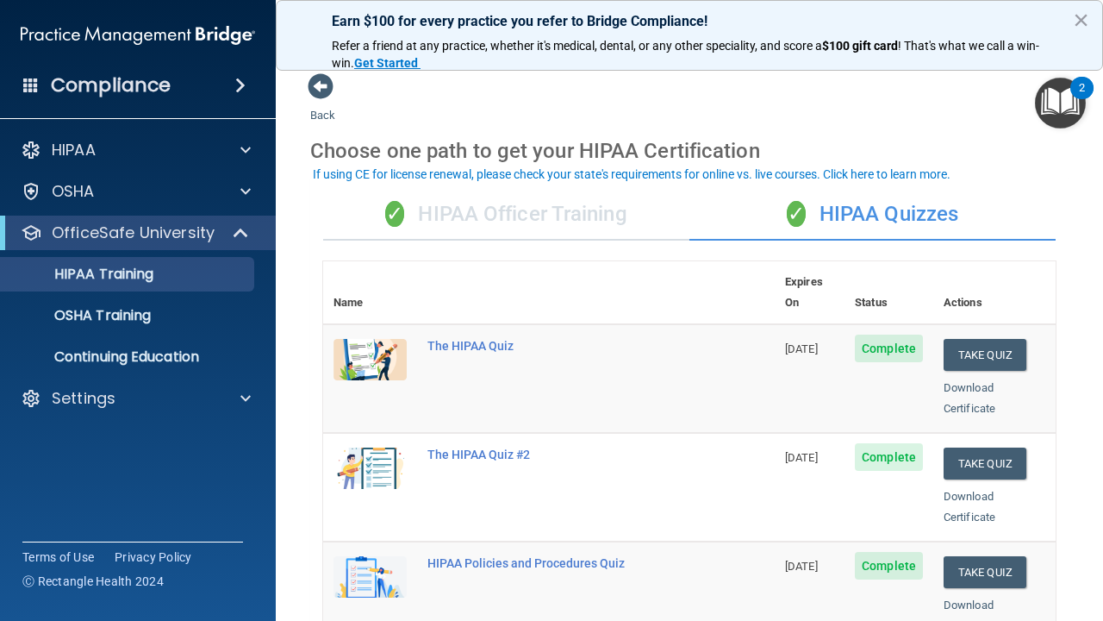
scroll to position [0, 0]
click at [499, 212] on div "✓ HIPAA Officer Training" at bounding box center [506, 215] width 366 height 52
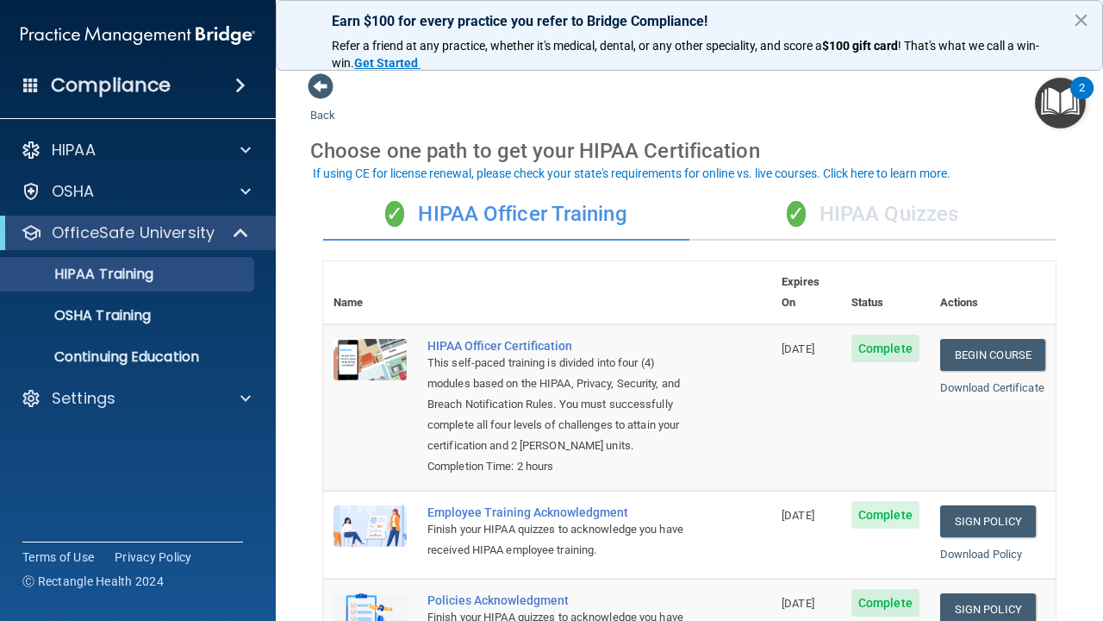
click at [933, 218] on div "✓ HIPAA Quizzes" at bounding box center [873, 215] width 366 height 52
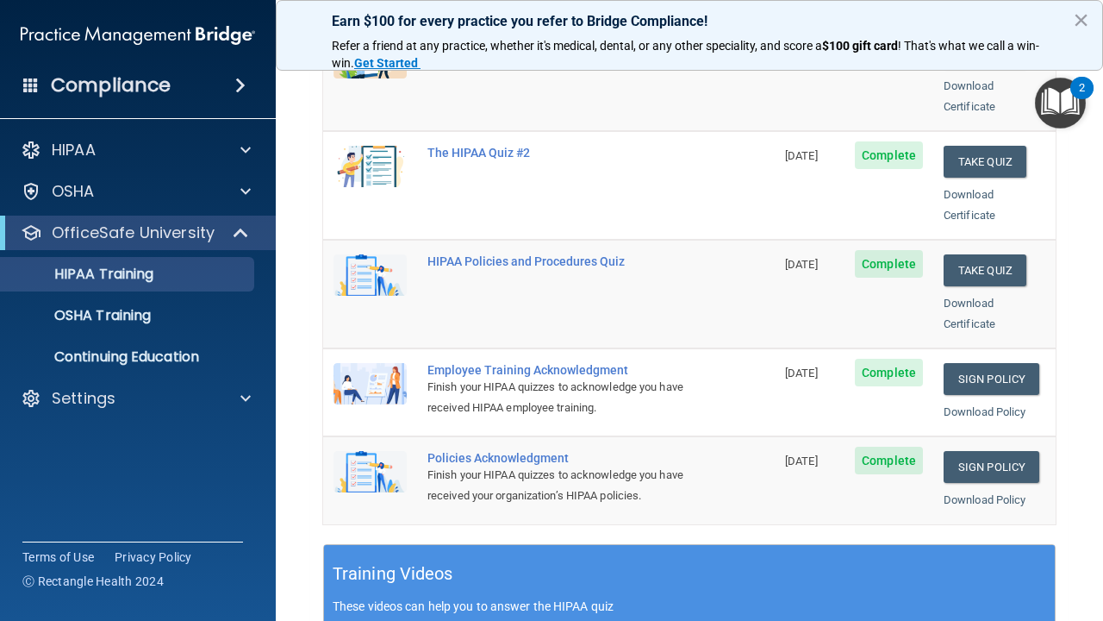
scroll to position [303, 0]
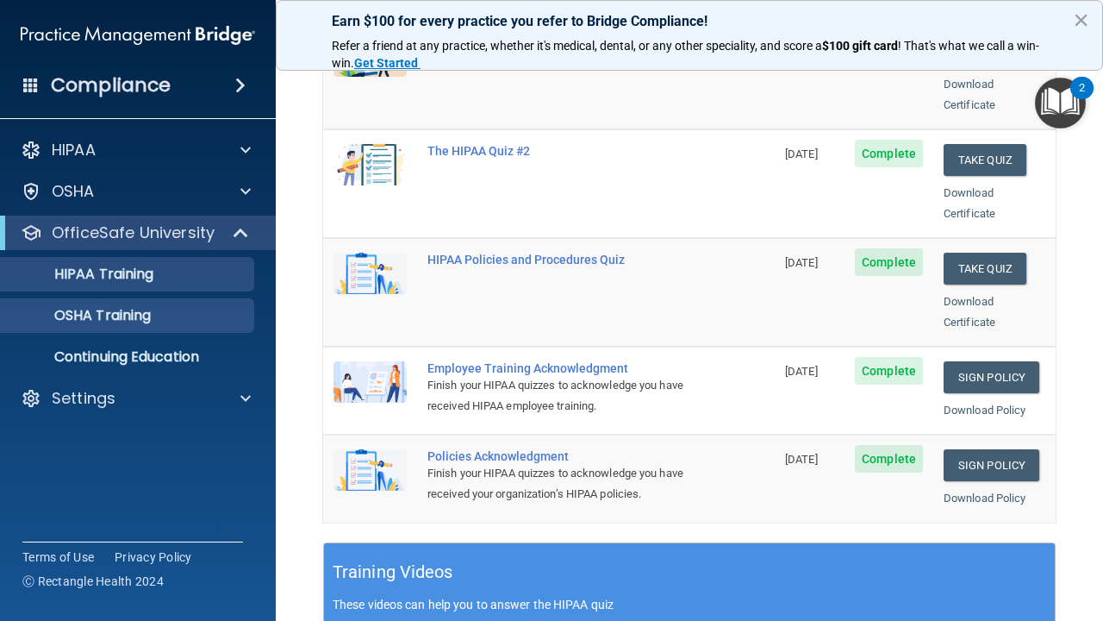
click at [196, 315] on div "OSHA Training" at bounding box center [128, 315] width 235 height 17
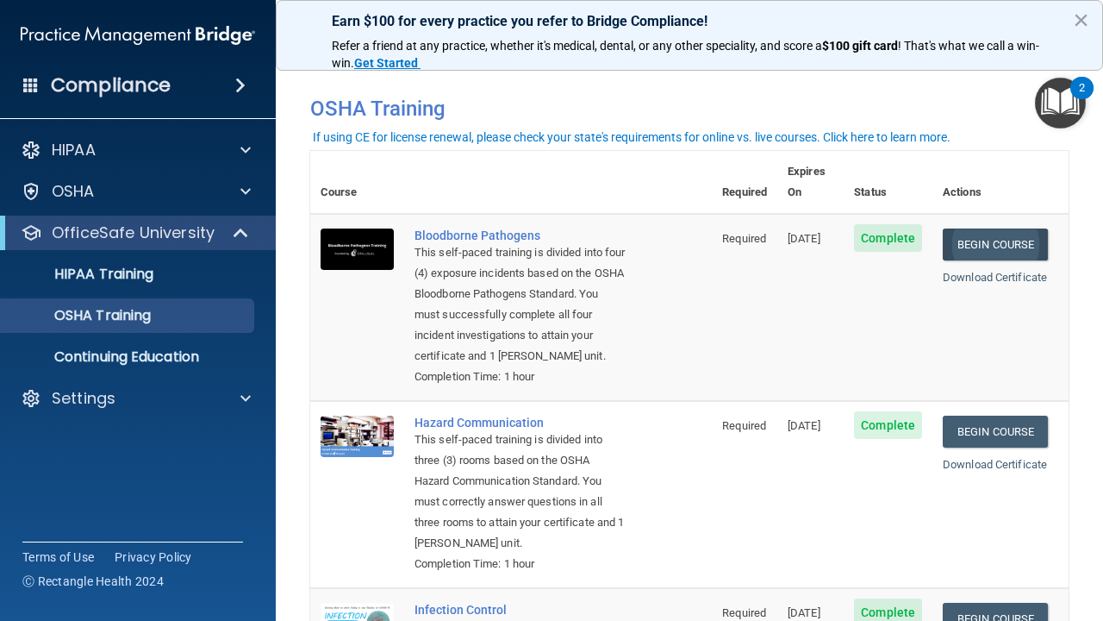
click at [1028, 228] on link "Begin Course" at bounding box center [995, 244] width 105 height 32
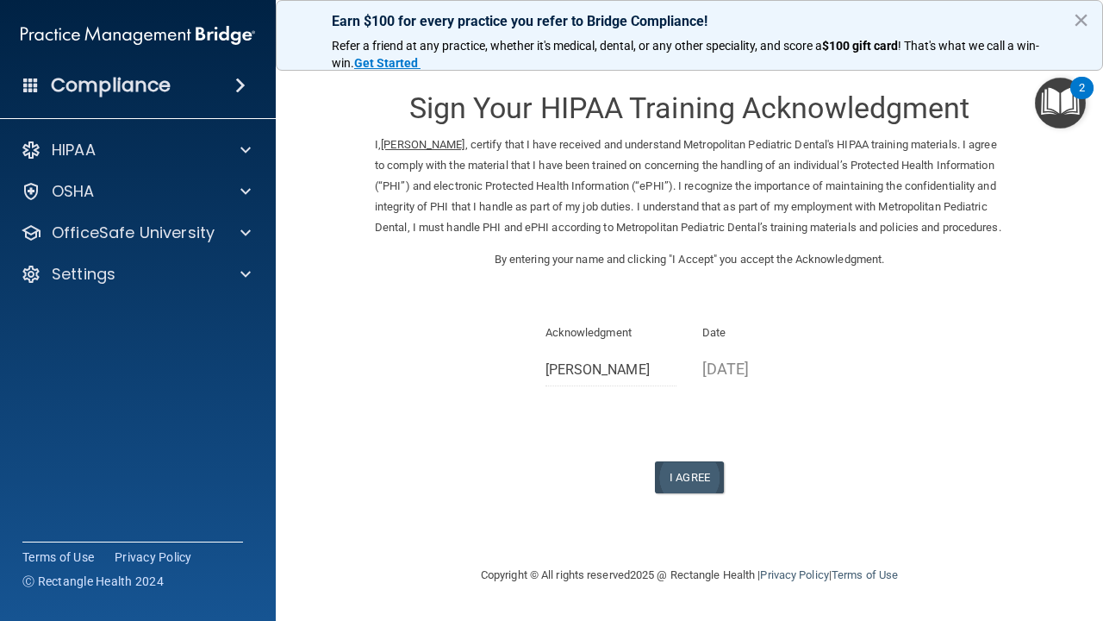
click at [693, 491] on button "I Agree" at bounding box center [689, 477] width 69 height 32
click at [695, 487] on button "I Agree" at bounding box center [689, 477] width 69 height 32
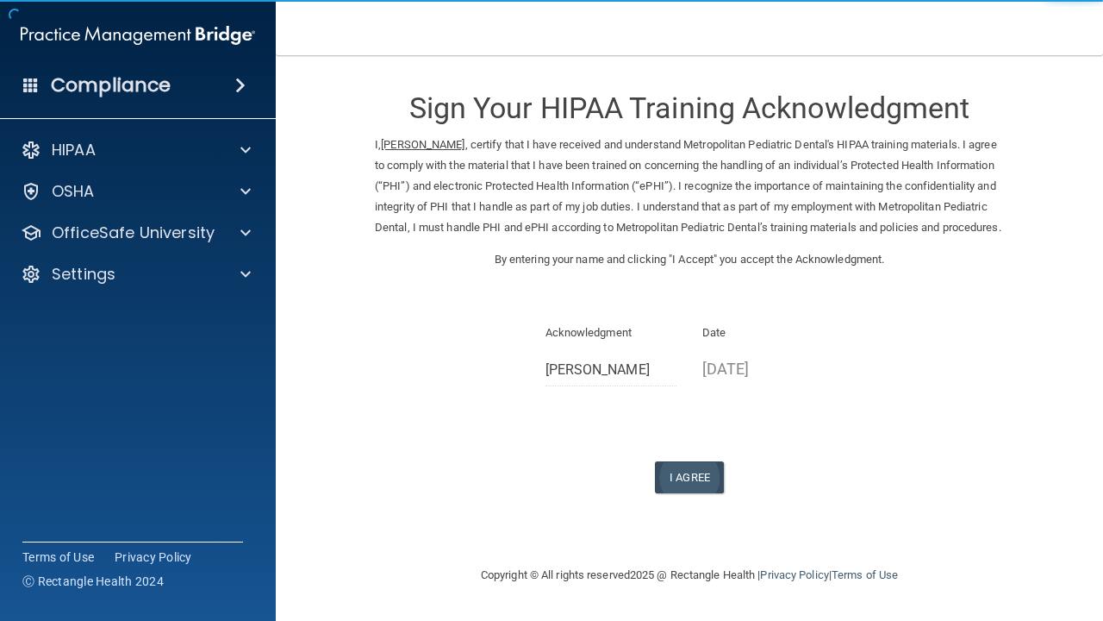
click at [692, 487] on button "I Agree" at bounding box center [689, 477] width 69 height 32
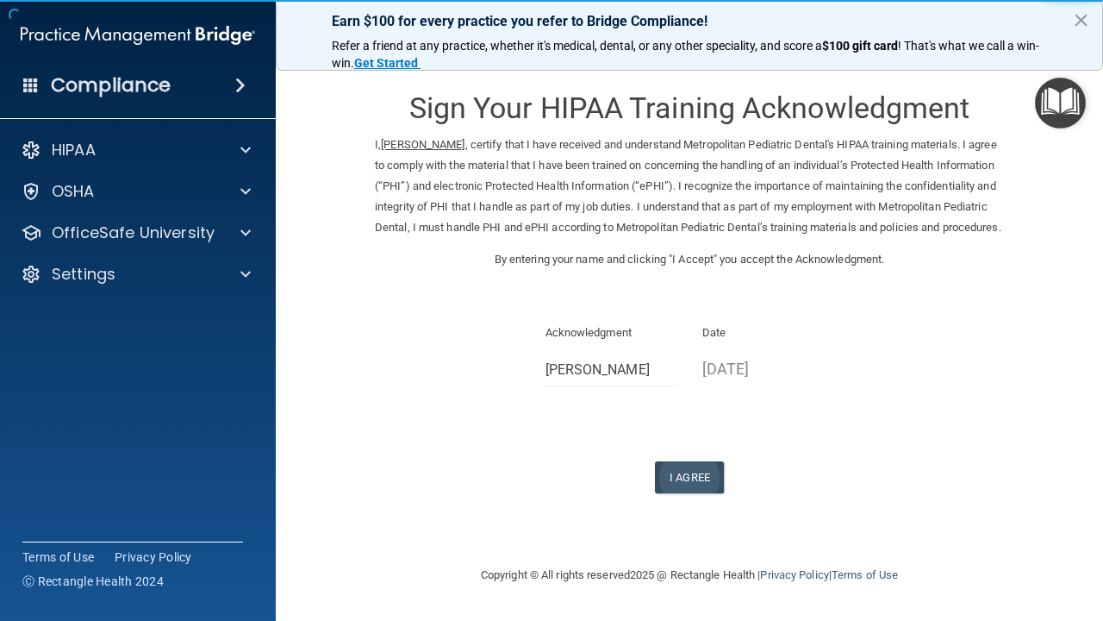
click at [690, 491] on button "I Agree" at bounding box center [689, 477] width 69 height 32
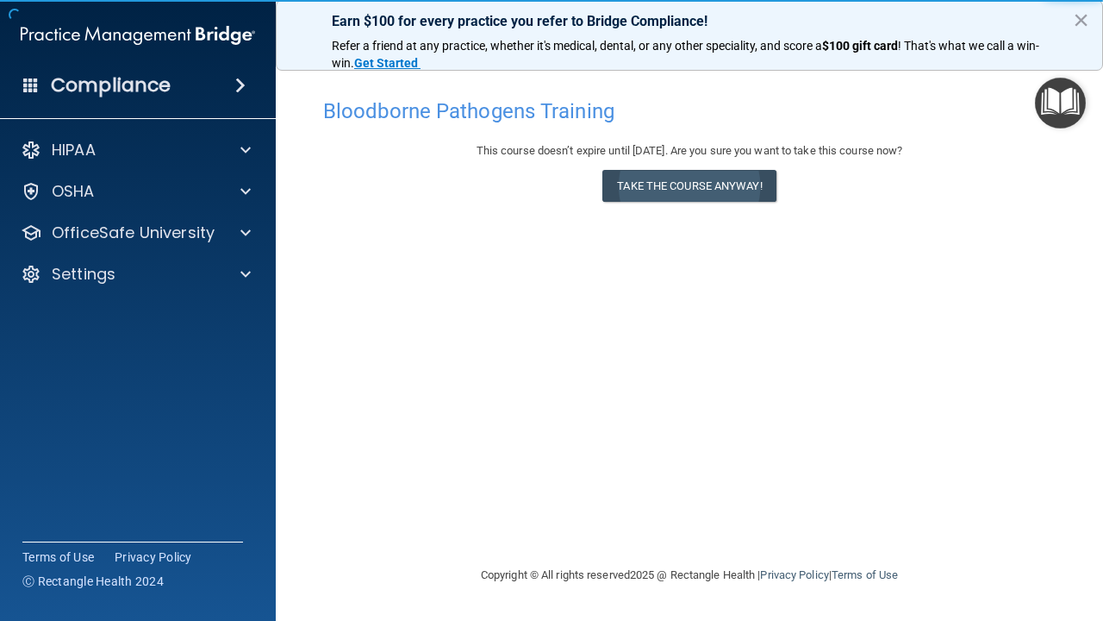
click at [723, 191] on button "Take the course anyway!" at bounding box center [689, 186] width 173 height 32
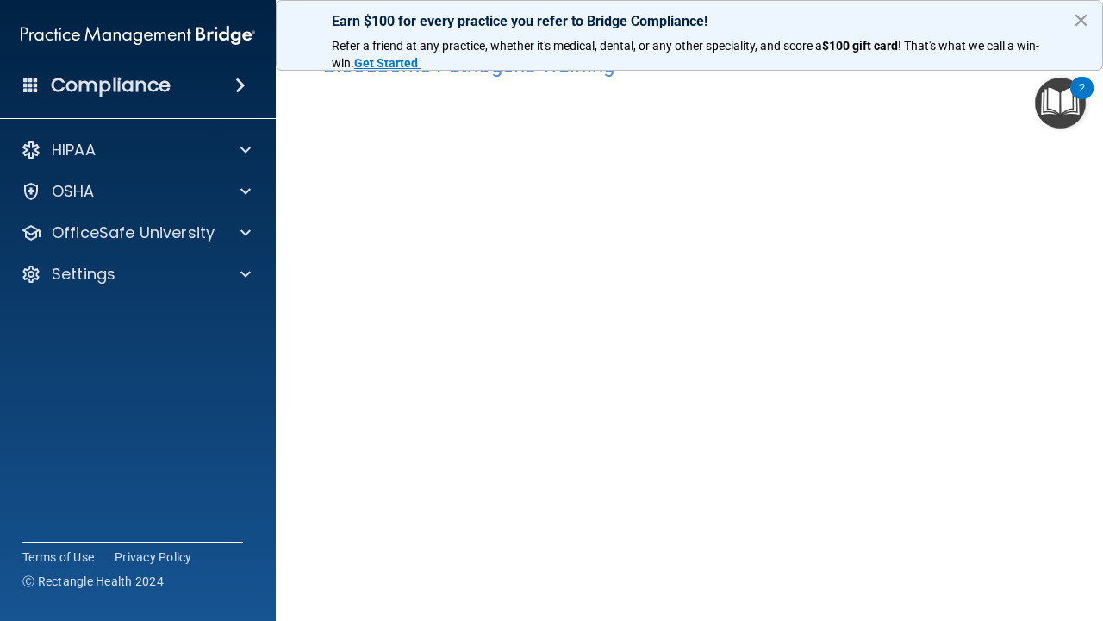
scroll to position [65, 0]
click at [1058, 131] on div "Bloodborne Pathogens Training This course doesn’t expire until 11/29/2025. Are …" at bounding box center [689, 323] width 759 height 597
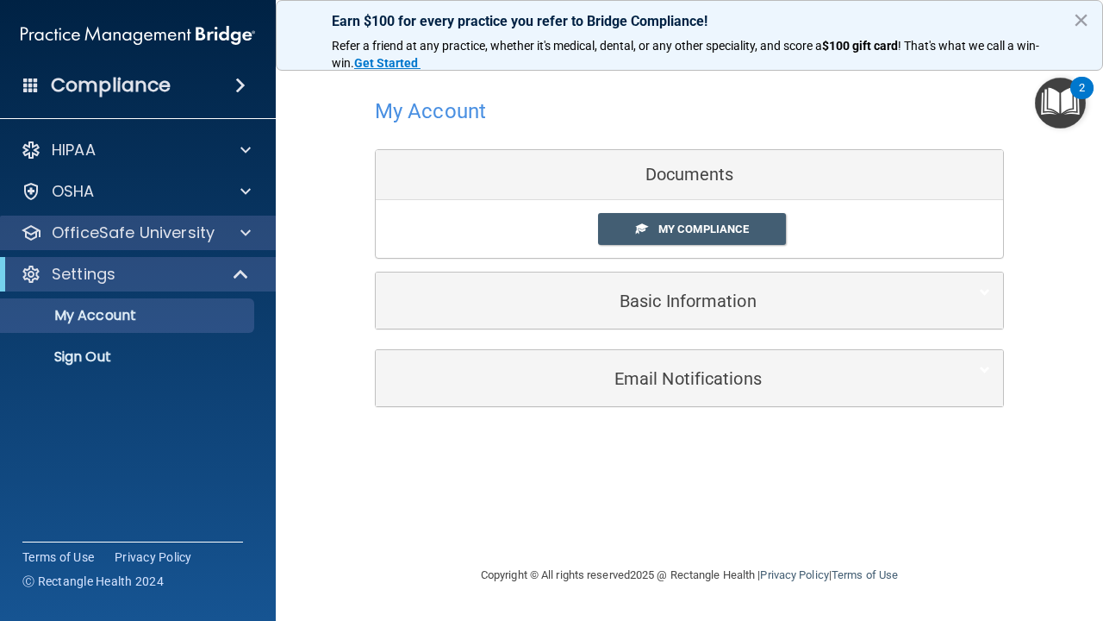
click at [155, 242] on p "OfficeSafe University" at bounding box center [133, 232] width 163 height 21
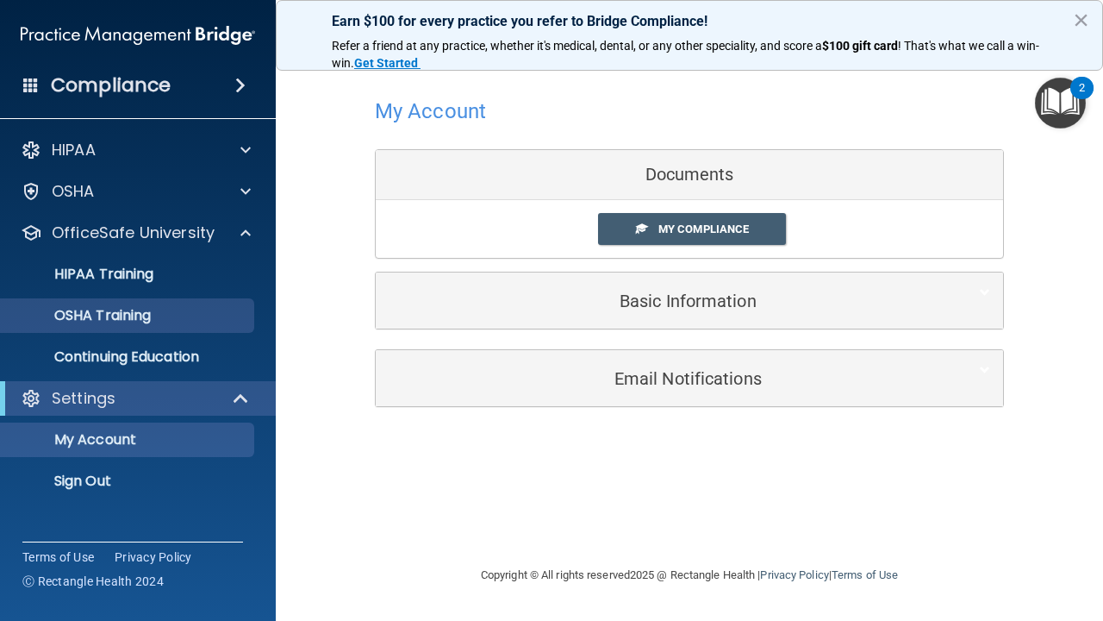
click at [147, 321] on p "OSHA Training" at bounding box center [81, 315] width 140 height 17
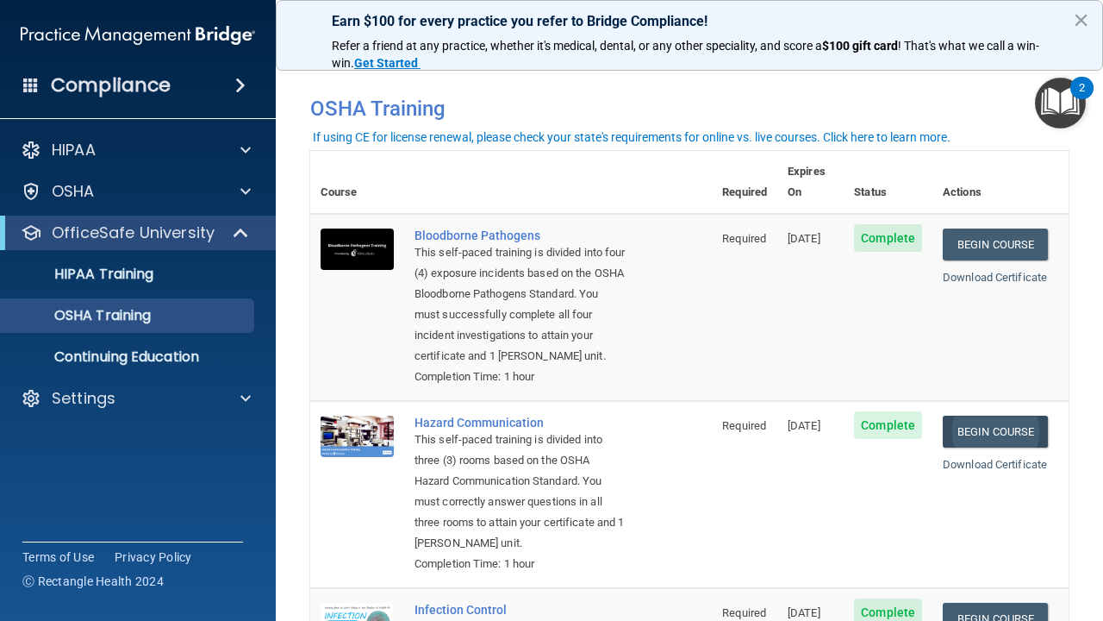
click at [1009, 416] on link "Begin Course" at bounding box center [995, 432] width 105 height 32
click at [1018, 416] on link "Begin Course" at bounding box center [995, 432] width 105 height 32
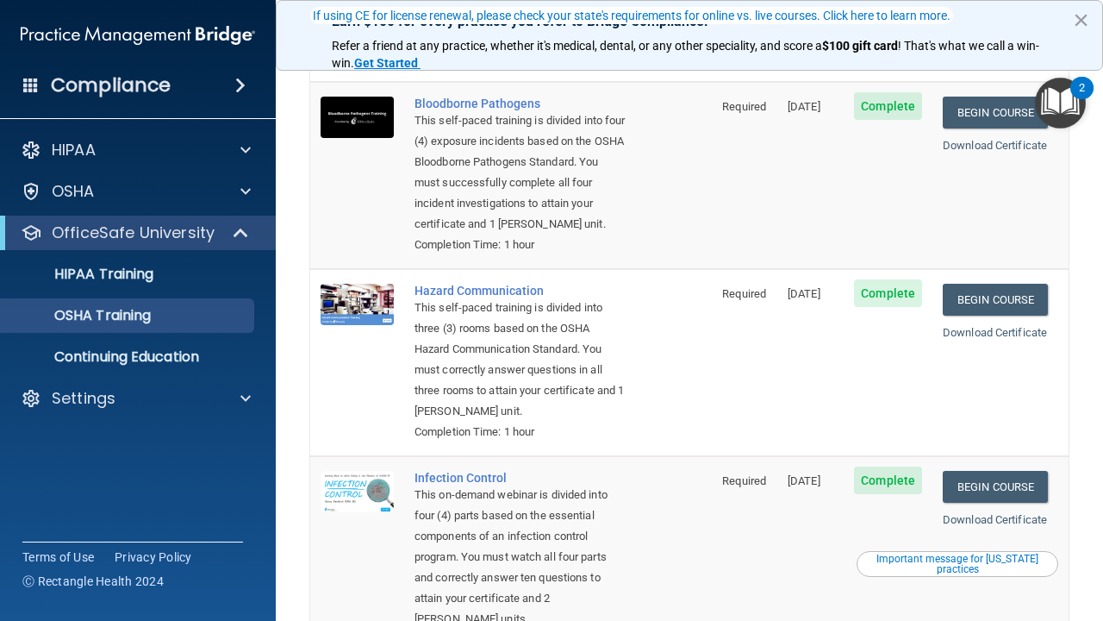
scroll to position [147, 0]
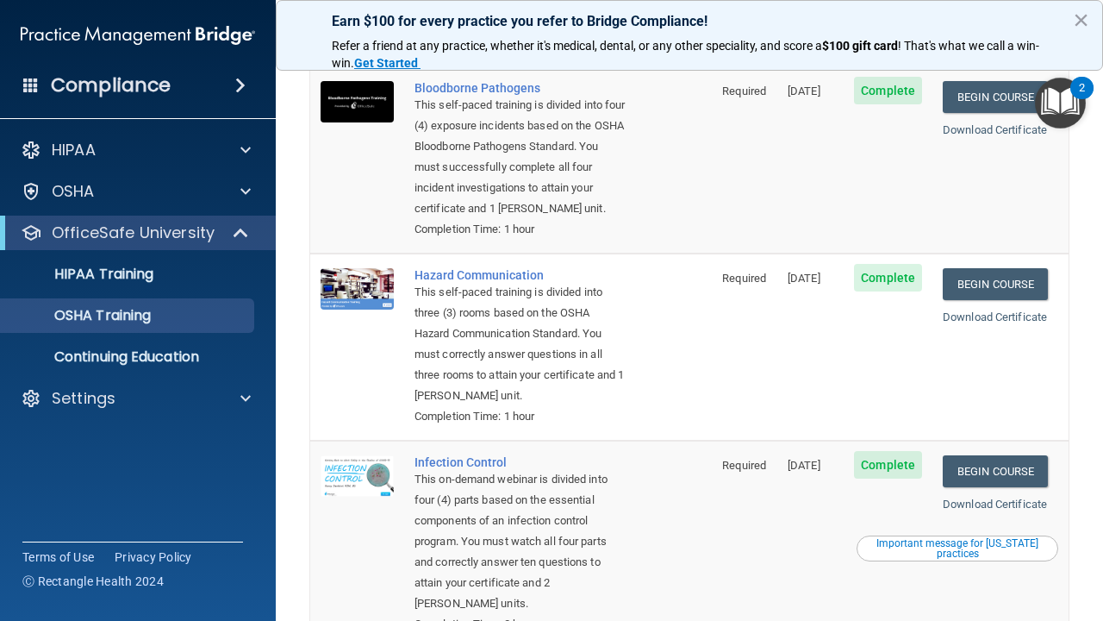
click at [172, 230] on p "OfficeSafe University" at bounding box center [133, 232] width 163 height 21
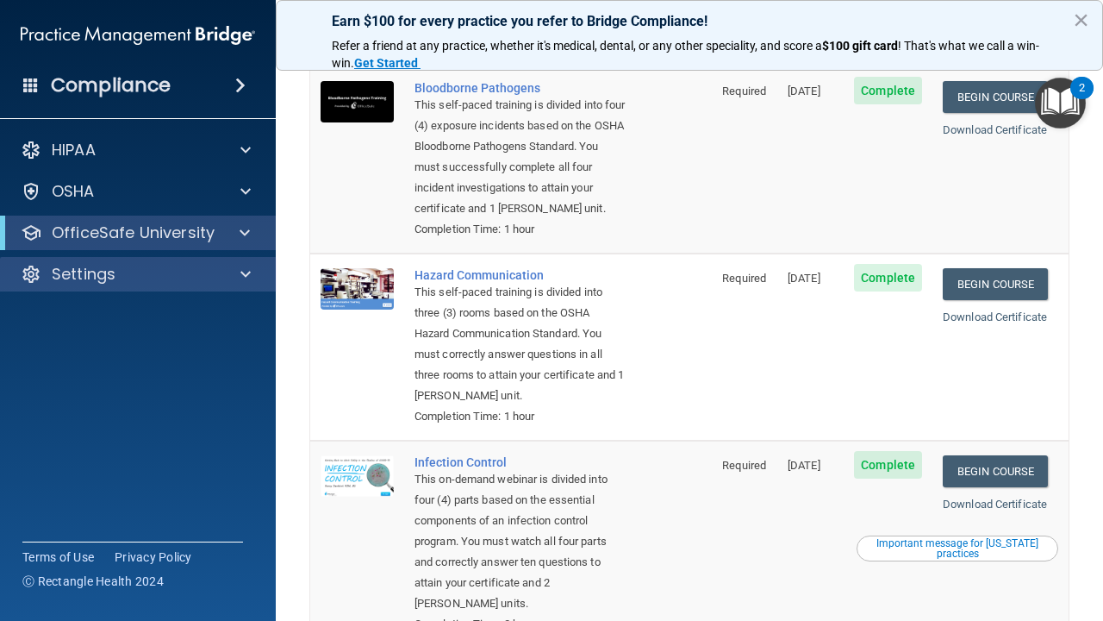
click at [129, 277] on div "Settings" at bounding box center [115, 274] width 214 height 21
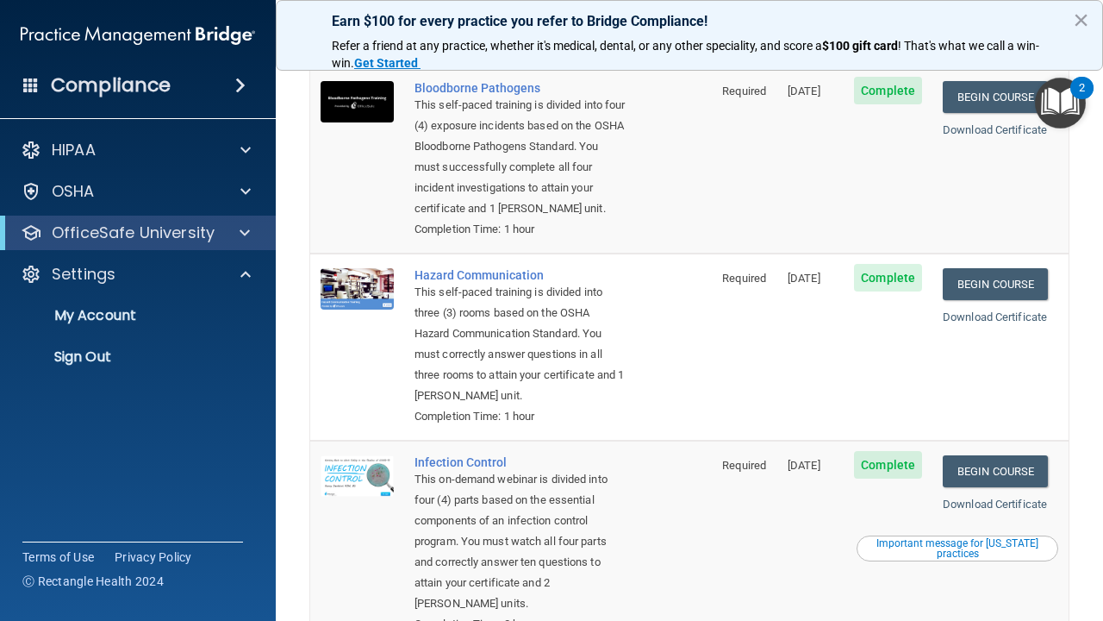
click at [240, 230] on span at bounding box center [245, 232] width 10 height 21
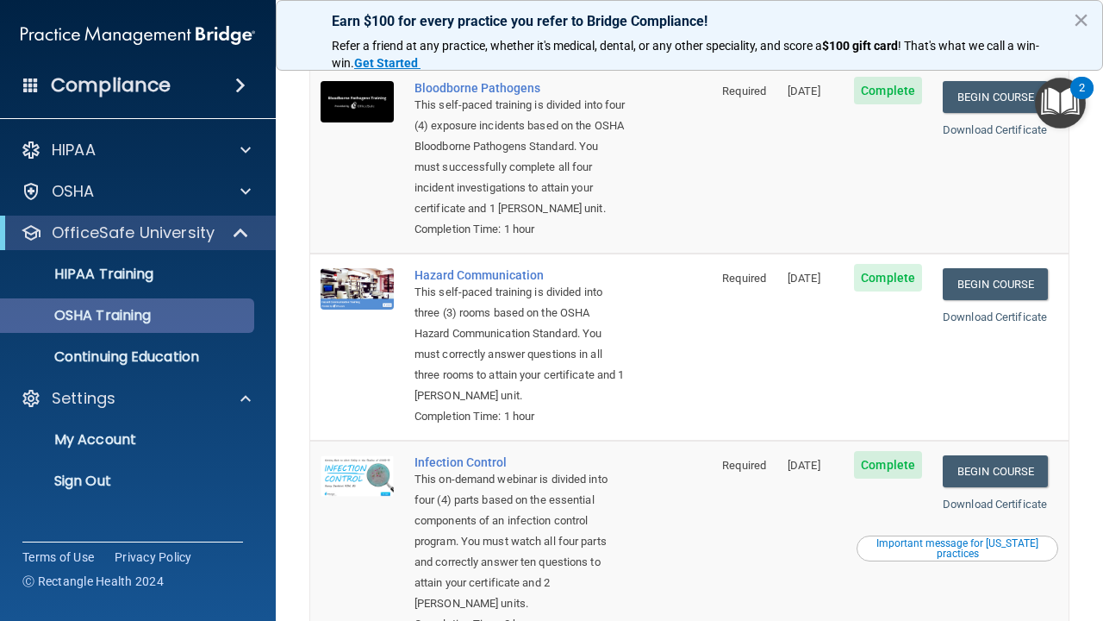
click at [145, 317] on p "OSHA Training" at bounding box center [81, 315] width 140 height 17
click at [1010, 268] on link "Begin Course" at bounding box center [995, 284] width 105 height 32
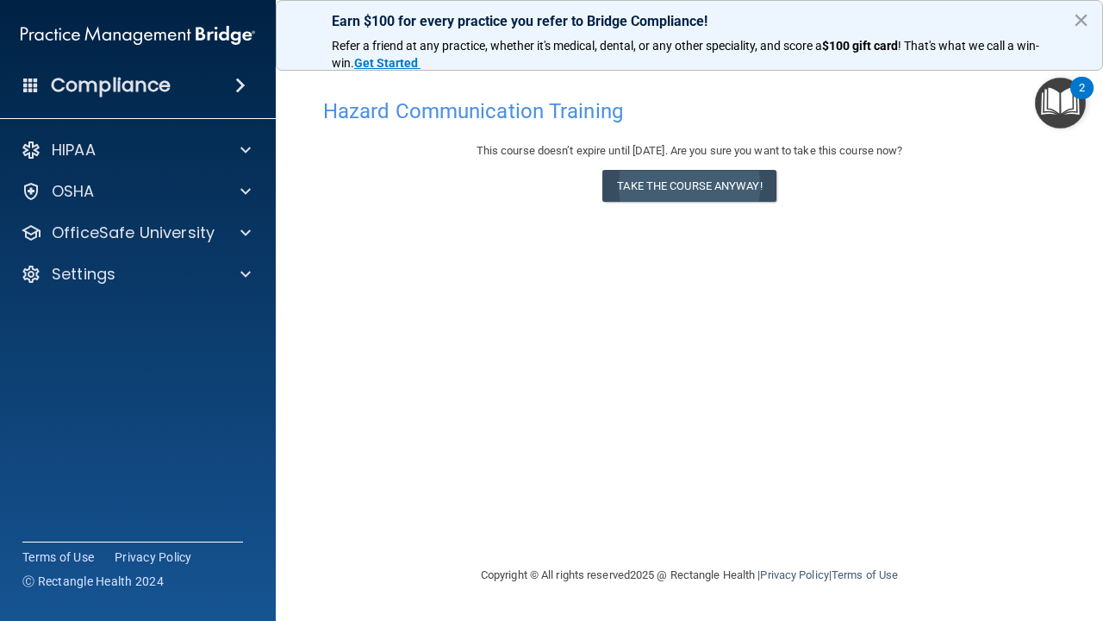
click at [689, 190] on button "Take the course anyway!" at bounding box center [689, 186] width 173 height 32
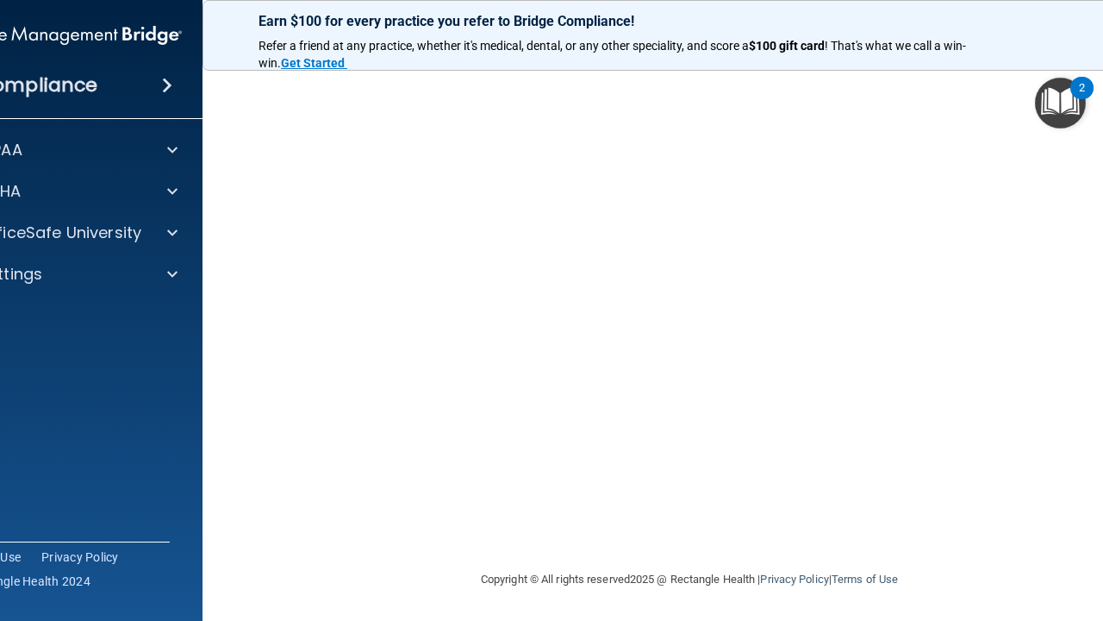
scroll to position [155, 0]
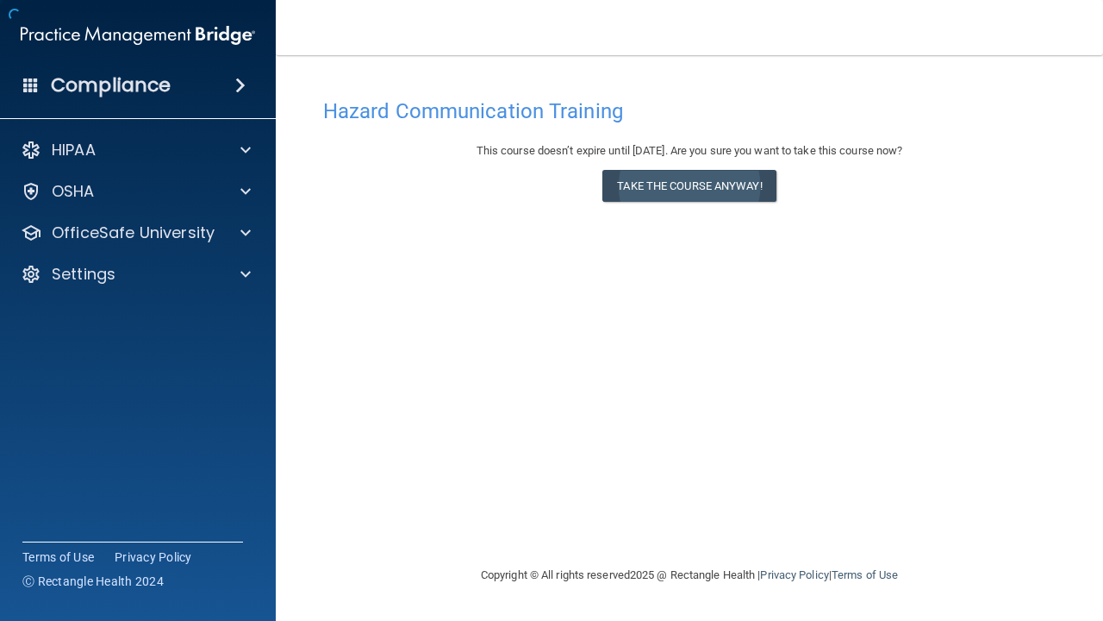
click at [704, 185] on button "Take the course anyway!" at bounding box center [689, 186] width 173 height 32
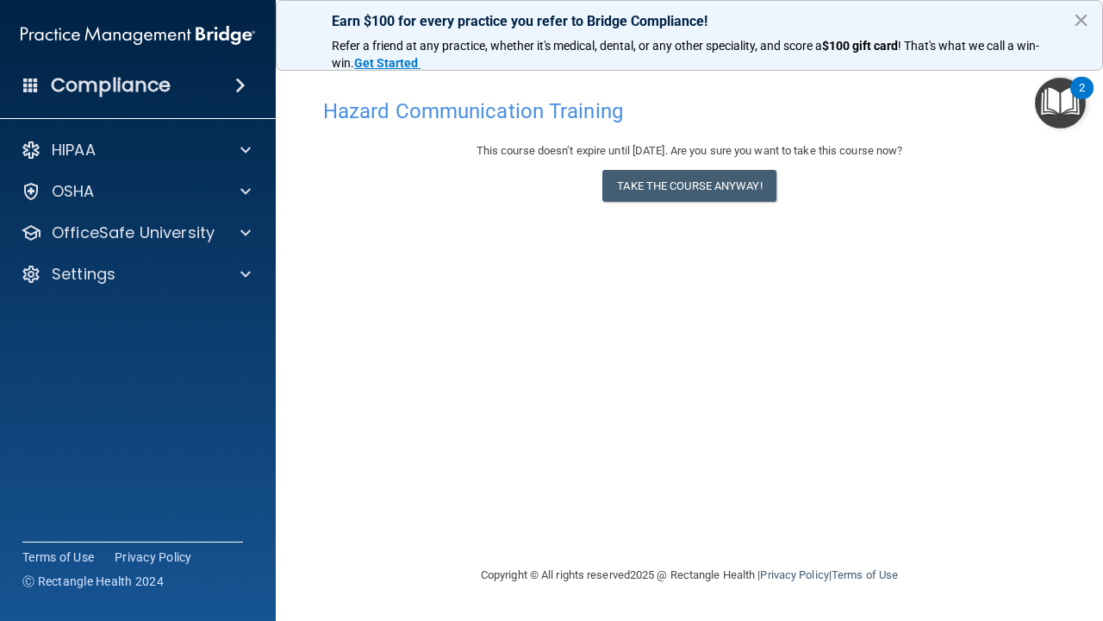
click at [239, 87] on span at bounding box center [240, 85] width 10 height 21
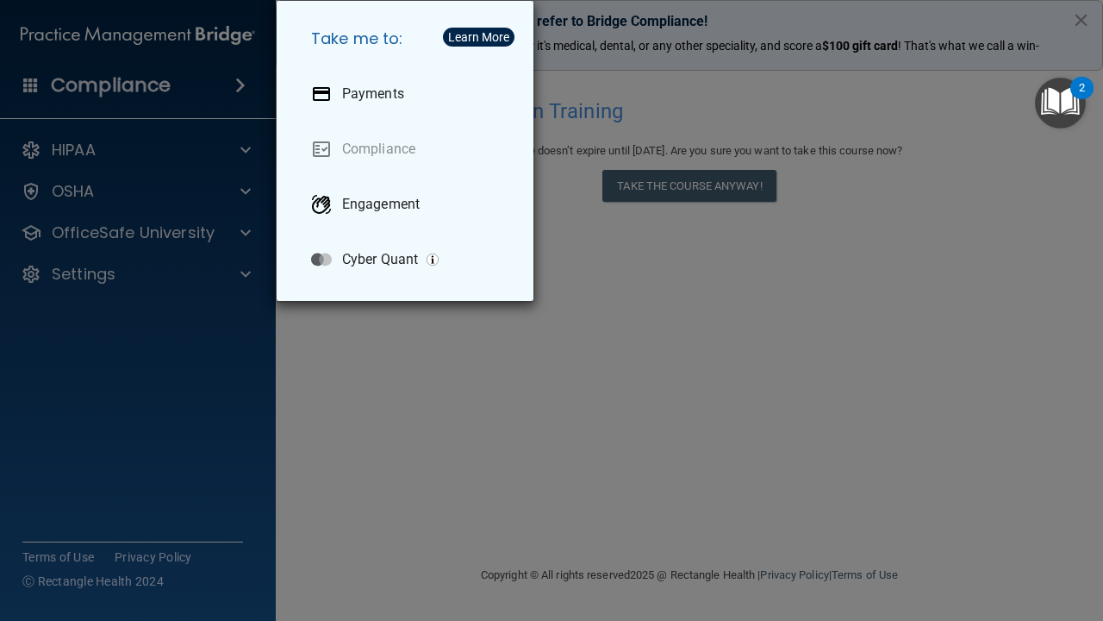
click at [267, 441] on div "Take me to: Payments Compliance Engagement Cyber Quant" at bounding box center [551, 310] width 1103 height 621
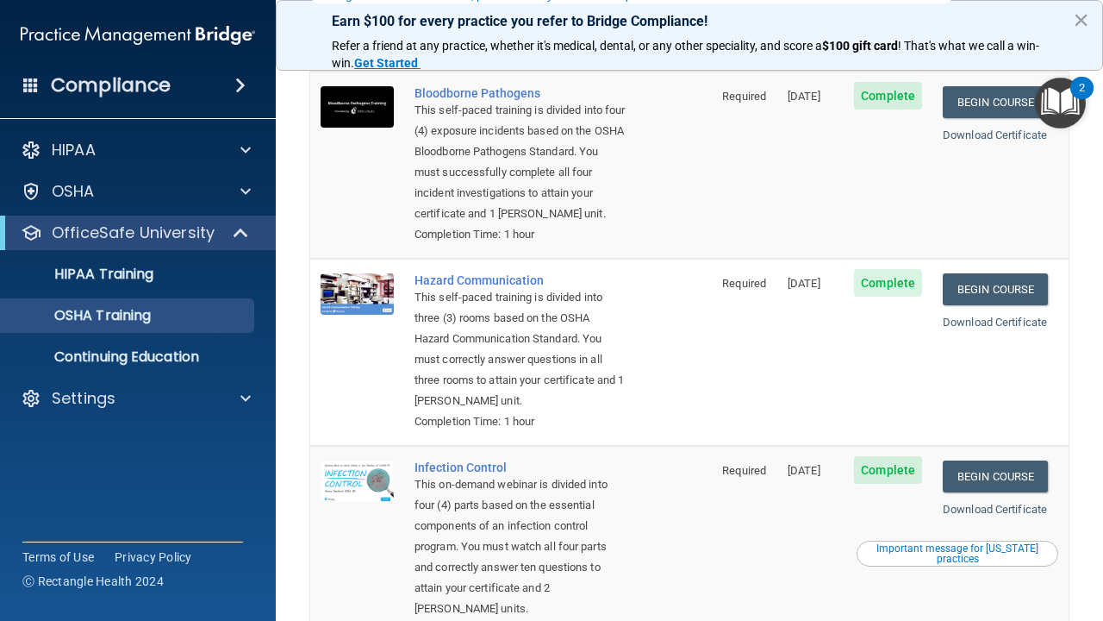
scroll to position [153, 0]
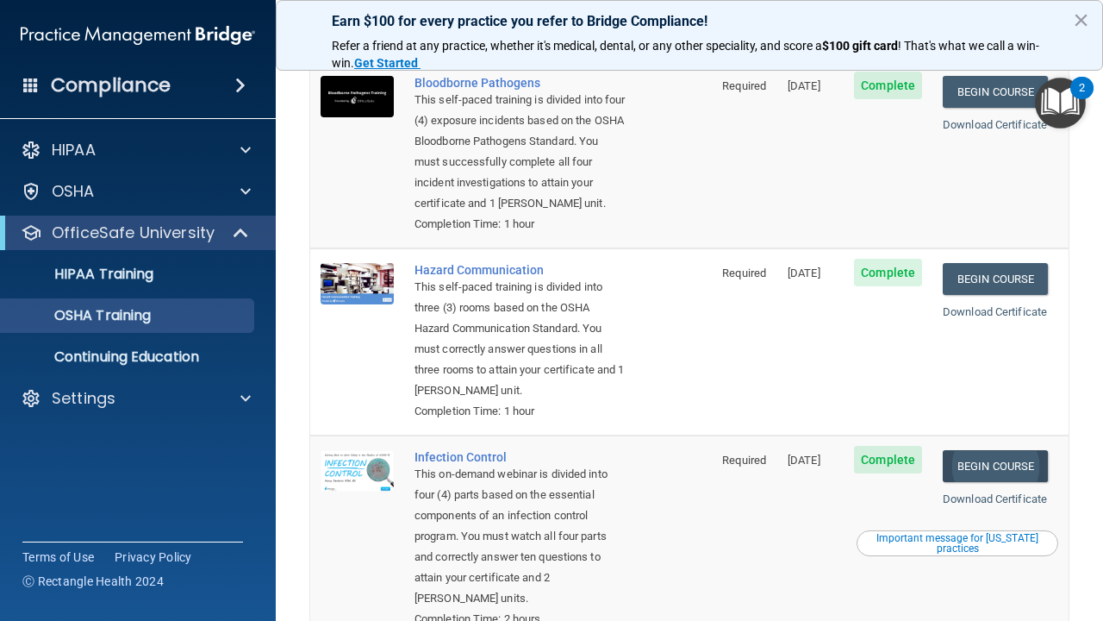
click at [1018, 450] on link "Begin Course" at bounding box center [995, 466] width 105 height 32
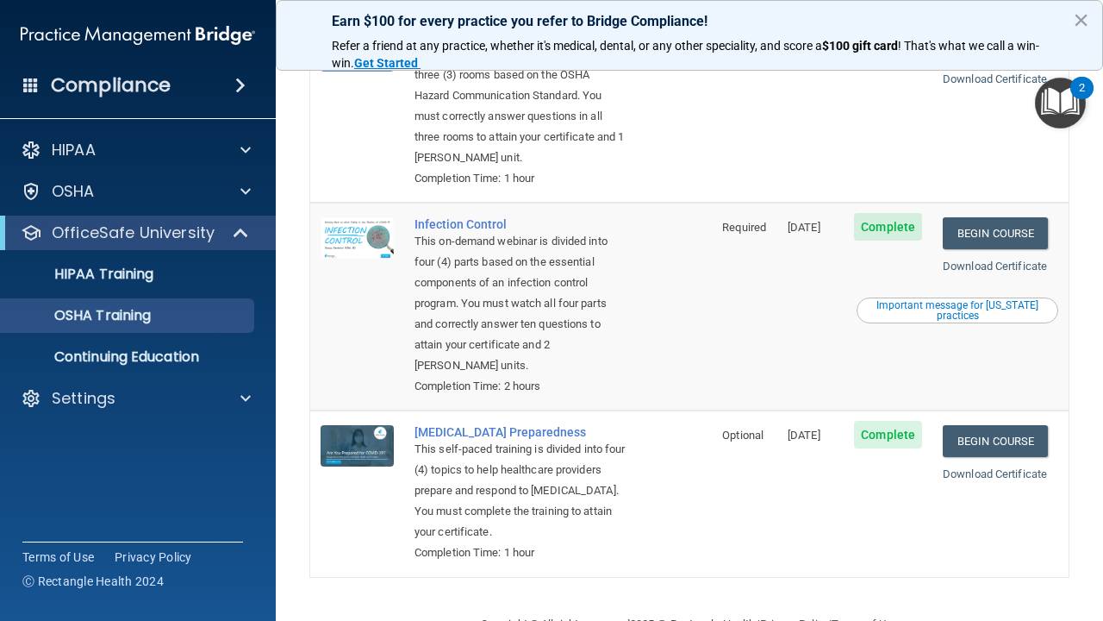
scroll to position [384, 0]
click at [993, 426] on link "Begin Course" at bounding box center [995, 442] width 105 height 32
click at [997, 426] on link "Begin Course" at bounding box center [995, 442] width 105 height 32
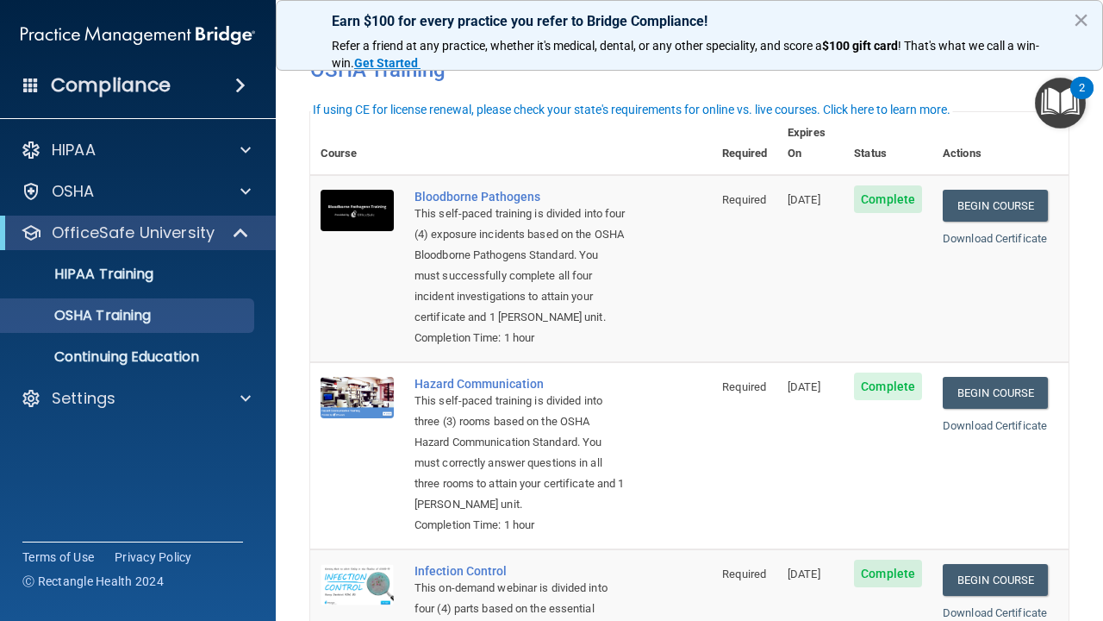
scroll to position [17, 0]
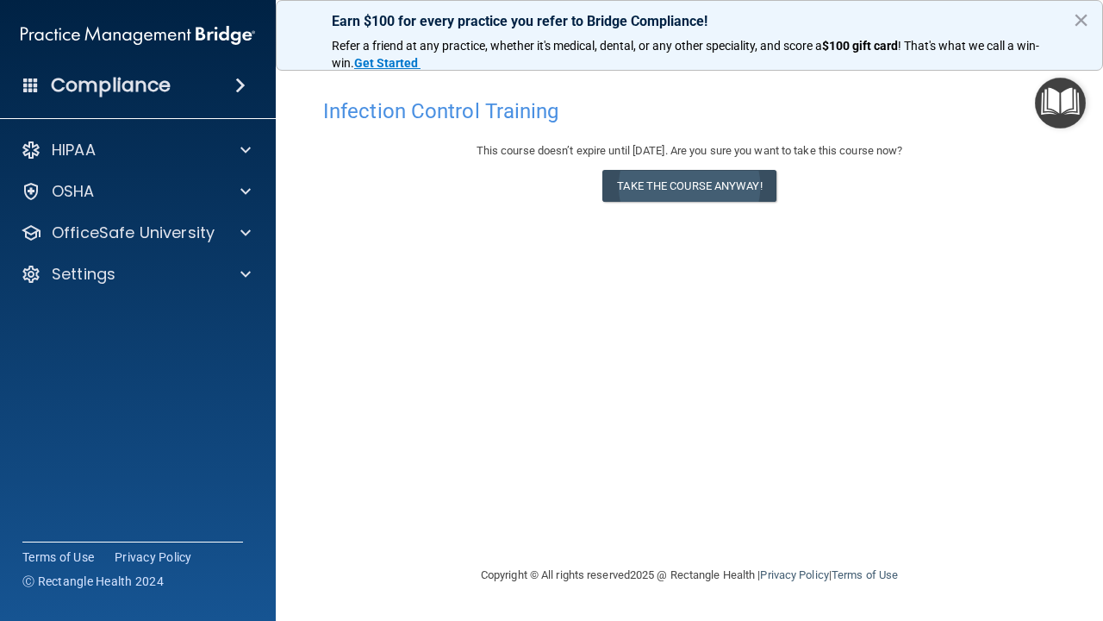
click at [713, 178] on button "Take the course anyway!" at bounding box center [689, 186] width 173 height 32
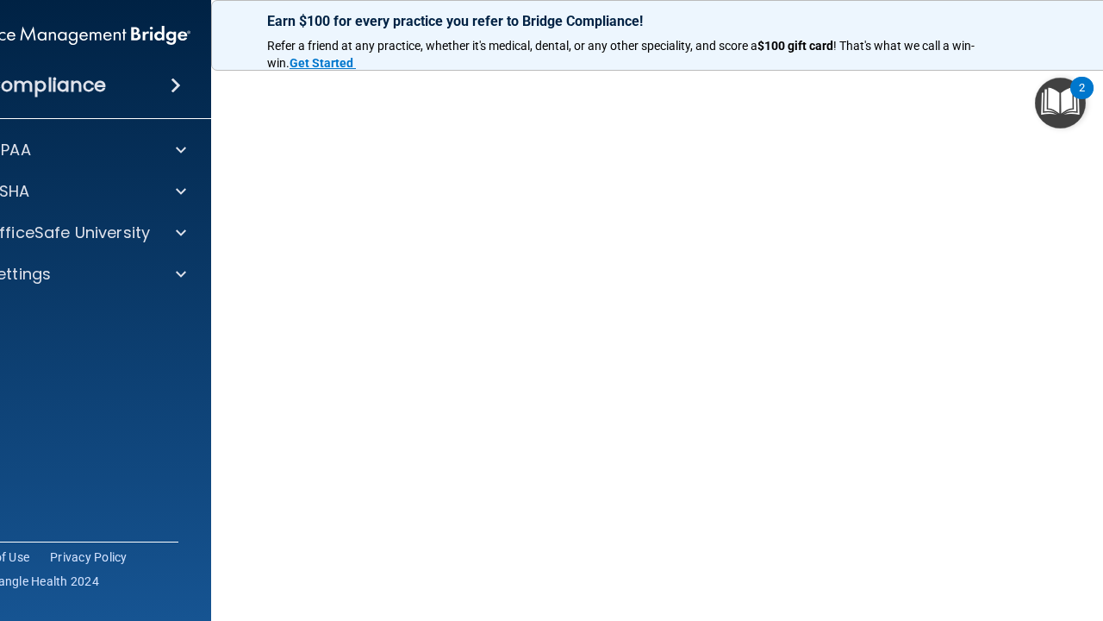
scroll to position [69, 0]
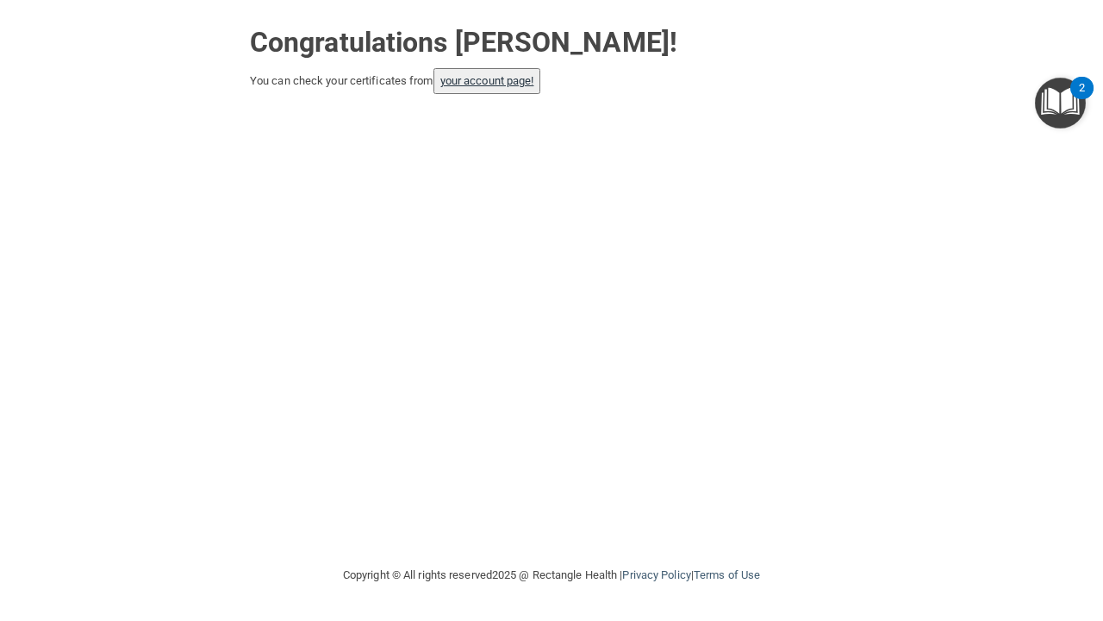
click at [502, 78] on link "your account page!" at bounding box center [488, 80] width 94 height 13
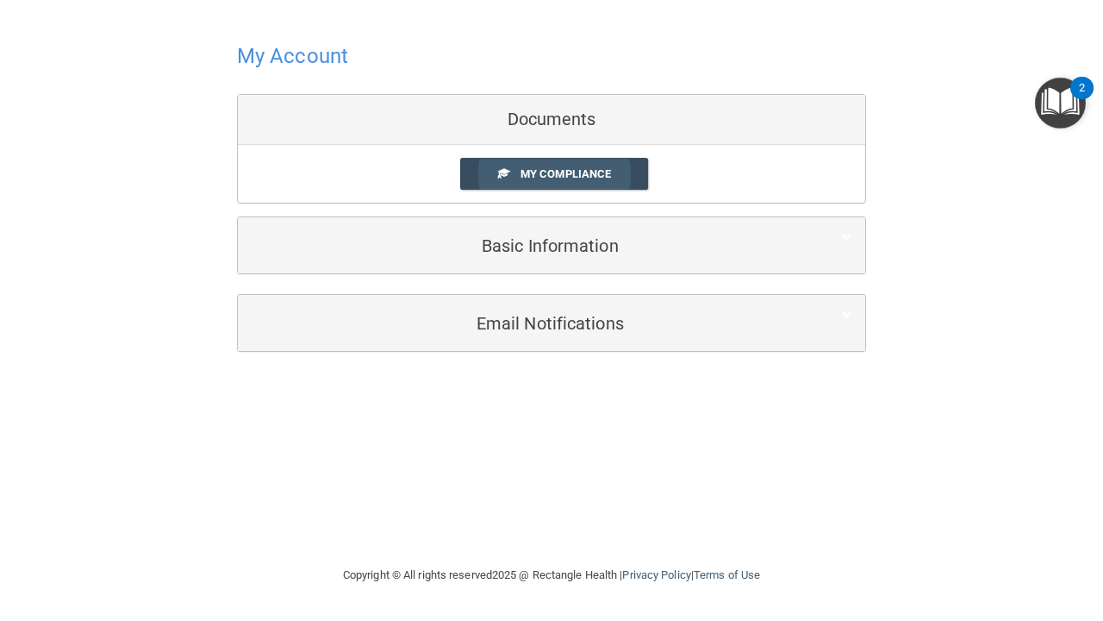
click at [603, 175] on span "My Compliance" at bounding box center [566, 173] width 91 height 13
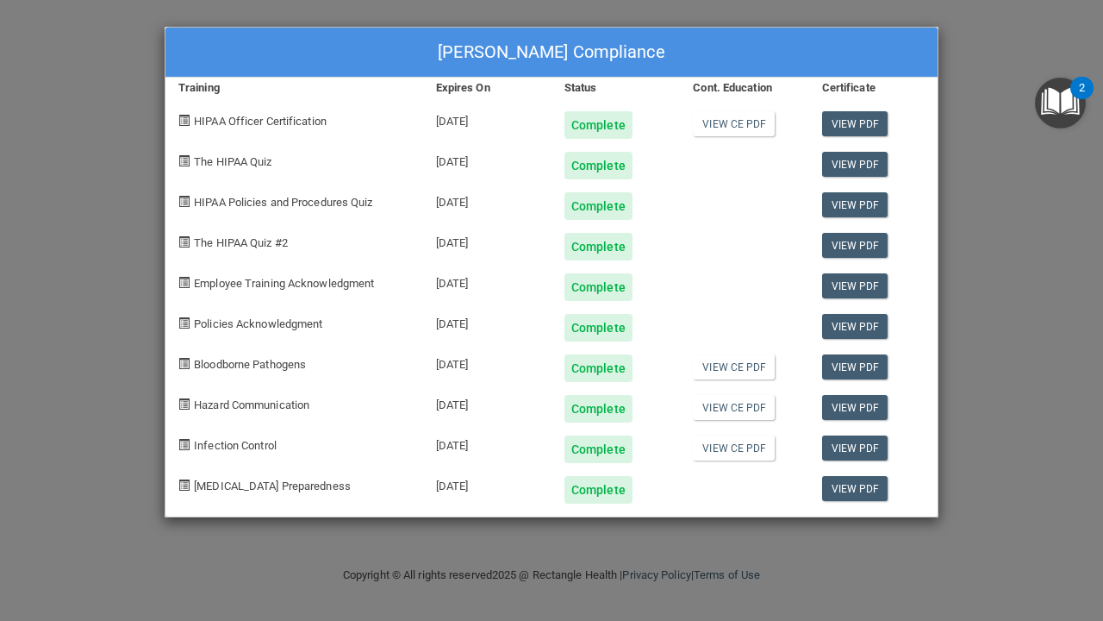
click at [601, 331] on div "Complete" at bounding box center [599, 328] width 68 height 28
click at [472, 327] on div "11/29/2025" at bounding box center [487, 321] width 128 height 41
click at [268, 323] on span "Policies Acknowledgment" at bounding box center [258, 323] width 128 height 13
click at [977, 75] on div "Christina L Bissell's Compliance Training Expires On Status Cont. Education Cer…" at bounding box center [551, 310] width 1103 height 621
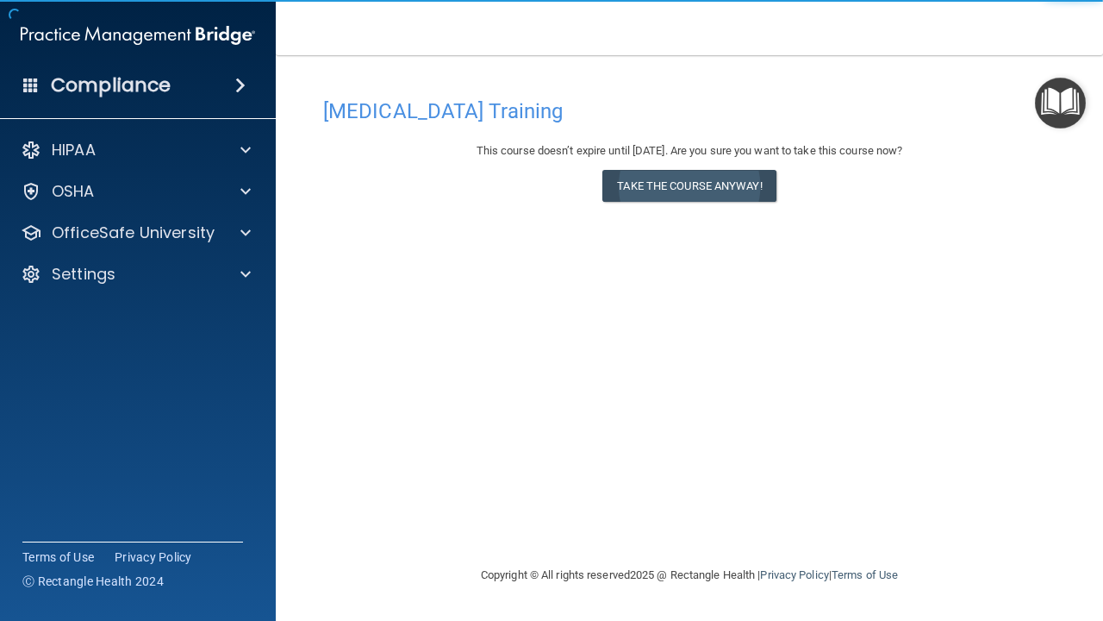
click at [697, 186] on button "Take the course anyway!" at bounding box center [689, 186] width 173 height 32
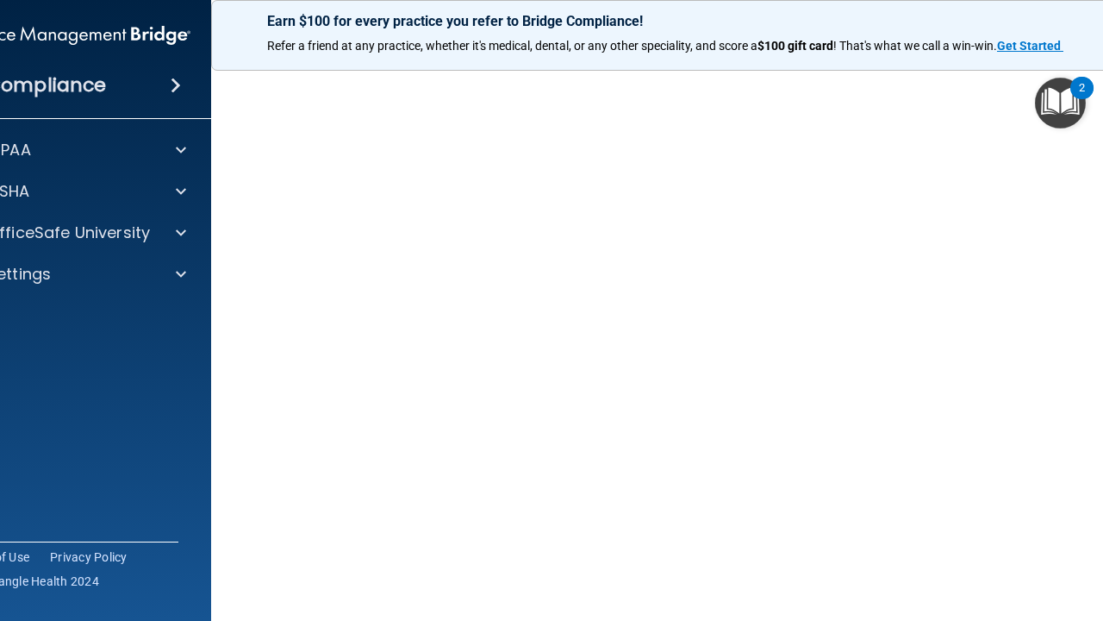
scroll to position [59, 0]
click at [174, 85] on span at bounding box center [176, 85] width 10 height 21
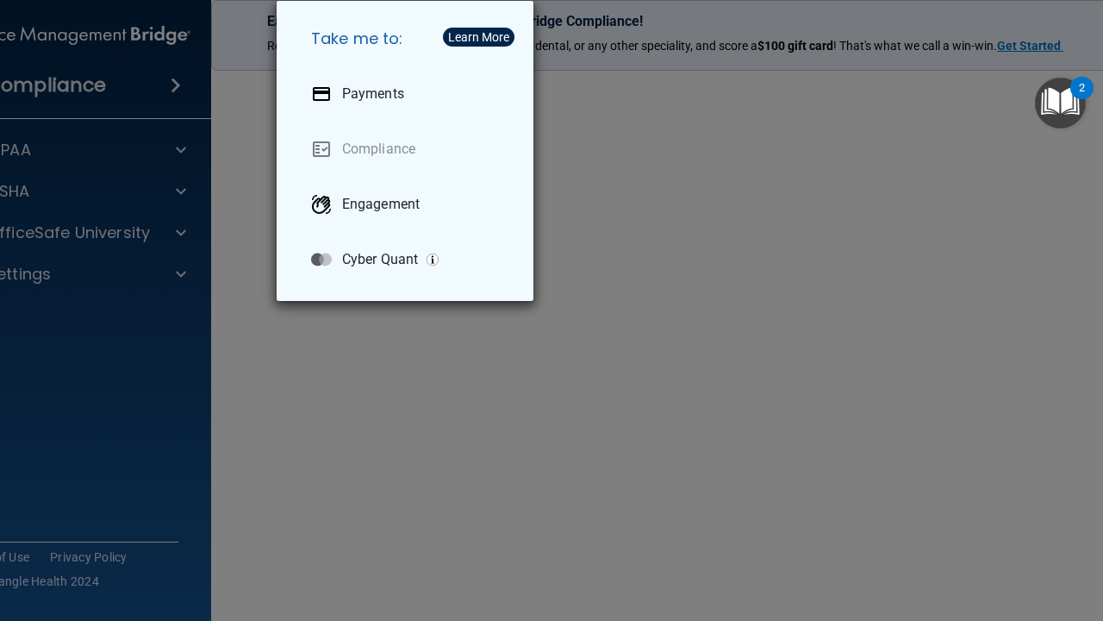
click at [187, 148] on div "Take me to: Payments Compliance Engagement Cyber Quant" at bounding box center [551, 310] width 1103 height 621
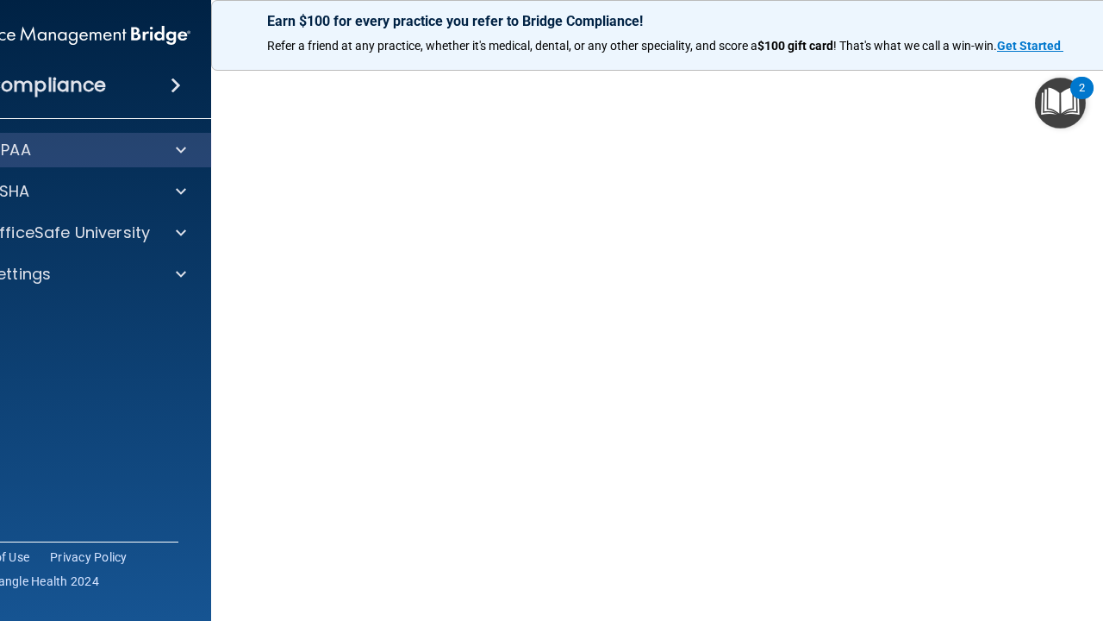
click at [167, 148] on div at bounding box center [178, 150] width 43 height 21
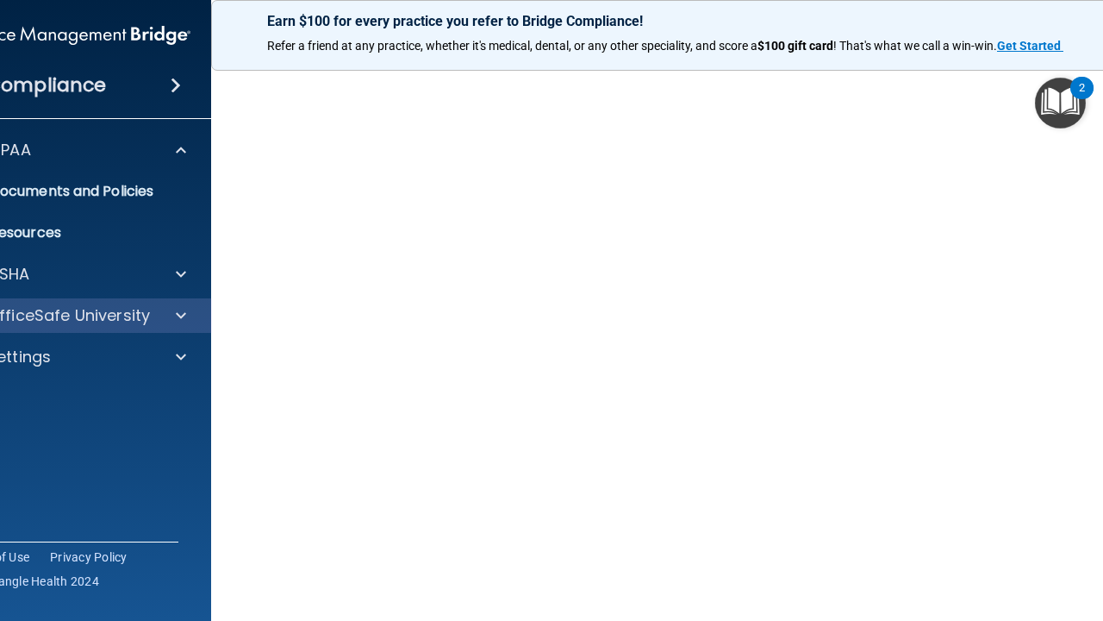
click at [141, 317] on p "OfficeSafe University" at bounding box center [68, 315] width 163 height 21
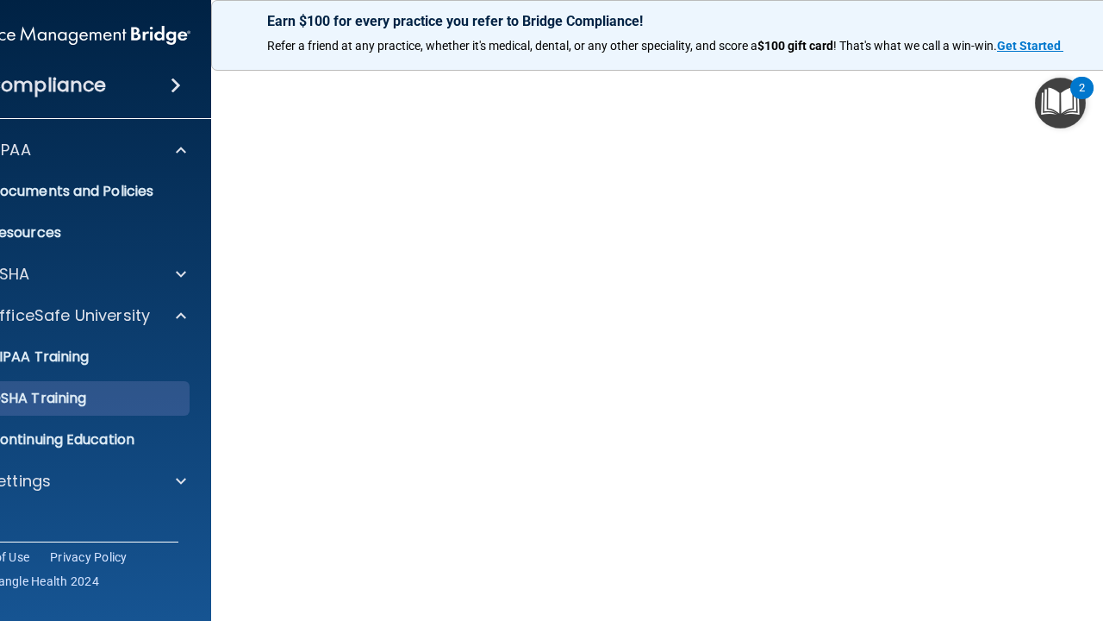
click at [103, 393] on div "OSHA Training" at bounding box center [64, 398] width 235 height 17
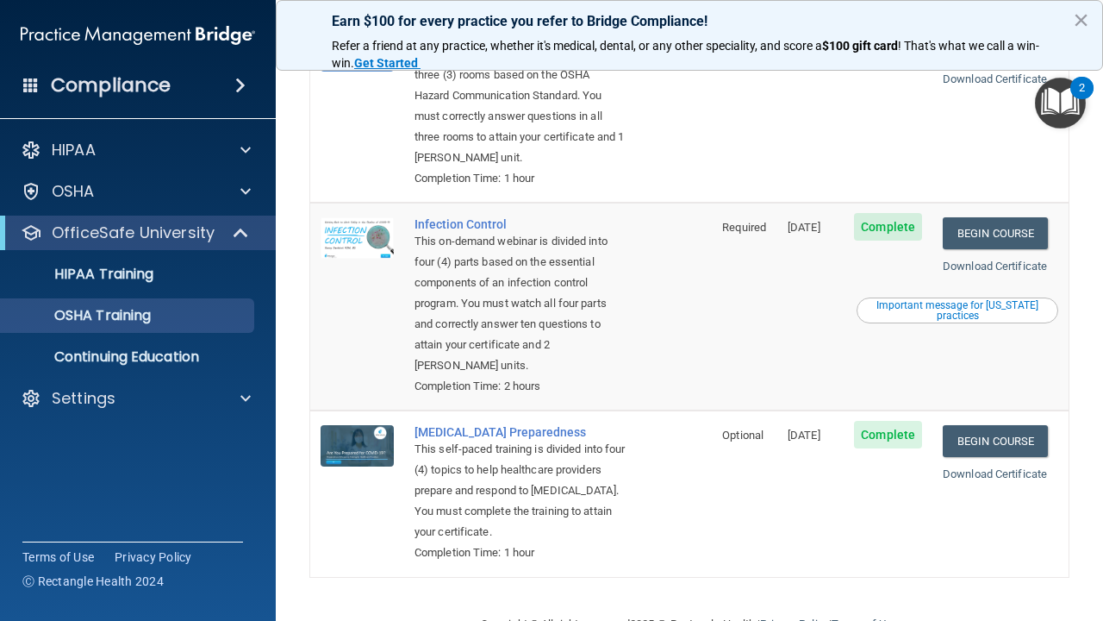
scroll to position [384, 0]
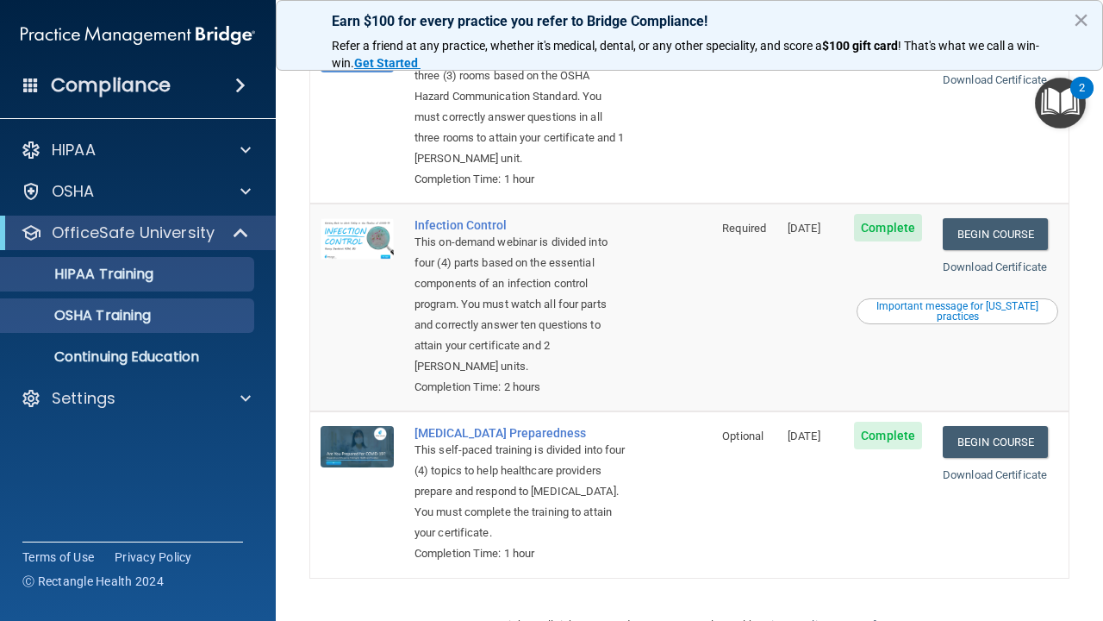
click at [131, 274] on p "HIPAA Training" at bounding box center [82, 274] width 142 height 17
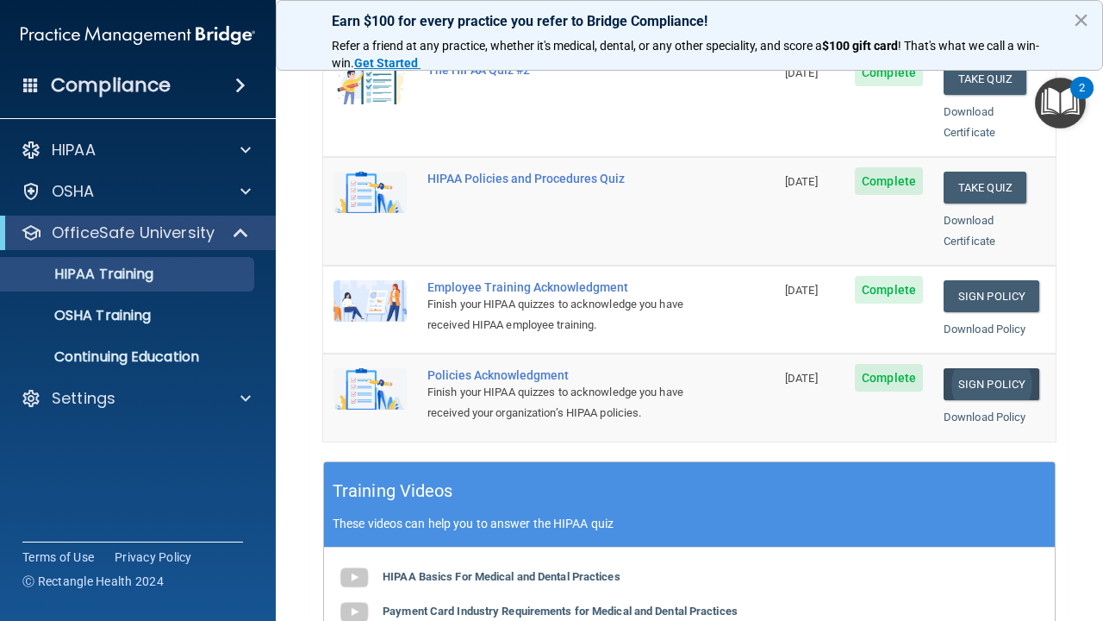
click at [1000, 368] on link "Sign Policy" at bounding box center [992, 384] width 96 height 32
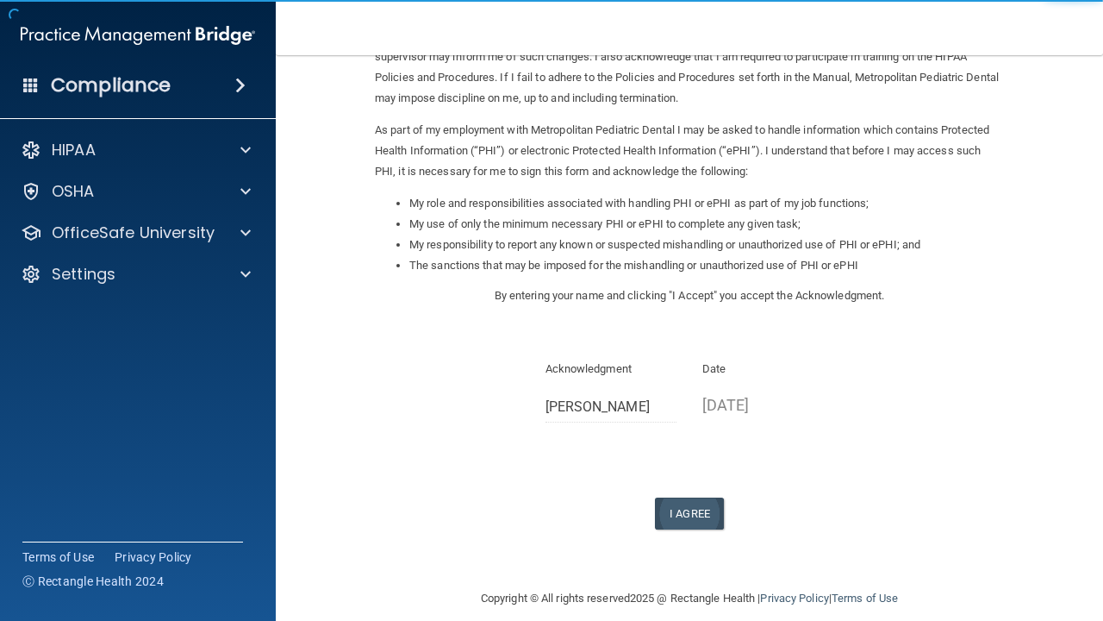
scroll to position [149, 0]
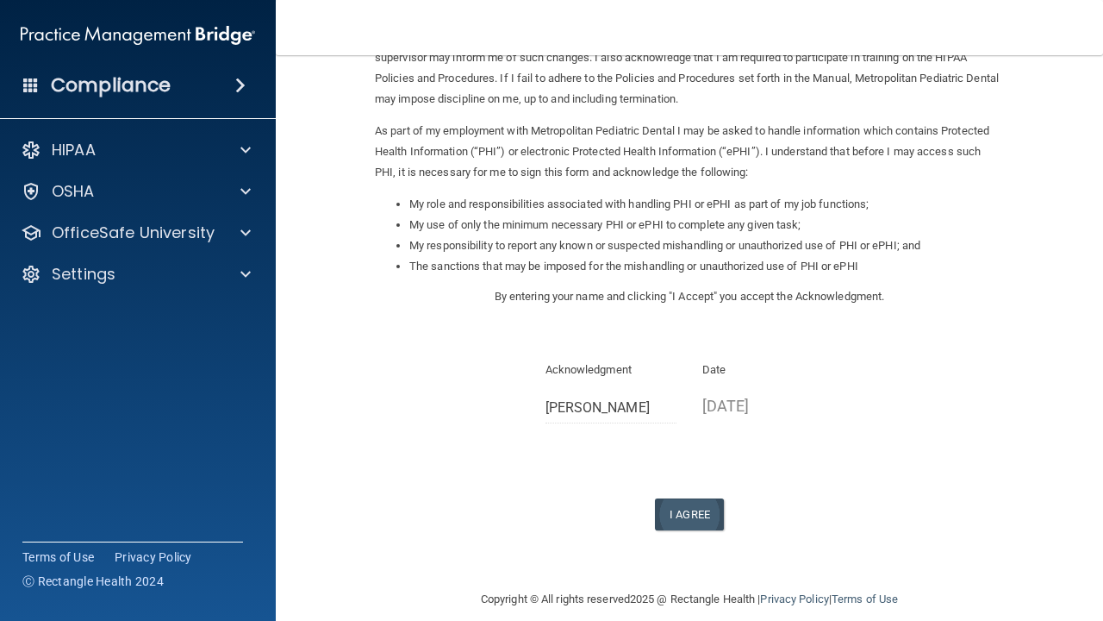
click at [690, 498] on button "I Agree" at bounding box center [689, 514] width 69 height 32
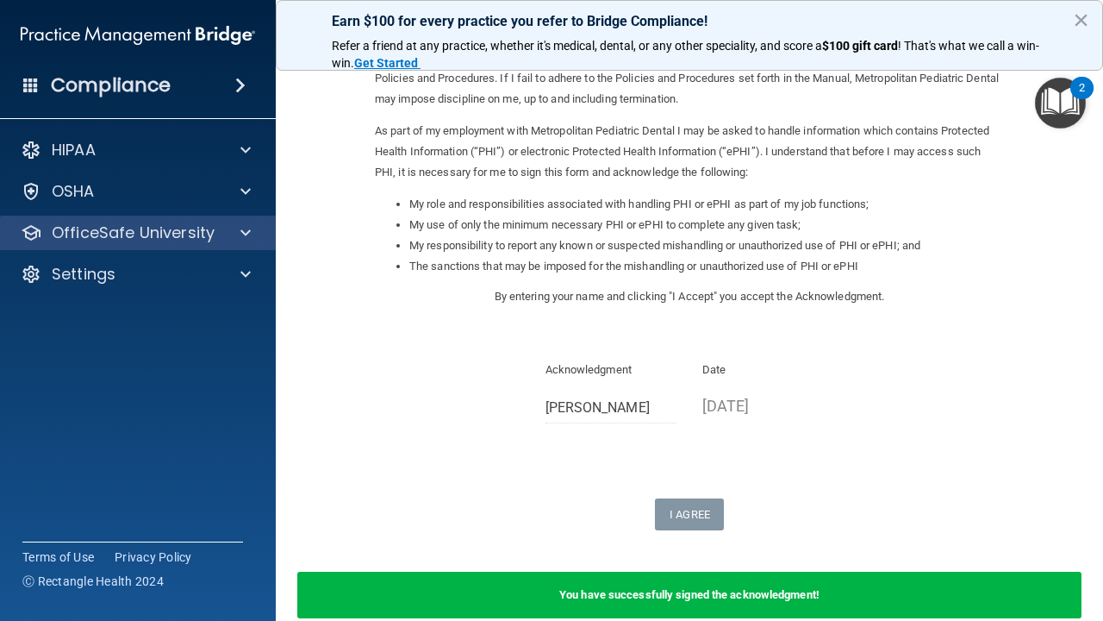
click at [184, 235] on p "OfficeSafe University" at bounding box center [133, 232] width 163 height 21
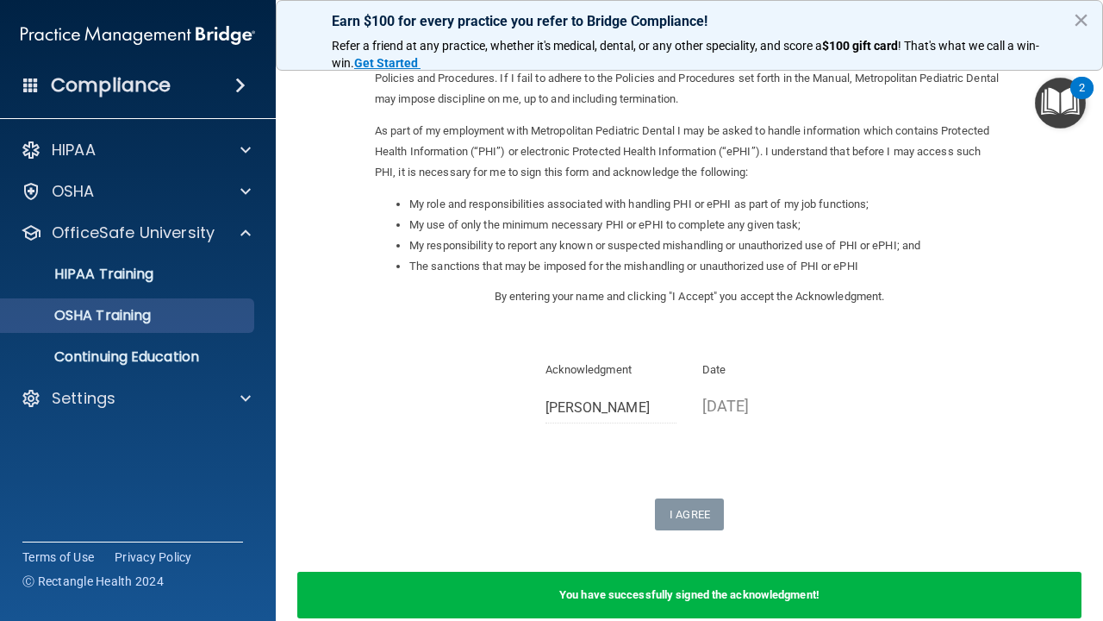
click at [151, 323] on p "OSHA Training" at bounding box center [81, 315] width 140 height 17
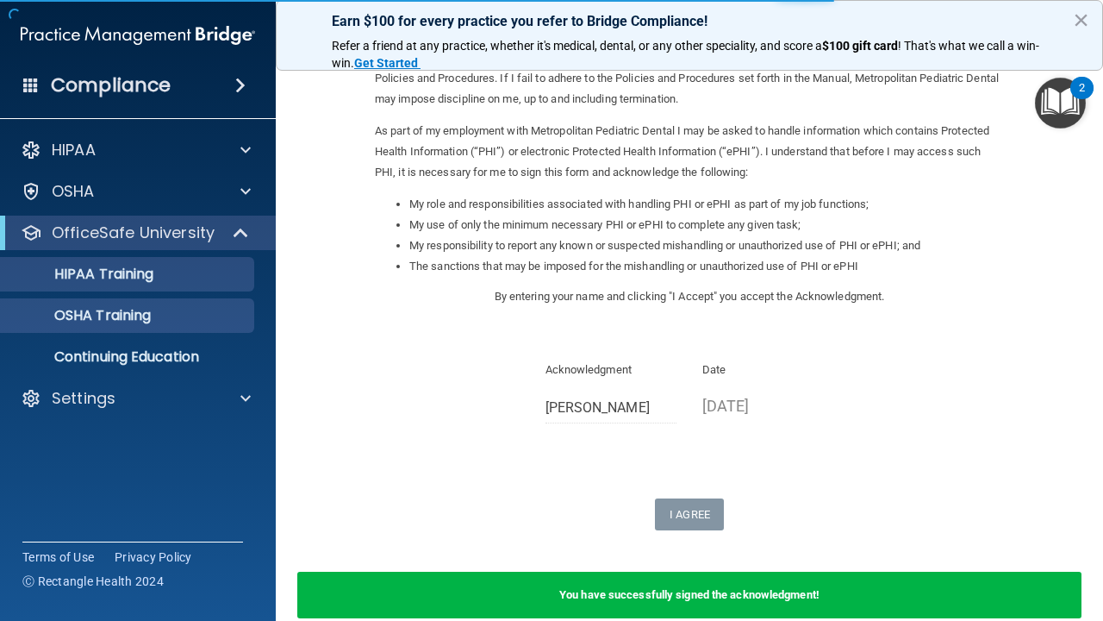
click at [153, 282] on p "HIPAA Training" at bounding box center [82, 274] width 142 height 17
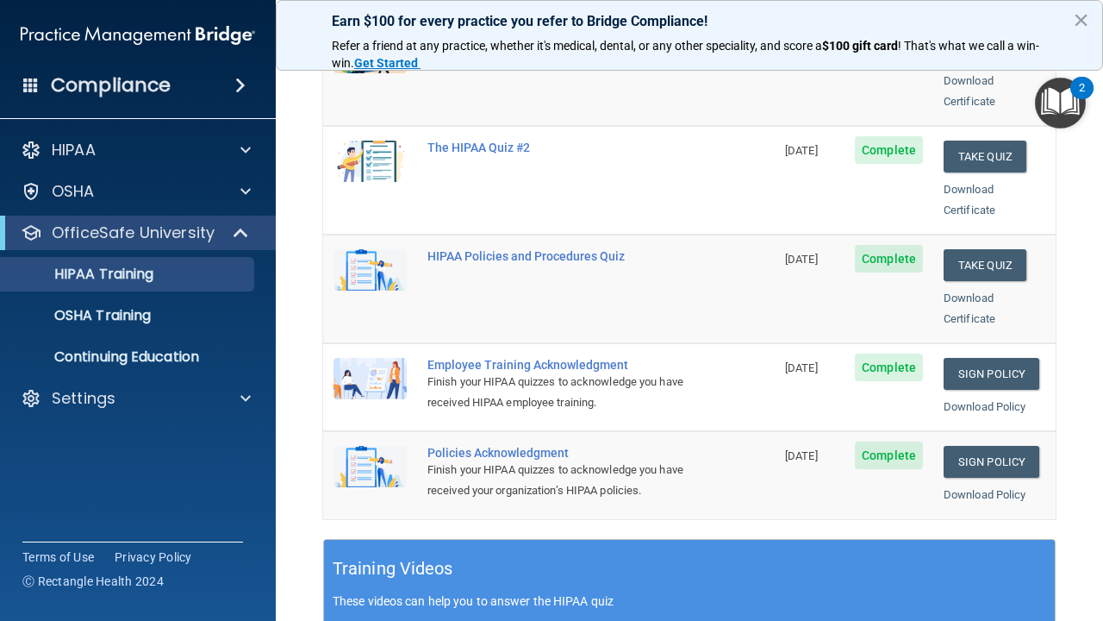
scroll to position [308, 0]
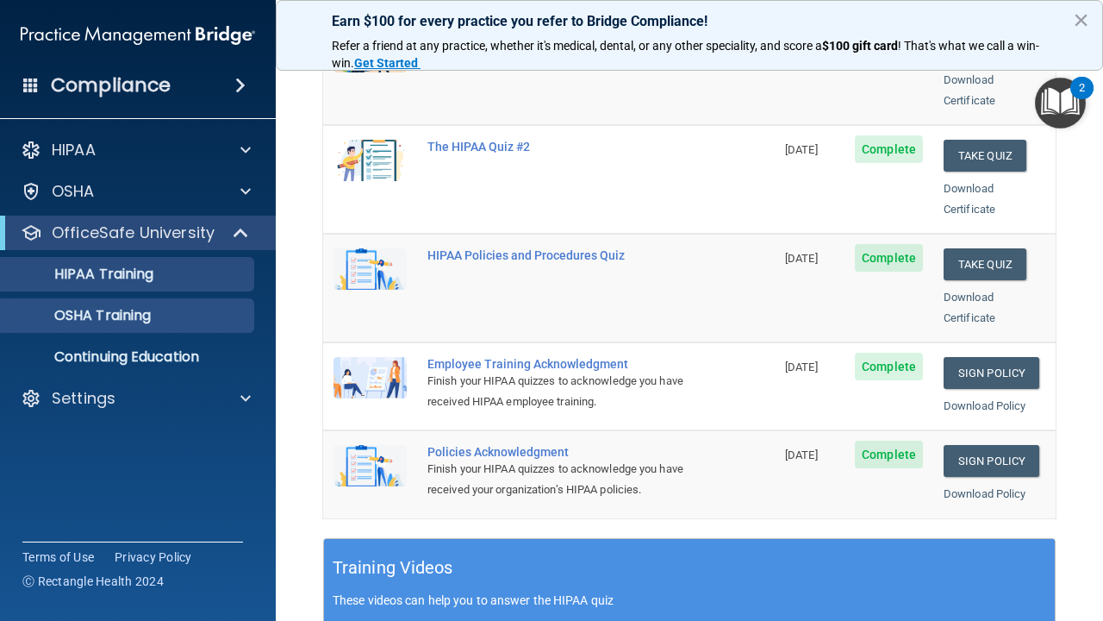
click at [100, 316] on p "OSHA Training" at bounding box center [81, 315] width 140 height 17
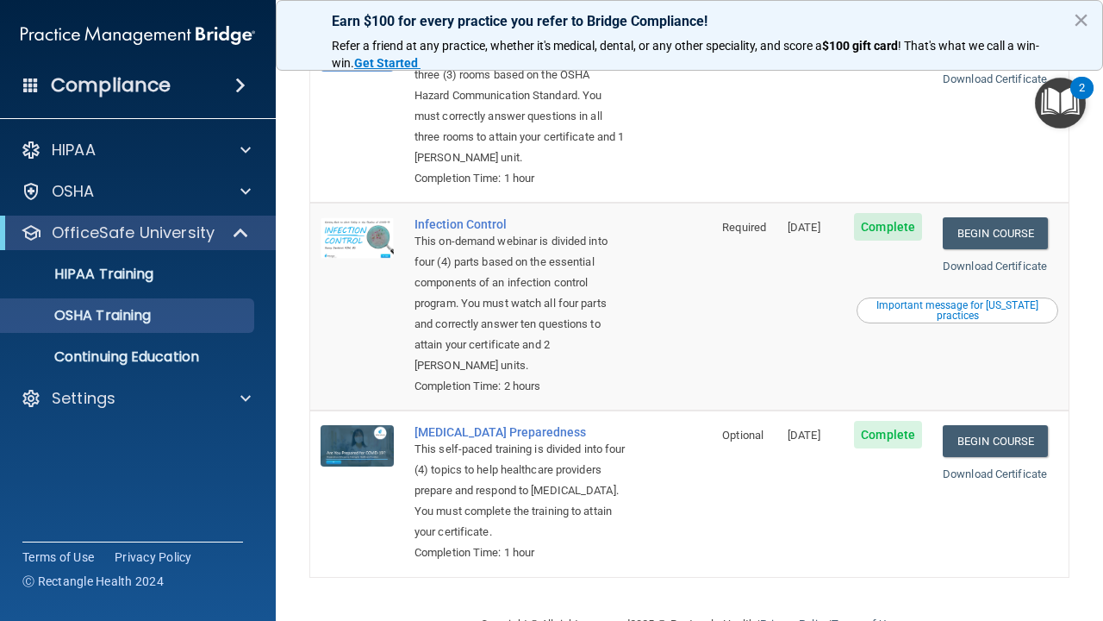
scroll to position [384, 0]
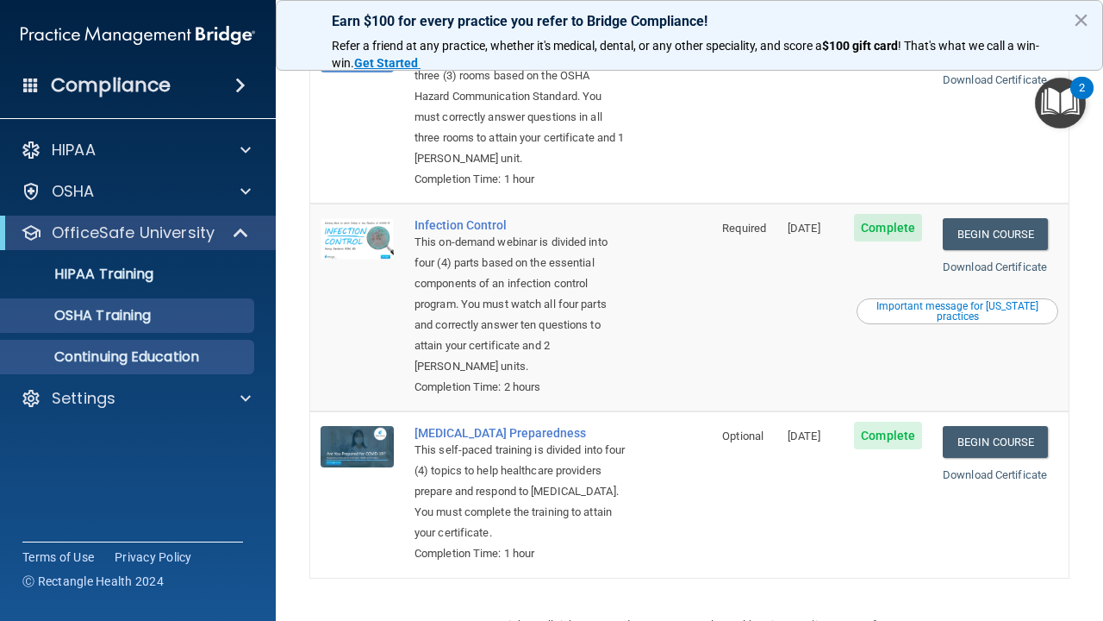
click at [156, 363] on p "Continuing Education" at bounding box center [128, 356] width 235 height 17
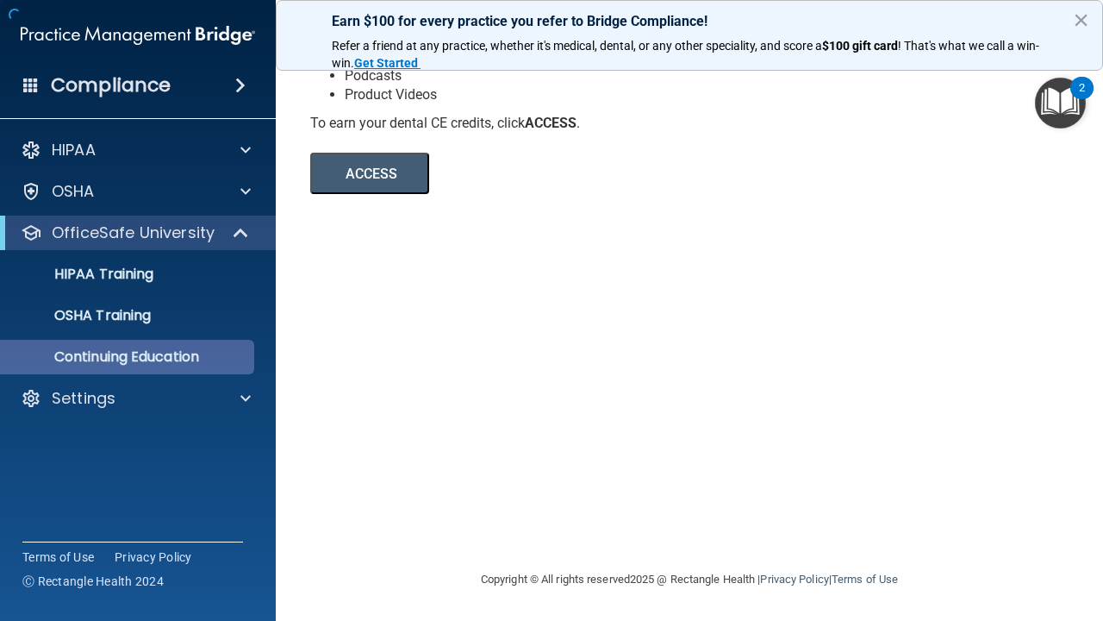
scroll to position [217, 0]
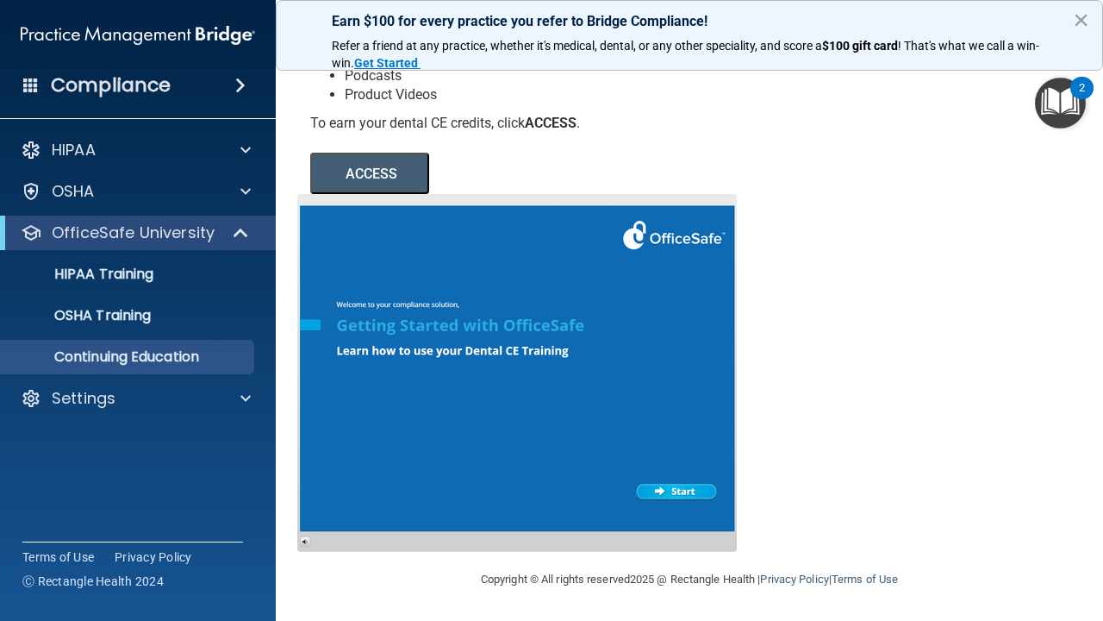
click at [384, 170] on button "ACCESS" at bounding box center [369, 173] width 119 height 41
